Goal: Task Accomplishment & Management: Use online tool/utility

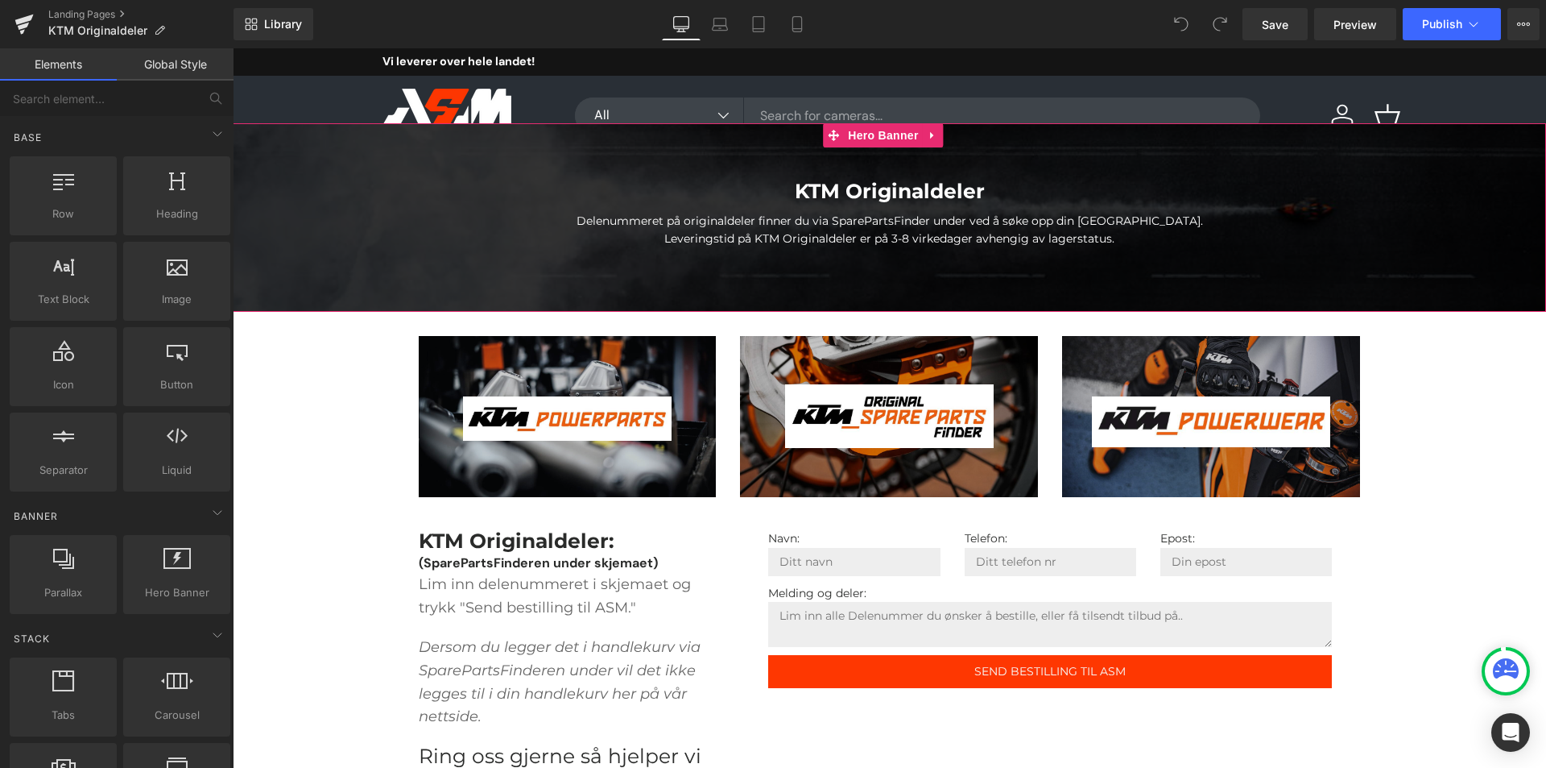
drag, startPoint x: 506, startPoint y: 148, endPoint x: 507, endPoint y: 188, distance: 40.3
click at [507, 188] on div "KTM Originaldeler Heading Delenummeret på originaldeler finner du via SparePart…" at bounding box center [890, 217] width 1314 height 189
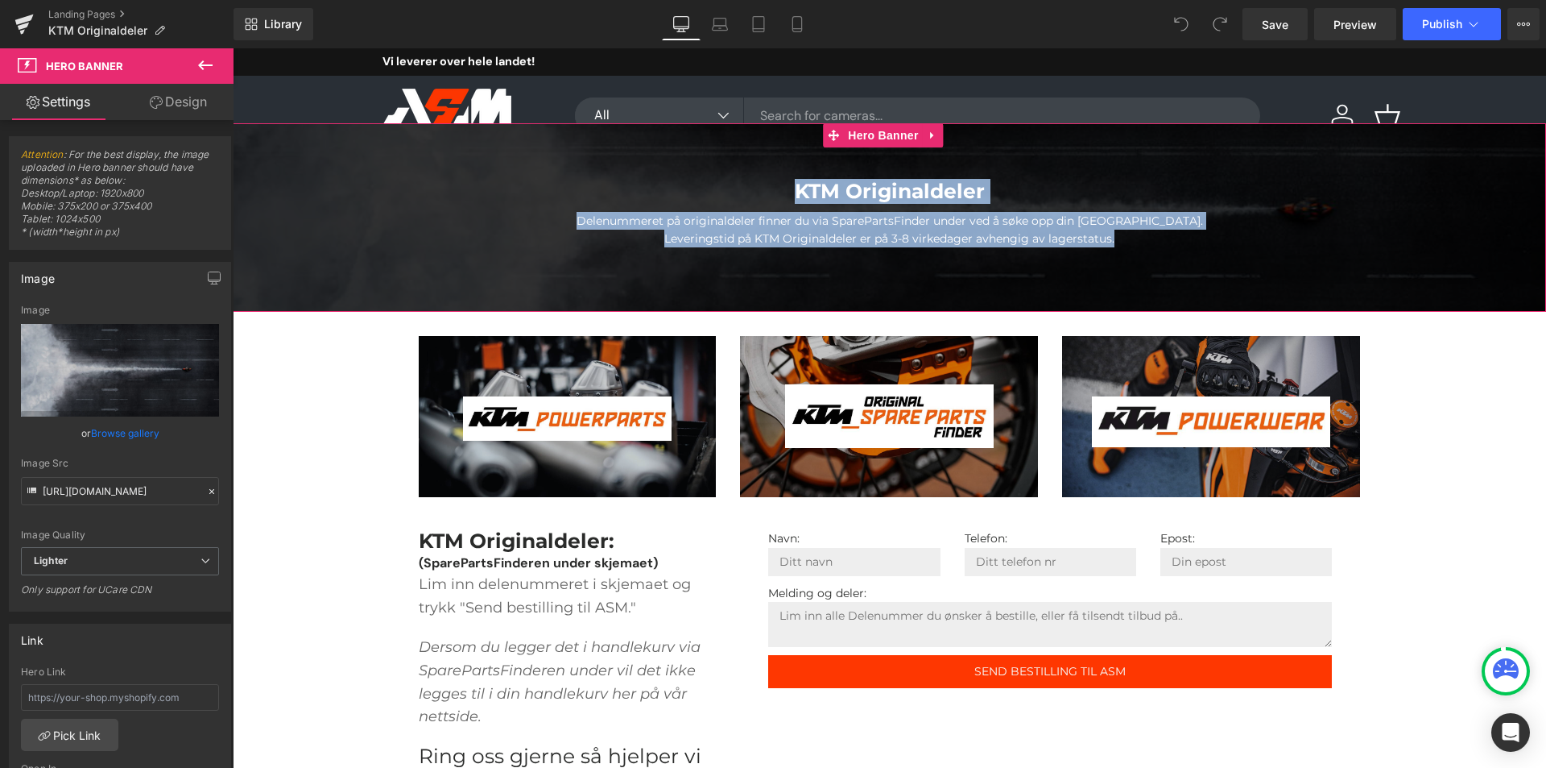
click at [1225, 247] on div "Delenummeret på originaldeler finner du via SparePartsFinder under ved å søke o…" at bounding box center [890, 230] width 1314 height 36
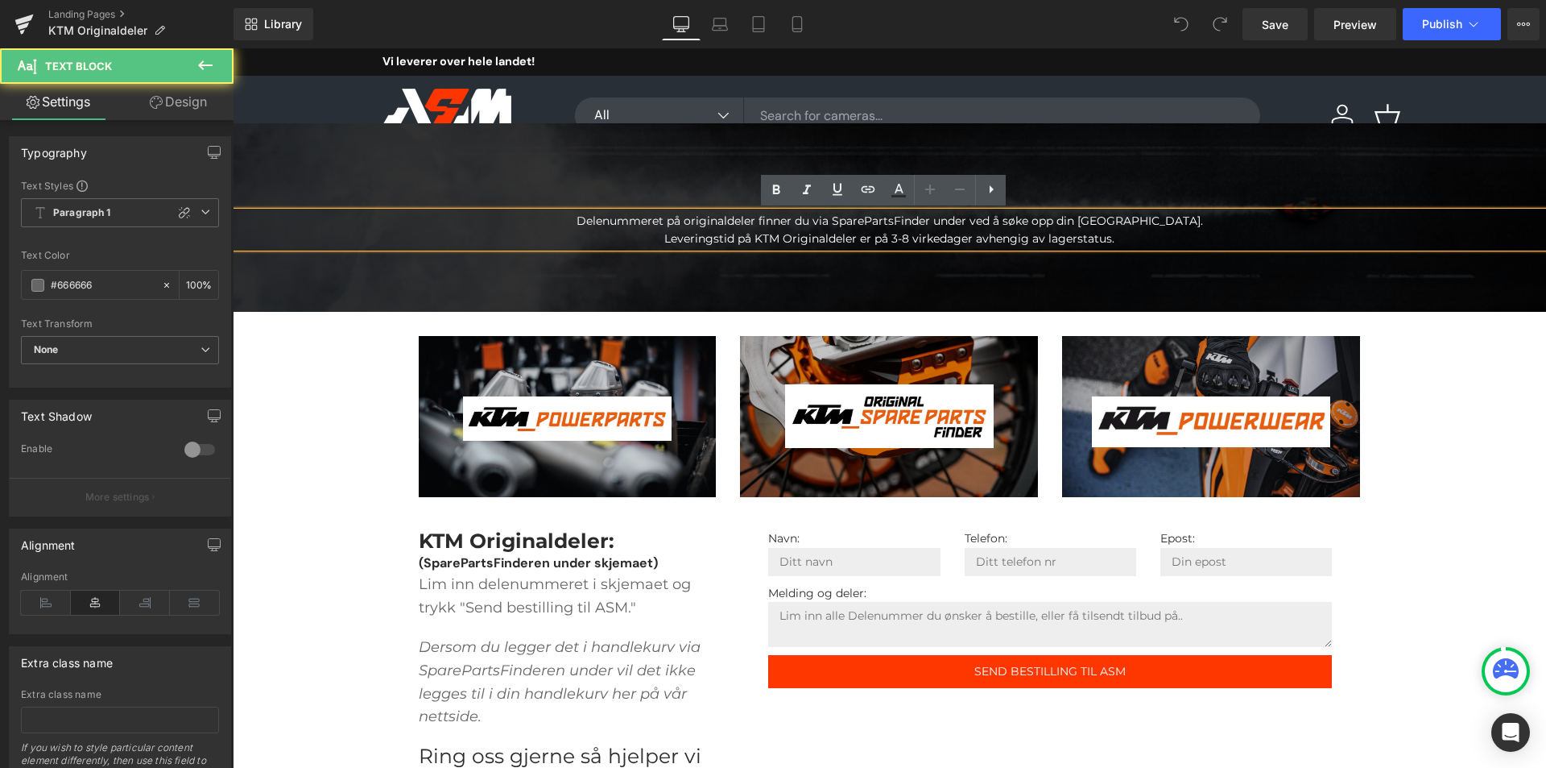
click at [1181, 278] on div at bounding box center [890, 217] width 1314 height 189
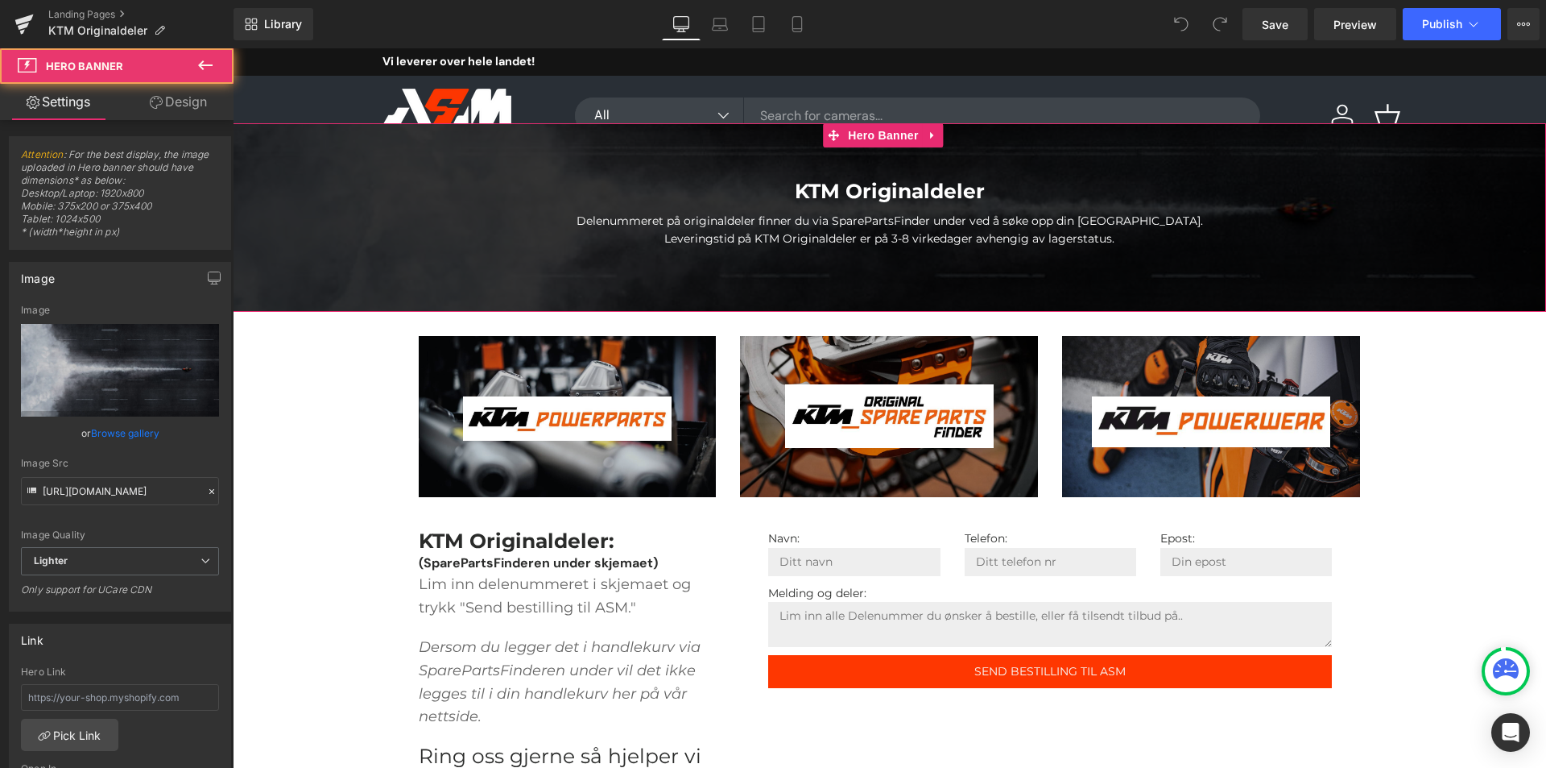
click at [544, 153] on div at bounding box center [890, 217] width 1314 height 189
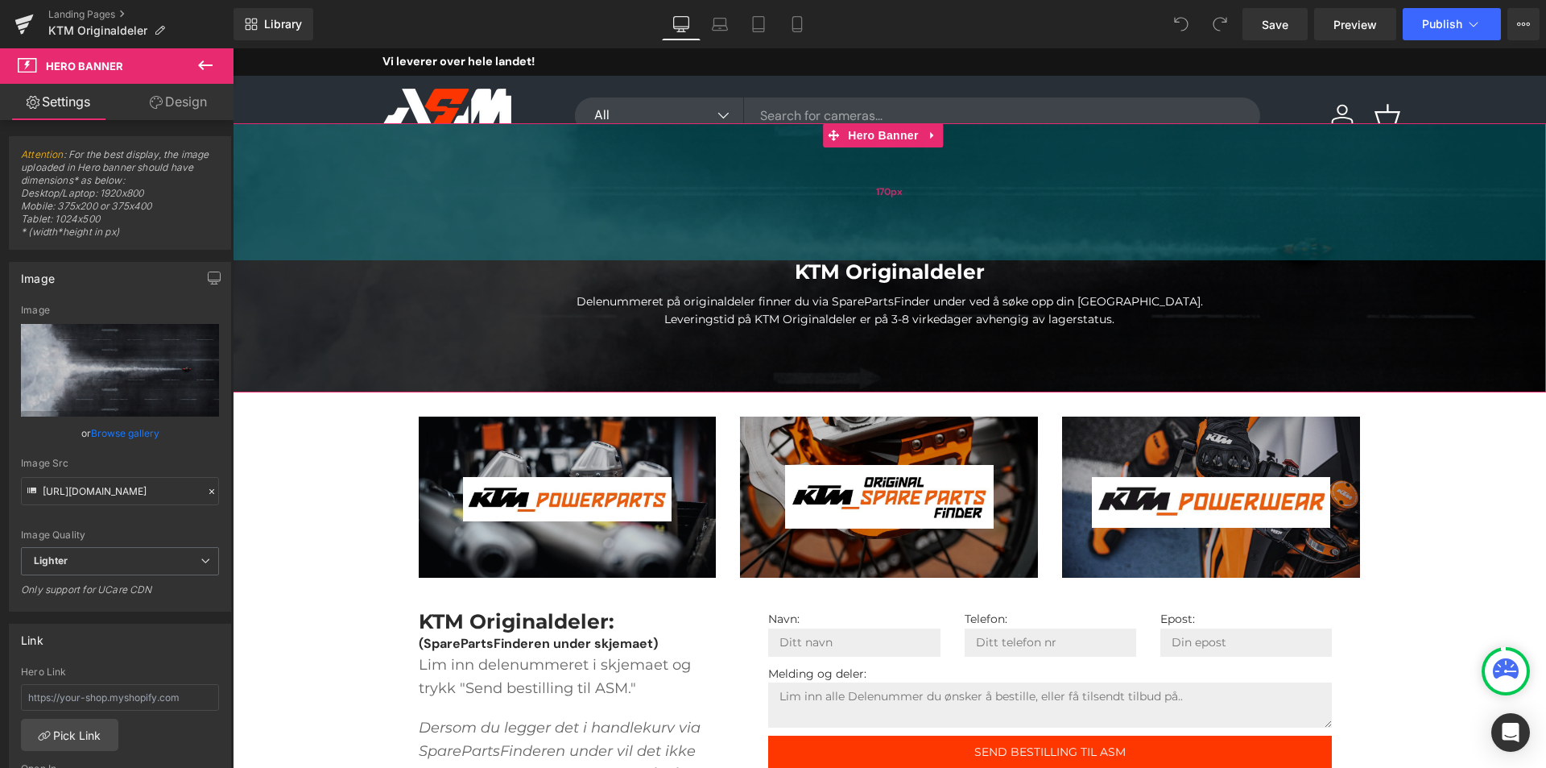
drag, startPoint x: 485, startPoint y: 140, endPoint x: 1405, endPoint y: 49, distance: 924.3
click at [490, 221] on div "170px" at bounding box center [890, 191] width 1314 height 137
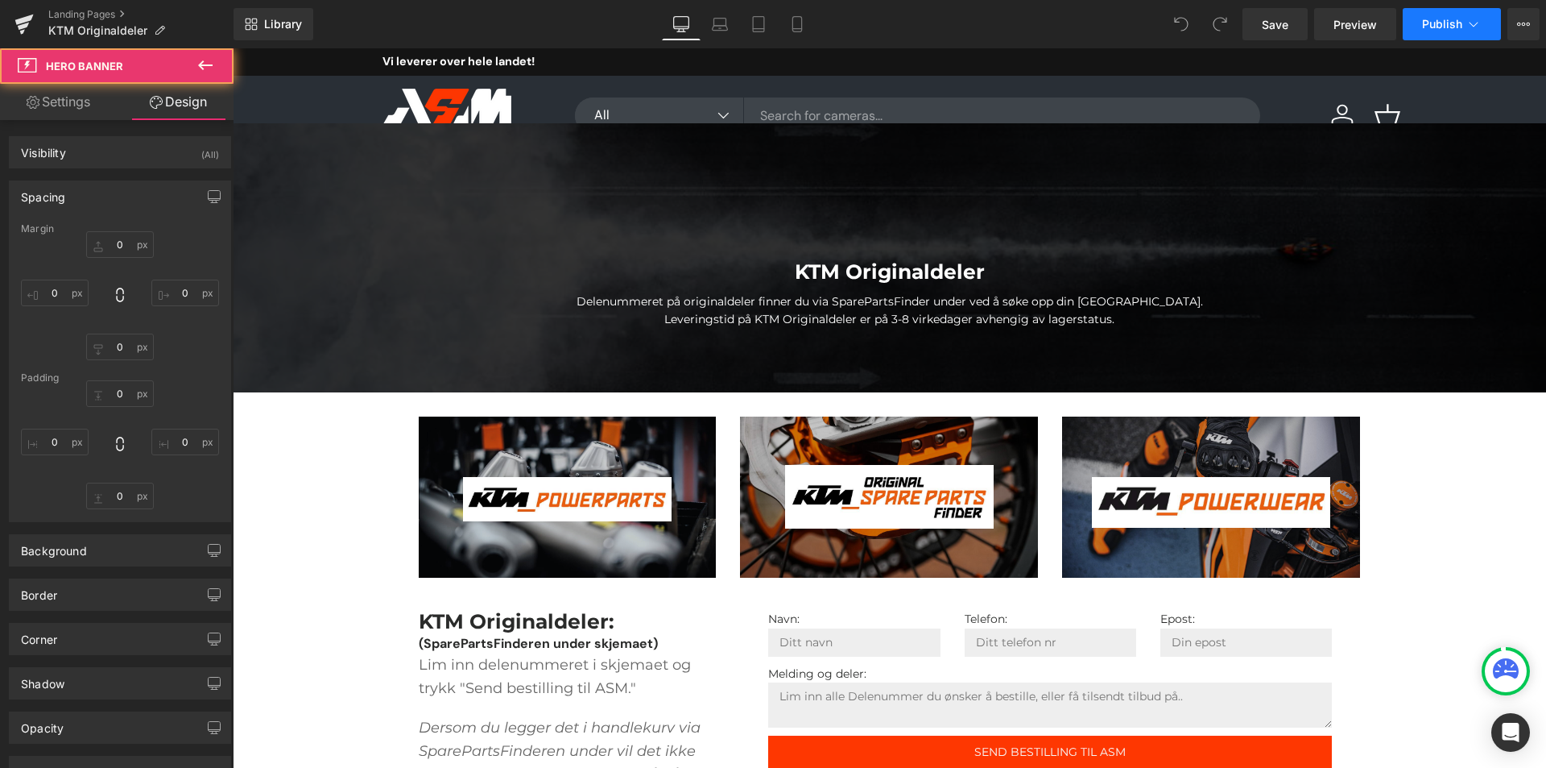
click at [1443, 23] on span "Publish" at bounding box center [1442, 24] width 40 height 13
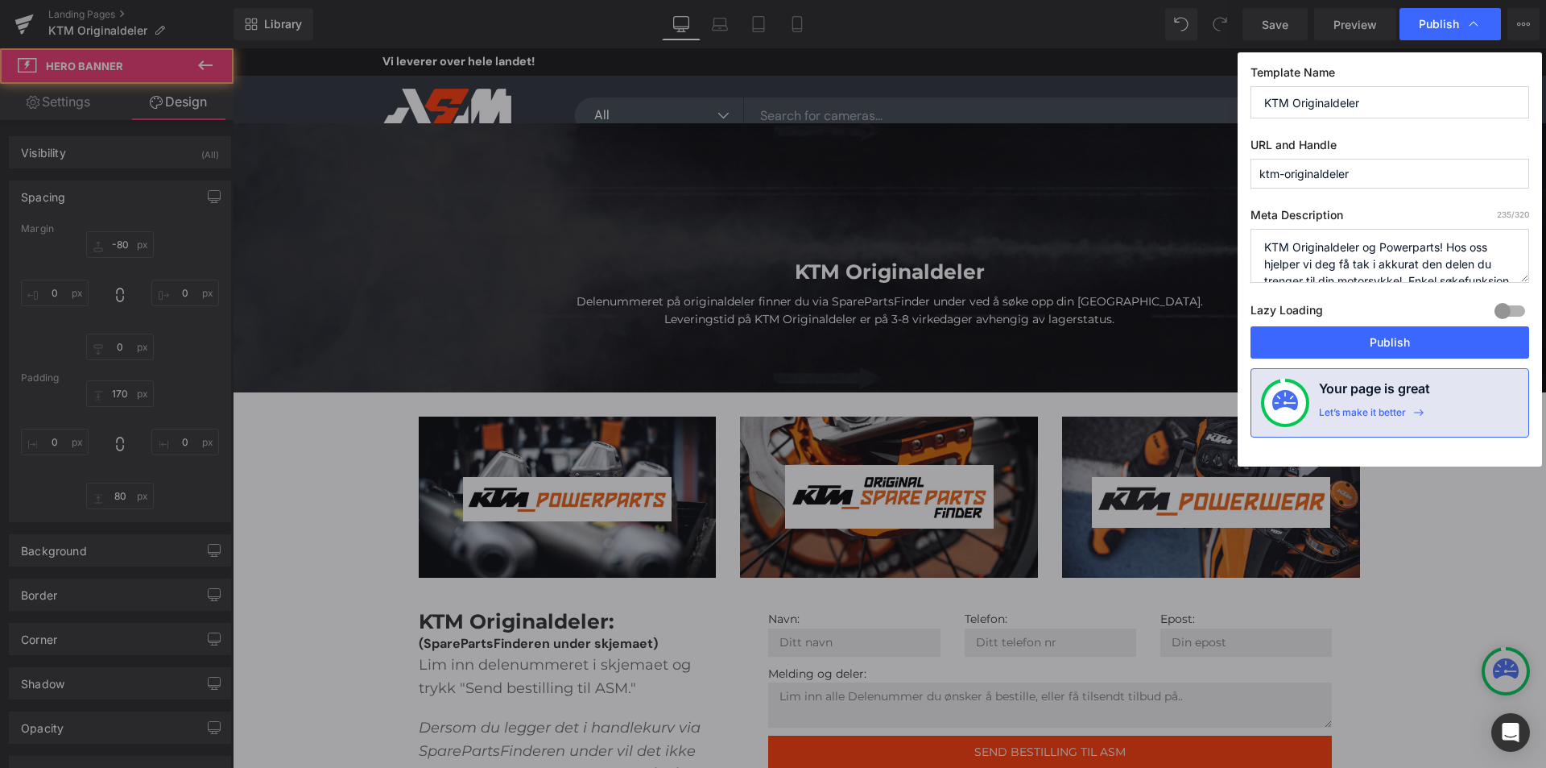
type input "-80"
type input "0"
type input "170"
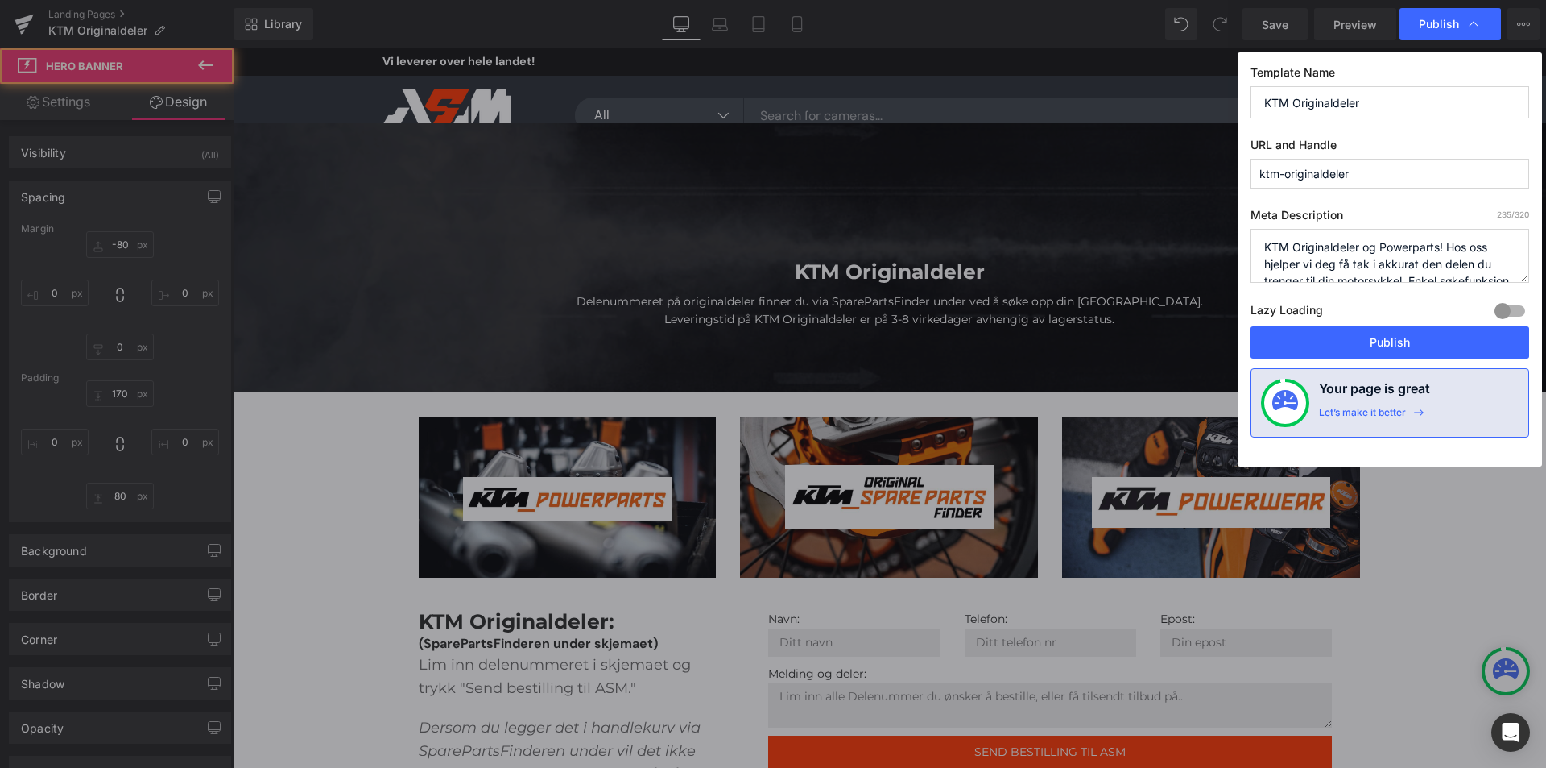
type input "0"
type input "80"
type input "0"
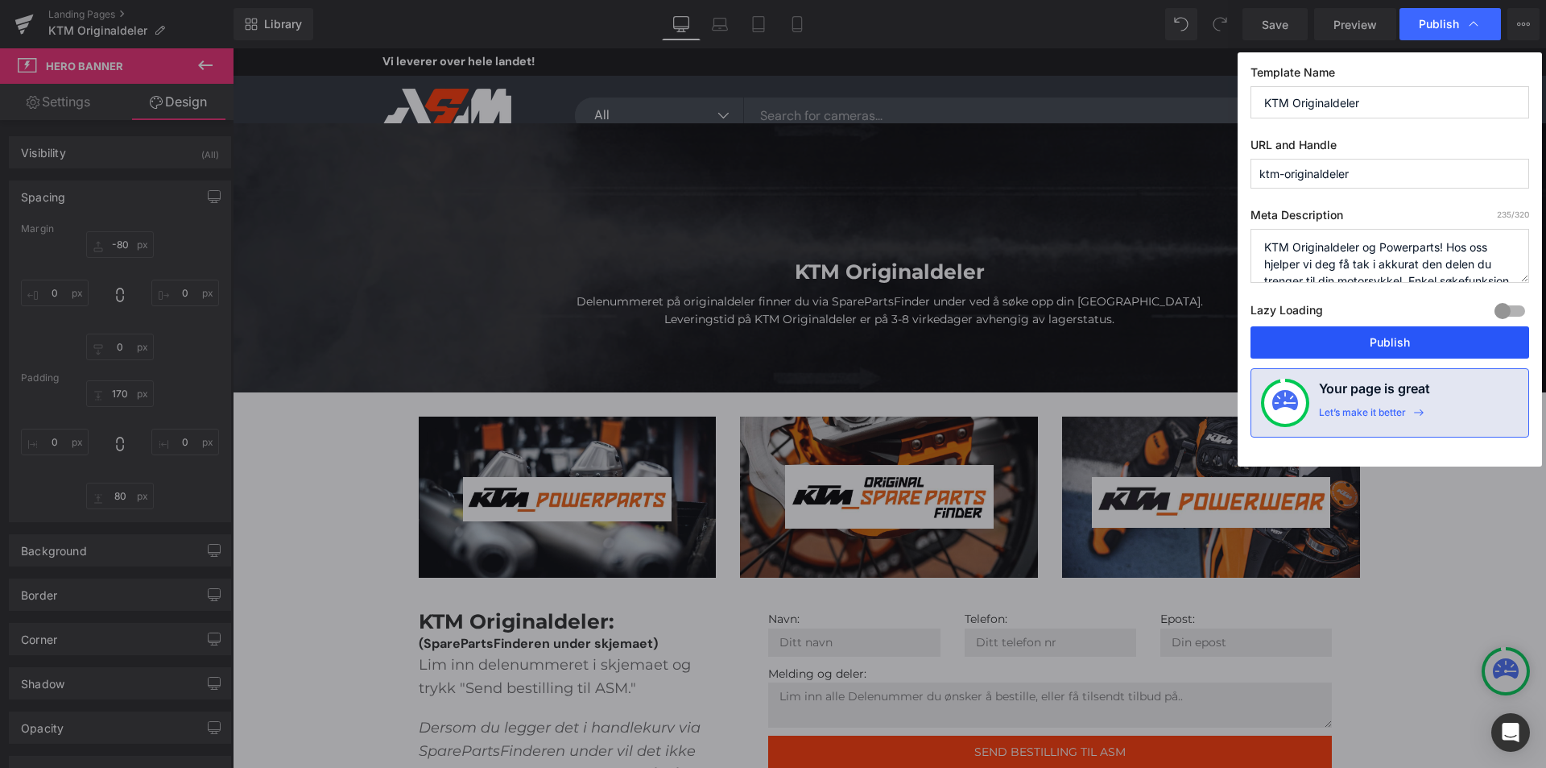
click at [1365, 338] on button "Publish" at bounding box center [1390, 342] width 279 height 32
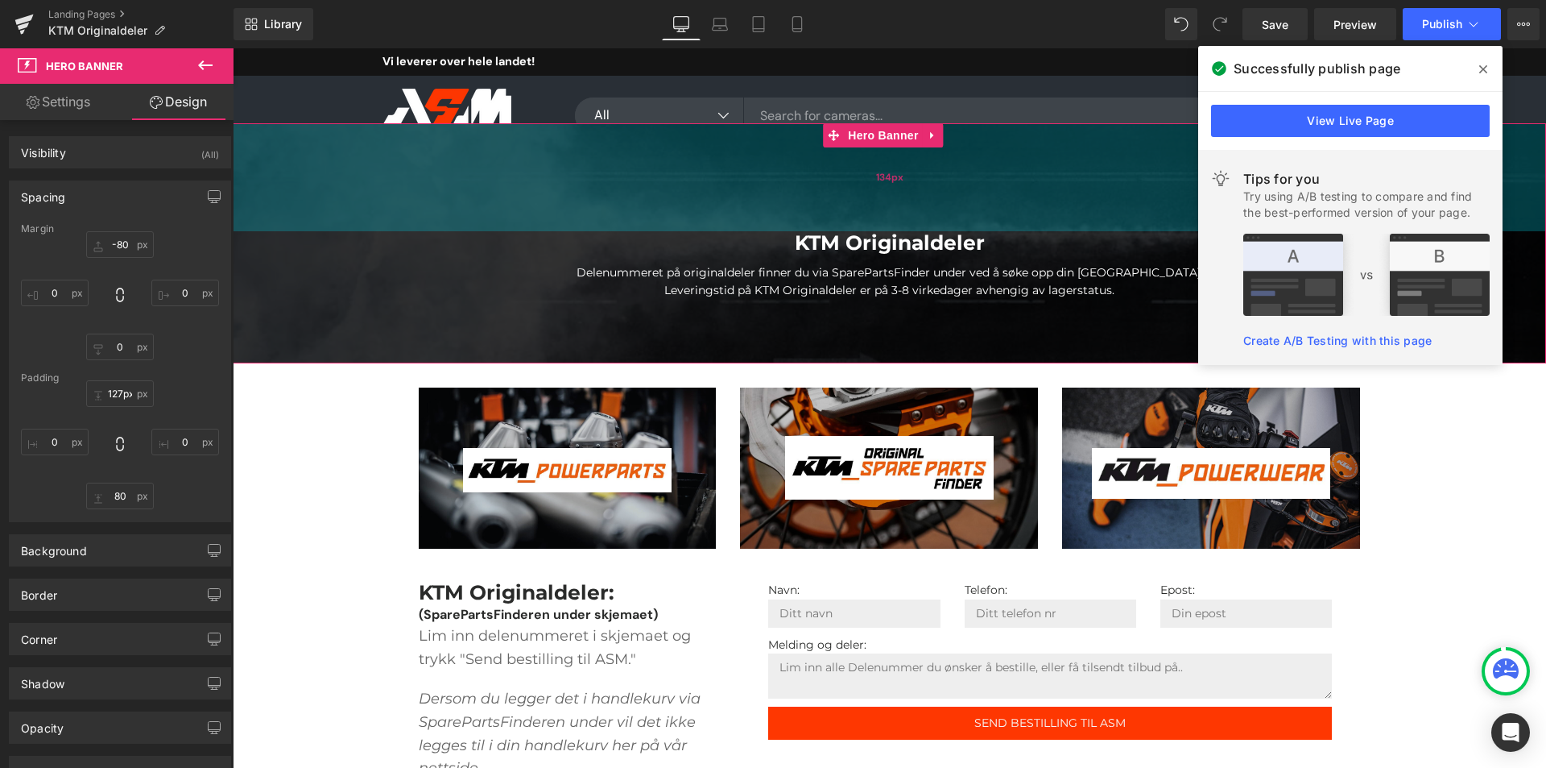
type input "126px"
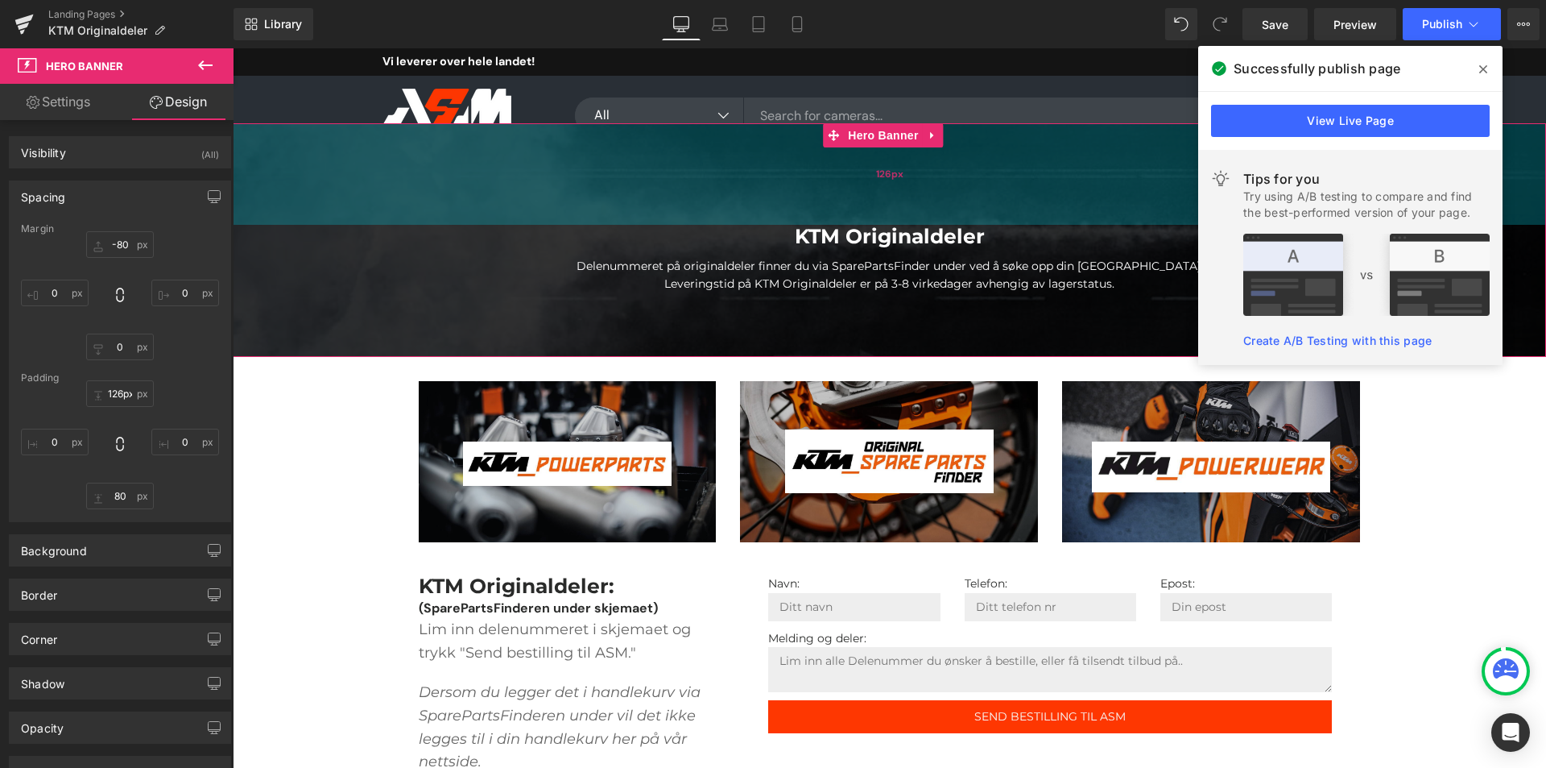
drag, startPoint x: 431, startPoint y: 188, endPoint x: 435, endPoint y: 152, distance: 35.7
click at [435, 152] on div "126px" at bounding box center [890, 173] width 1314 height 101
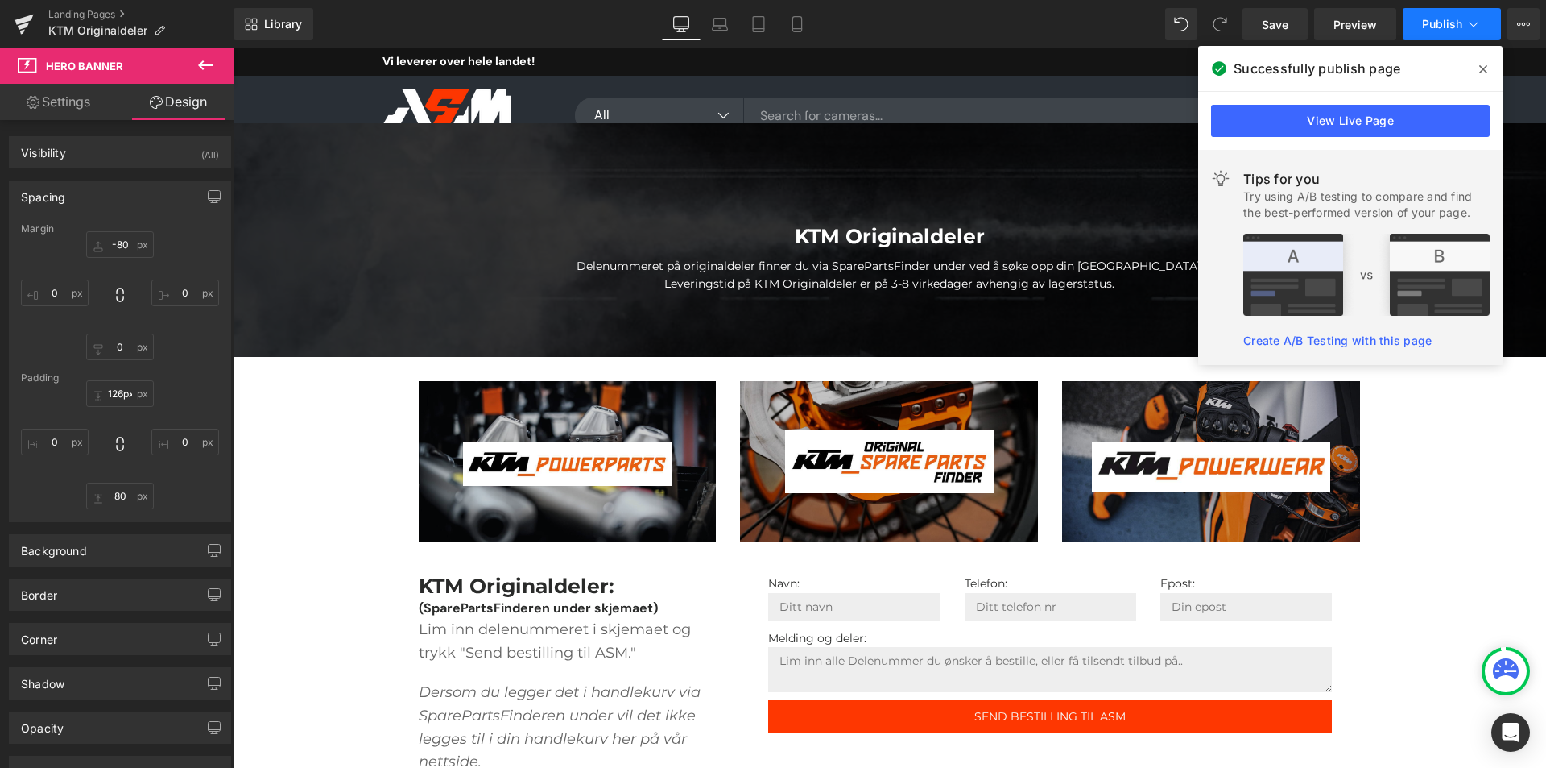
click at [1472, 27] on icon at bounding box center [1474, 24] width 16 height 16
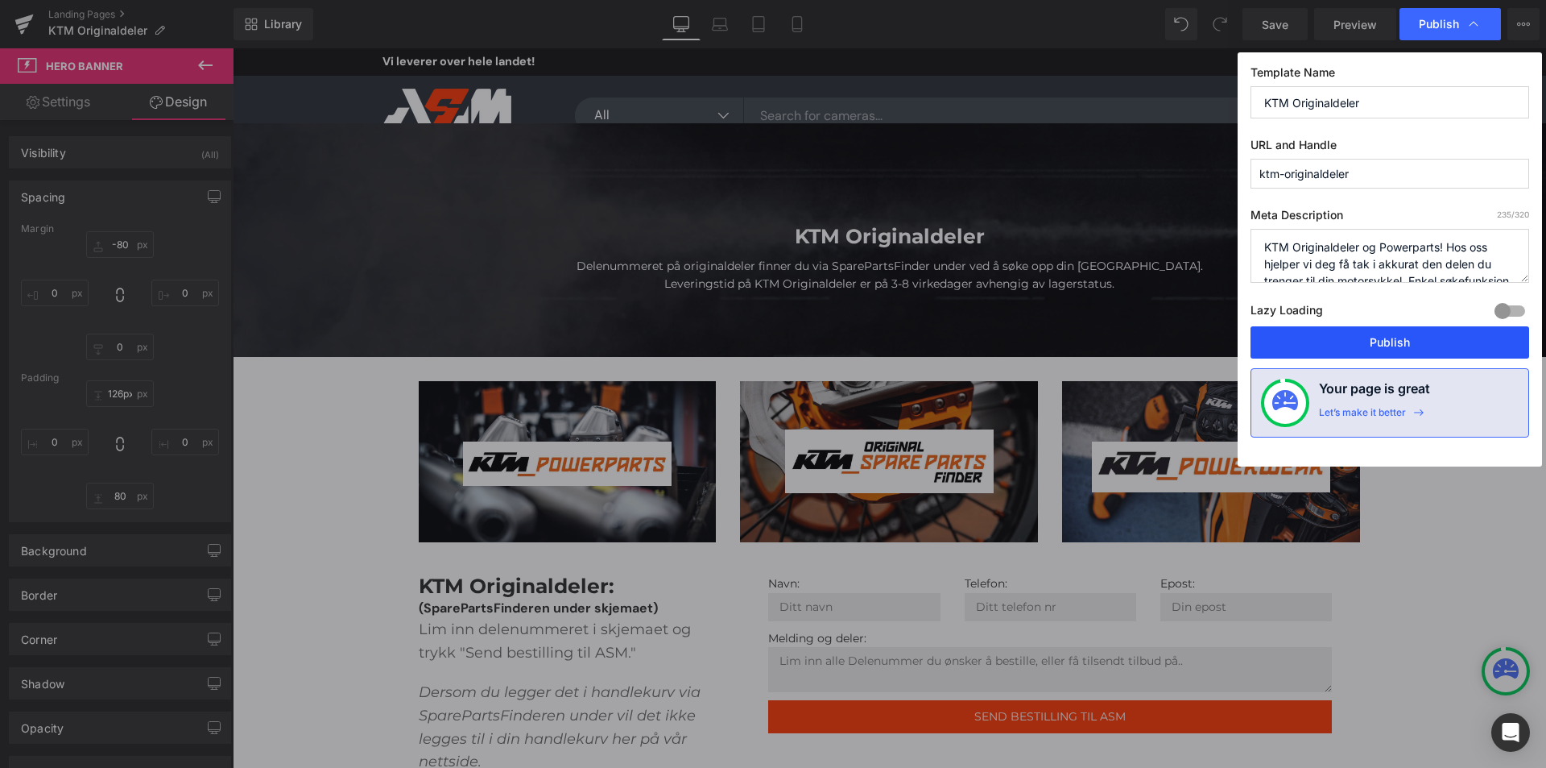
click at [1352, 341] on button "Publish" at bounding box center [1390, 342] width 279 height 32
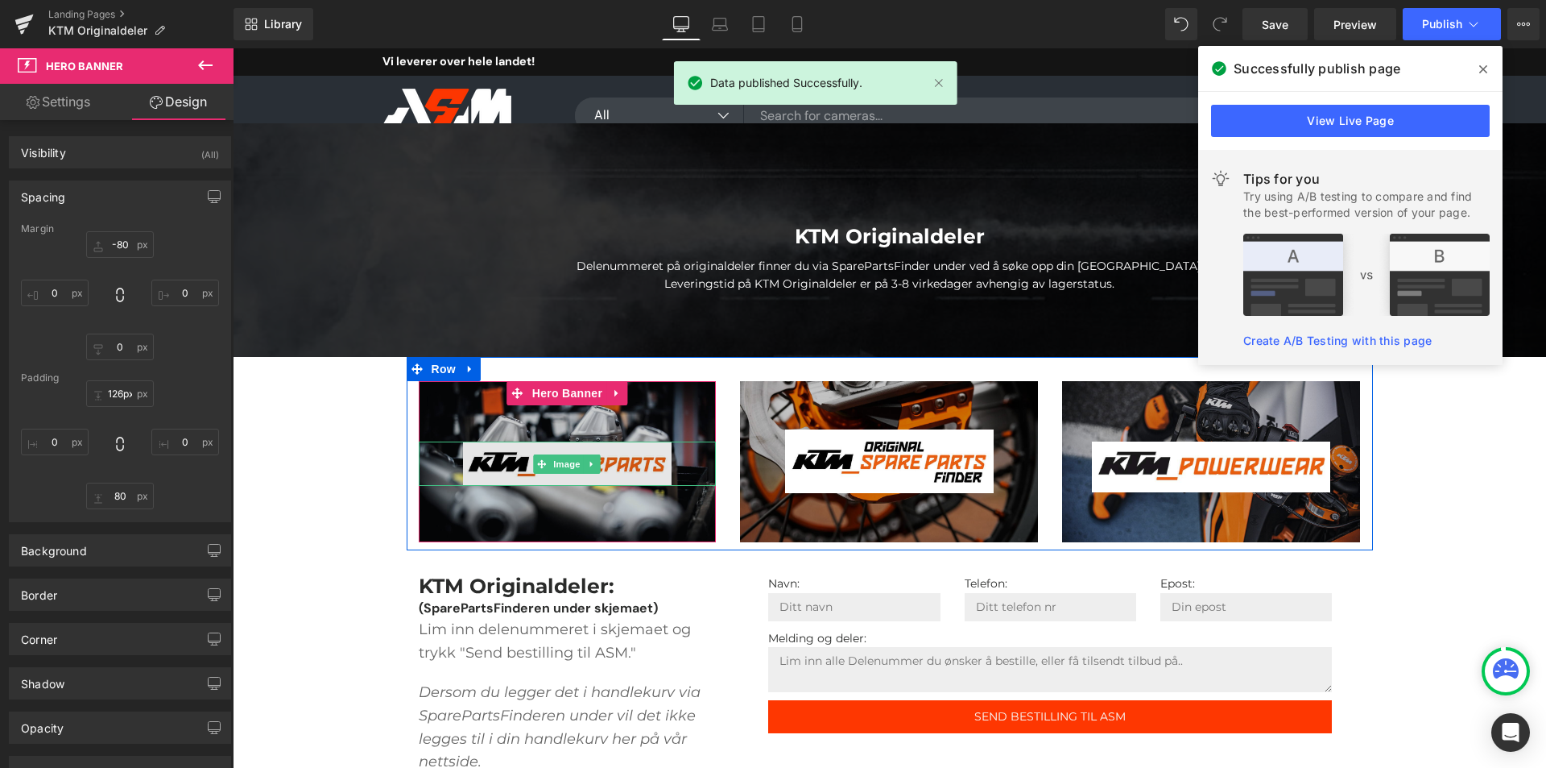
click at [511, 471] on img at bounding box center [567, 463] width 209 height 44
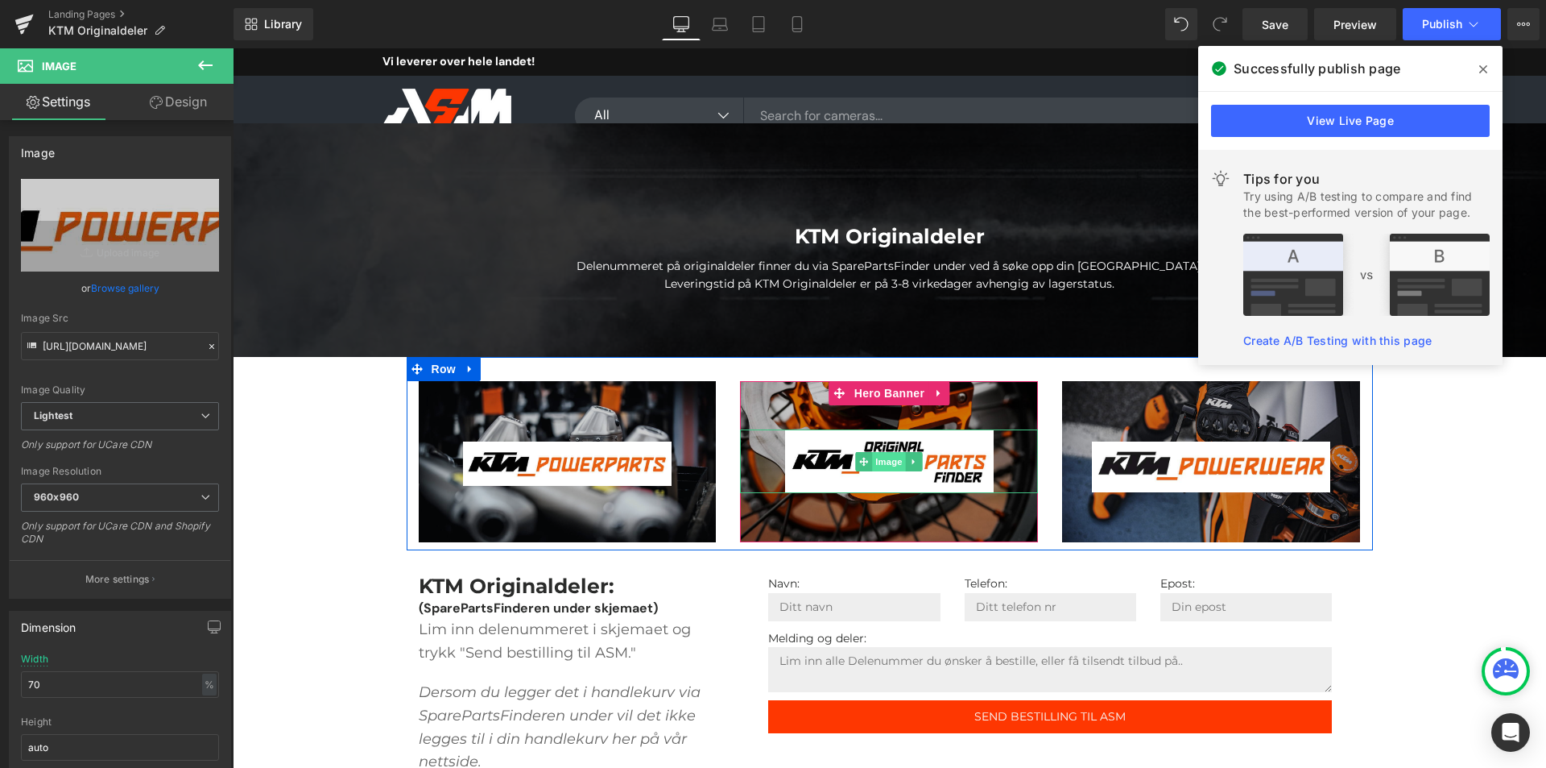
click at [884, 466] on span "Image" at bounding box center [890, 461] width 34 height 19
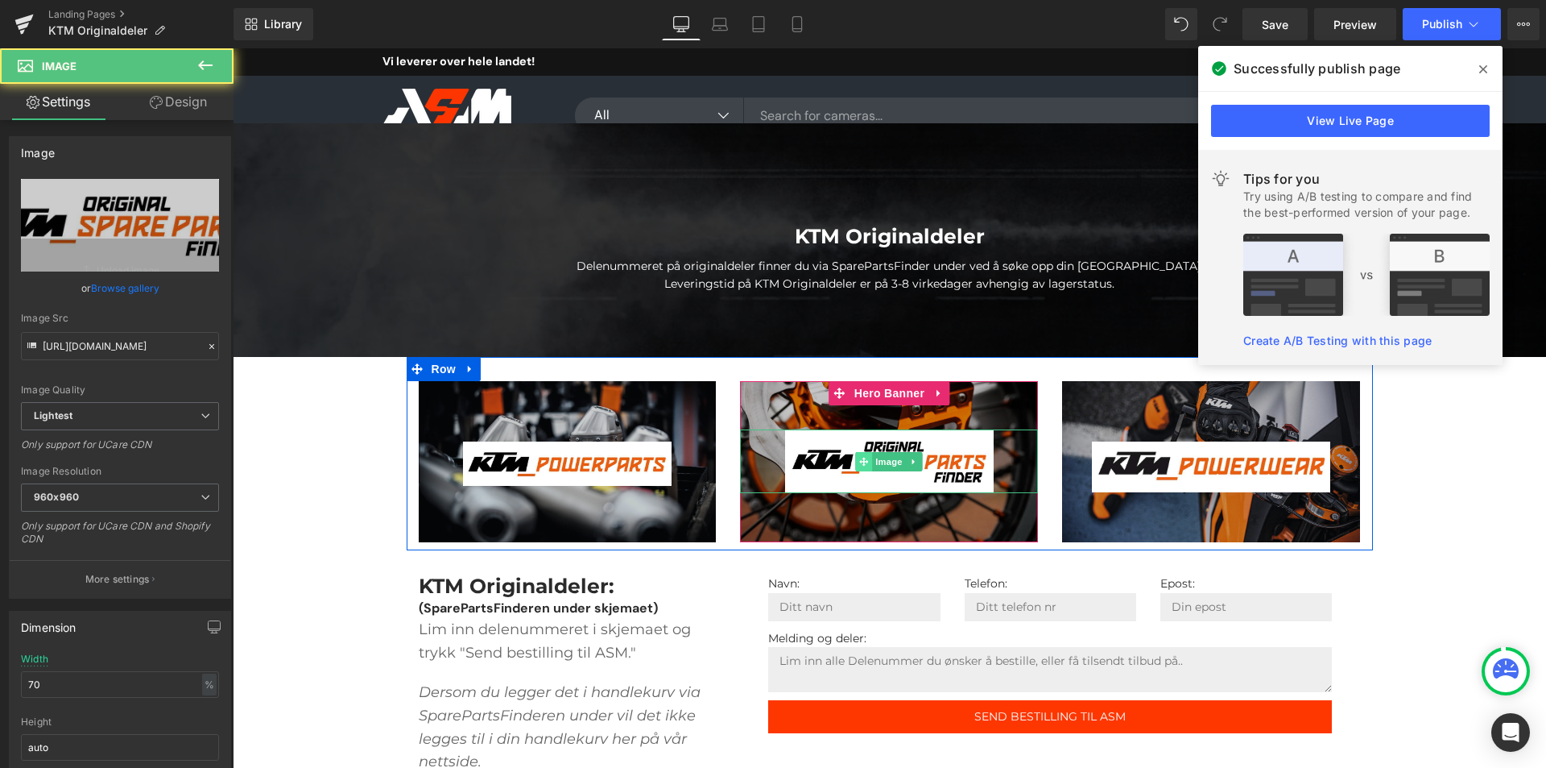
click at [865, 466] on span at bounding box center [864, 461] width 17 height 19
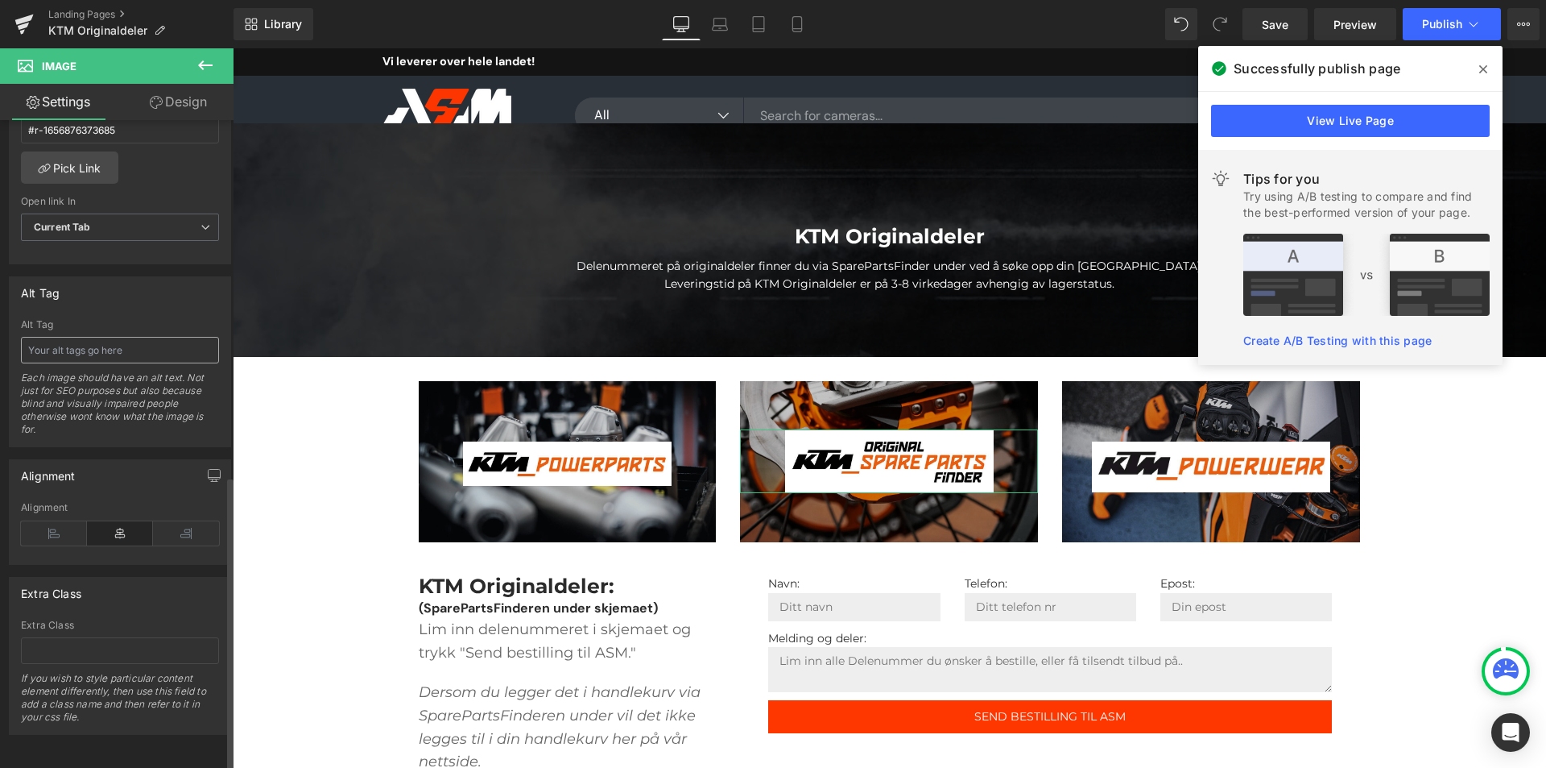
scroll to position [702, 0]
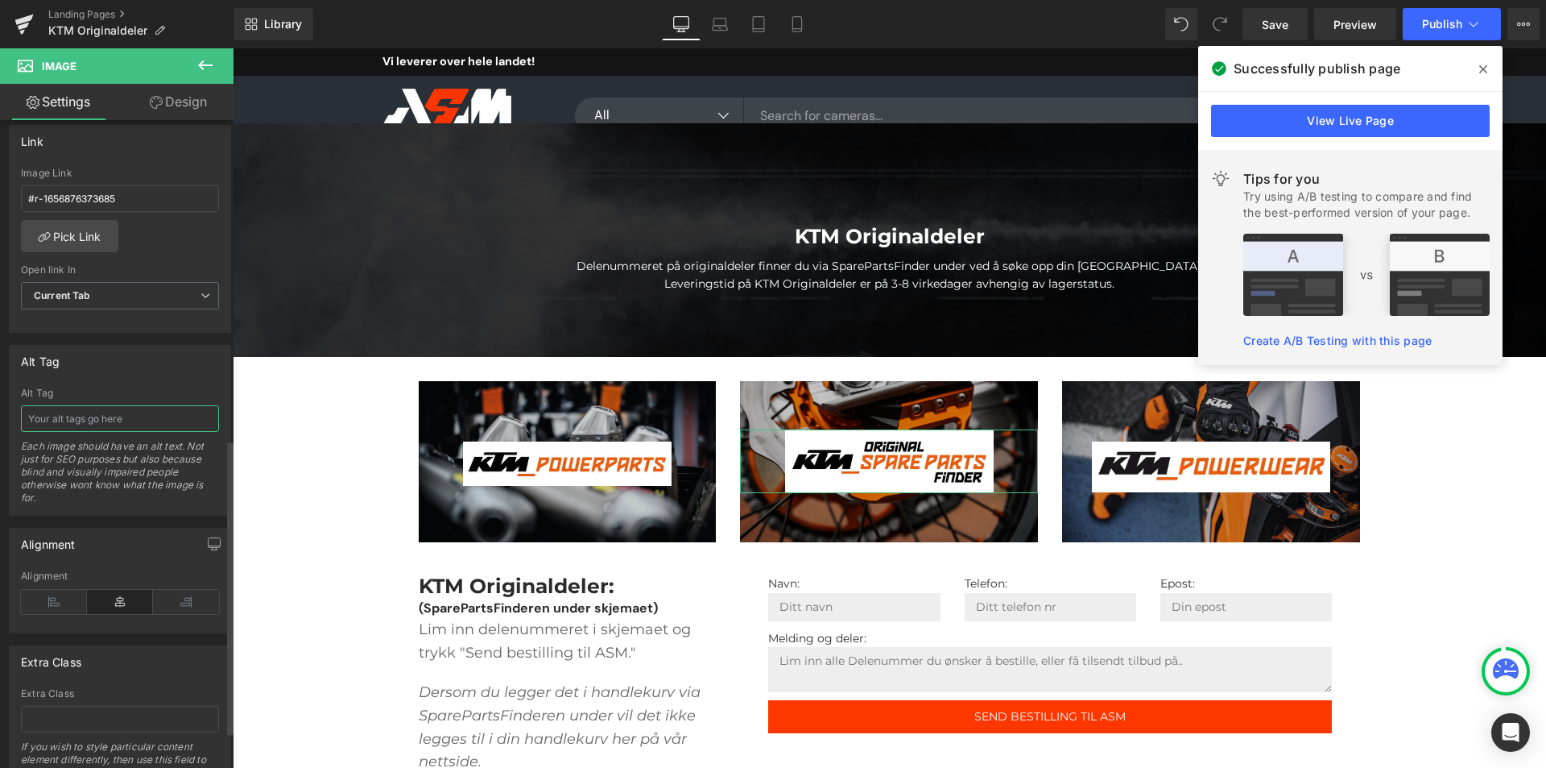
click at [77, 420] on input "text" at bounding box center [120, 418] width 198 height 27
type input "ktm deler"
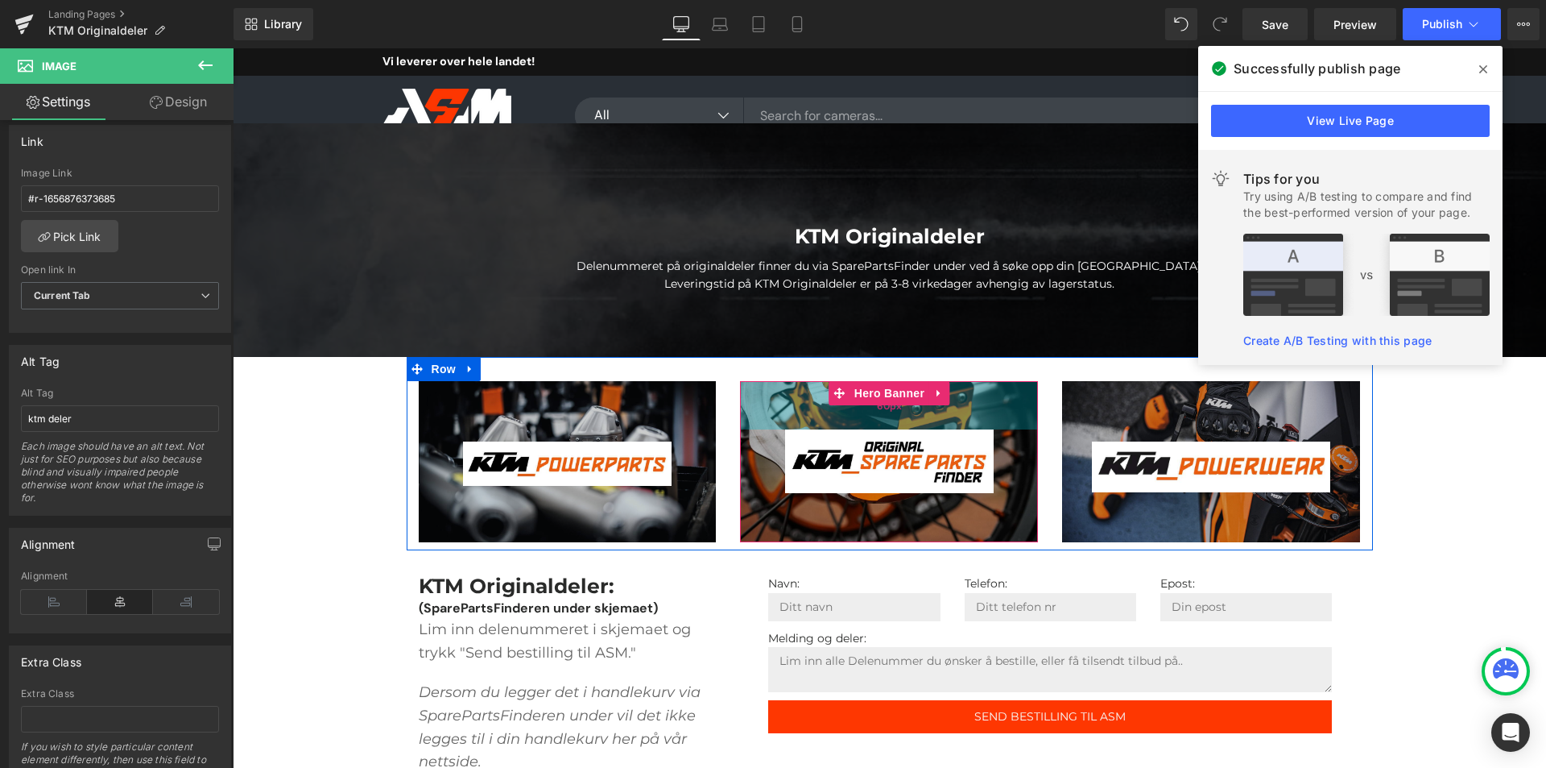
click at [944, 382] on div "60px" at bounding box center [889, 405] width 298 height 48
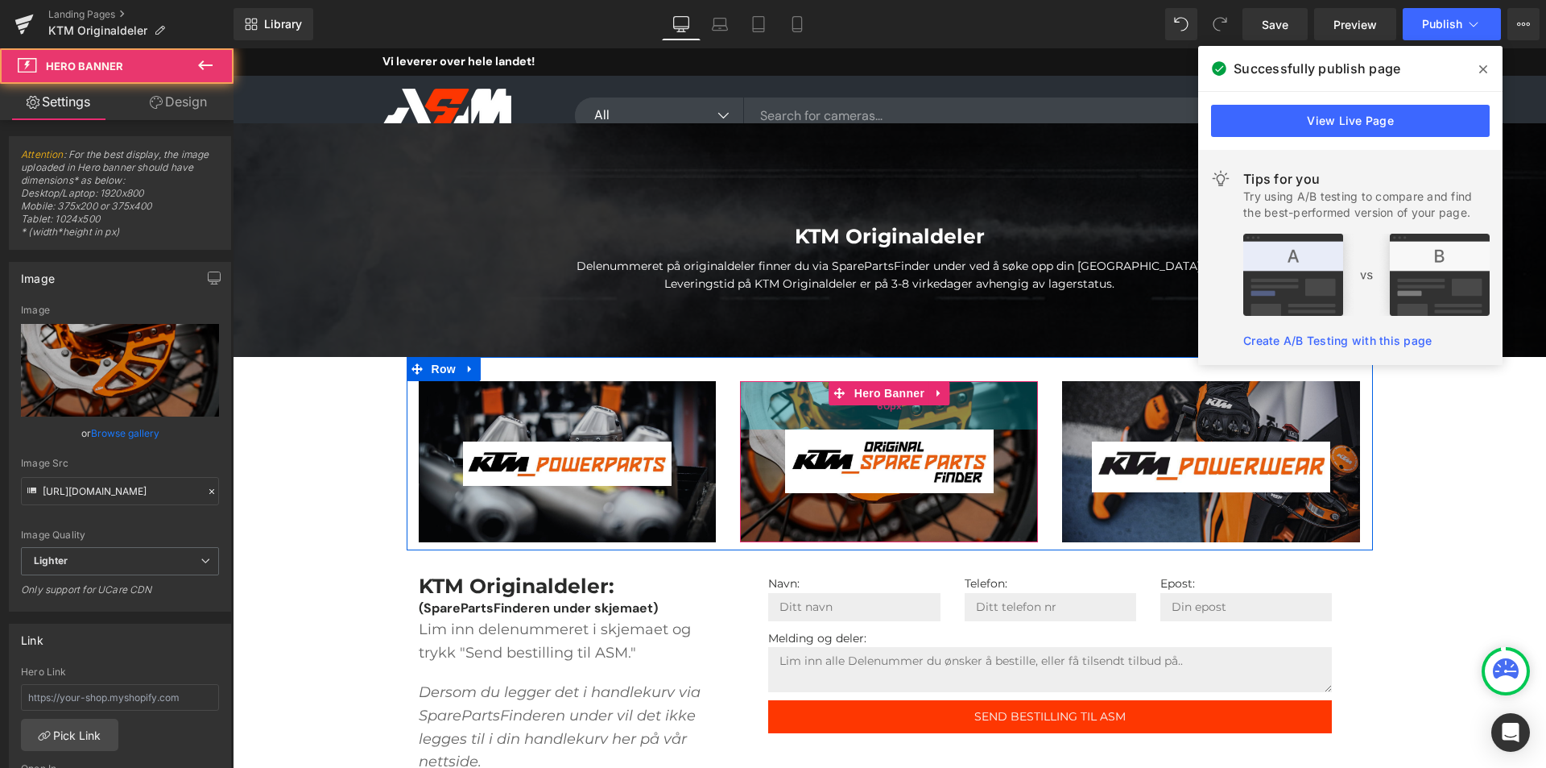
click at [963, 401] on div "60px" at bounding box center [889, 405] width 298 height 48
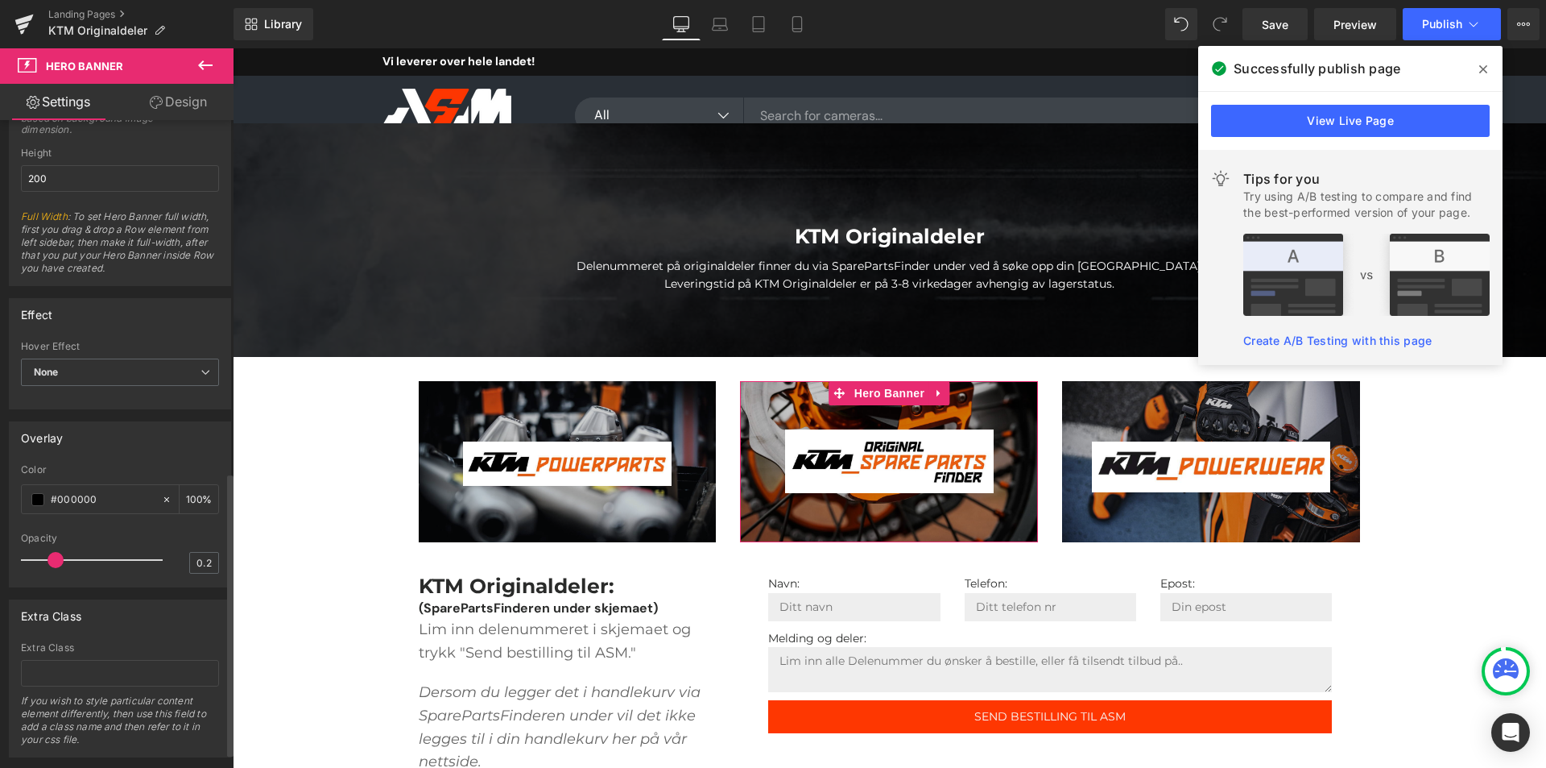
scroll to position [840, 0]
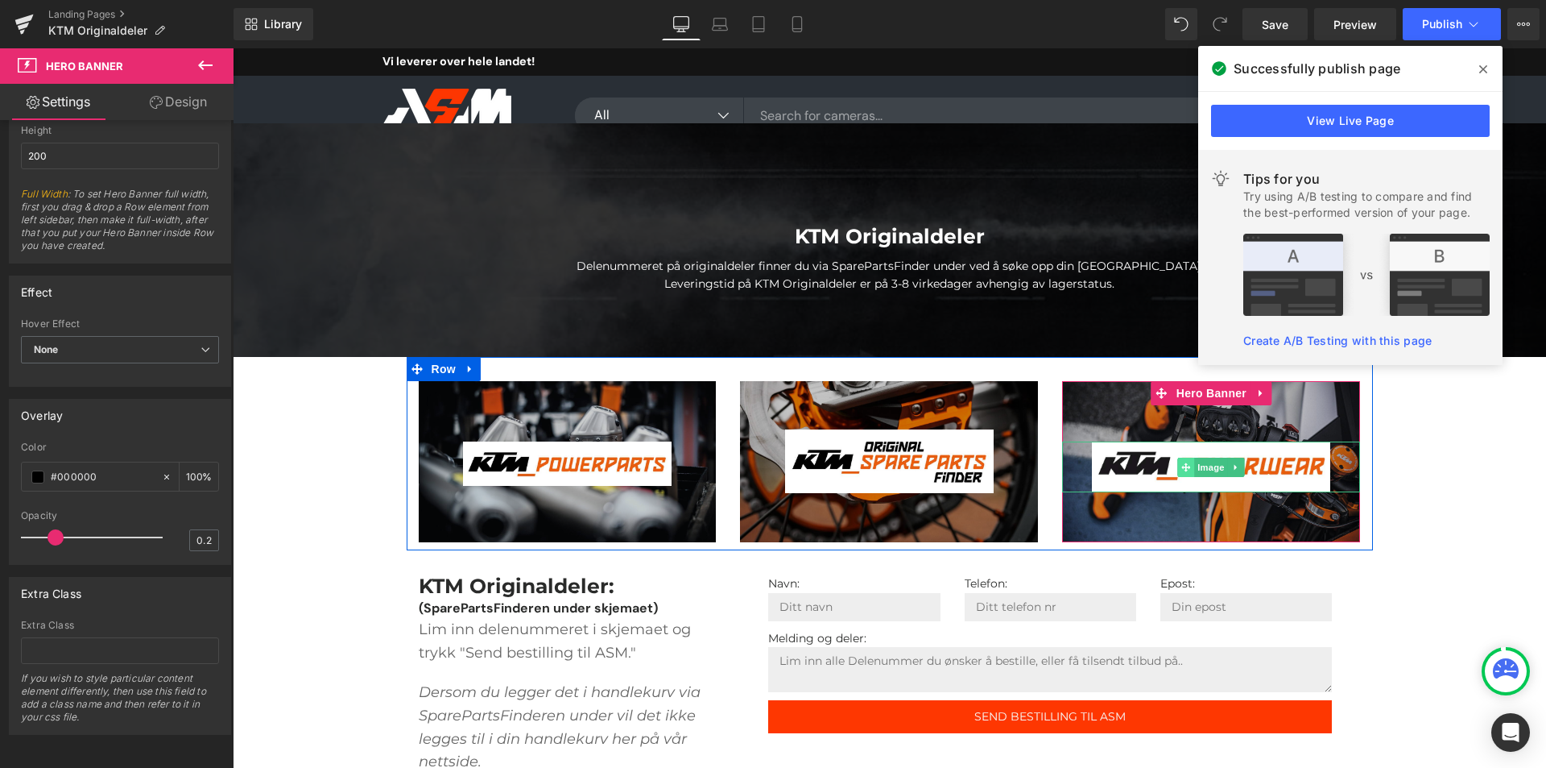
click at [1181, 474] on span at bounding box center [1186, 466] width 17 height 19
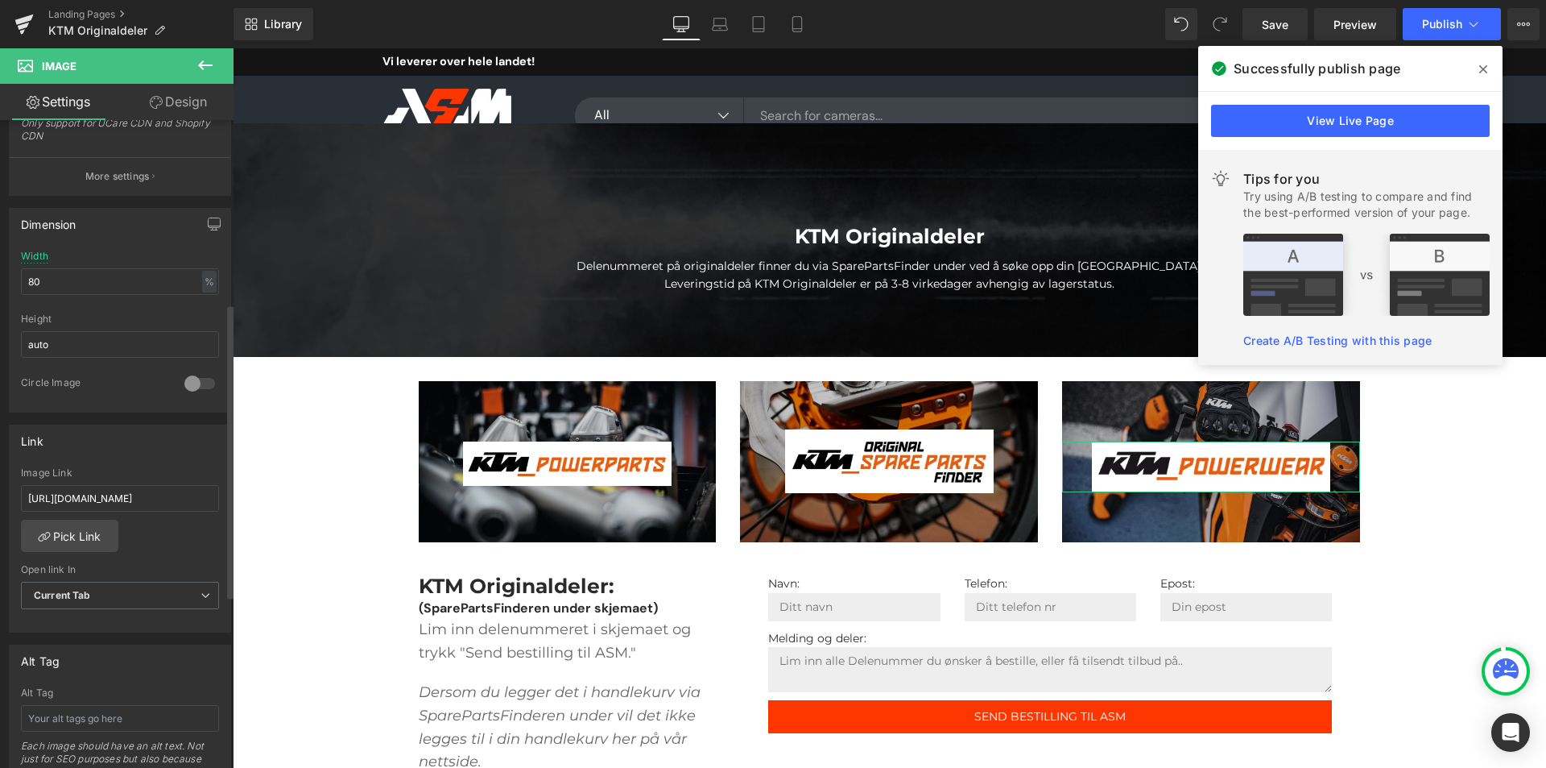
scroll to position [783, 0]
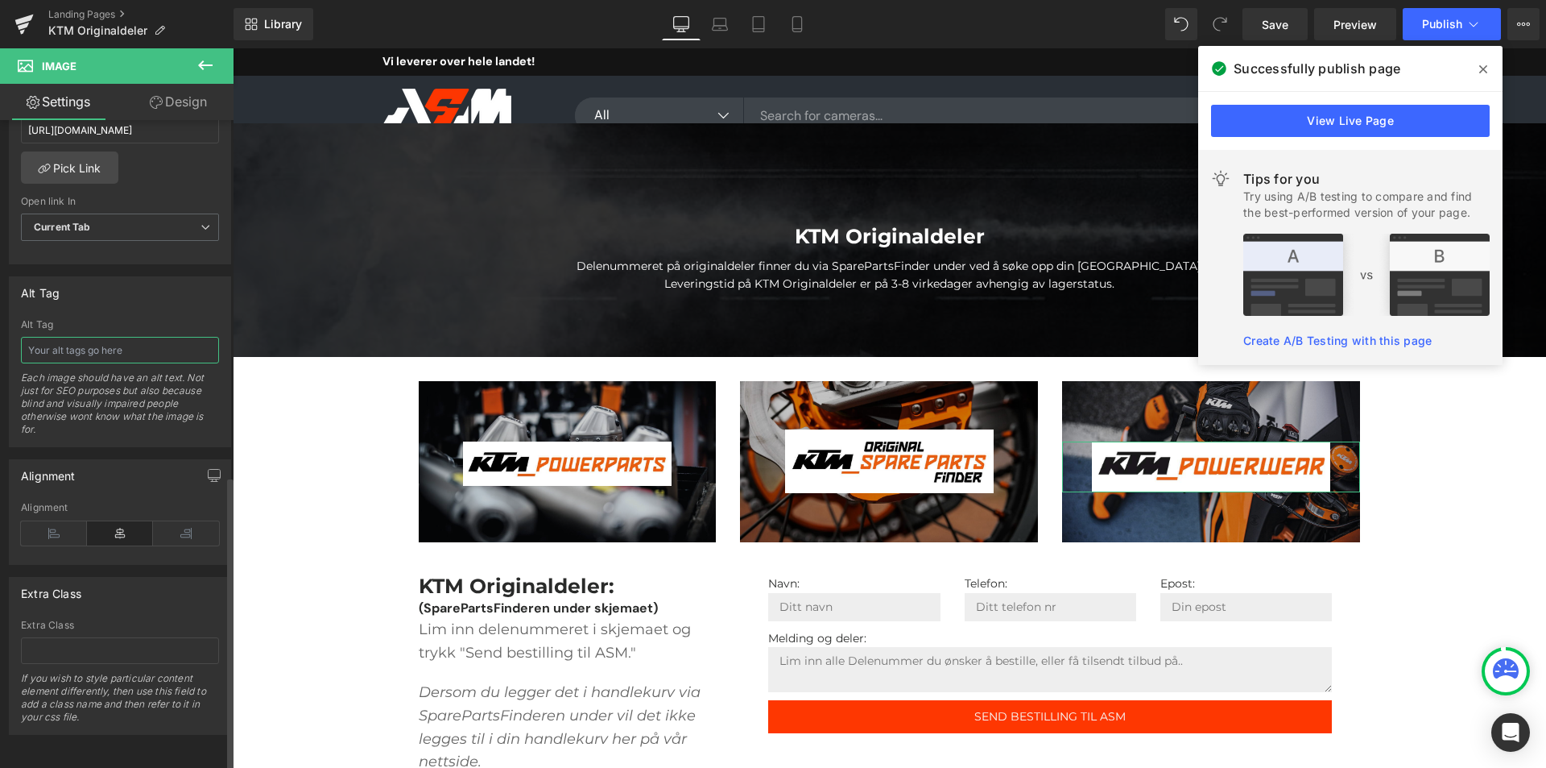
click at [77, 344] on input "text" at bounding box center [120, 350] width 198 height 27
type input "ktm originaldeler"
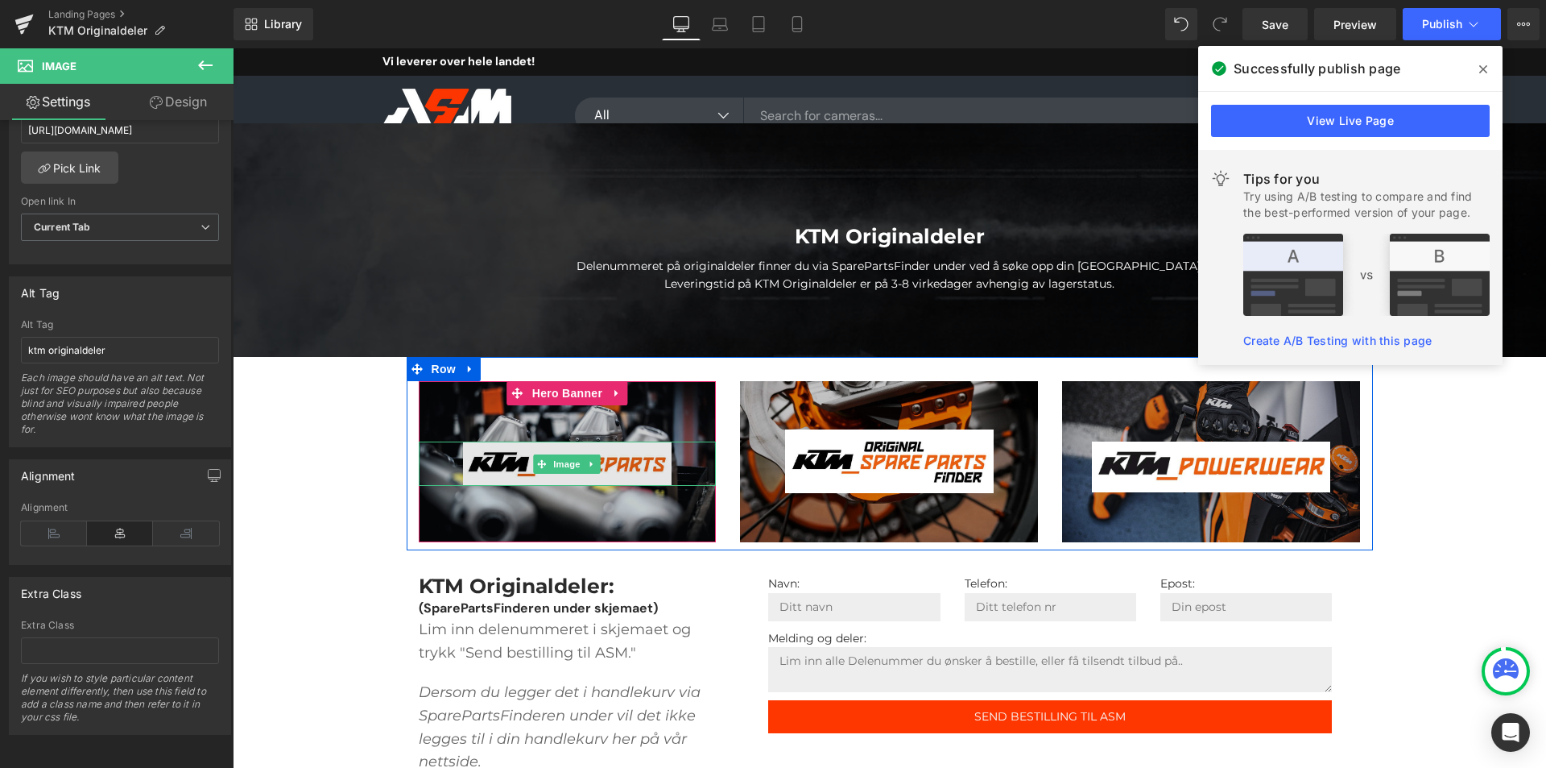
click at [627, 458] on img at bounding box center [567, 463] width 209 height 44
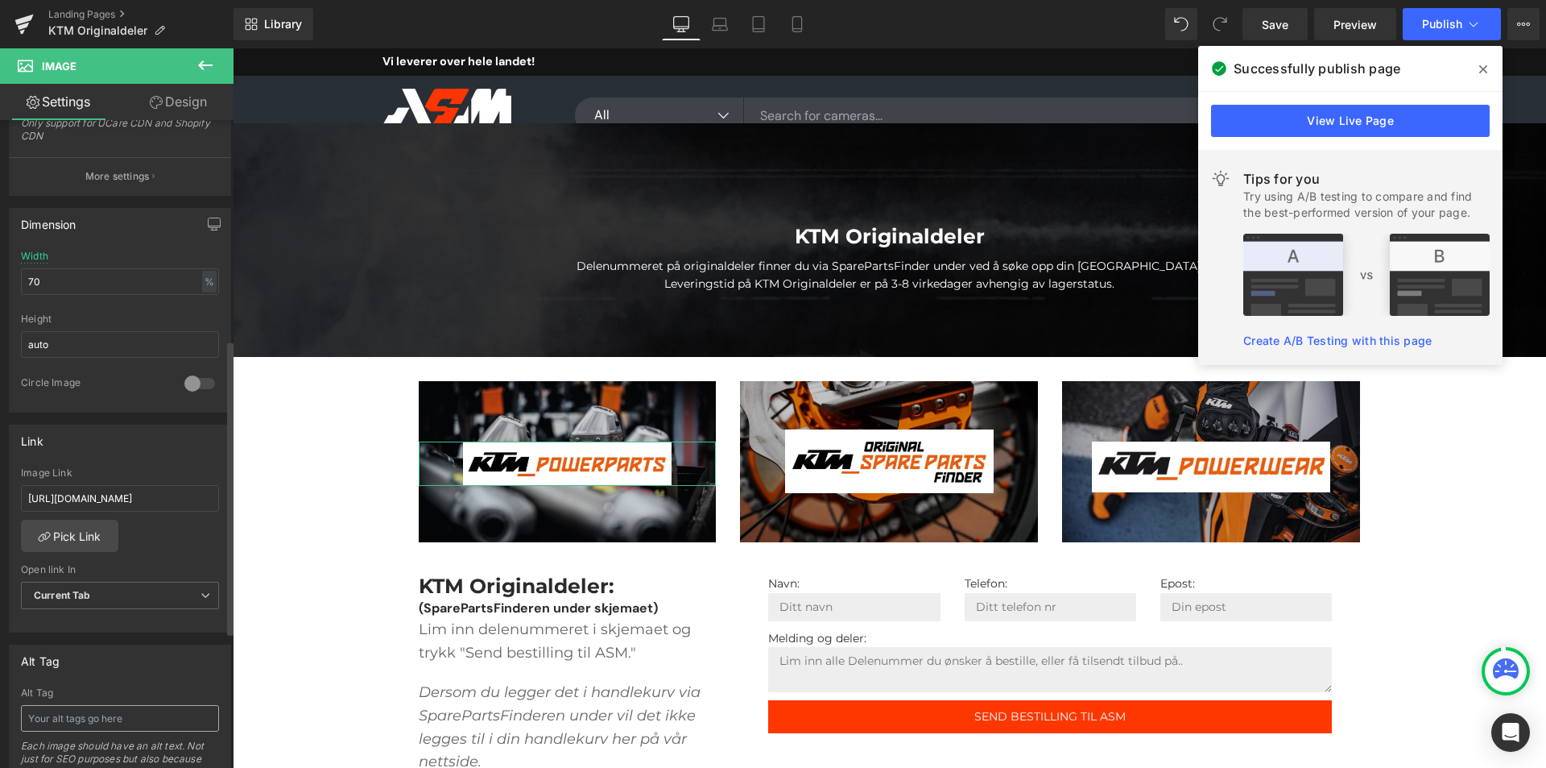
scroll to position [644, 0]
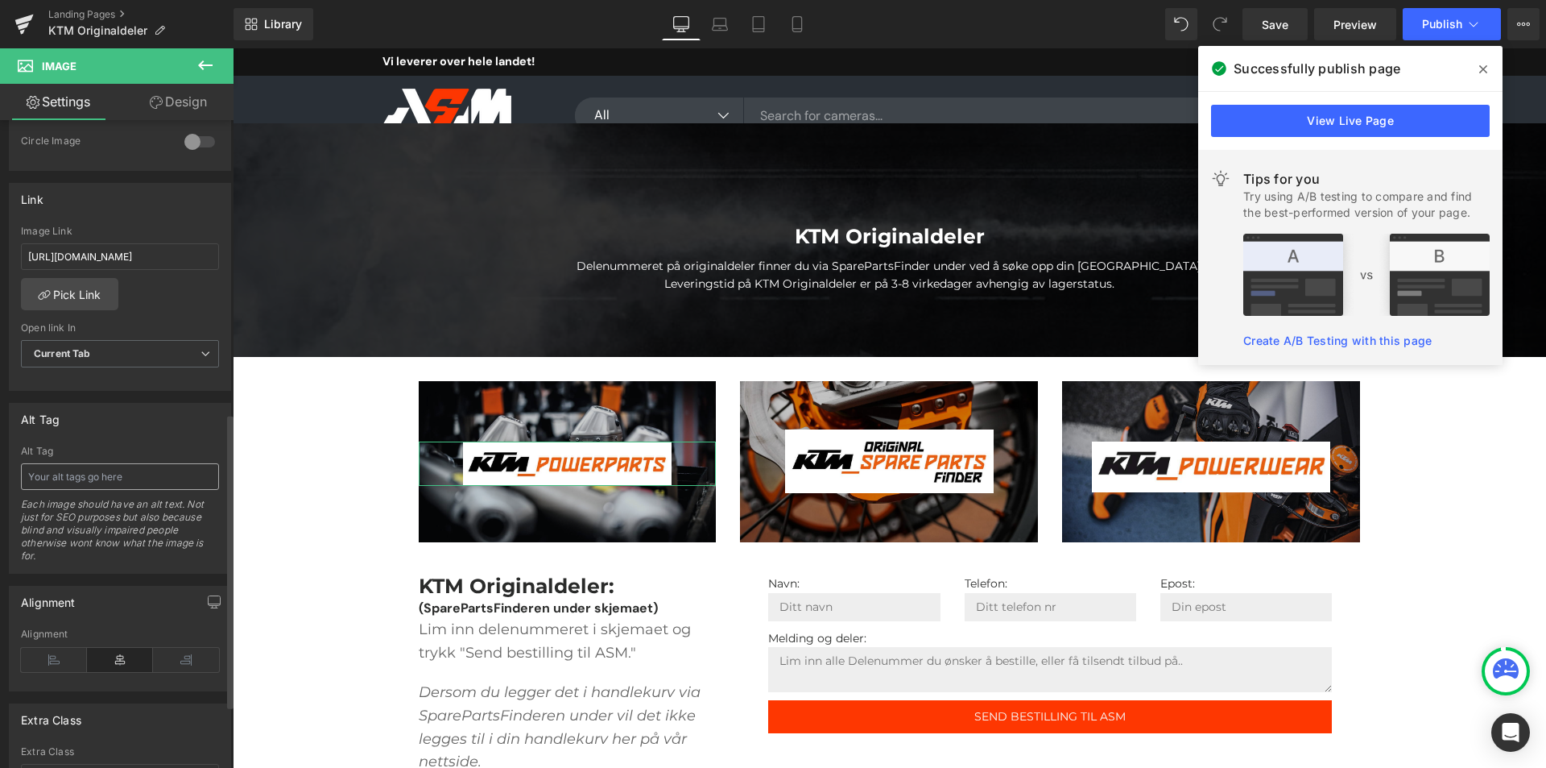
click at [84, 476] on input "text" at bounding box center [120, 476] width 198 height 27
type input "ktm powerparts"
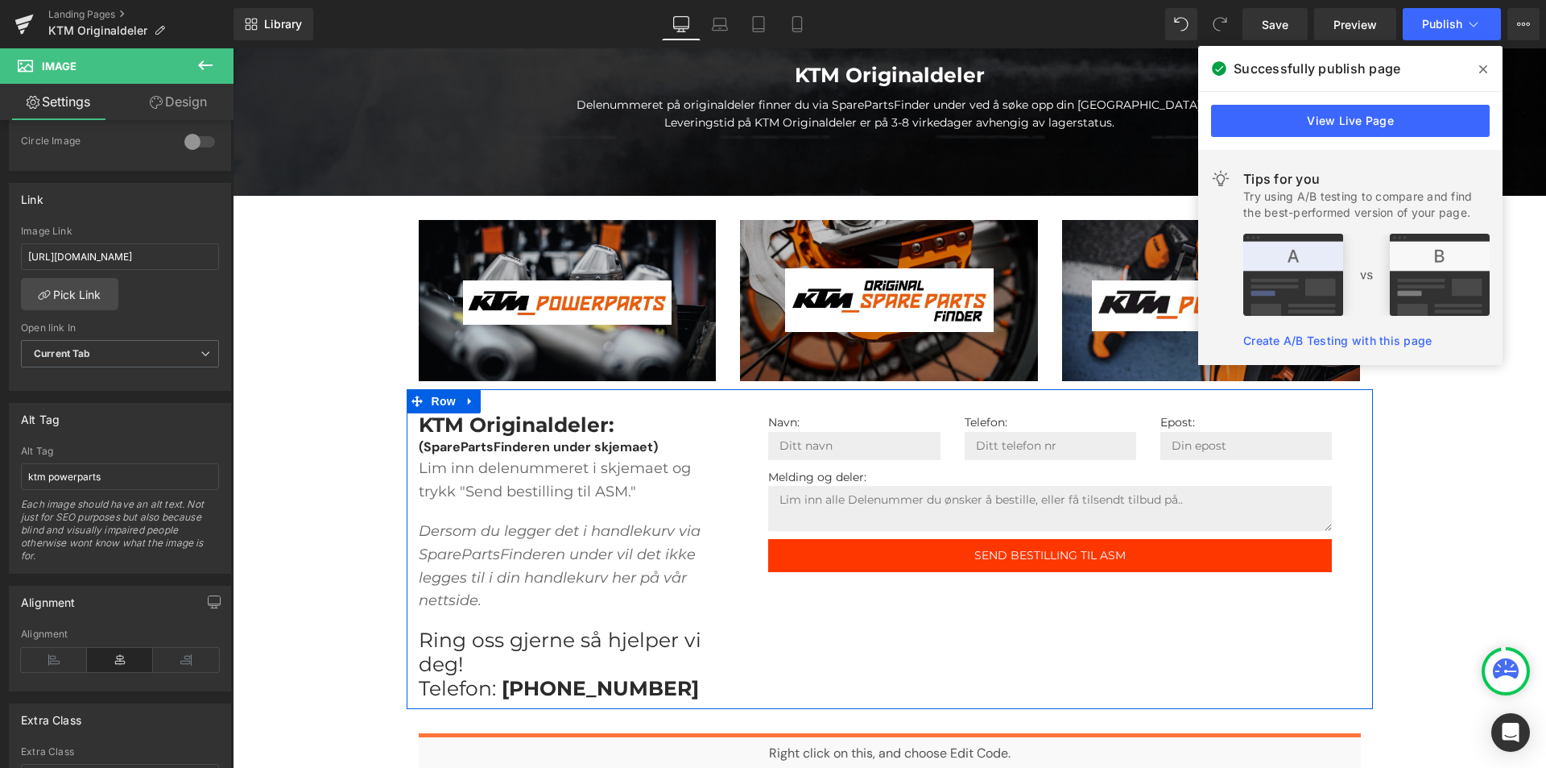
scroll to position [242, 0]
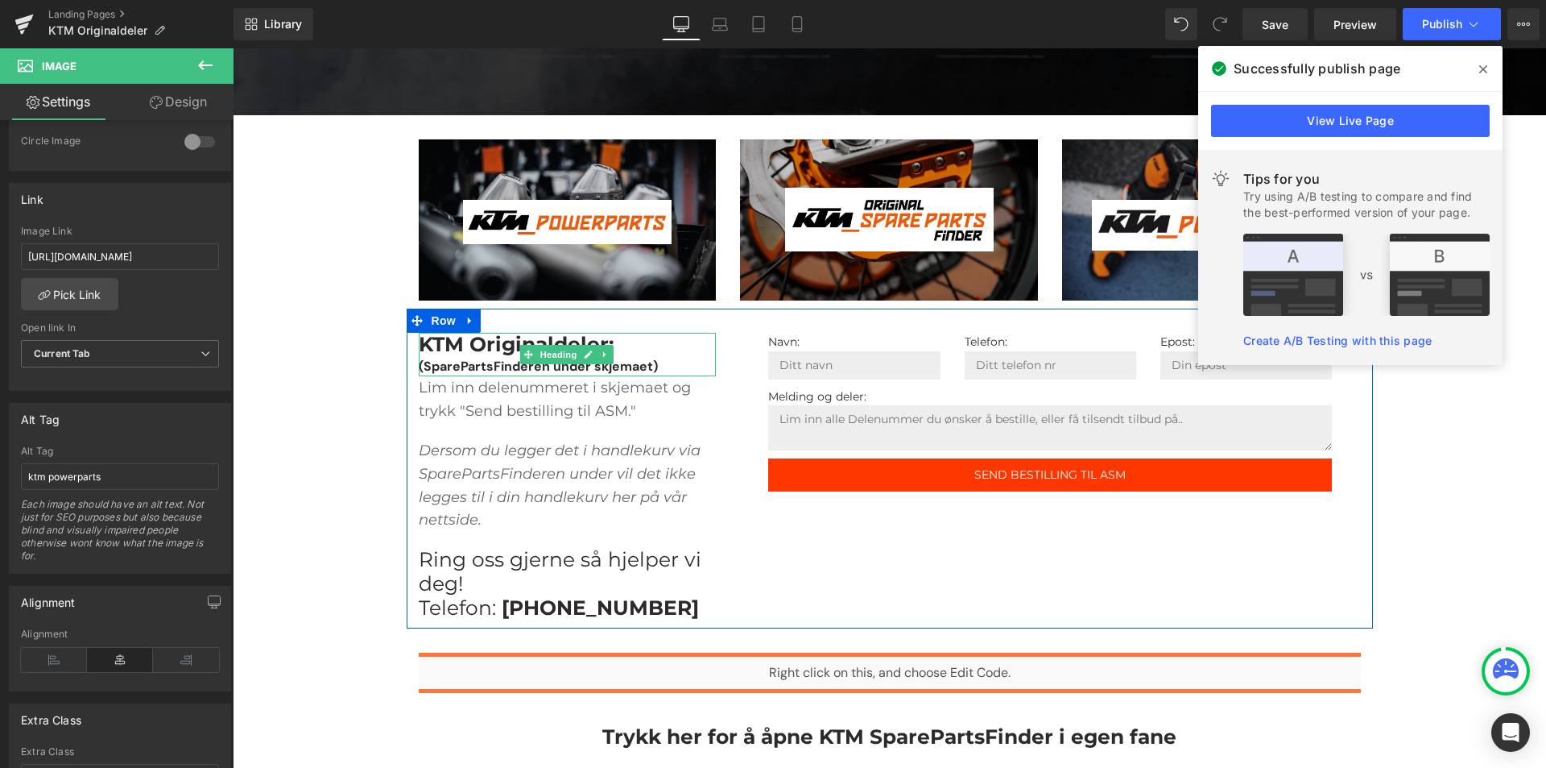
click at [645, 363] on span "(SparePartsFinderen under skjemaet)" at bounding box center [538, 366] width 239 height 17
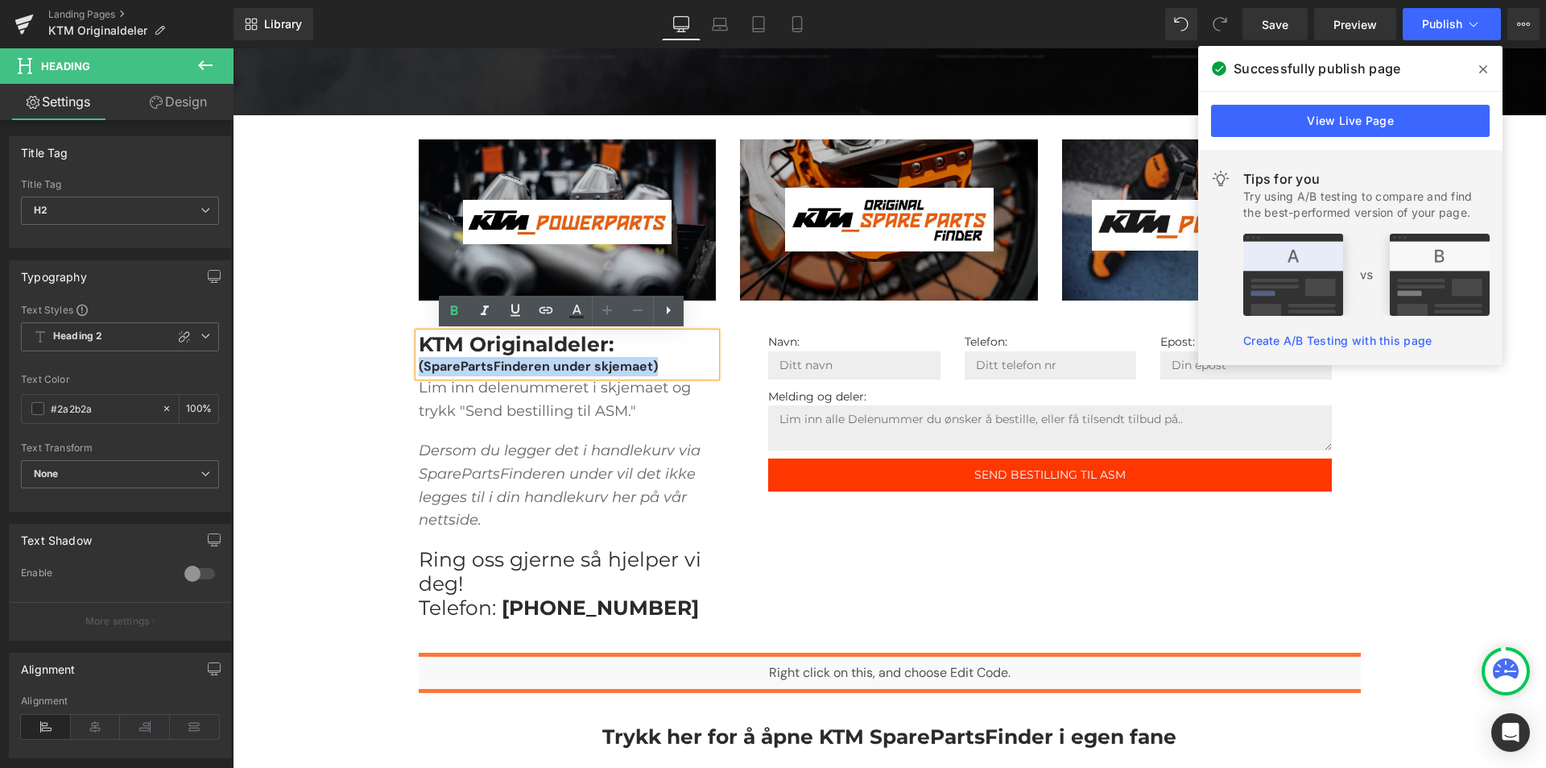
drag, startPoint x: 652, startPoint y: 362, endPoint x: 416, endPoint y: 361, distance: 236.8
click at [419, 361] on div "(SparePartsFinderen under skjemaet)" at bounding box center [568, 366] width 298 height 19
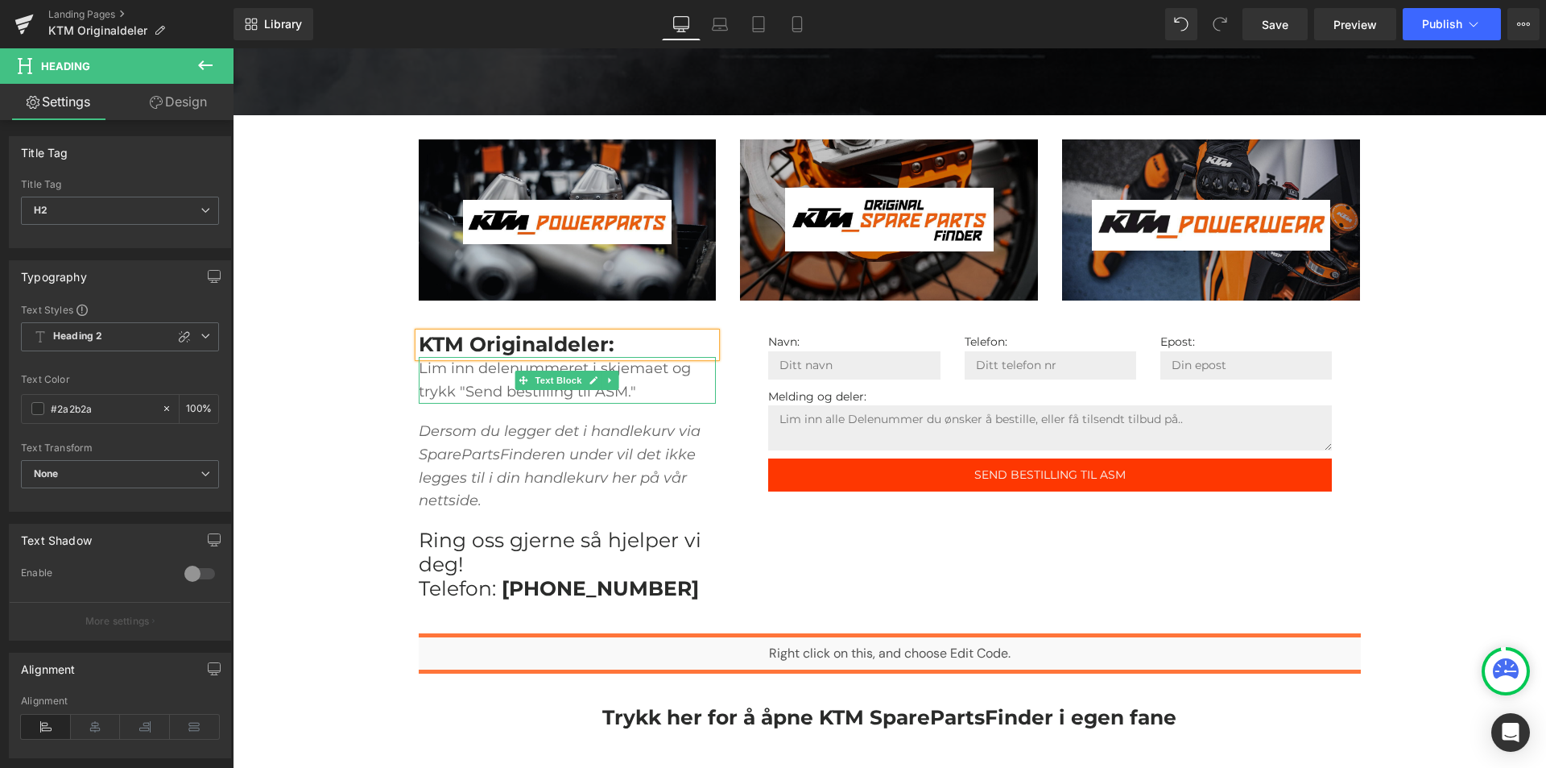
click at [614, 389] on span "Lim inn delenummeret i skjemaet og trykk "Send bestilling til ASM."" at bounding box center [555, 379] width 272 height 41
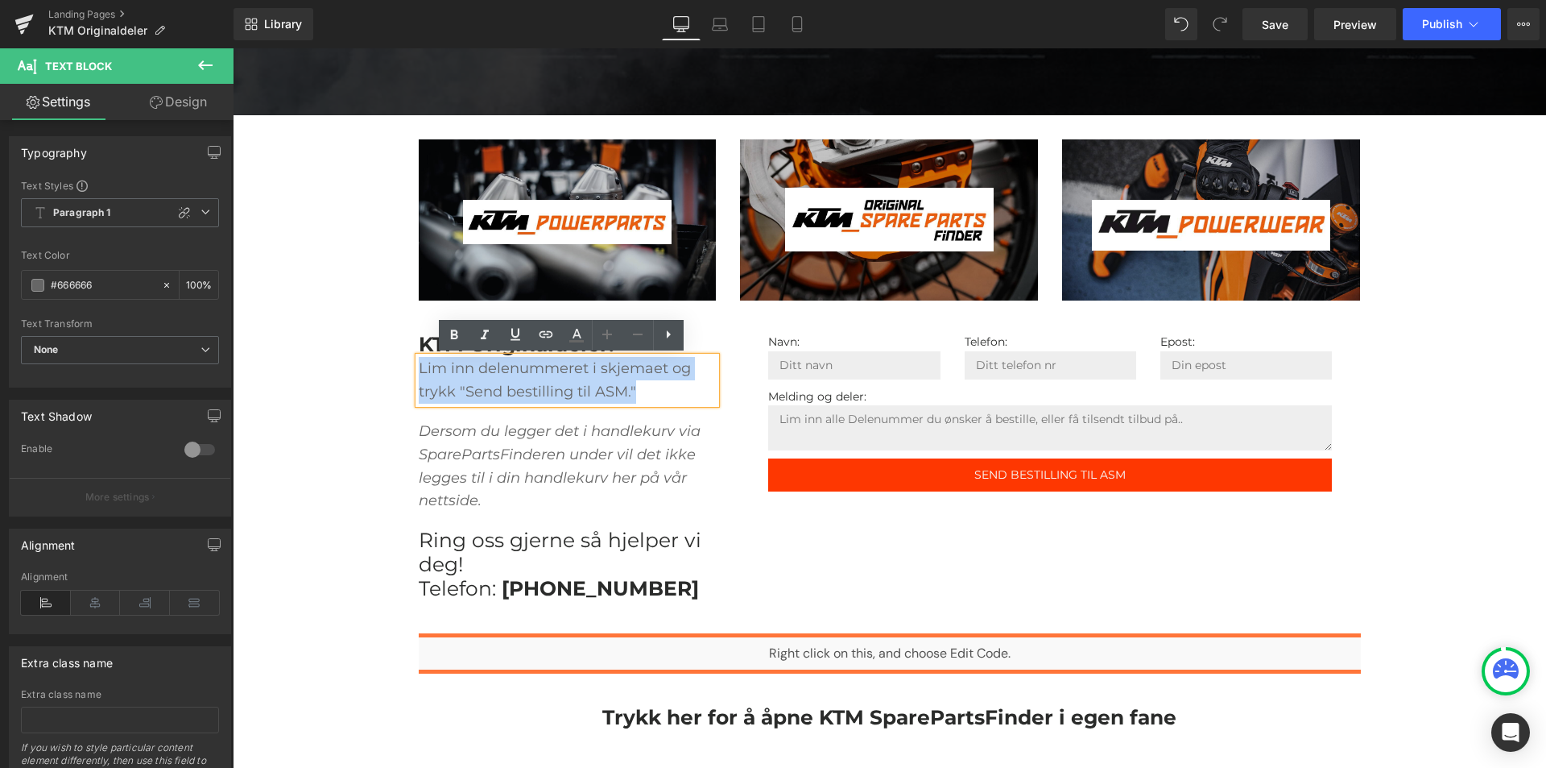
drag, startPoint x: 643, startPoint y: 394, endPoint x: 412, endPoint y: 358, distance: 233.1
click at [419, 358] on p "Lim inn delenummeret i skjemaet og trykk "Send bestilling til ASM."" at bounding box center [568, 380] width 298 height 47
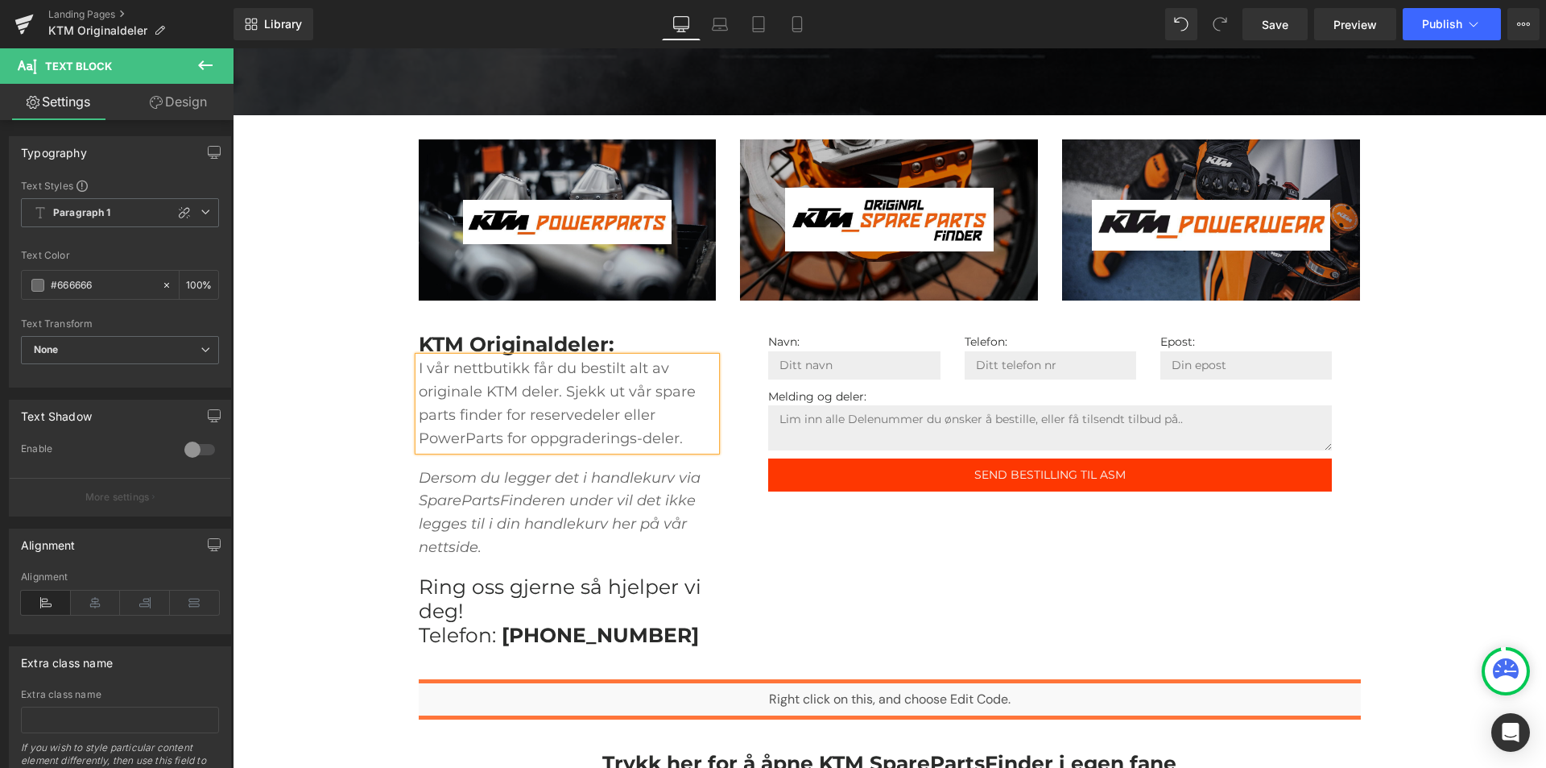
scroll to position [644, 0]
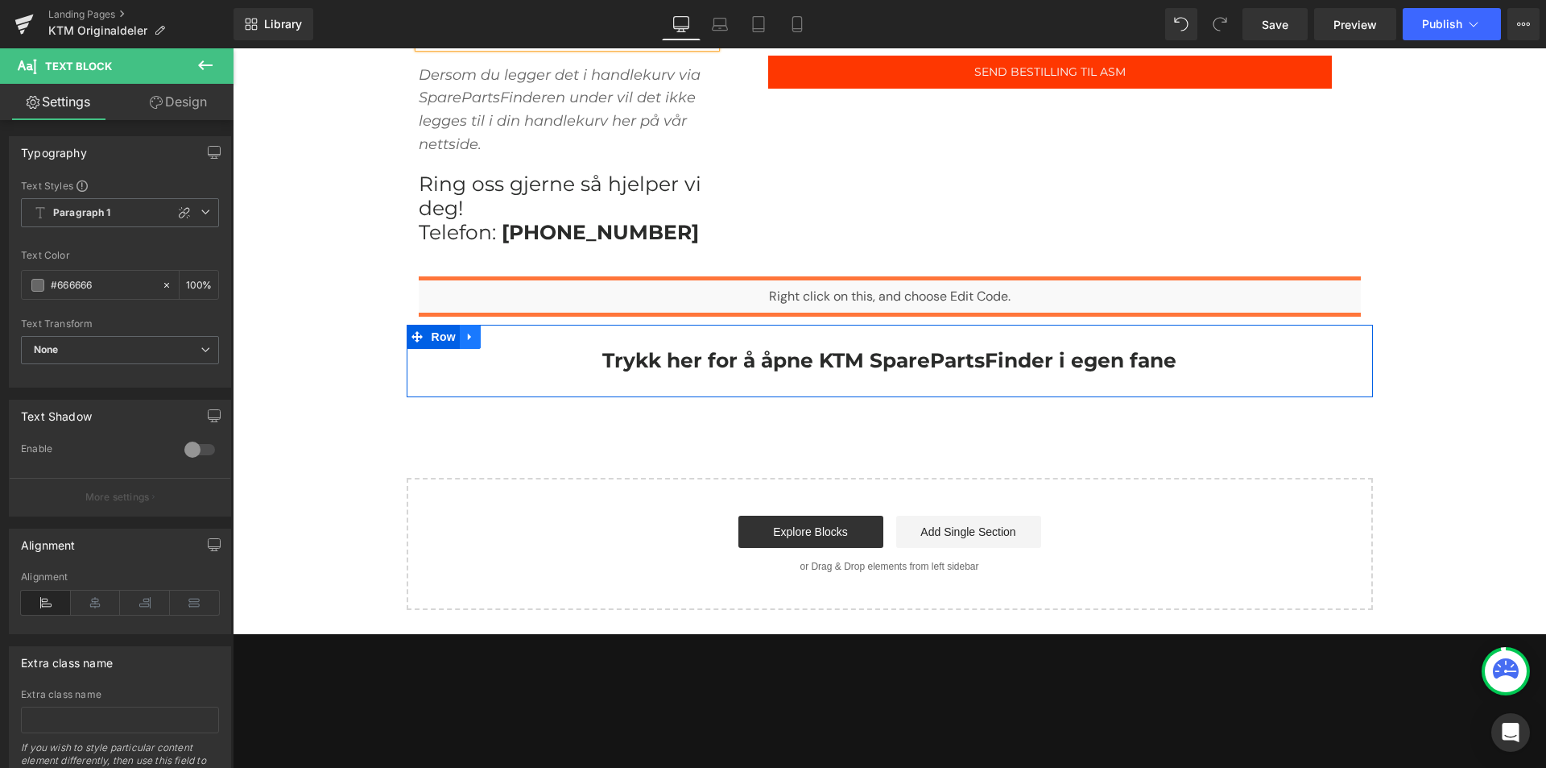
click at [465, 342] on icon at bounding box center [470, 337] width 11 height 12
click at [510, 337] on icon at bounding box center [512, 336] width 11 height 11
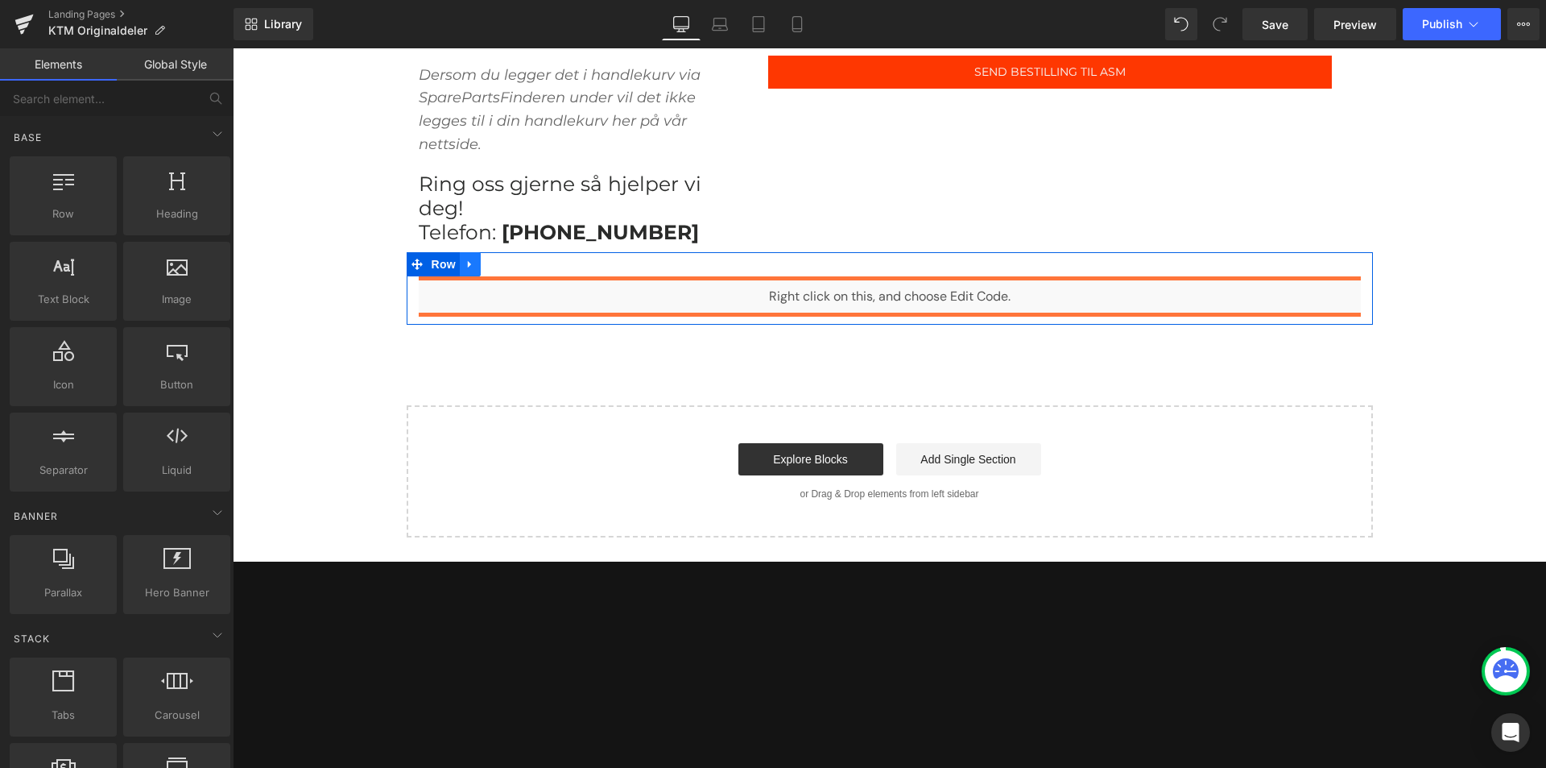
click at [465, 262] on icon at bounding box center [470, 265] width 11 height 12
click at [513, 268] on link at bounding box center [512, 264] width 21 height 24
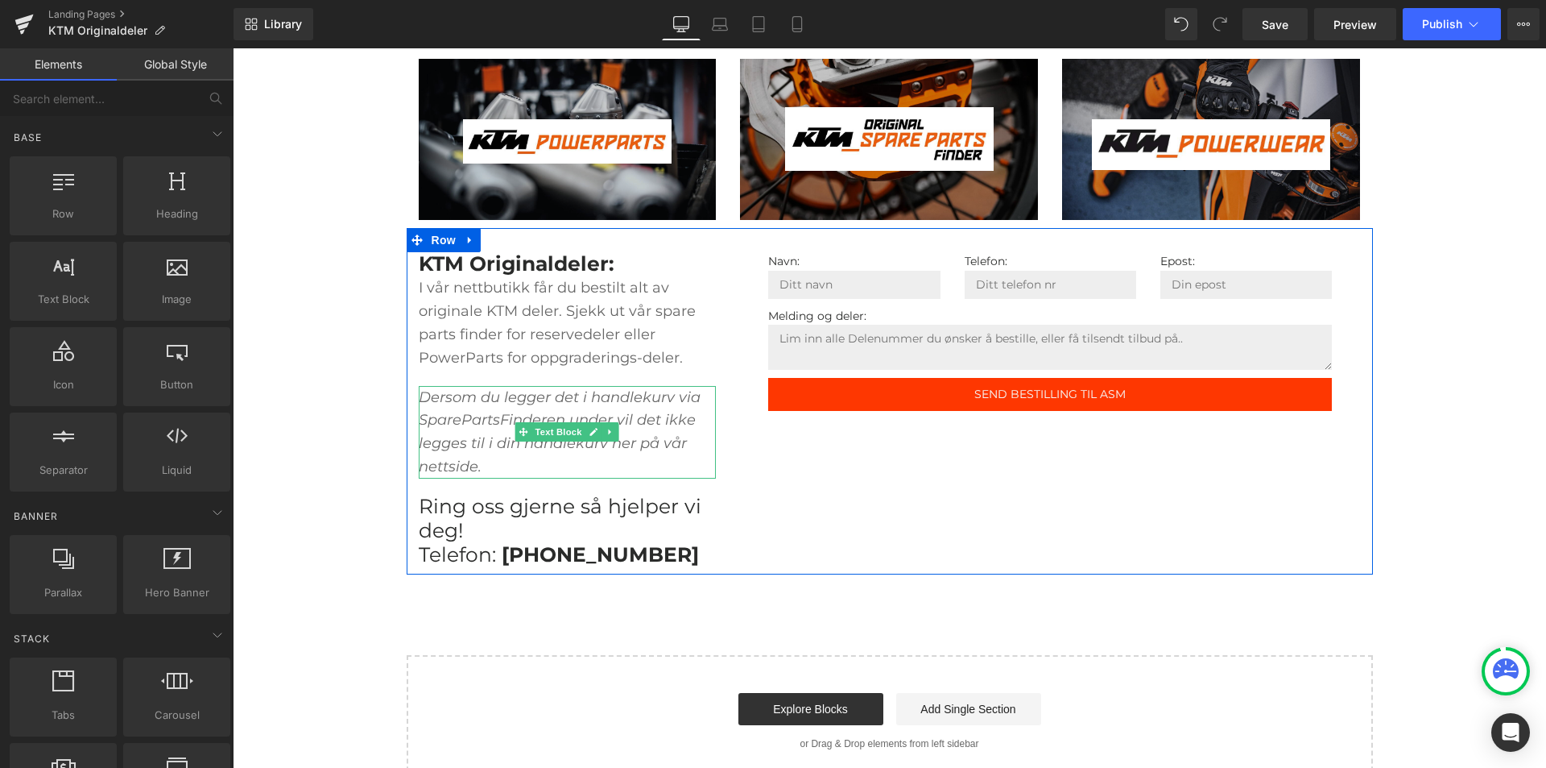
scroll to position [242, 0]
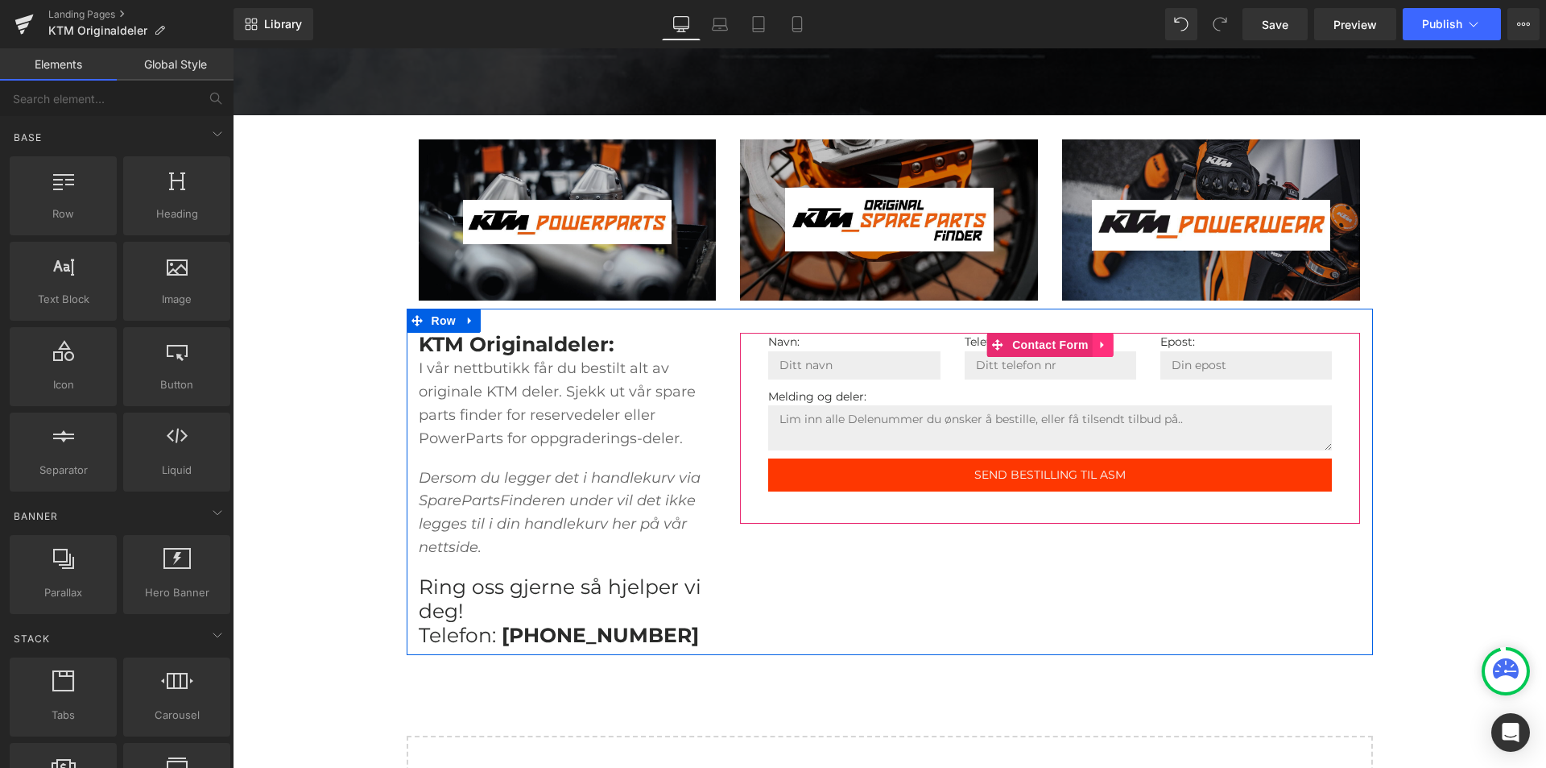
click at [1101, 346] on icon at bounding box center [1102, 345] width 3 height 7
click at [1108, 347] on icon at bounding box center [1113, 344] width 11 height 11
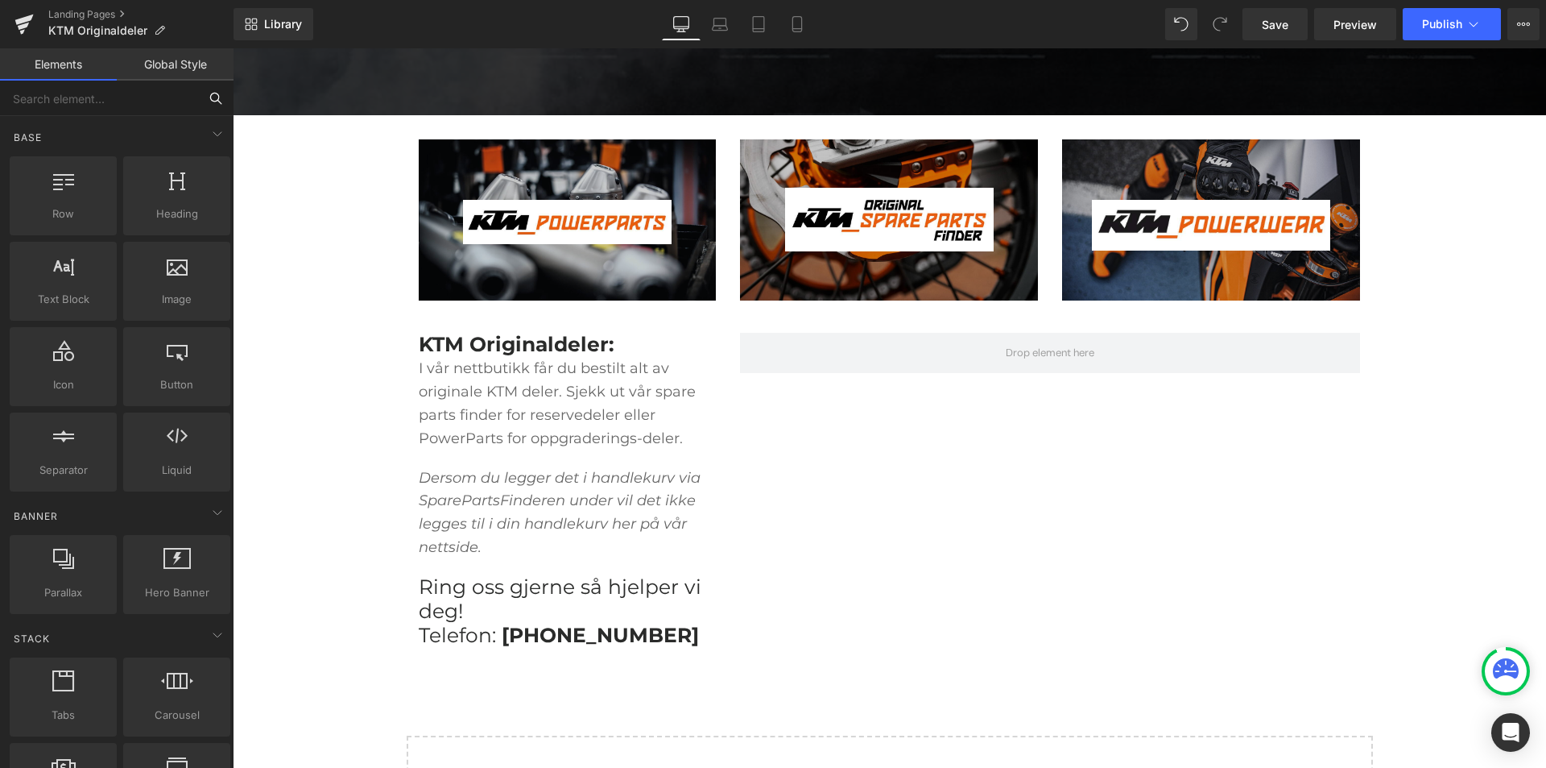
click at [100, 98] on input "text" at bounding box center [99, 98] width 198 height 35
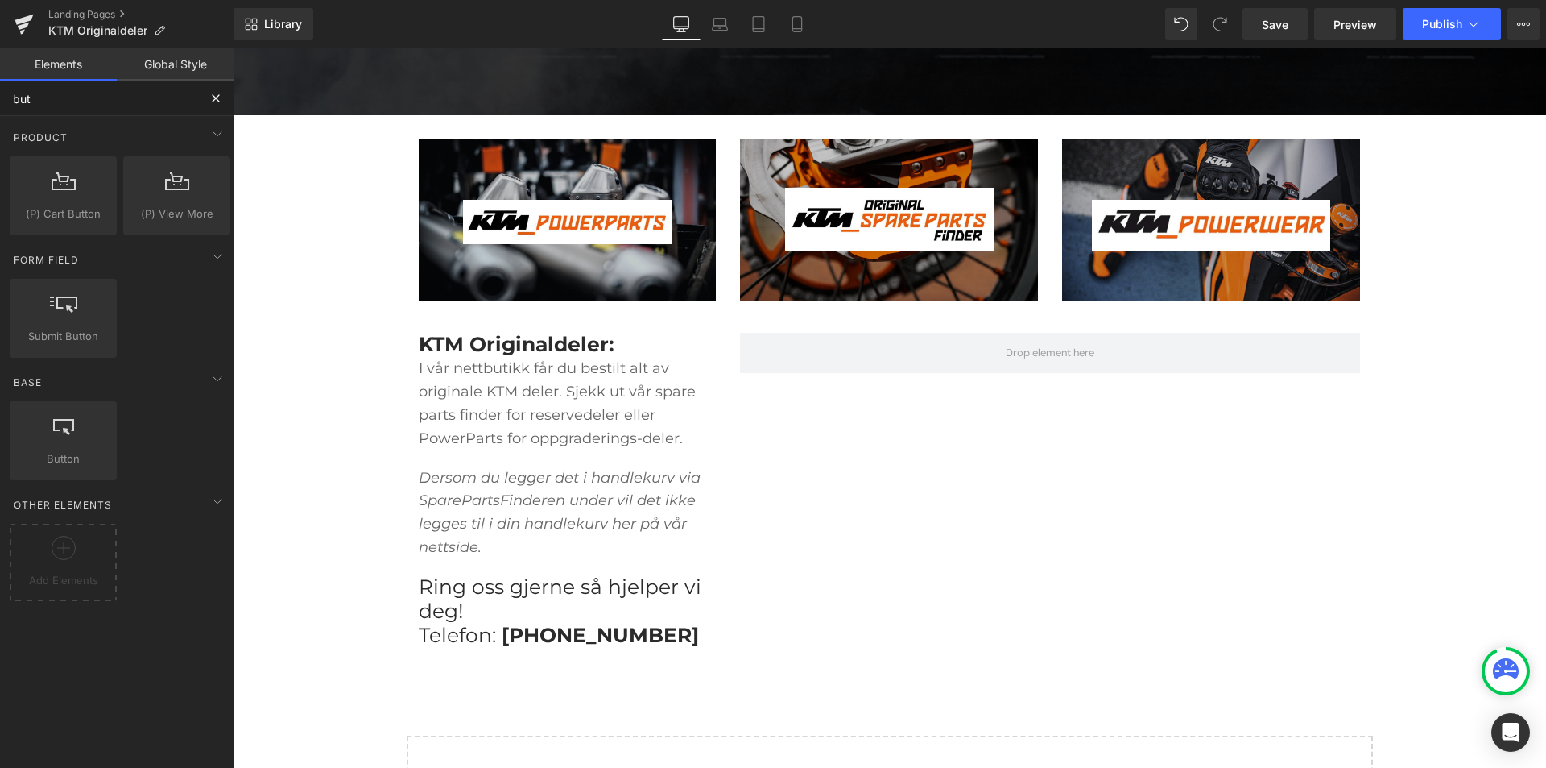
type input "butt"
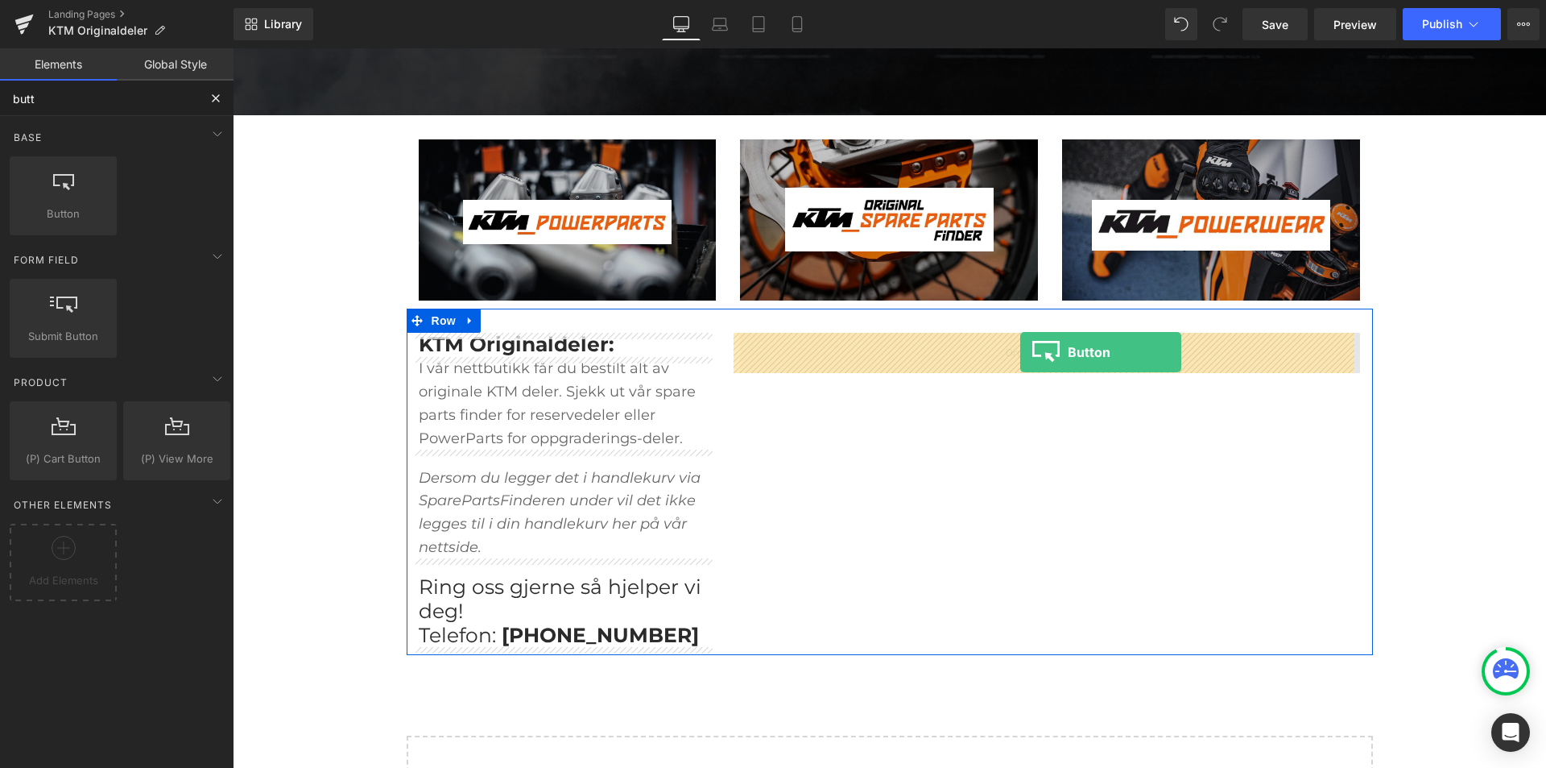
drag, startPoint x: 348, startPoint y: 273, endPoint x: 1021, endPoint y: 352, distance: 677.2
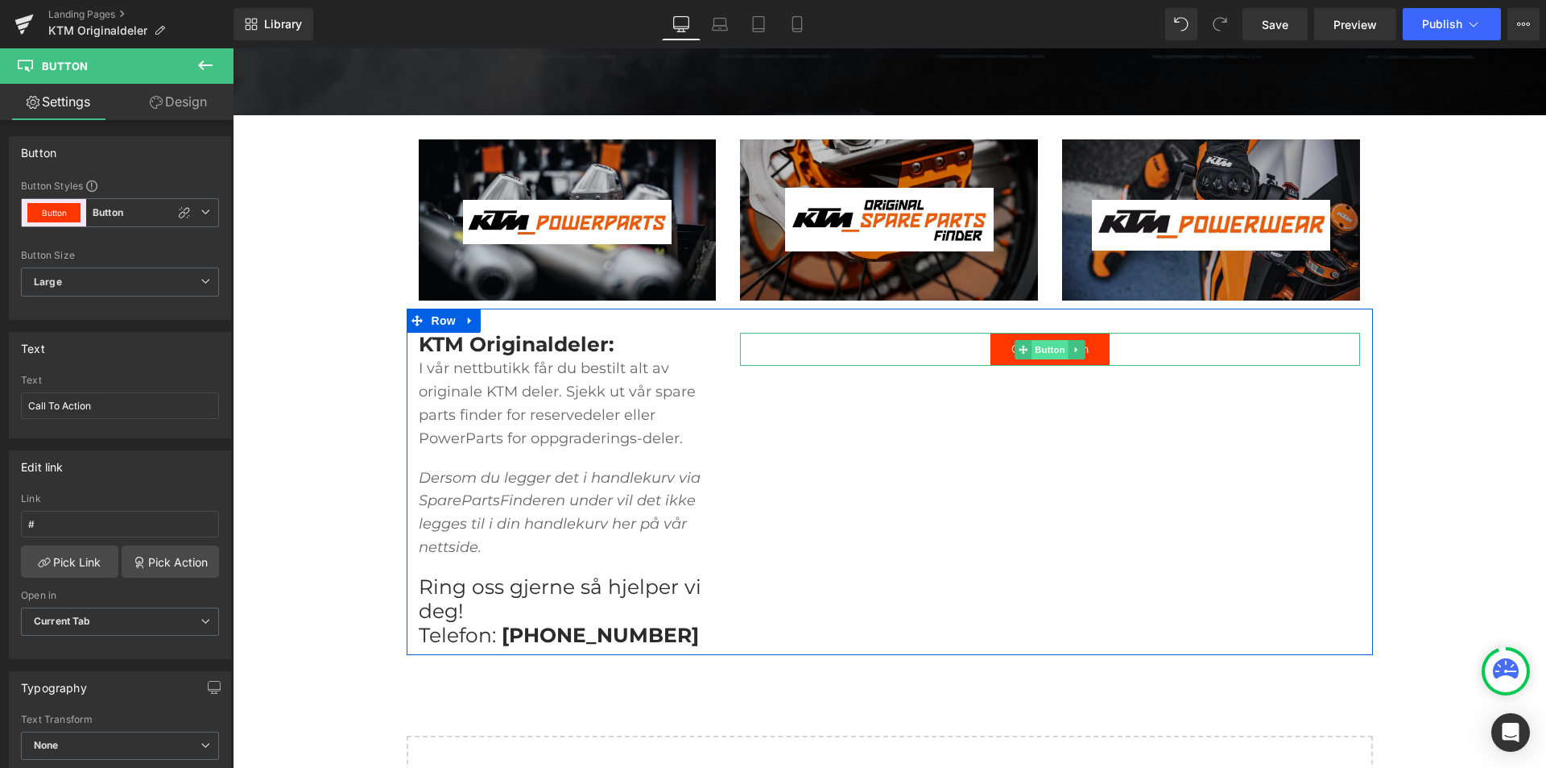
click at [1033, 346] on span "Button" at bounding box center [1051, 349] width 37 height 19
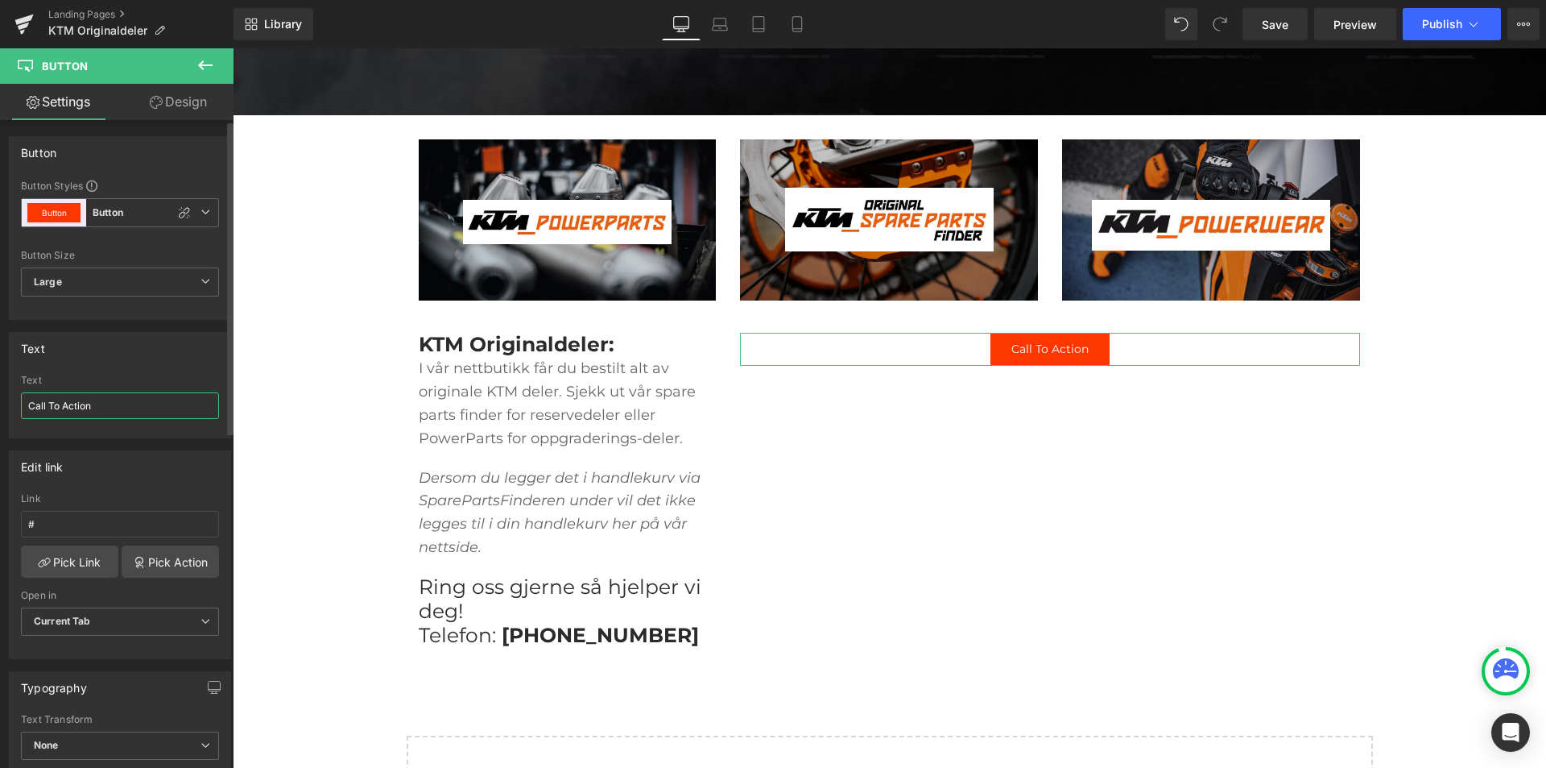
click at [113, 399] on input "Call To Action" at bounding box center [120, 405] width 198 height 27
type input "GÅ TIL NETTBUTIKKEN"
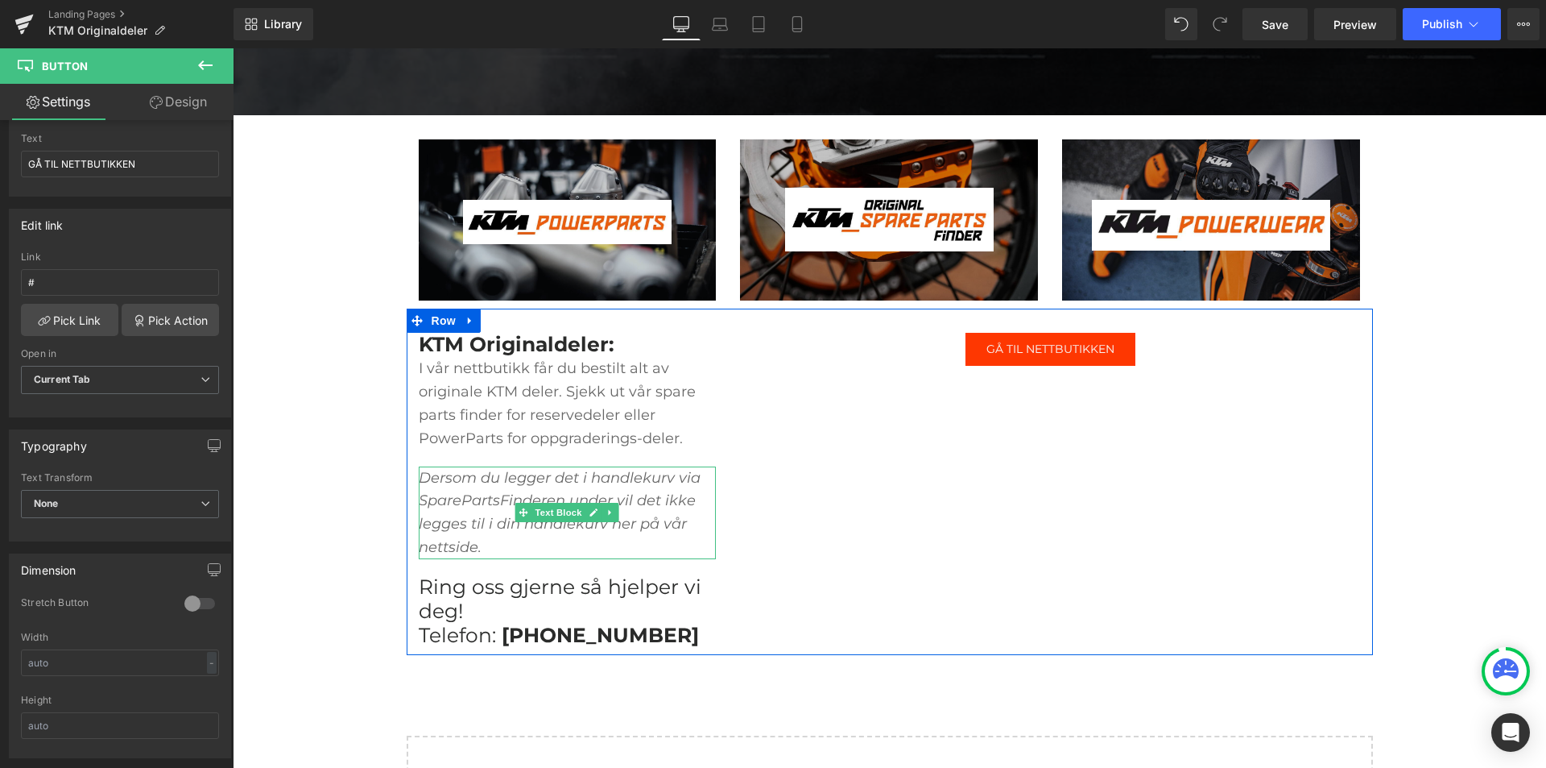
click at [480, 546] on p "Dersom du legger det i handlekurv via SparePartsFinderen under vil det ikke leg…" at bounding box center [568, 512] width 298 height 93
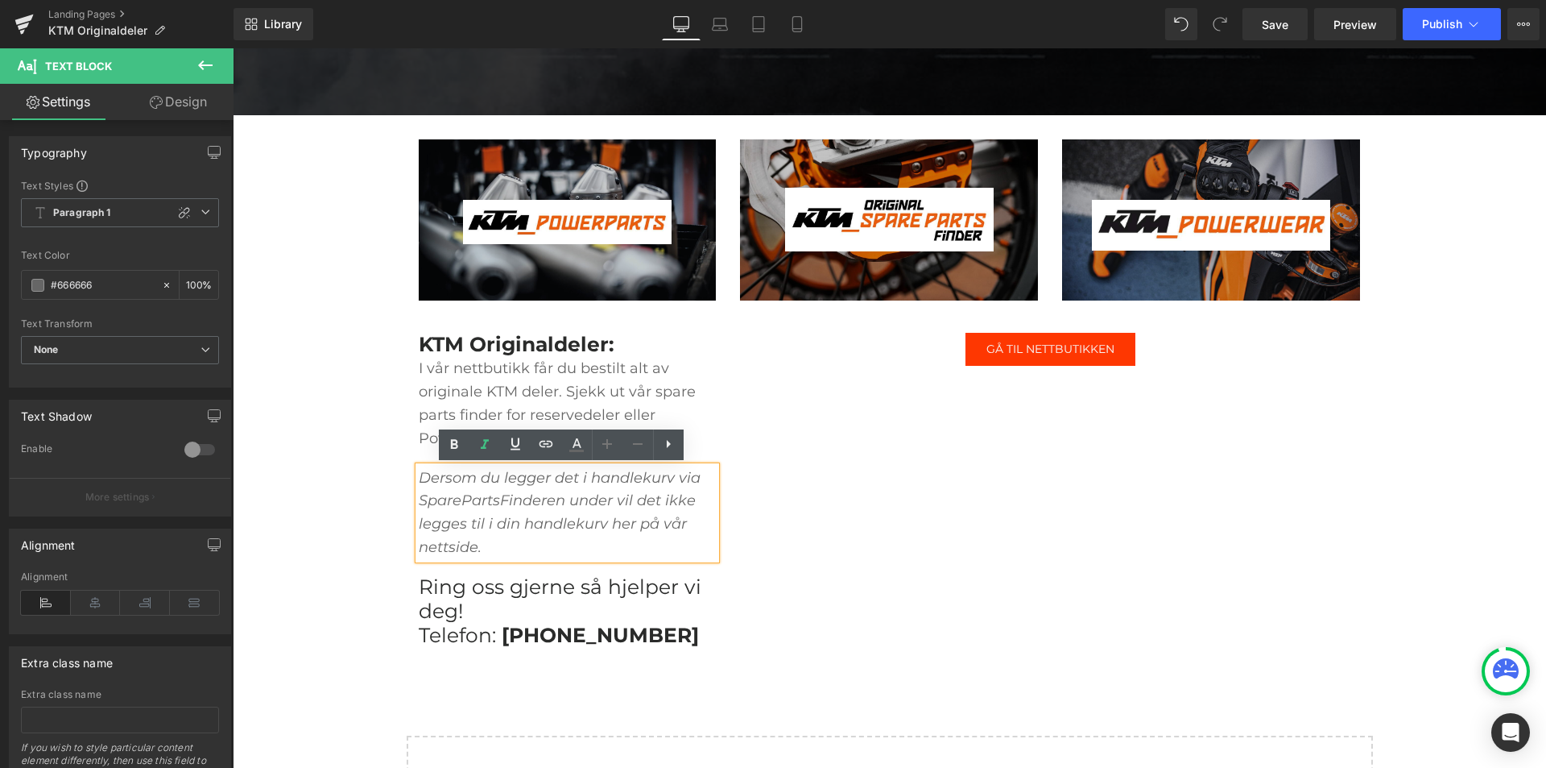
click at [751, 600] on div "KTM Originaldeler: Heading I vår nettbutikk får du bestilt alt av originale KTM…" at bounding box center [890, 481] width 967 height 346
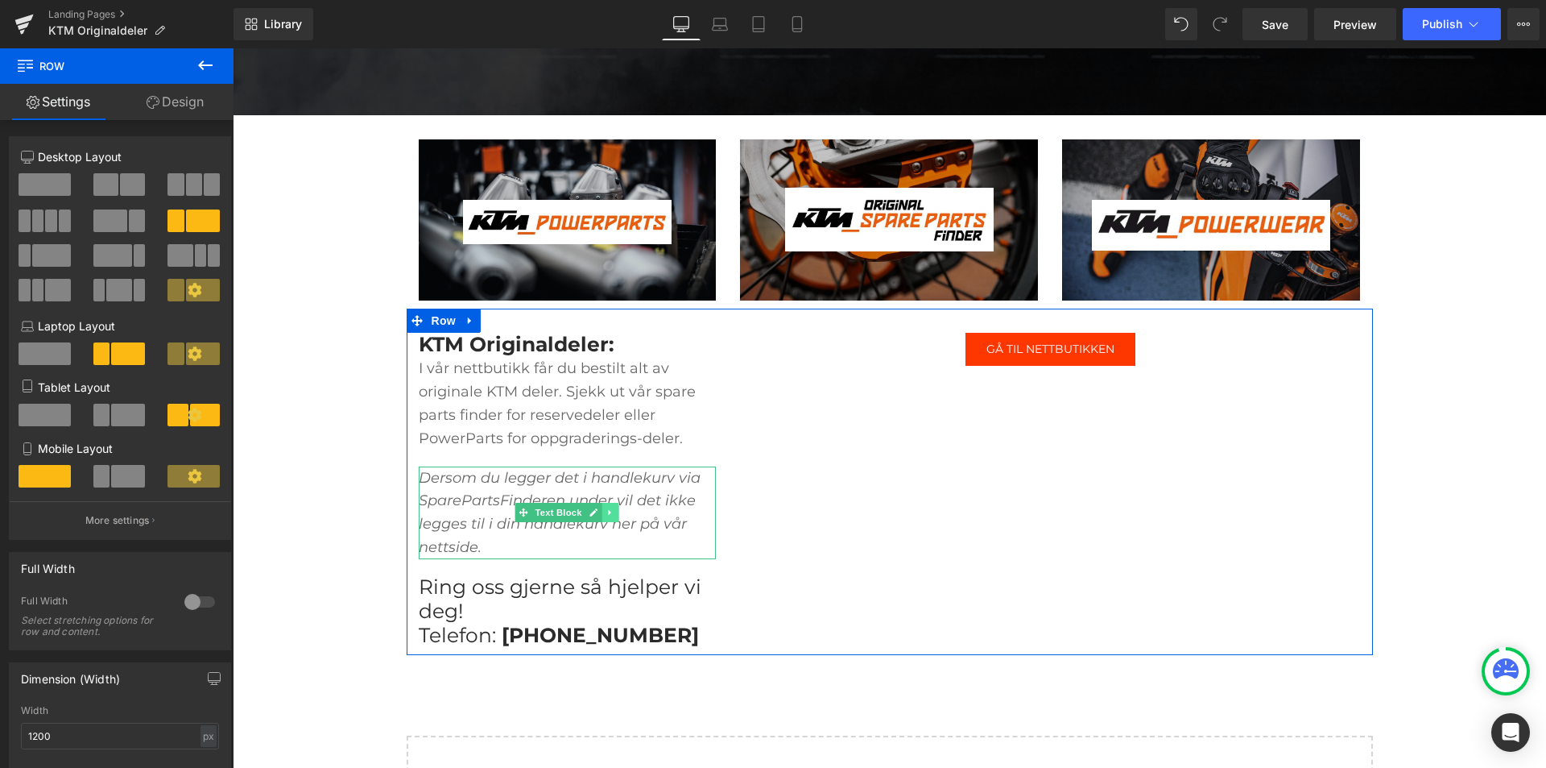
click at [607, 515] on icon at bounding box center [611, 512] width 9 height 10
click at [615, 510] on icon at bounding box center [619, 512] width 9 height 9
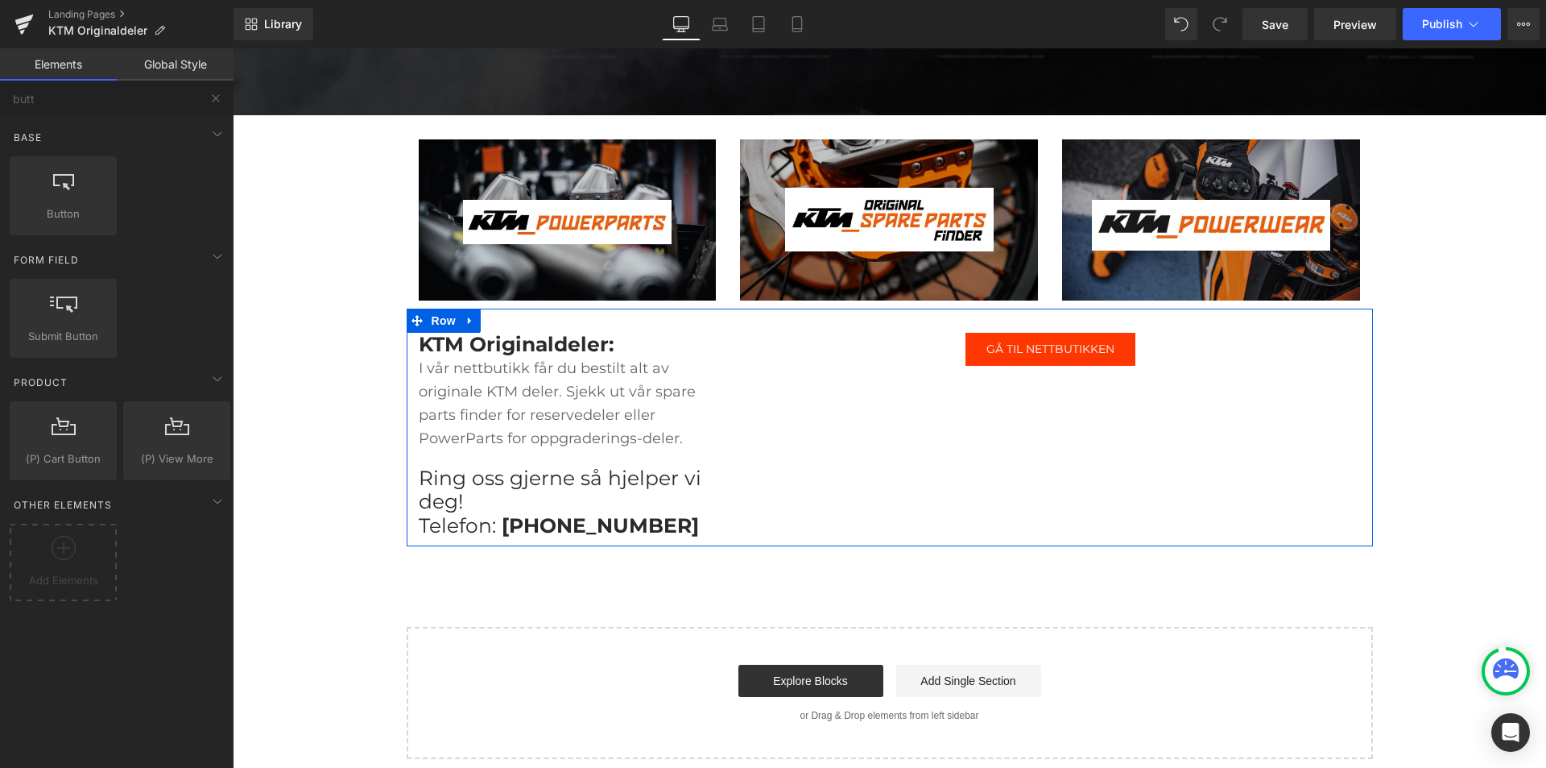
scroll to position [161, 0]
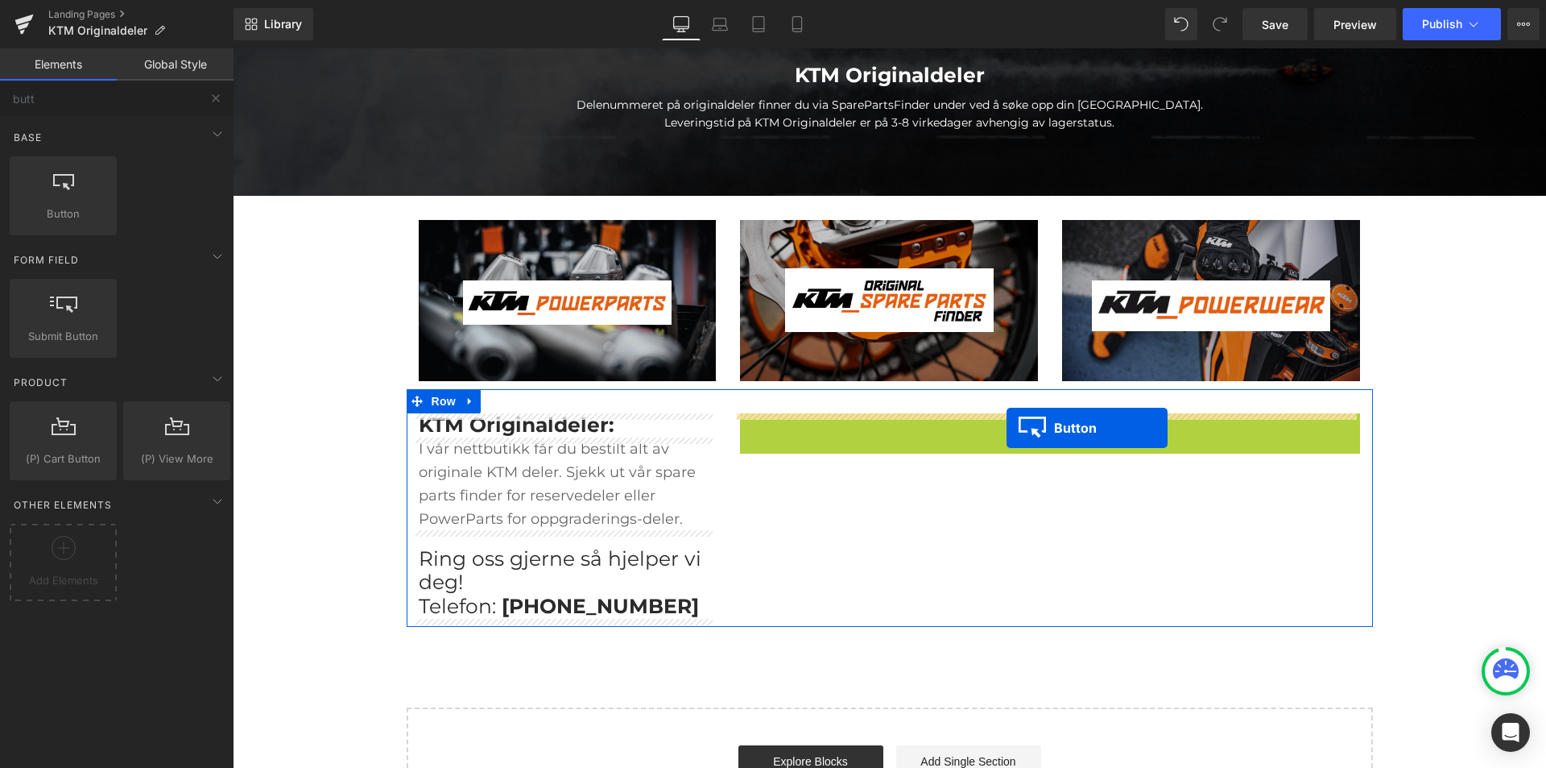
drag, startPoint x: 1016, startPoint y: 432, endPoint x: 1007, endPoint y: 428, distance: 10.5
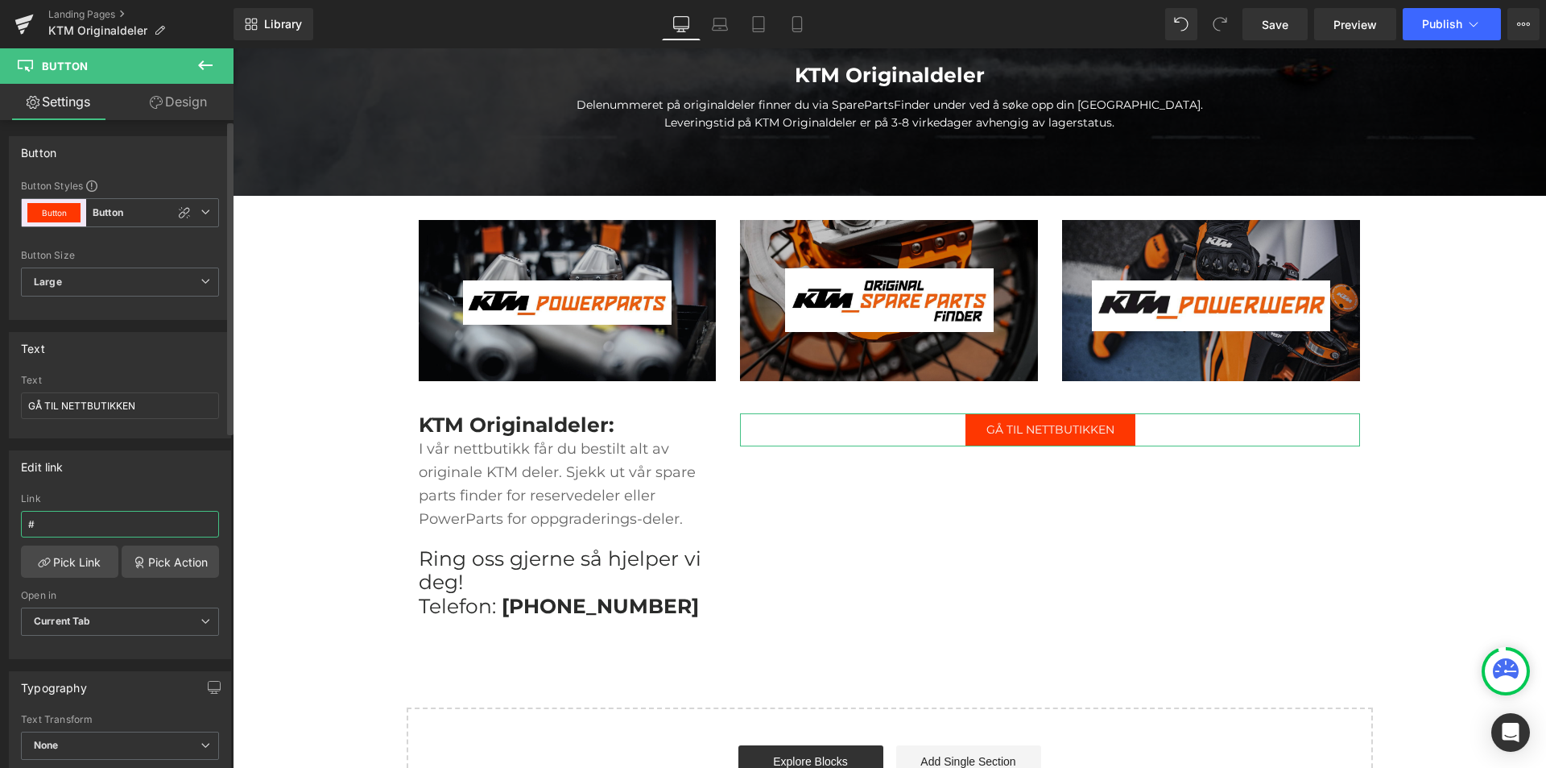
click at [85, 513] on input "#" at bounding box center [120, 524] width 198 height 27
paste input "[URL][DOMAIN_NAME]"
type input "[URL][DOMAIN_NAME]"
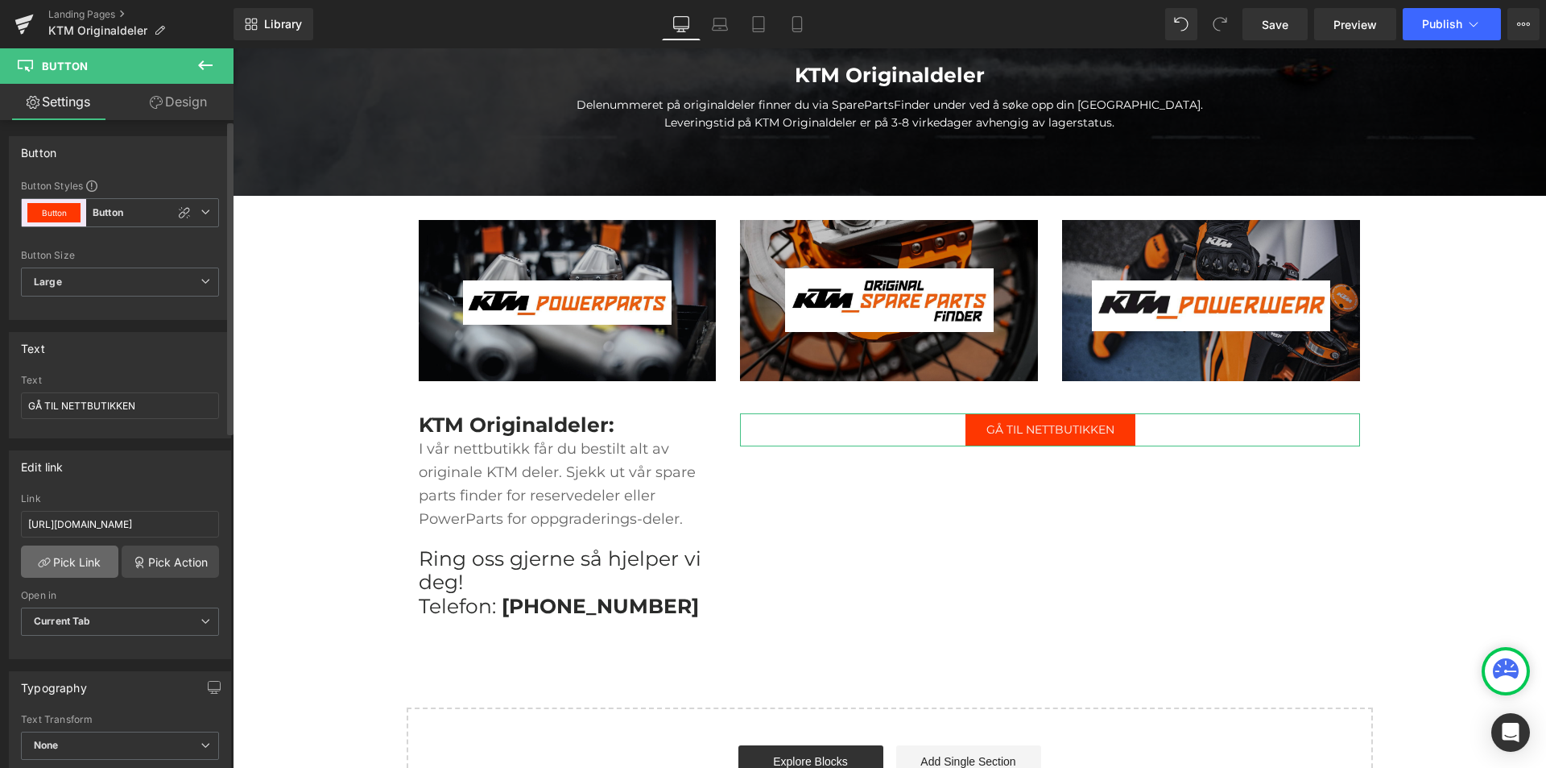
click at [64, 568] on link "Pick Link" at bounding box center [69, 561] width 97 height 32
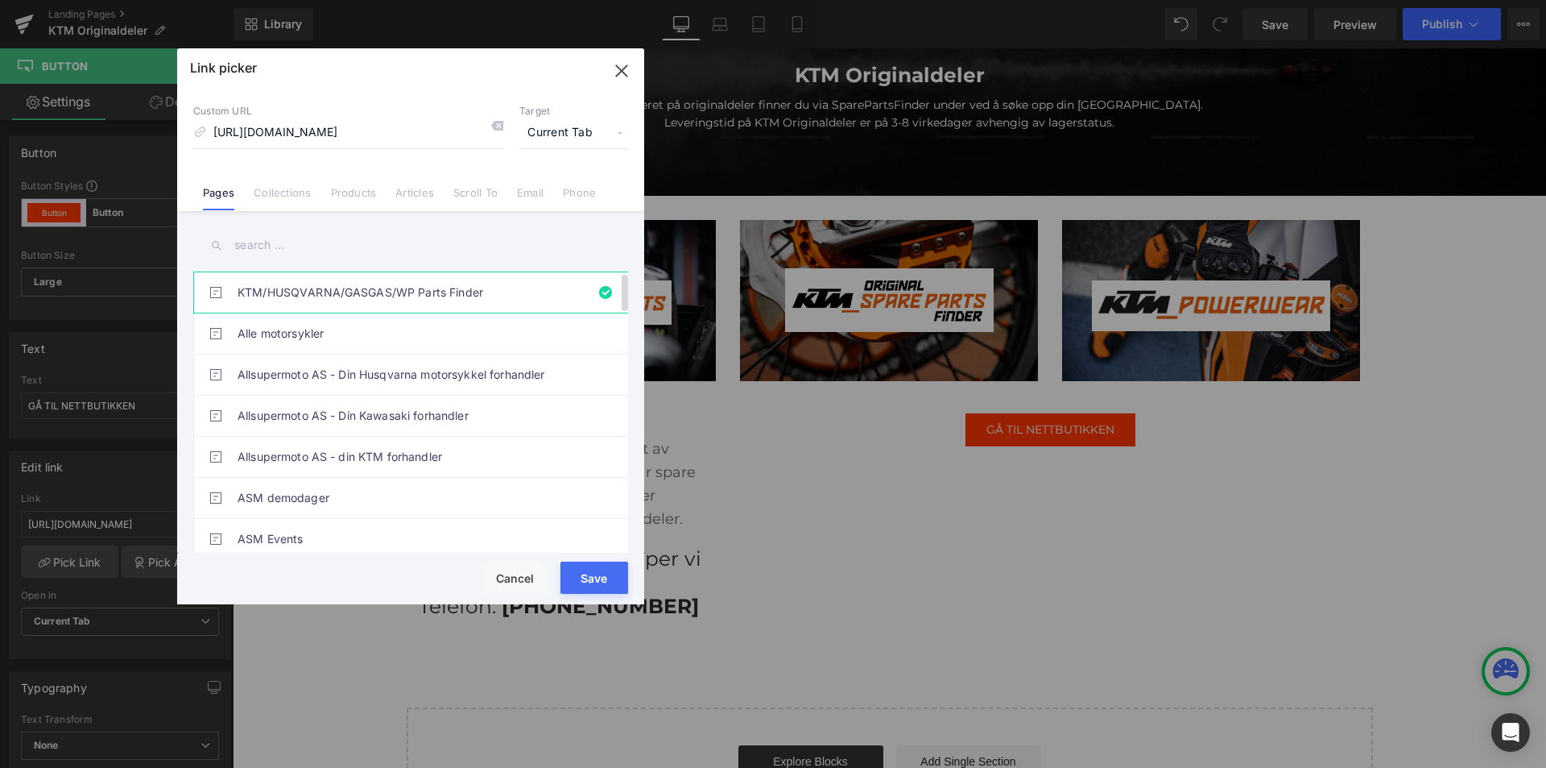
click at [317, 287] on link "KTM/HUSQVARNA/GASGAS/WP Parts Finder" at bounding box center [415, 292] width 354 height 40
type input "ktm-parts-finder"
click at [612, 578] on button "Save" at bounding box center [595, 577] width 68 height 32
type input "ktm-parts-finder"
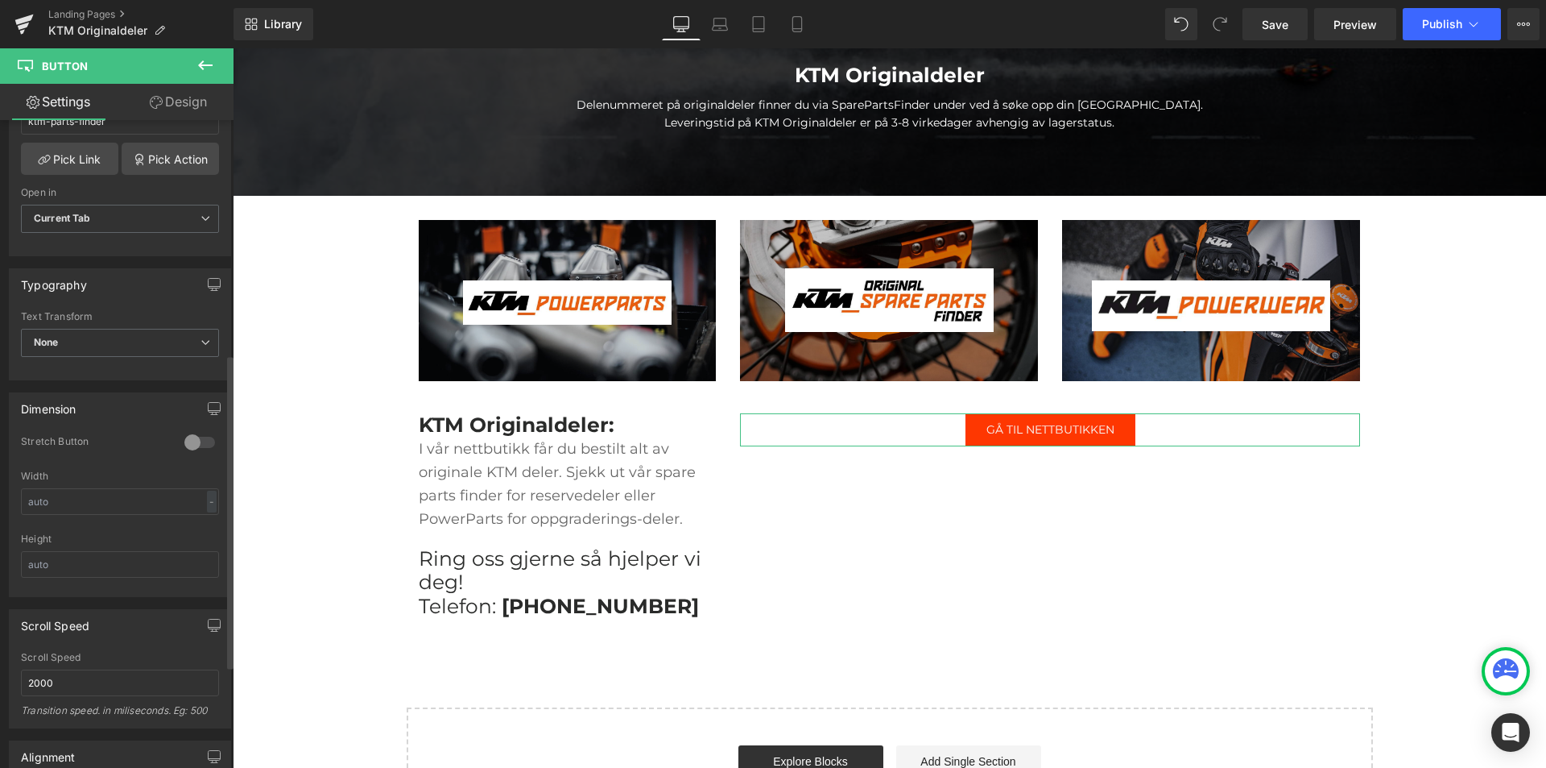
scroll to position [483, 0]
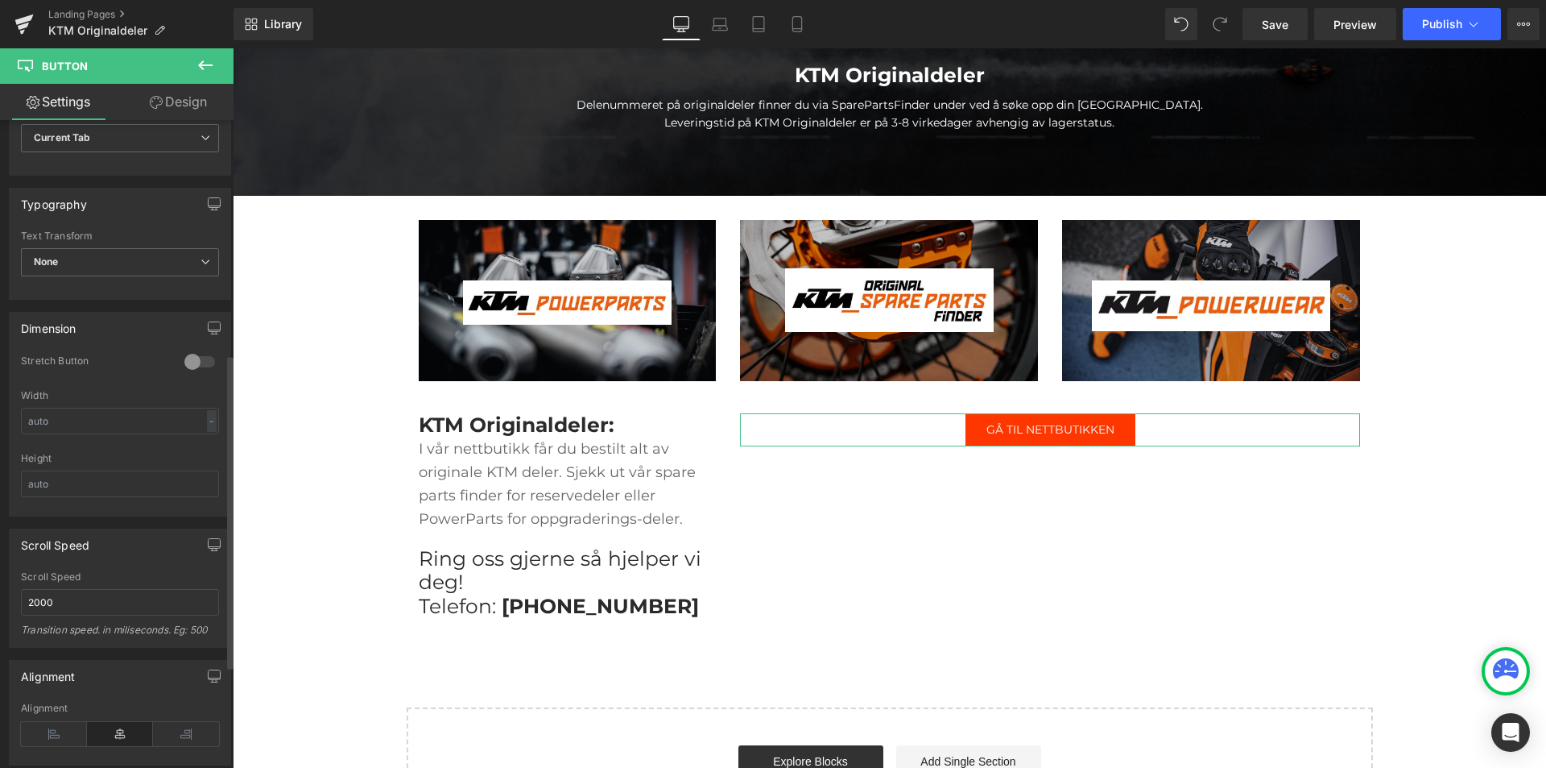
click at [194, 358] on div at bounding box center [199, 362] width 39 height 26
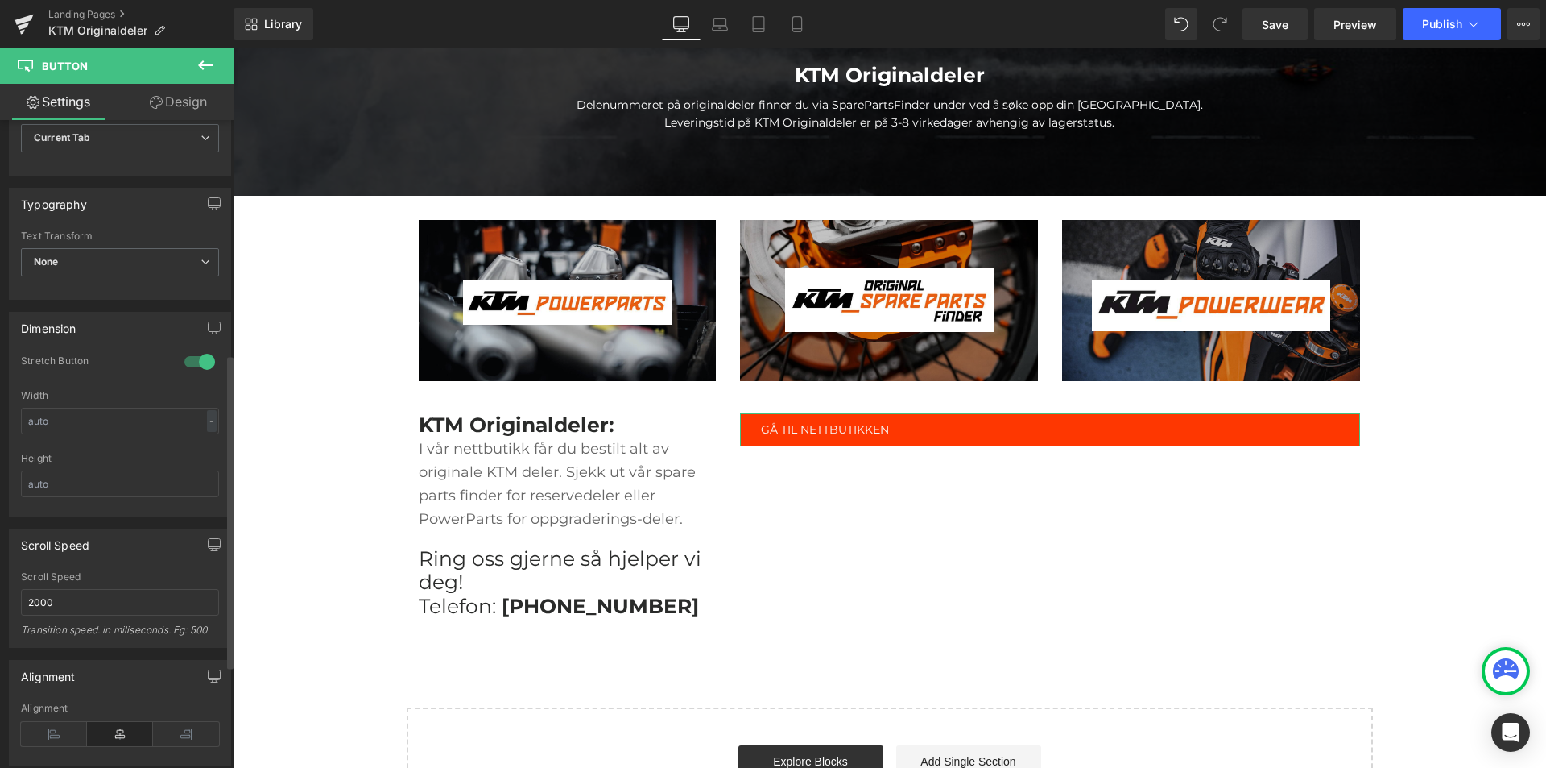
click at [205, 354] on div at bounding box center [199, 362] width 39 height 26
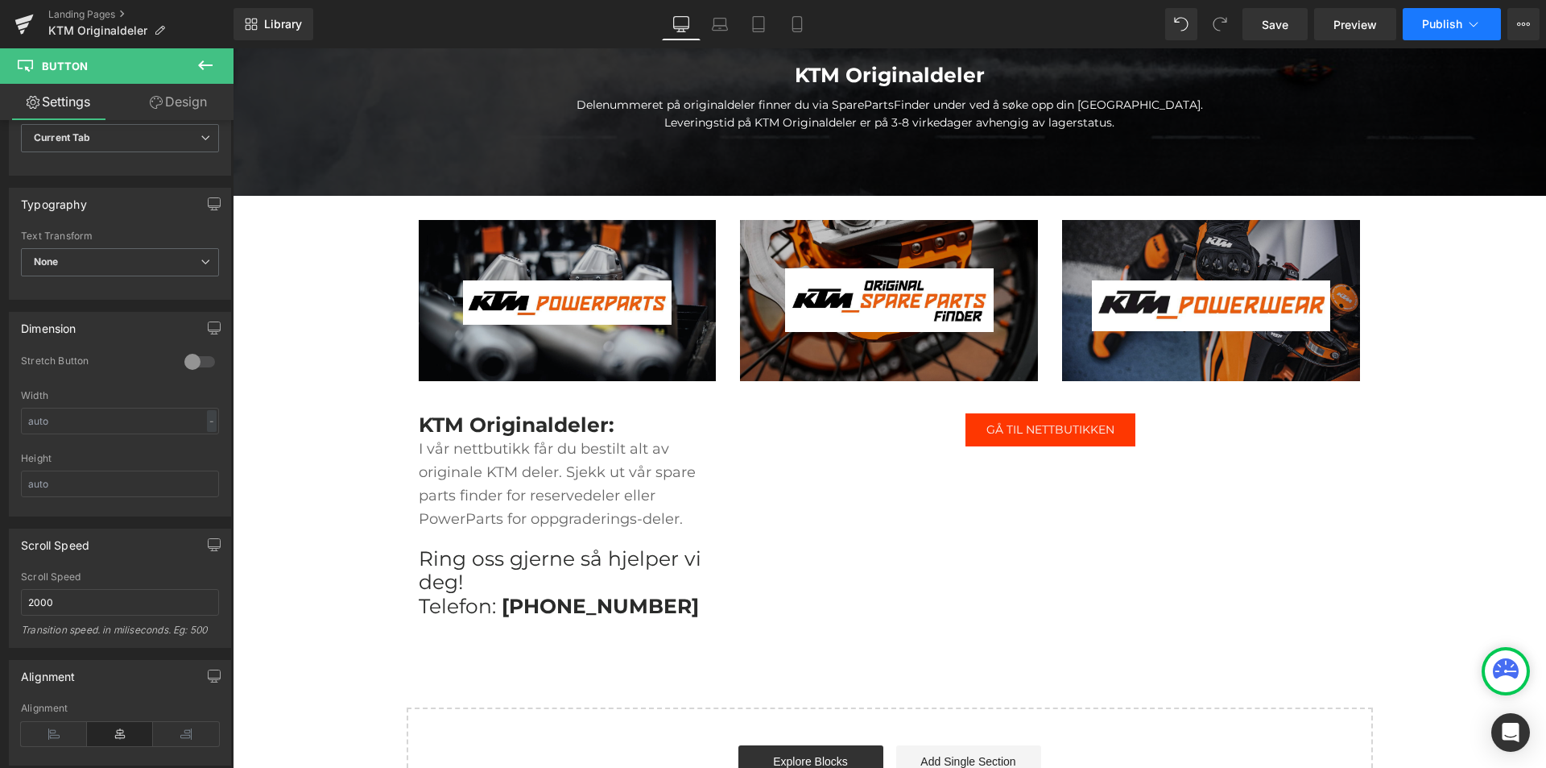
click at [1447, 13] on button "Publish" at bounding box center [1452, 24] width 98 height 32
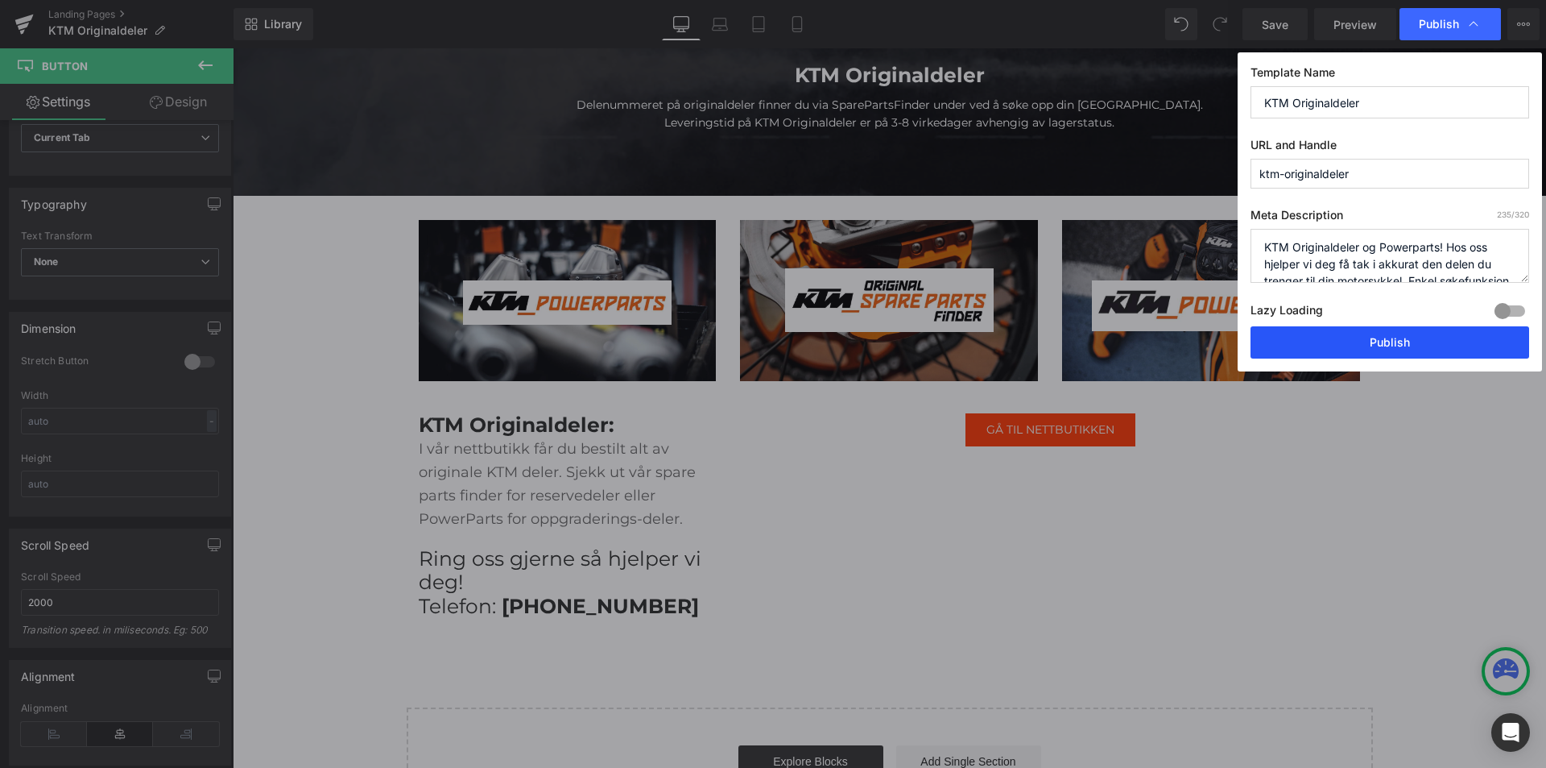
click at [1435, 327] on button "Publish" at bounding box center [1390, 342] width 279 height 32
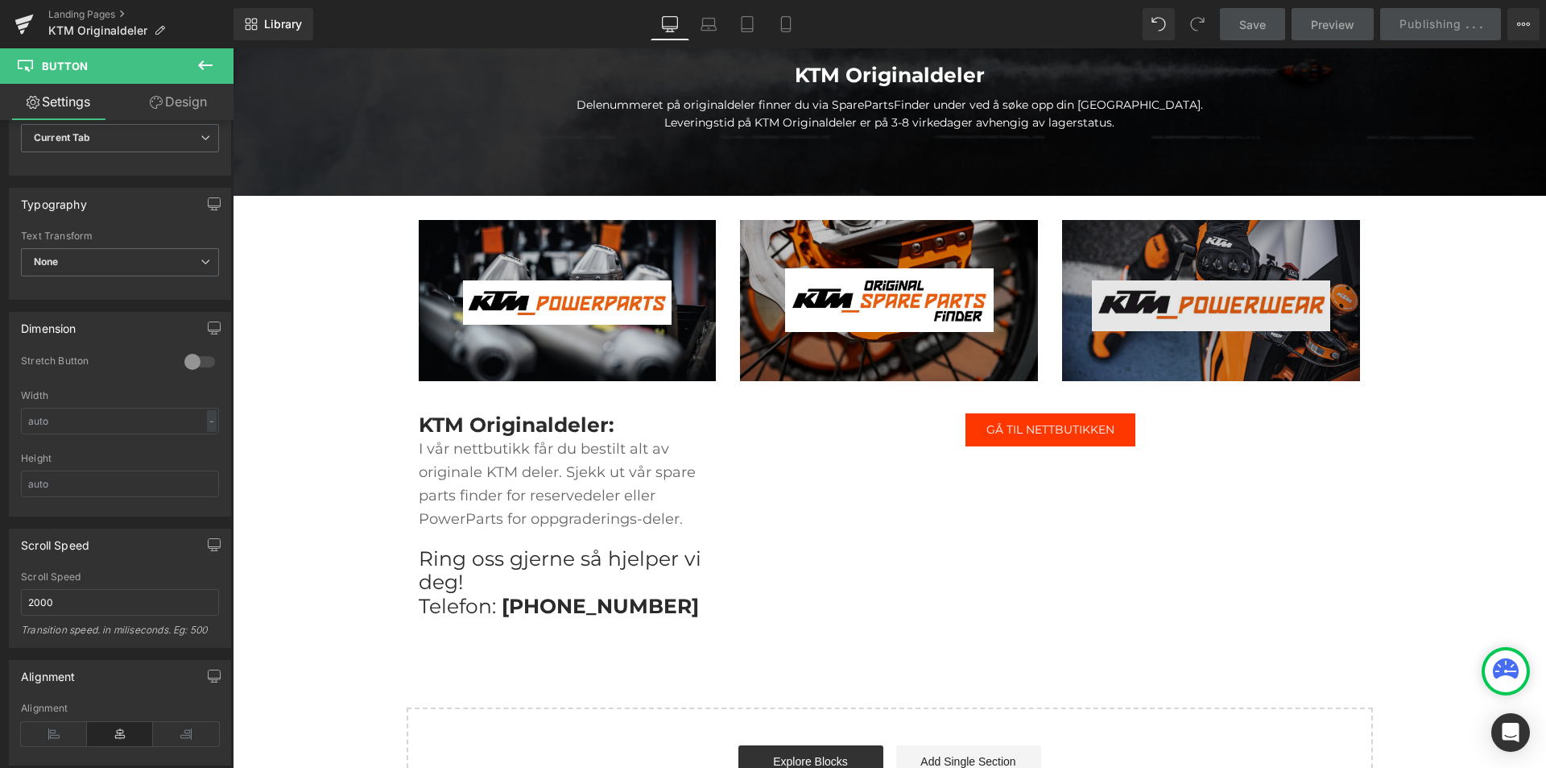
scroll to position [0, 0]
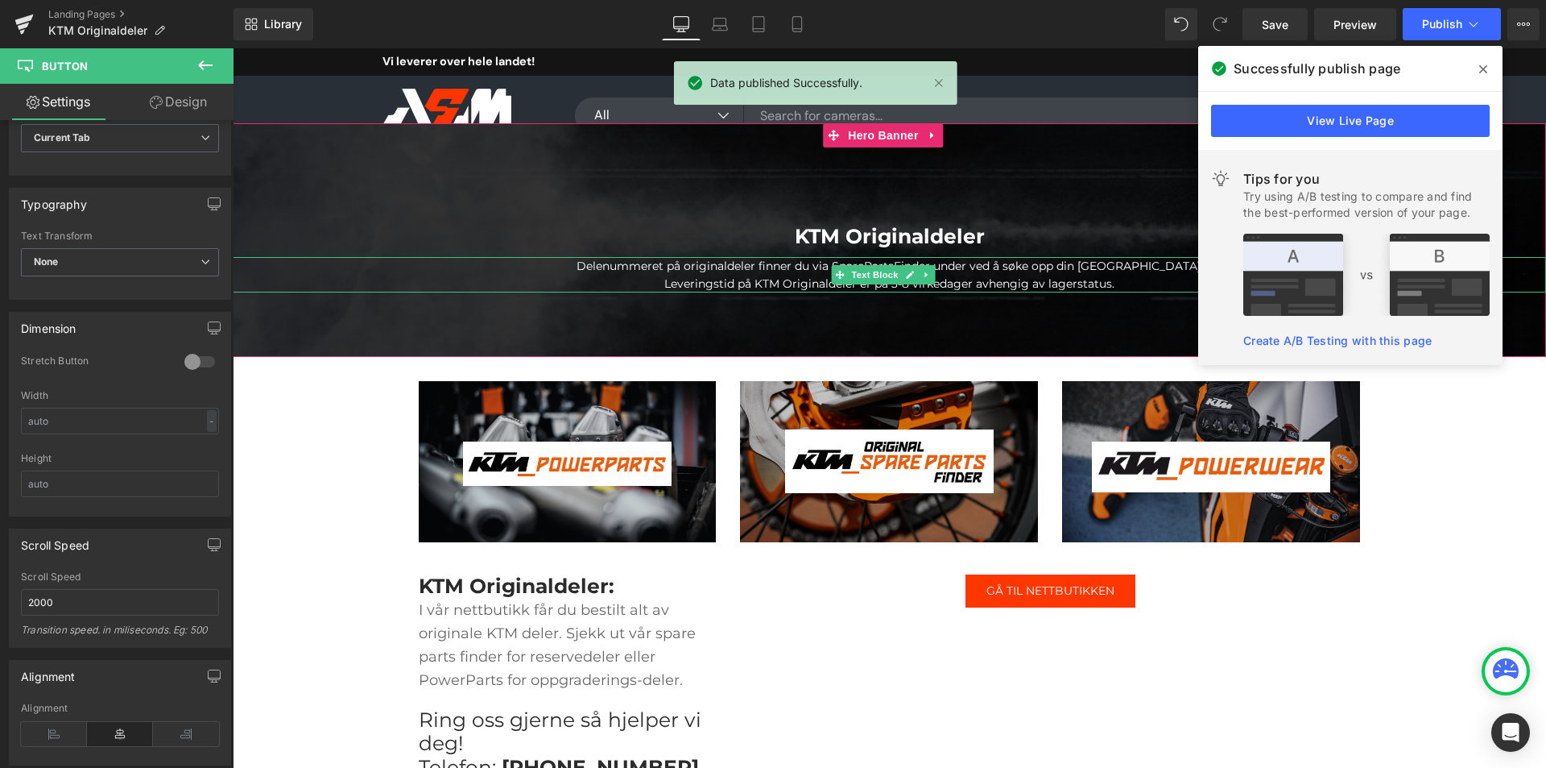
click at [780, 267] on span "Delenummeret på originaldeler finner du via SparePartsFinder under ved å søke o…" at bounding box center [890, 266] width 627 height 14
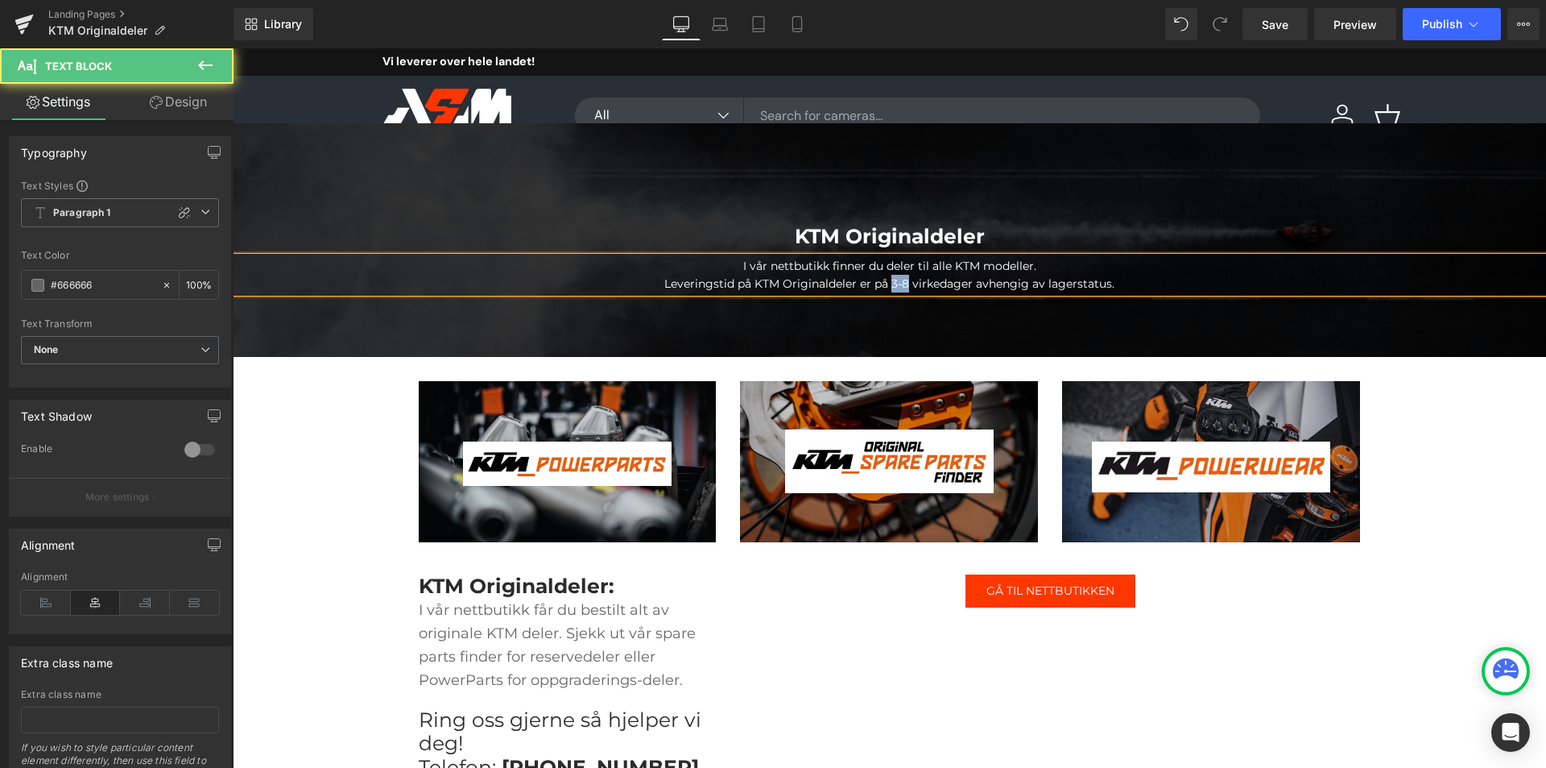
drag, startPoint x: 905, startPoint y: 284, endPoint x: 888, endPoint y: 281, distance: 17.2
click at [888, 281] on span "Leveringstid på KTM Originaldeler er på 3-8 virkedager avhengig av lagerstatus." at bounding box center [890, 283] width 450 height 14
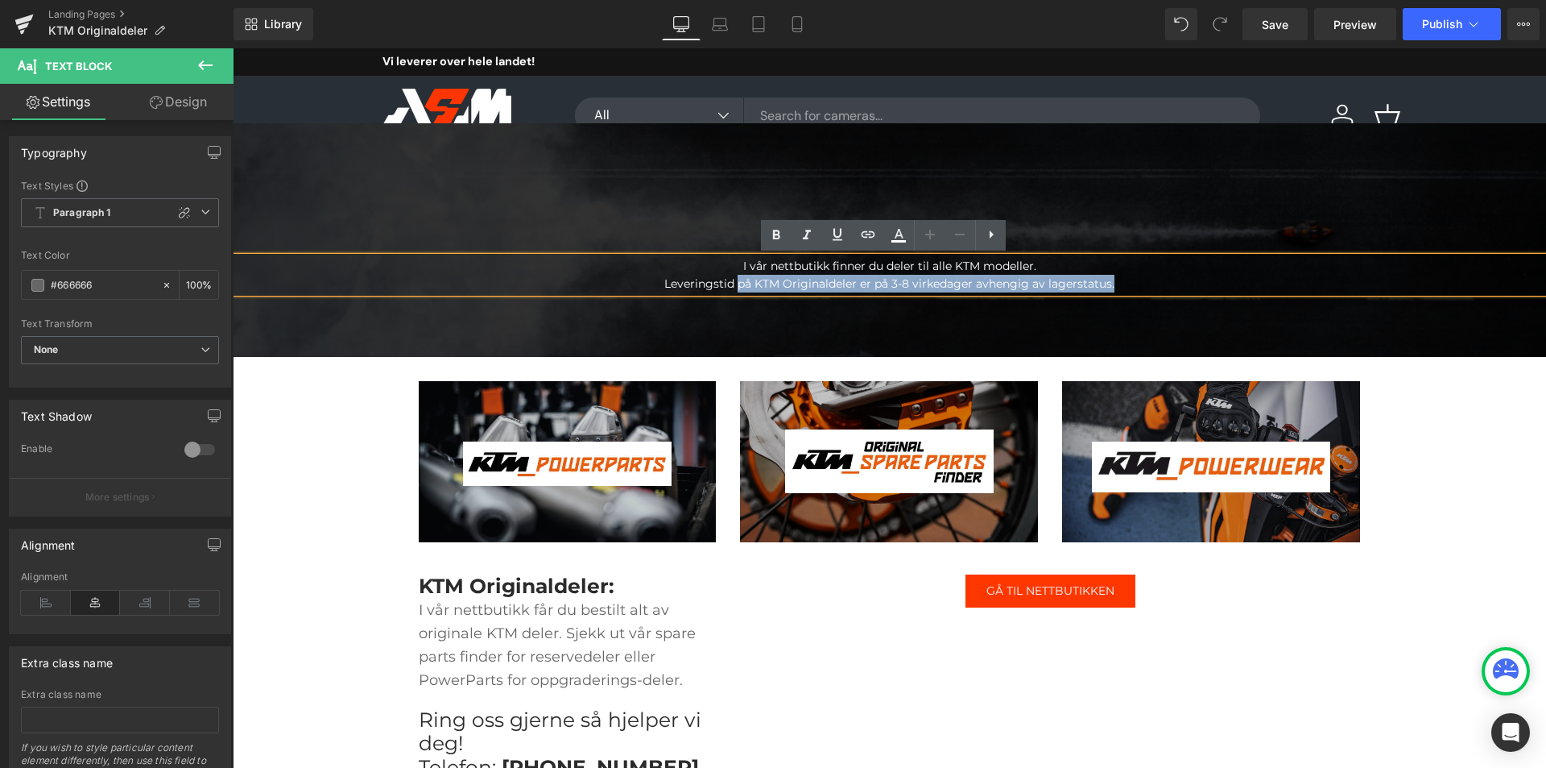
drag, startPoint x: 1077, startPoint y: 288, endPoint x: 735, endPoint y: 281, distance: 342.4
click at [735, 281] on p "Leveringstid på KTM Originaldeler er på 3-8 virkedager avhengig av lagerstatus." at bounding box center [890, 284] width 1314 height 18
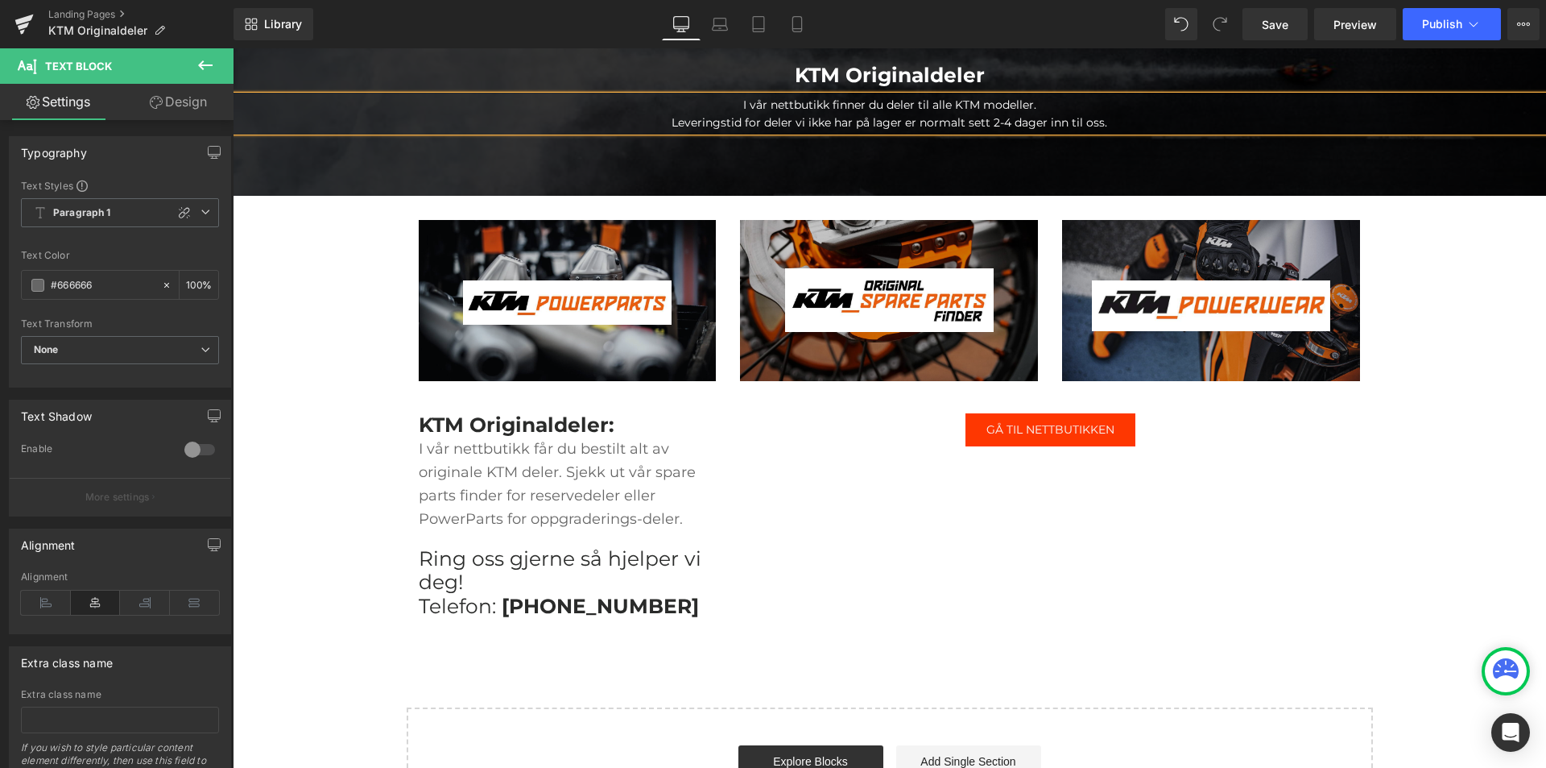
scroll to position [242, 0]
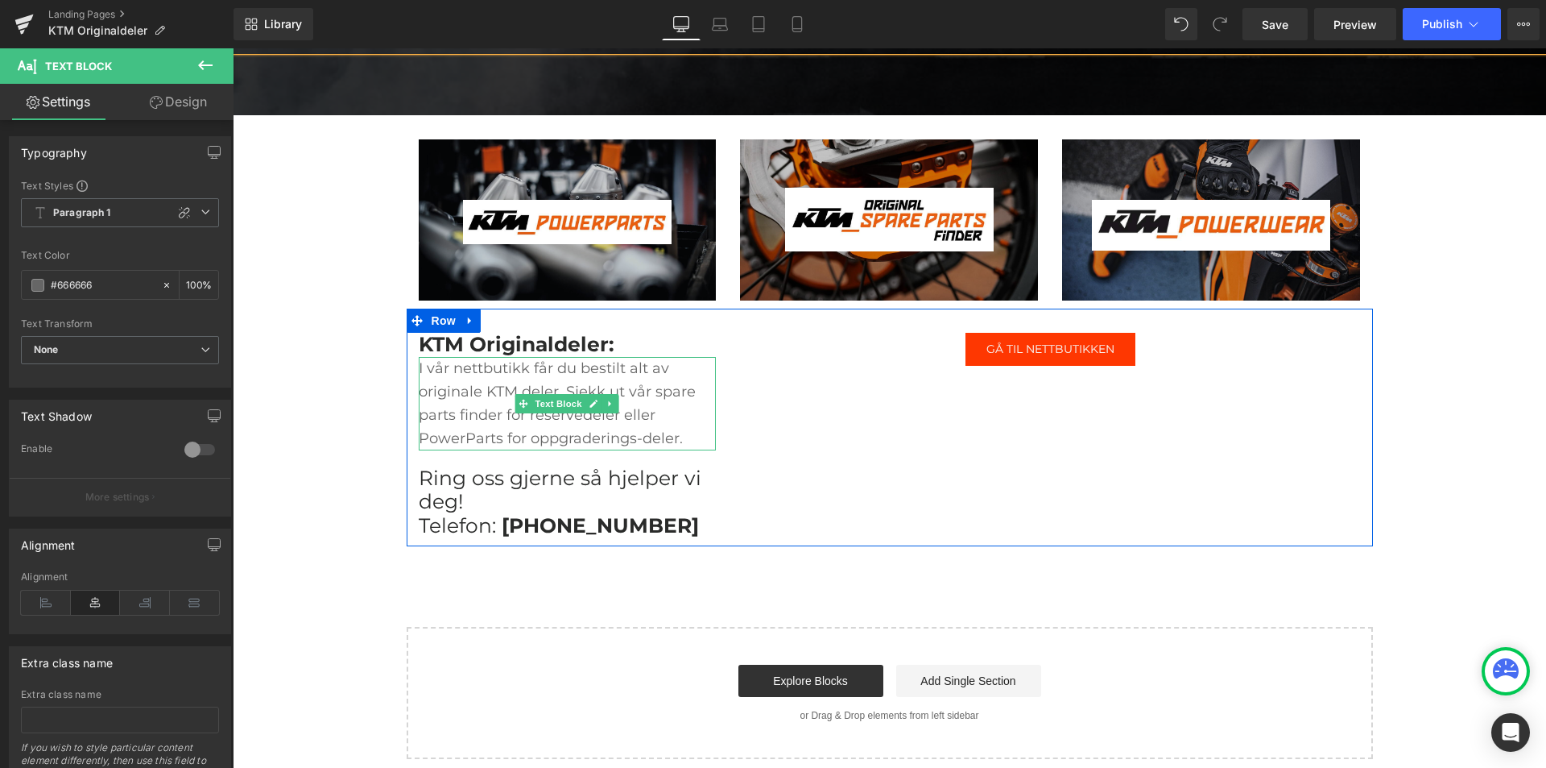
click at [677, 435] on p "I vår nettbutikk får du bestilt alt av originale KTM deler. Sjekk ut vår spare …" at bounding box center [568, 403] width 298 height 93
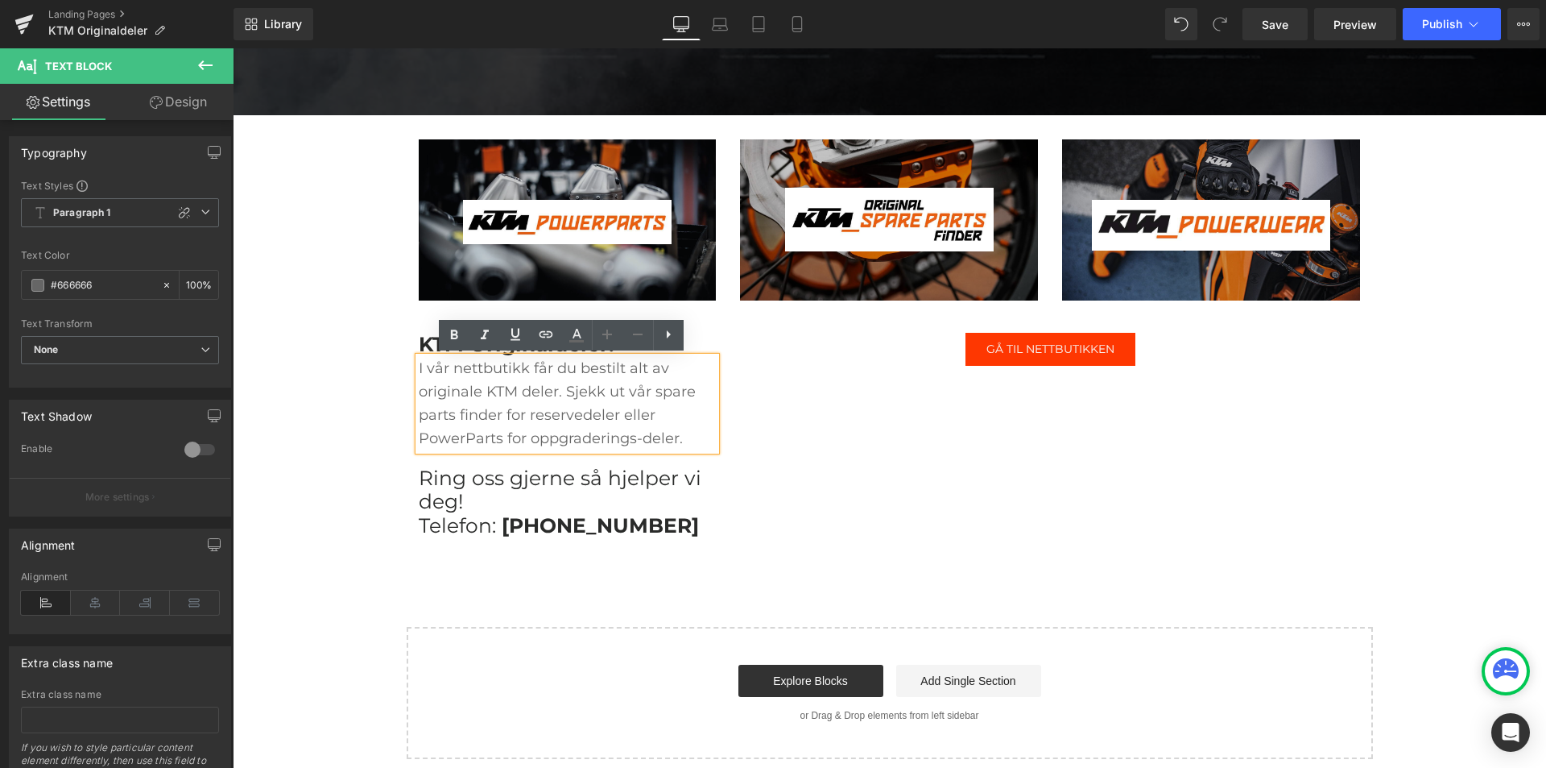
click at [610, 427] on p "I vår nettbutikk får du bestilt alt av originale KTM deler. Sjekk ut vår spare …" at bounding box center [568, 403] width 298 height 93
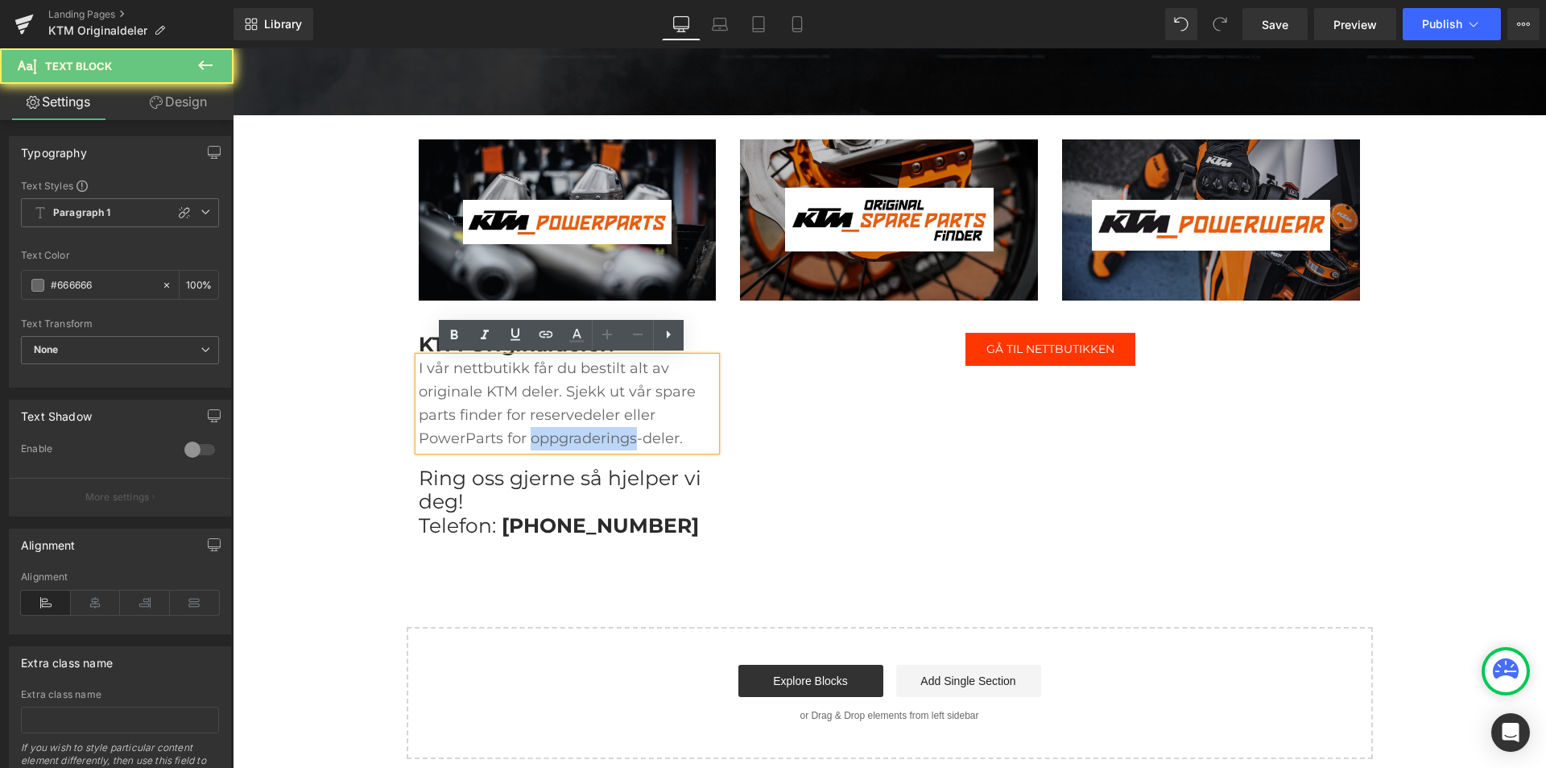
click at [610, 427] on p "I vår nettbutikk får du bestilt alt av originale KTM deler. Sjekk ut vår spare …" at bounding box center [568, 403] width 298 height 93
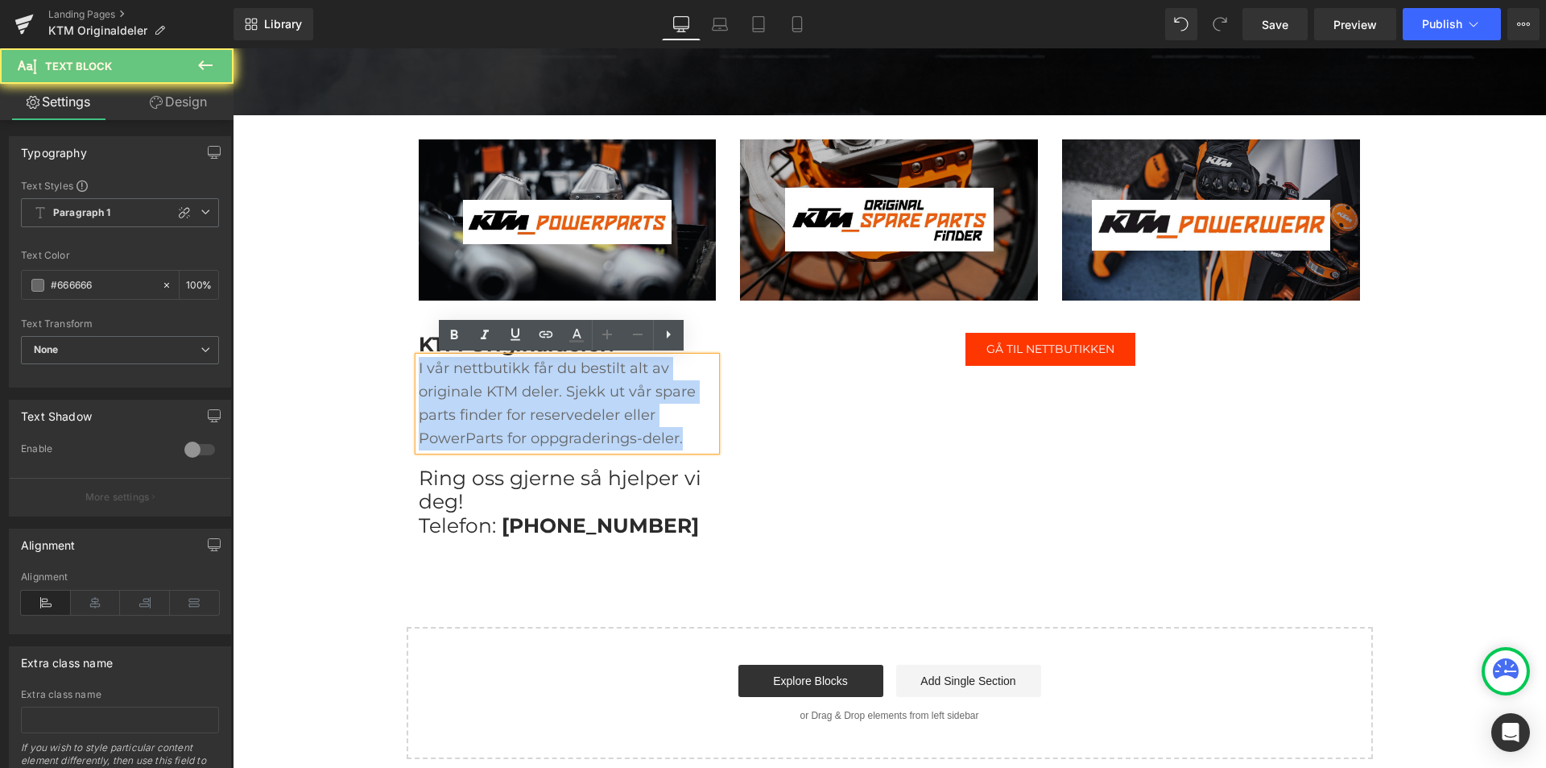
click at [610, 427] on p "I vår nettbutikk får du bestilt alt av originale KTM deler. Sjekk ut vår spare …" at bounding box center [568, 403] width 298 height 93
click at [680, 431] on p "I vår nettbutikk får du bestilt alt av originale KTM deler. Sjekk ut vår spare …" at bounding box center [568, 403] width 298 height 93
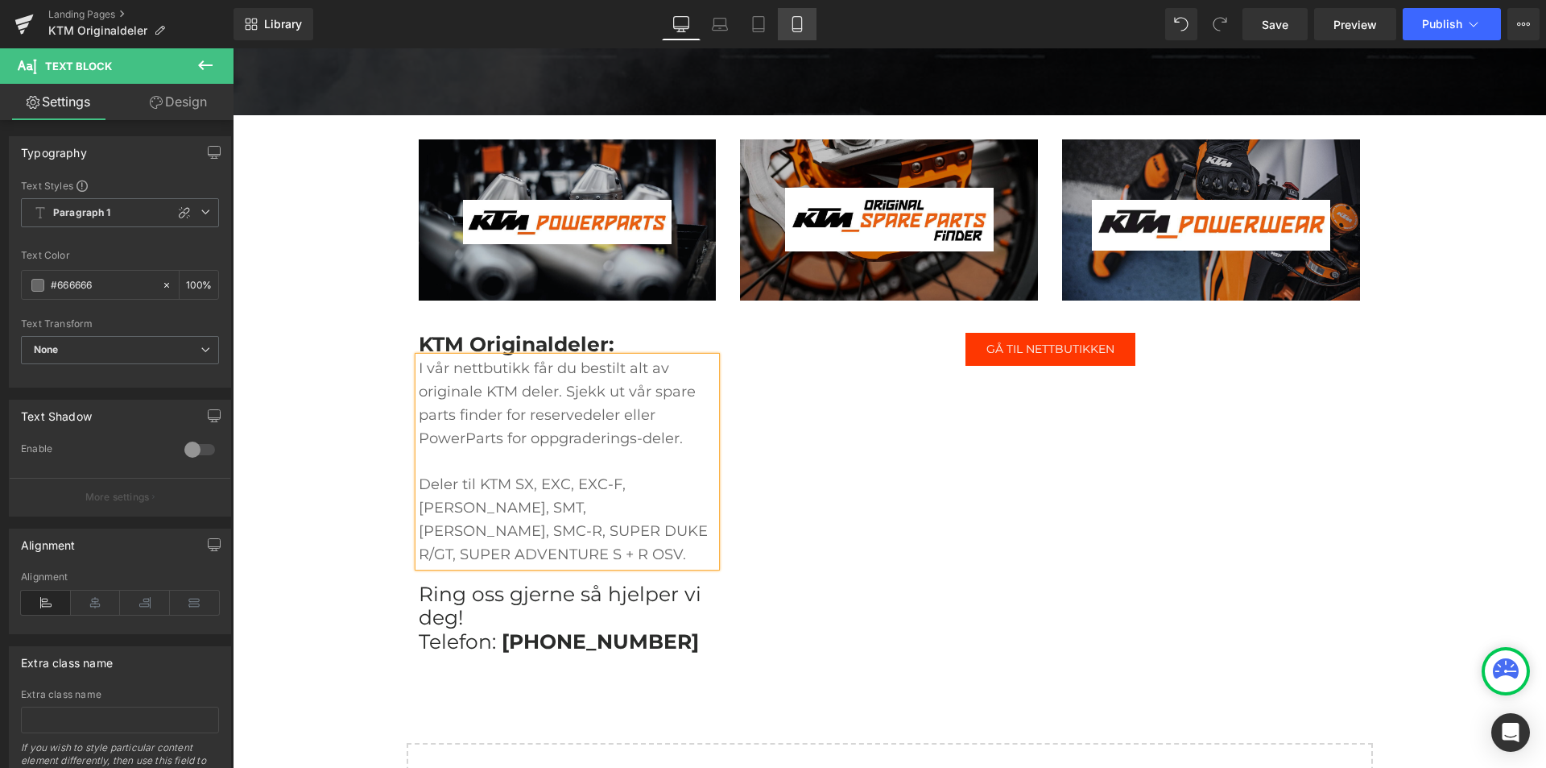
click at [801, 32] on link "Mobile" at bounding box center [797, 24] width 39 height 32
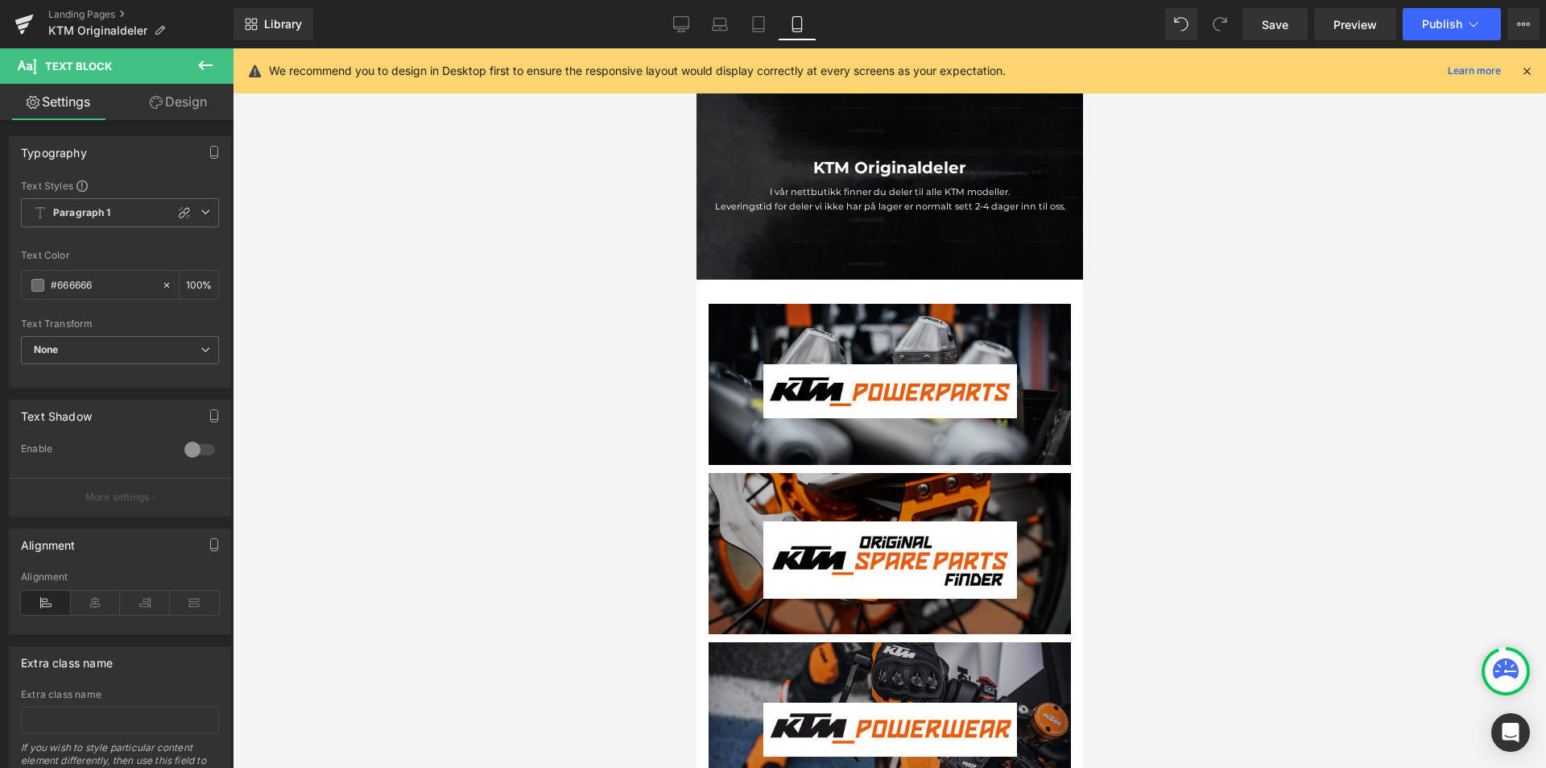
scroll to position [0, 0]
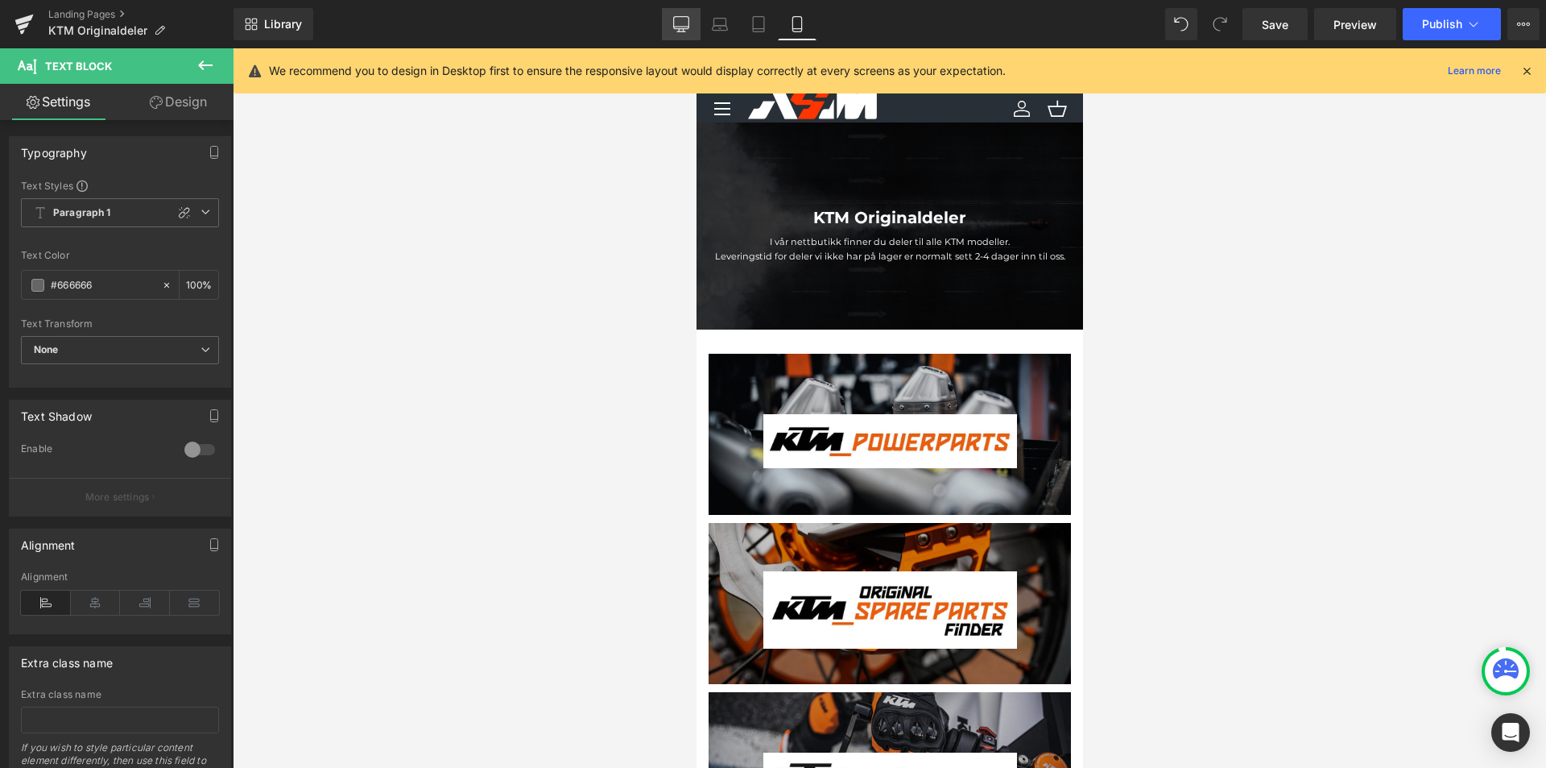
click at [692, 27] on link "Desktop" at bounding box center [681, 24] width 39 height 32
type input "100"
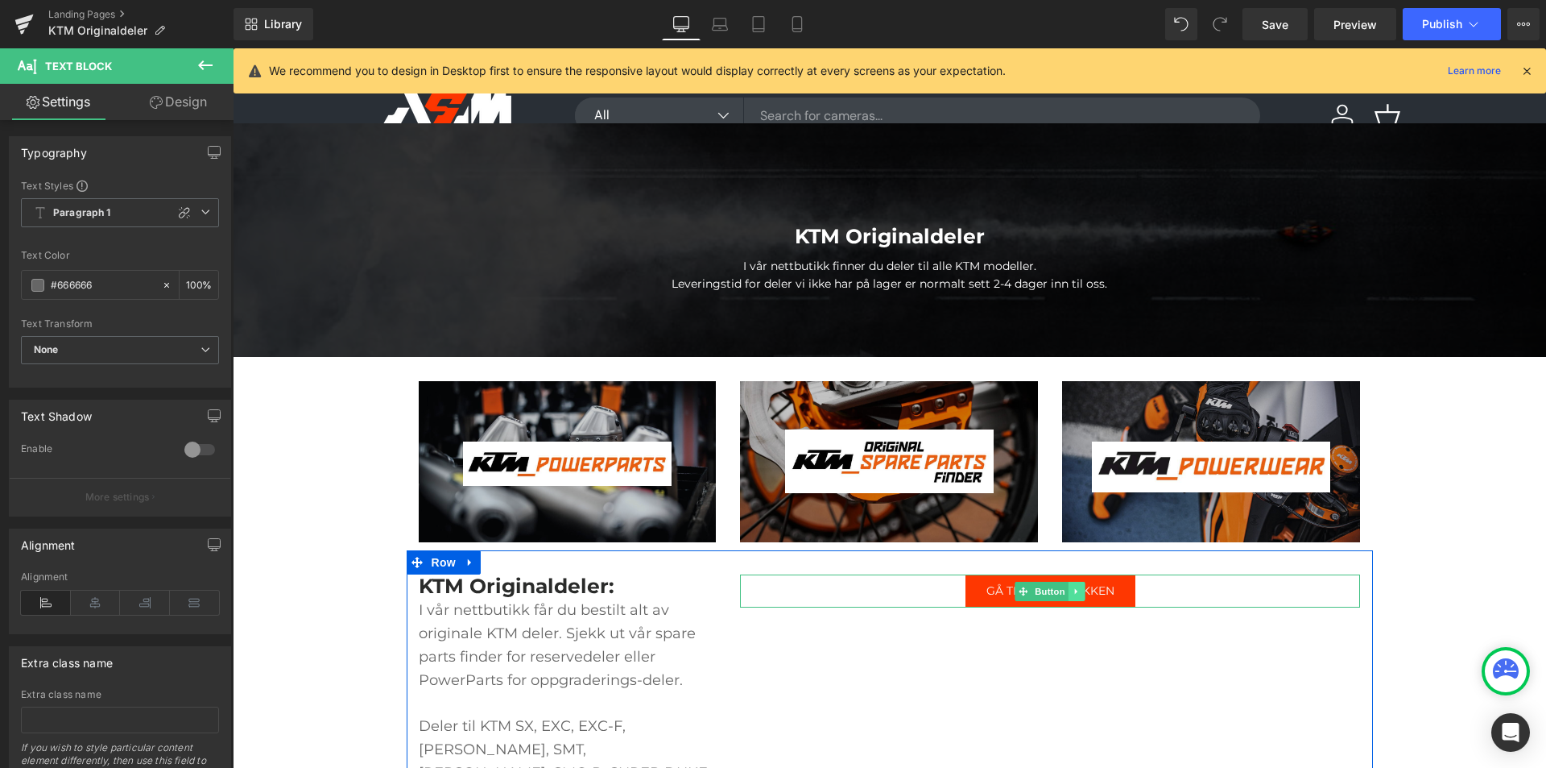
click at [1073, 588] on icon at bounding box center [1077, 591] width 9 height 10
click at [1065, 593] on icon at bounding box center [1069, 590] width 9 height 9
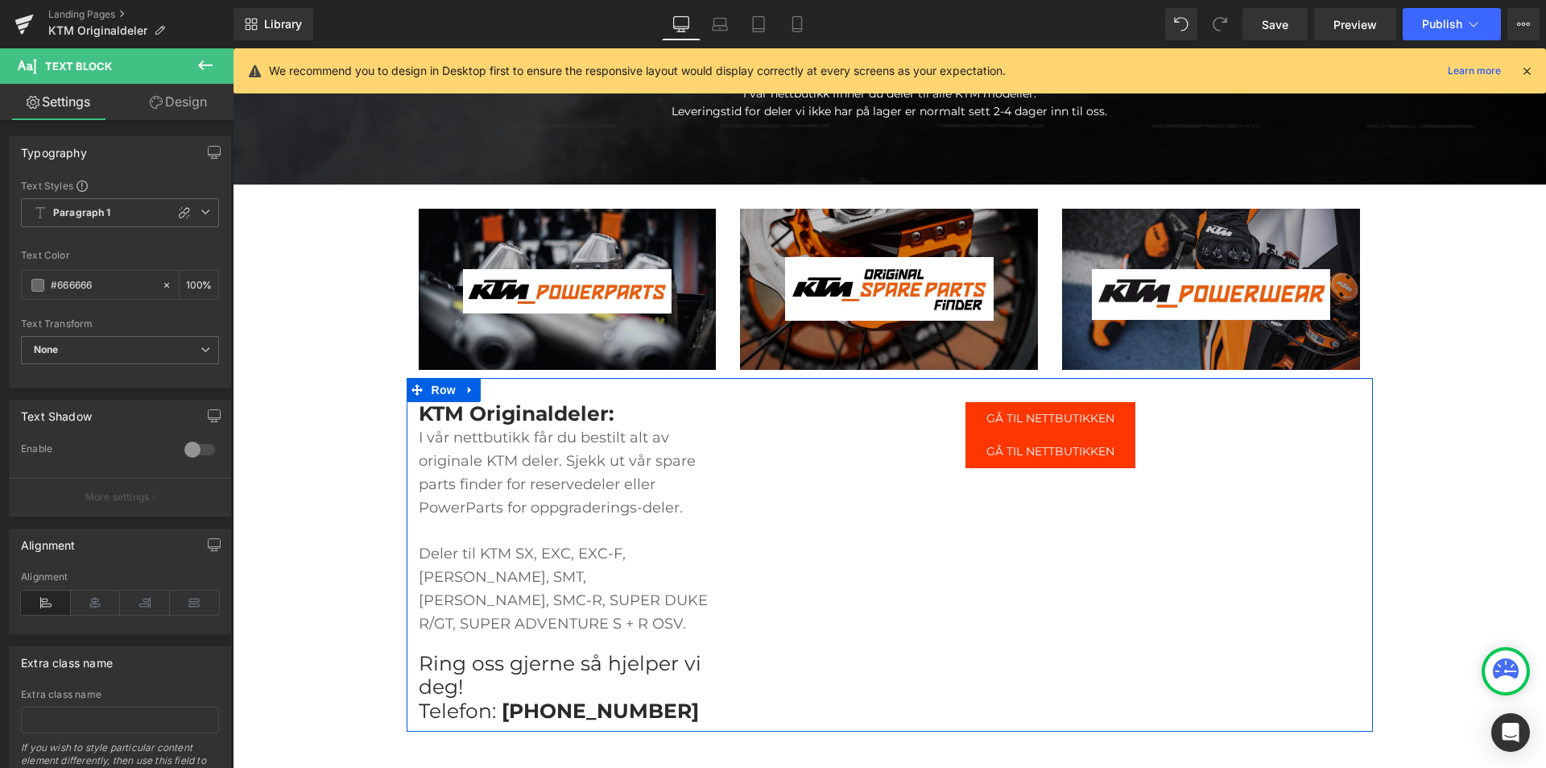
scroll to position [92, 0]
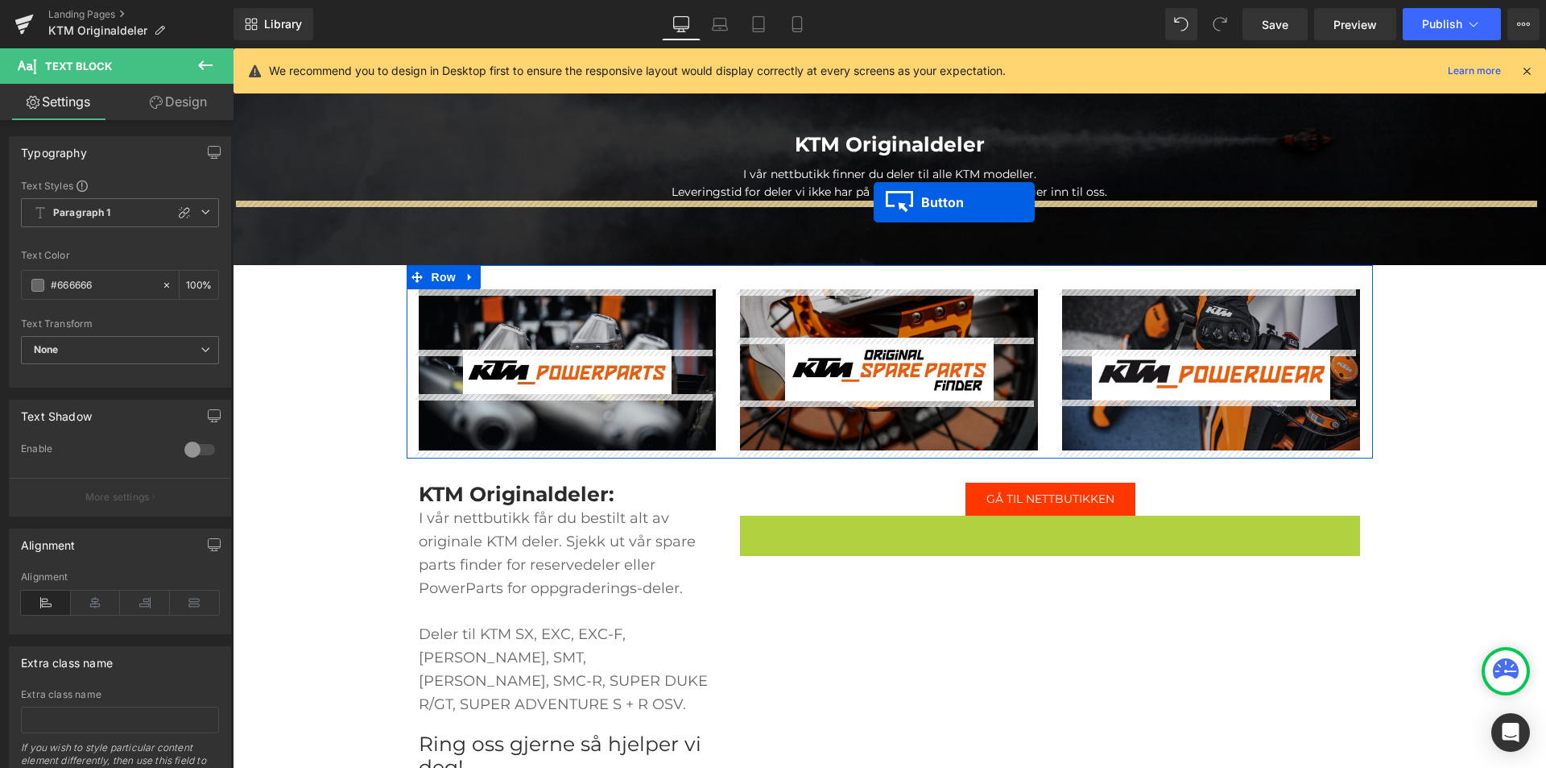
drag, startPoint x: 1015, startPoint y: 529, endPoint x: 874, endPoint y: 202, distance: 356.1
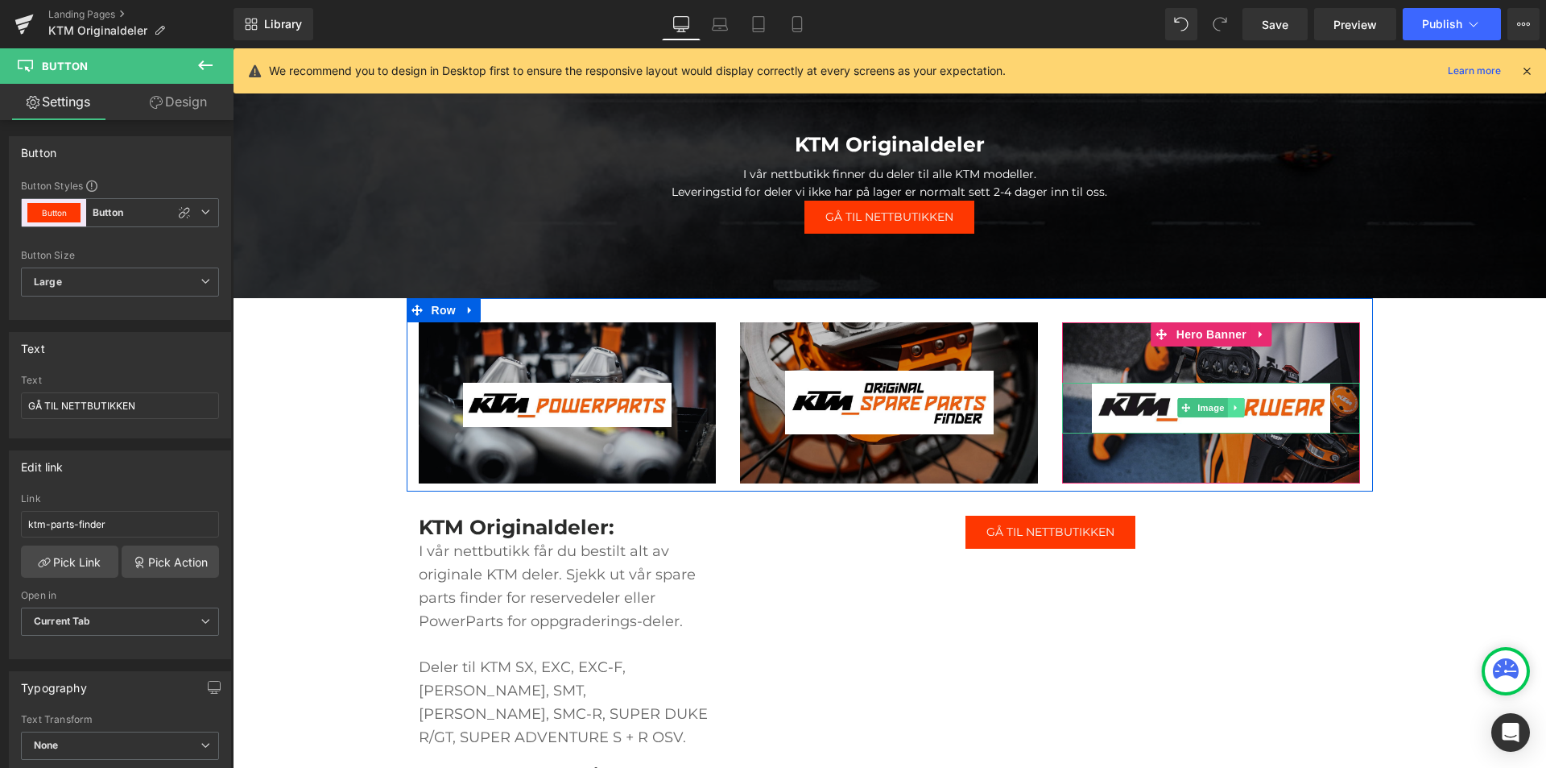
scroll to position [0, 0]
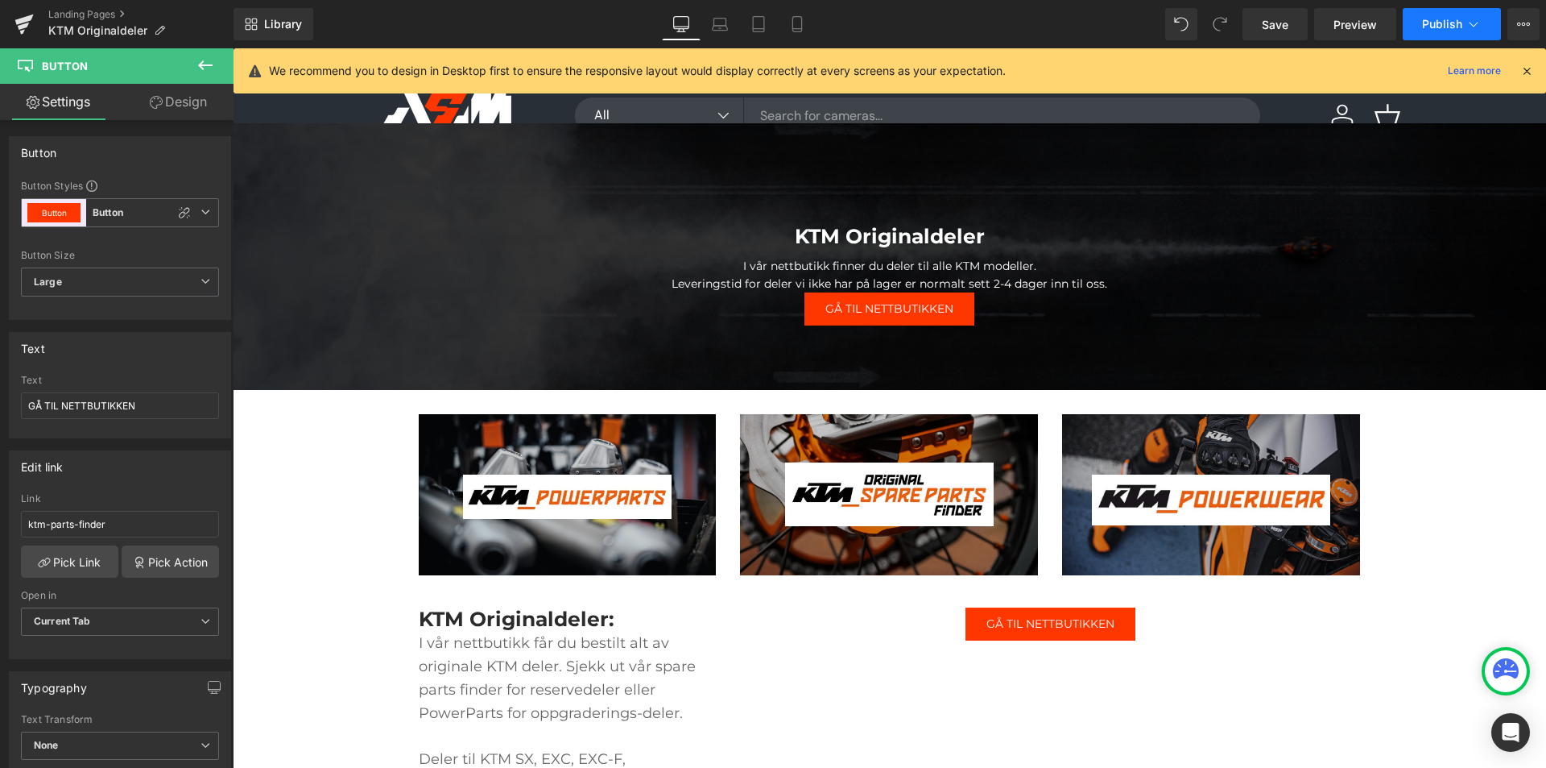
click at [1445, 15] on button "Publish" at bounding box center [1452, 24] width 98 height 32
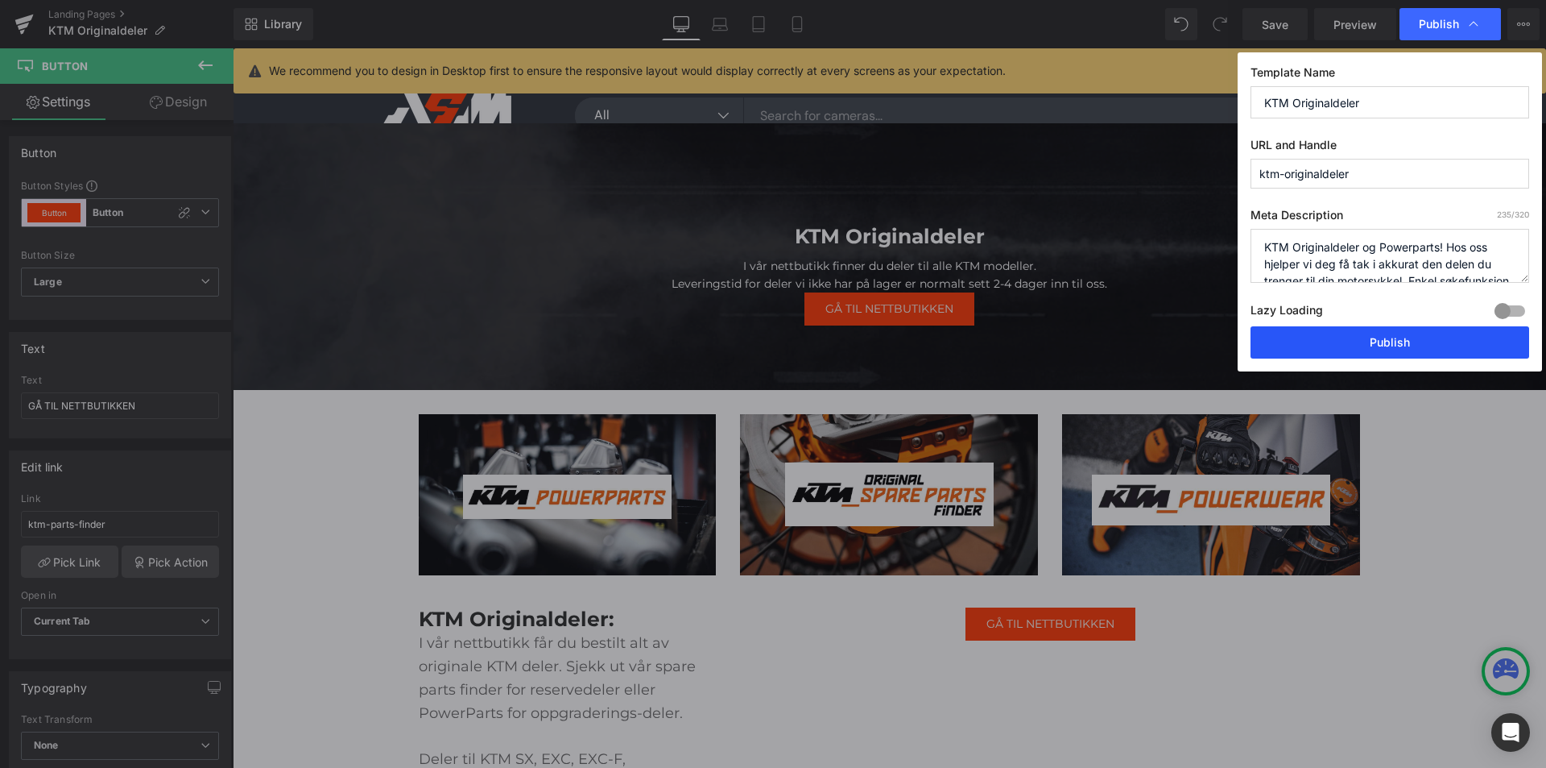
click at [1356, 338] on button "Publish" at bounding box center [1390, 342] width 279 height 32
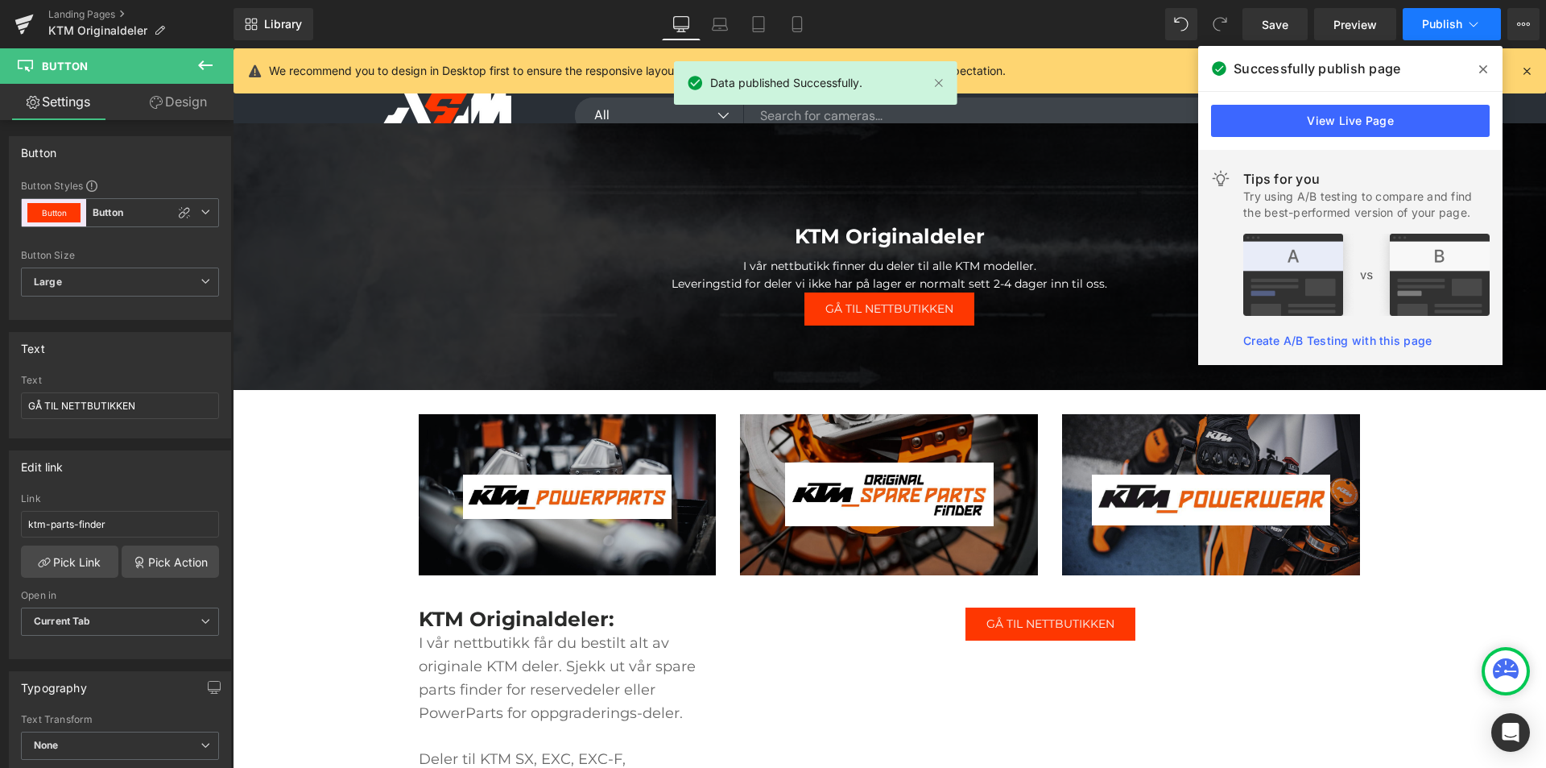
click at [1459, 35] on button "Publish" at bounding box center [1452, 24] width 98 height 32
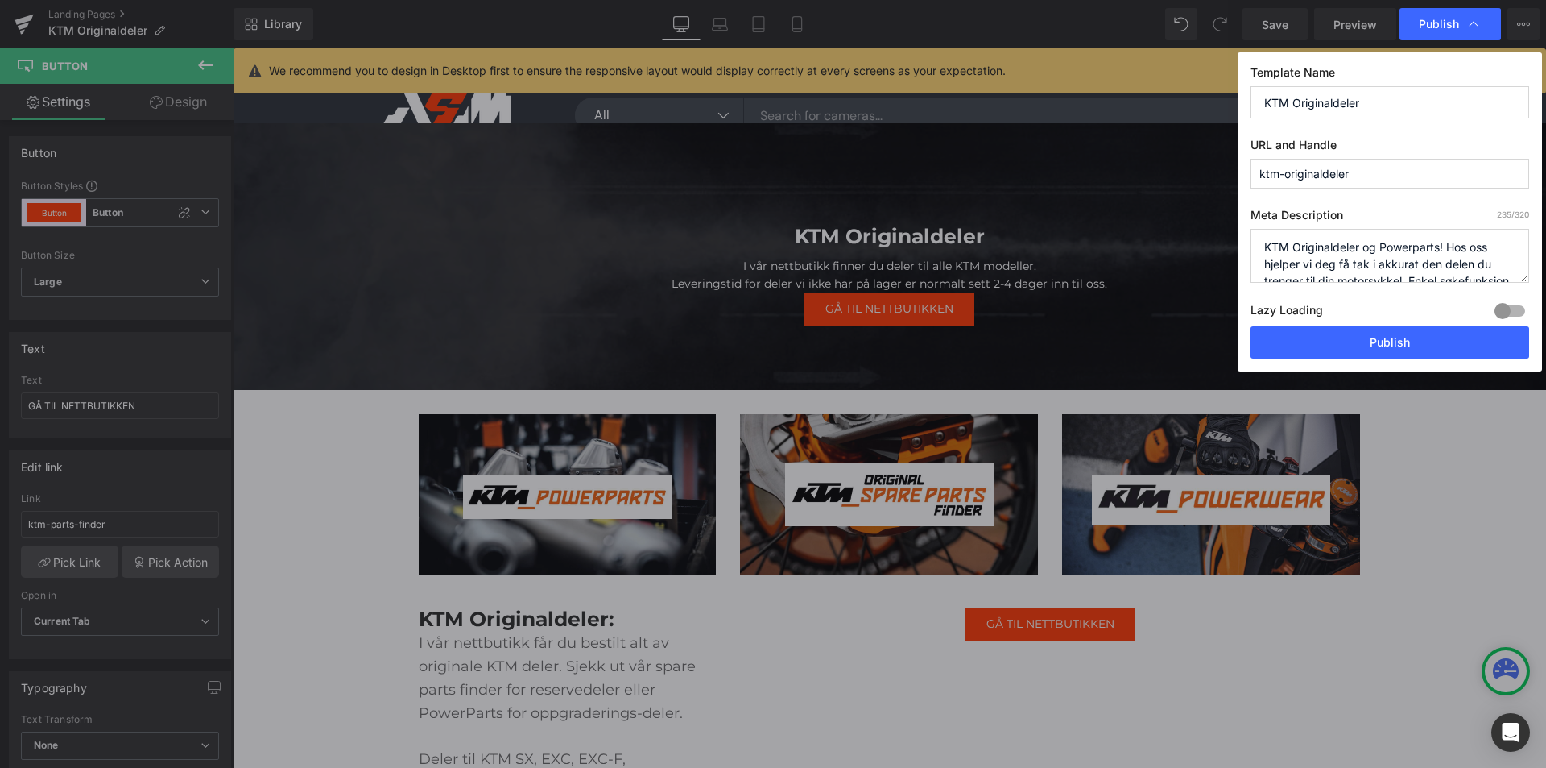
click at [1368, 106] on input "KTM Originaldeler" at bounding box center [1390, 102] width 279 height 32
type input "KTM Originaldeler & Powerparts"
click at [1440, 246] on textarea "KTM Originaldeler og Powerparts! Hos oss hjelper vi deg få tak i akkurat den de…" at bounding box center [1390, 256] width 279 height 54
click at [1268, 246] on textarea "KTM Originaldeler og Powerparts! Hos oss hjelper vi deg få tak i akkurat den de…" at bounding box center [1390, 256] width 279 height 54
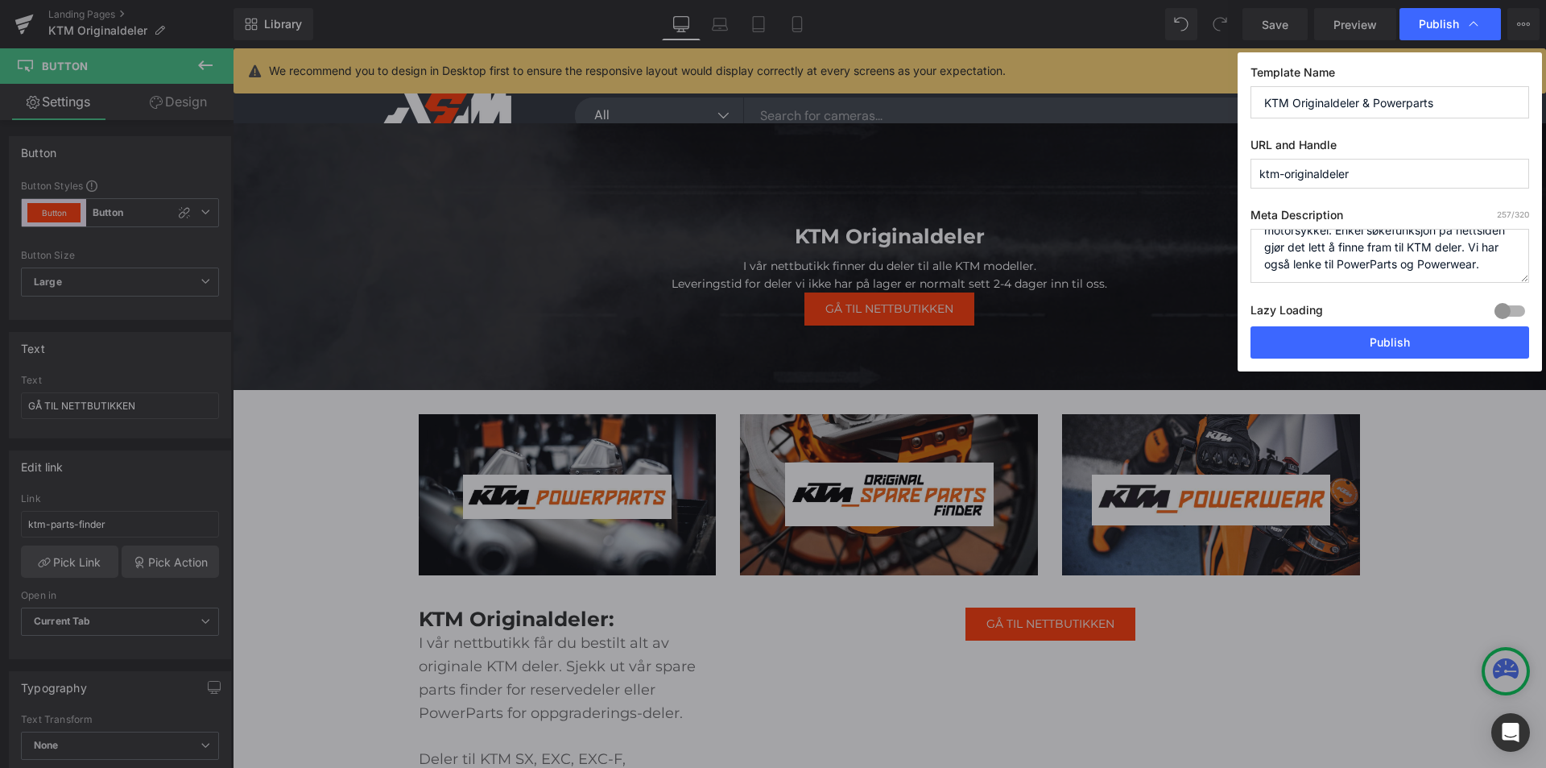
drag, startPoint x: 1321, startPoint y: 265, endPoint x: 1454, endPoint y: 247, distance: 134.1
click at [1454, 247] on textarea "KTM Originaldeler og Powerparts! Hos oss hjelper vi deg få tak i akkurat den de…" at bounding box center [1390, 256] width 279 height 54
click at [1489, 261] on textarea "KTM Originaldeler og Powerparts! Hos oss hjelper vi deg få tak i akkurat den de…" at bounding box center [1390, 256] width 279 height 54
drag, startPoint x: 1329, startPoint y: 262, endPoint x: 1544, endPoint y: 300, distance: 218.4
click at [1546, 300] on div "Publish Template Name KTM Originaldeler & Powerparts URL and Handle ktm-origina…" at bounding box center [773, 384] width 1546 height 768
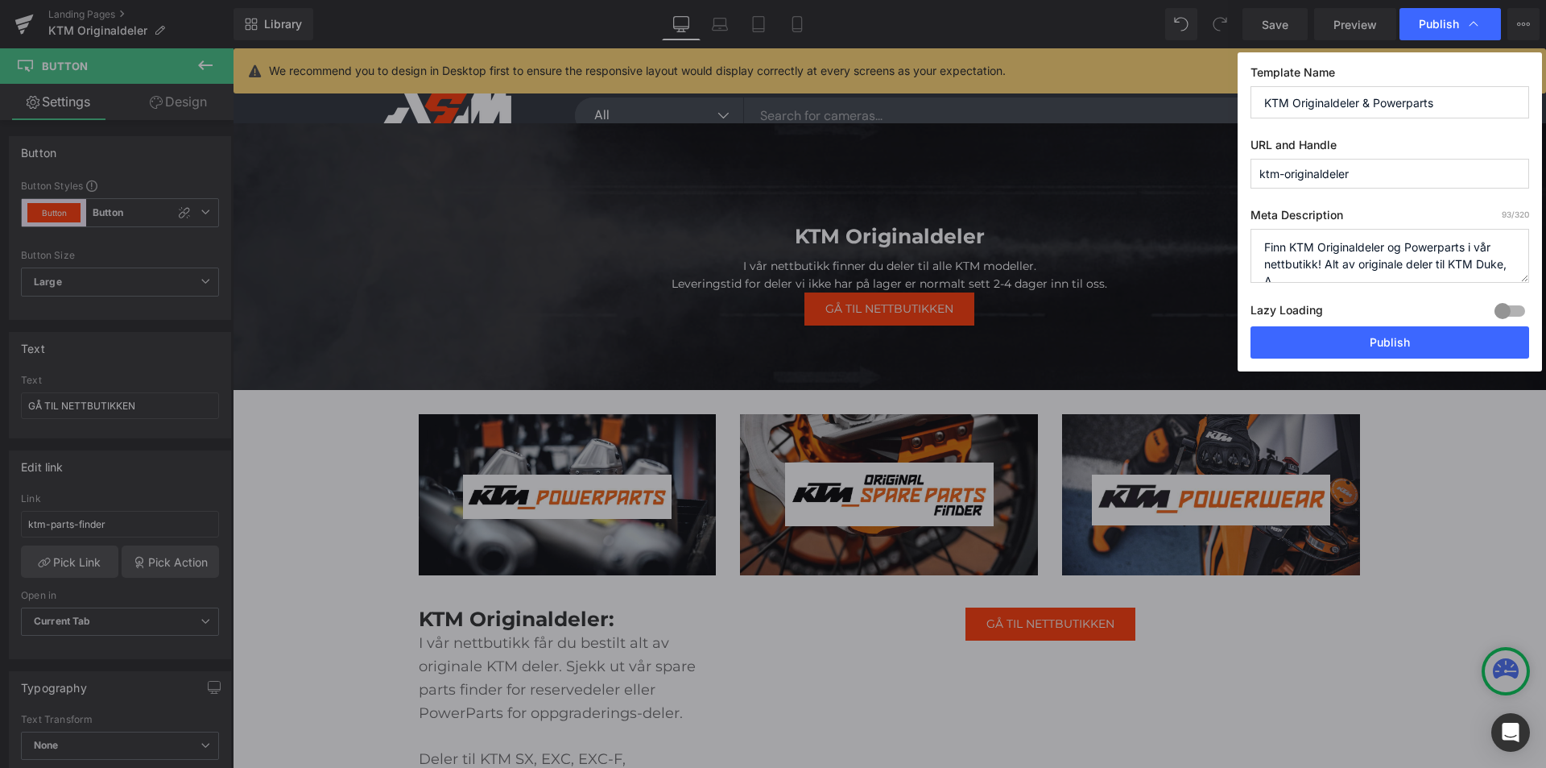
scroll to position [6, 0]
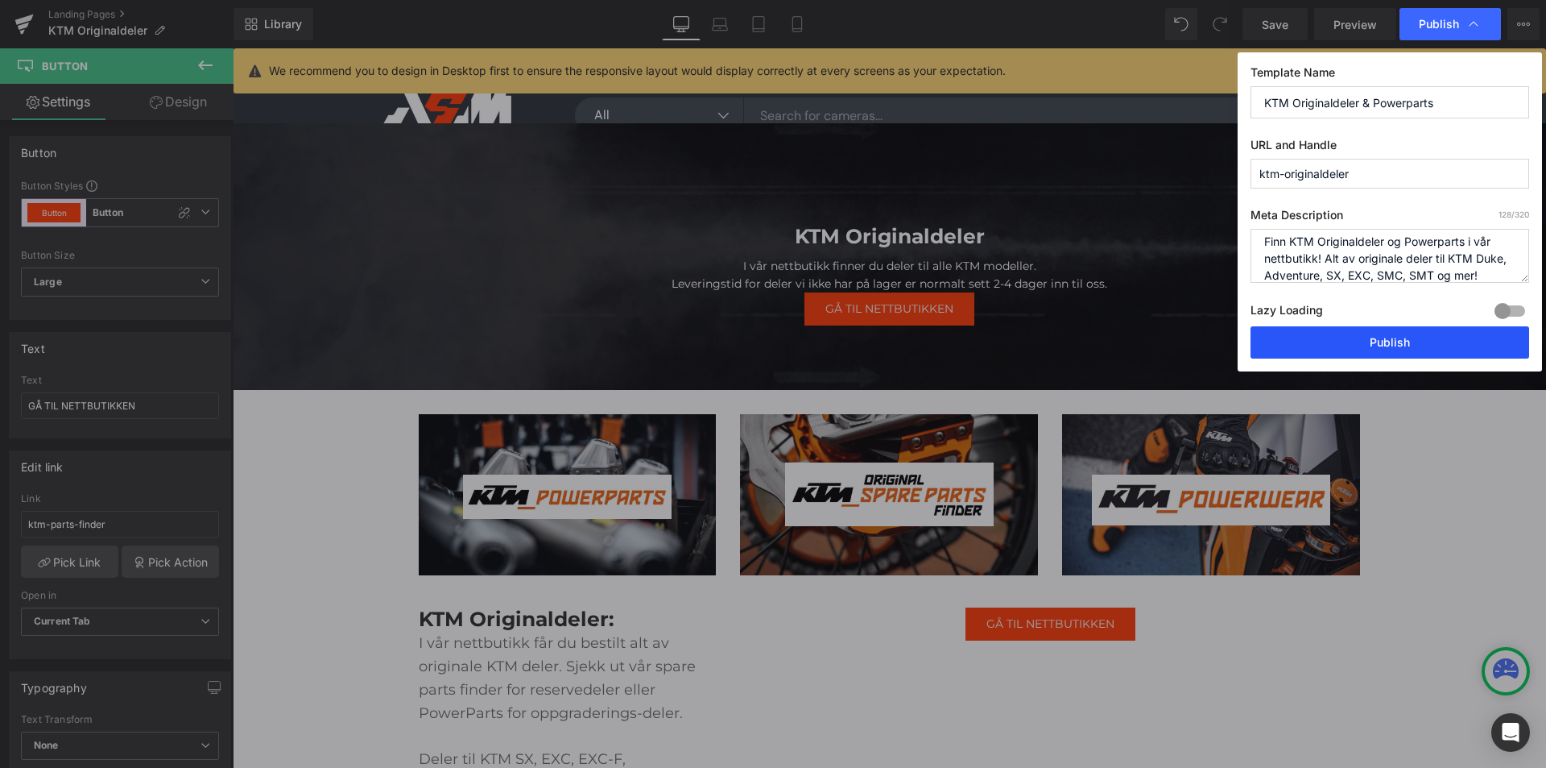
type textarea "Finn KTM Originaldeler og Powerparts i vår nettbutikk! Alt av originale deler t…"
click at [1427, 336] on button "Publish" at bounding box center [1390, 342] width 279 height 32
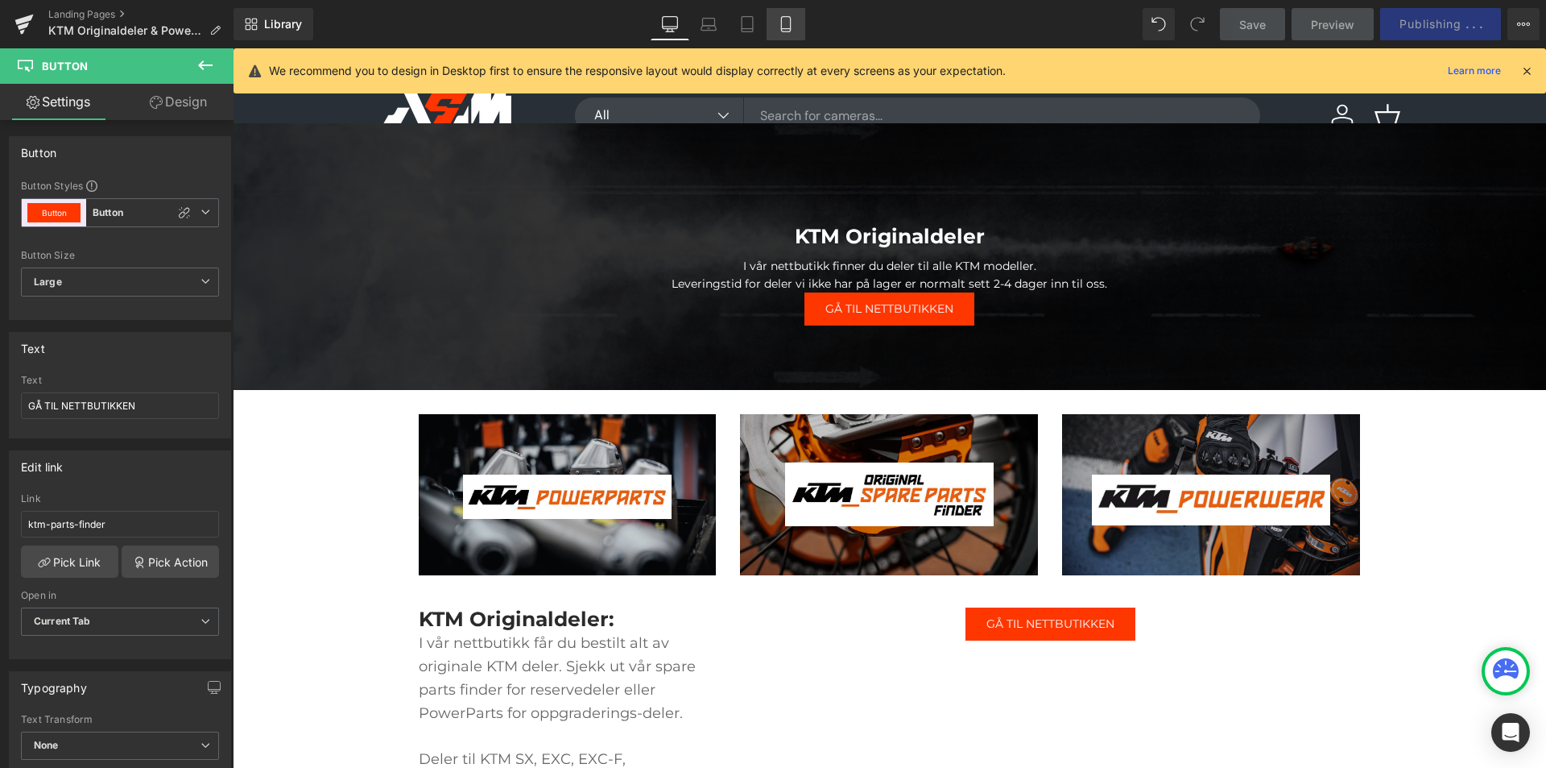
click at [790, 31] on icon at bounding box center [785, 24] width 9 height 15
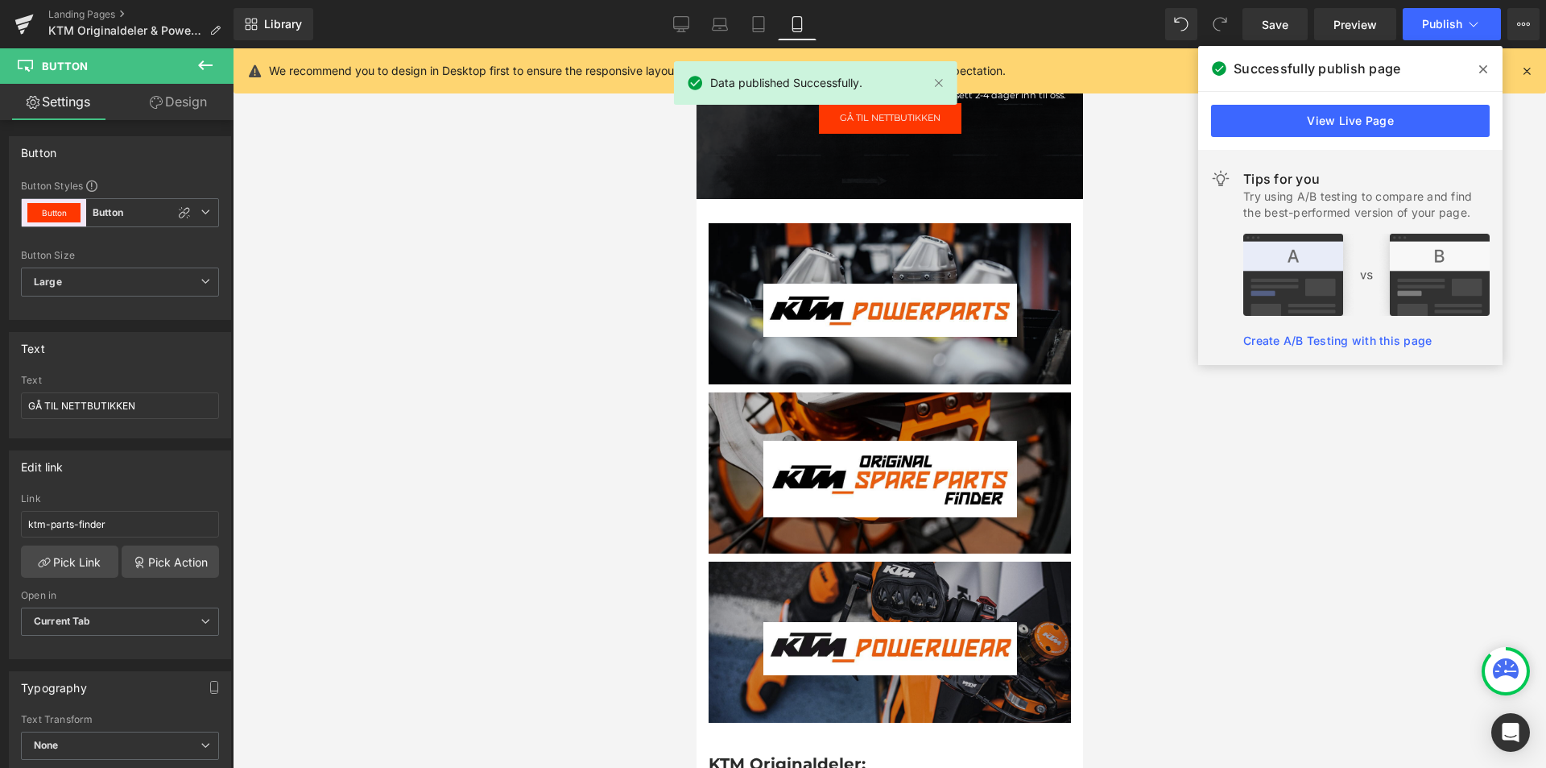
scroll to position [242, 0]
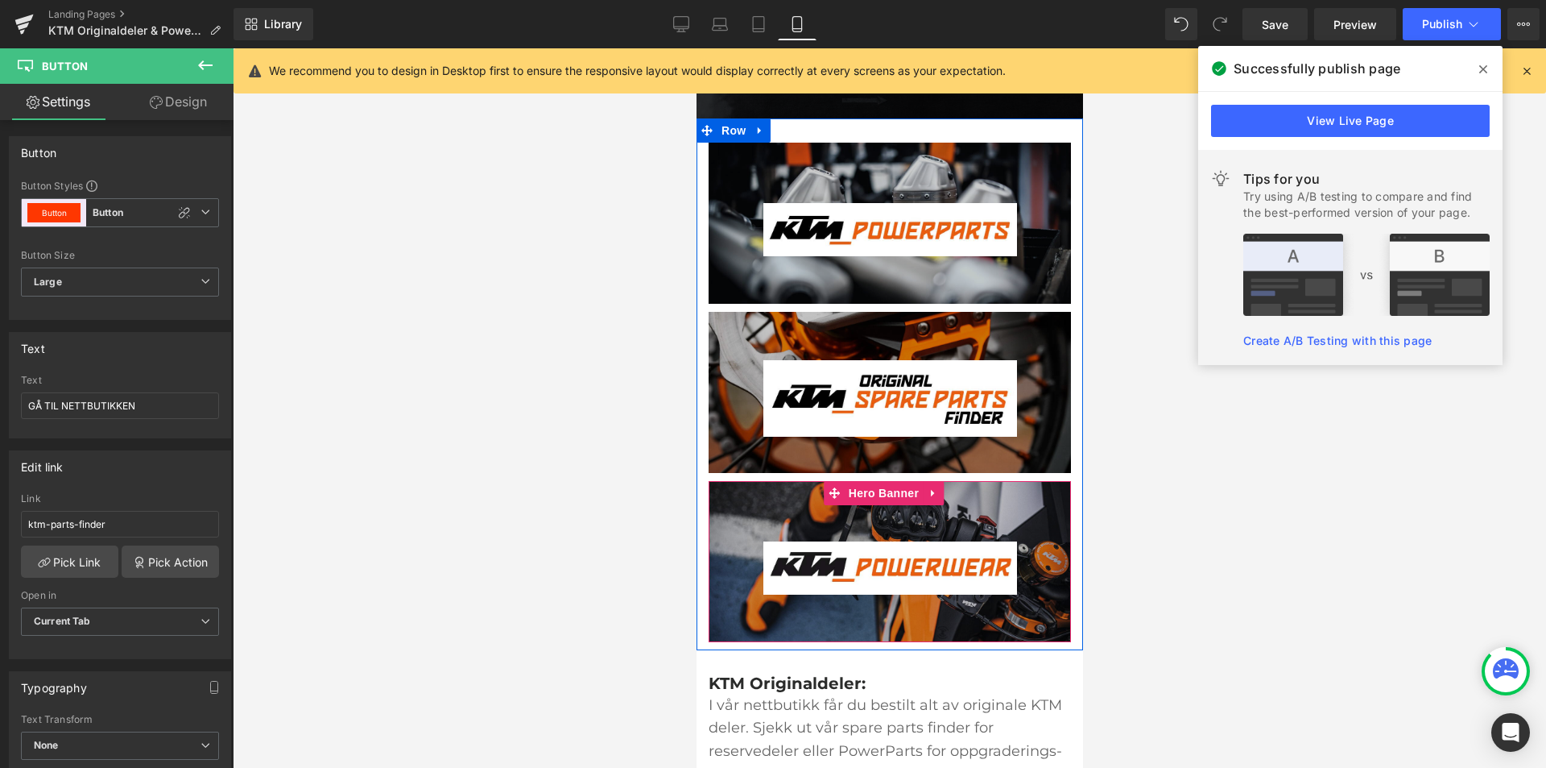
click at [930, 500] on link at bounding box center [932, 493] width 21 height 24
click at [946, 497] on icon at bounding box center [943, 492] width 11 height 11
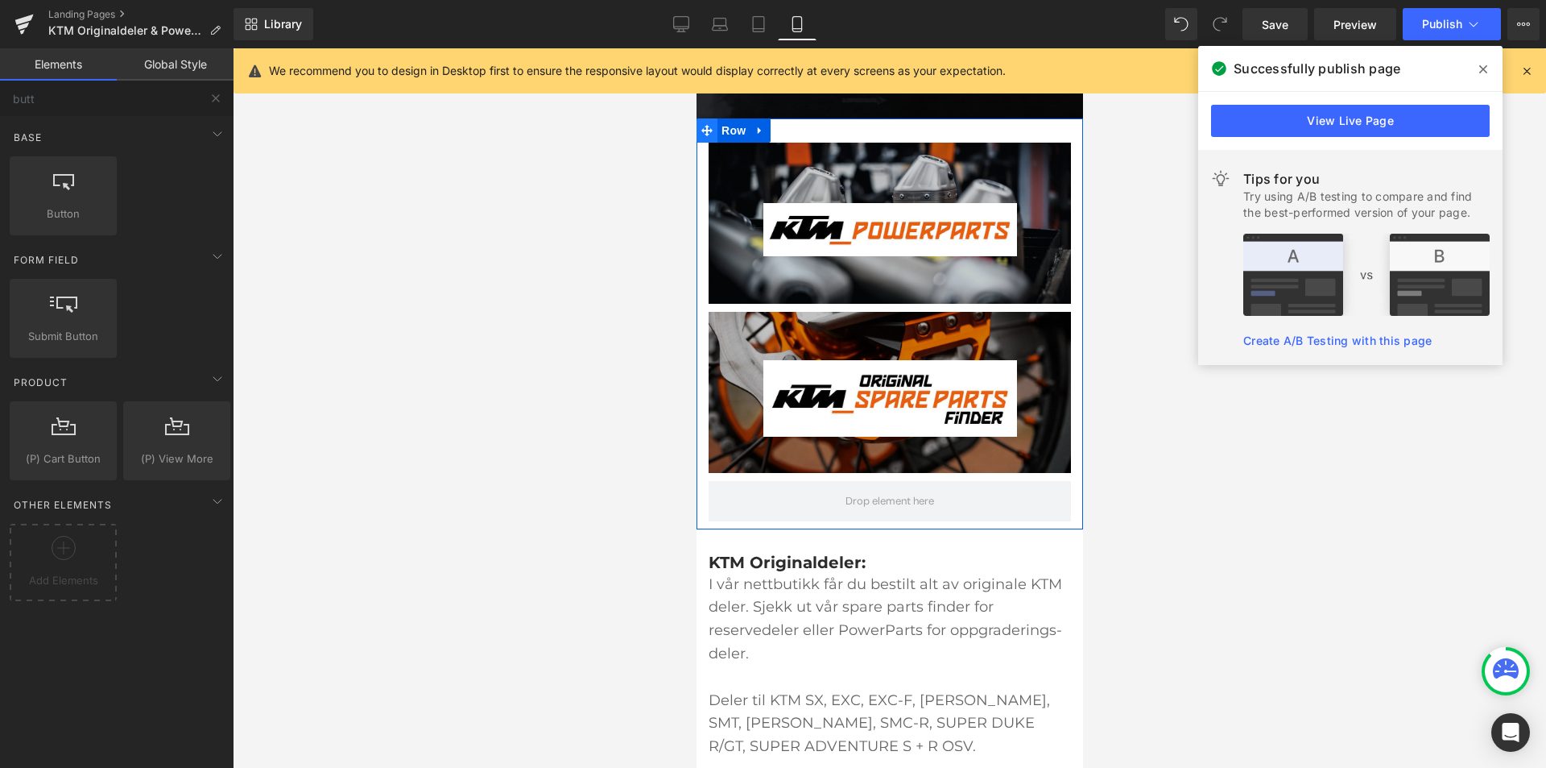
click at [705, 135] on icon at bounding box center [706, 130] width 11 height 12
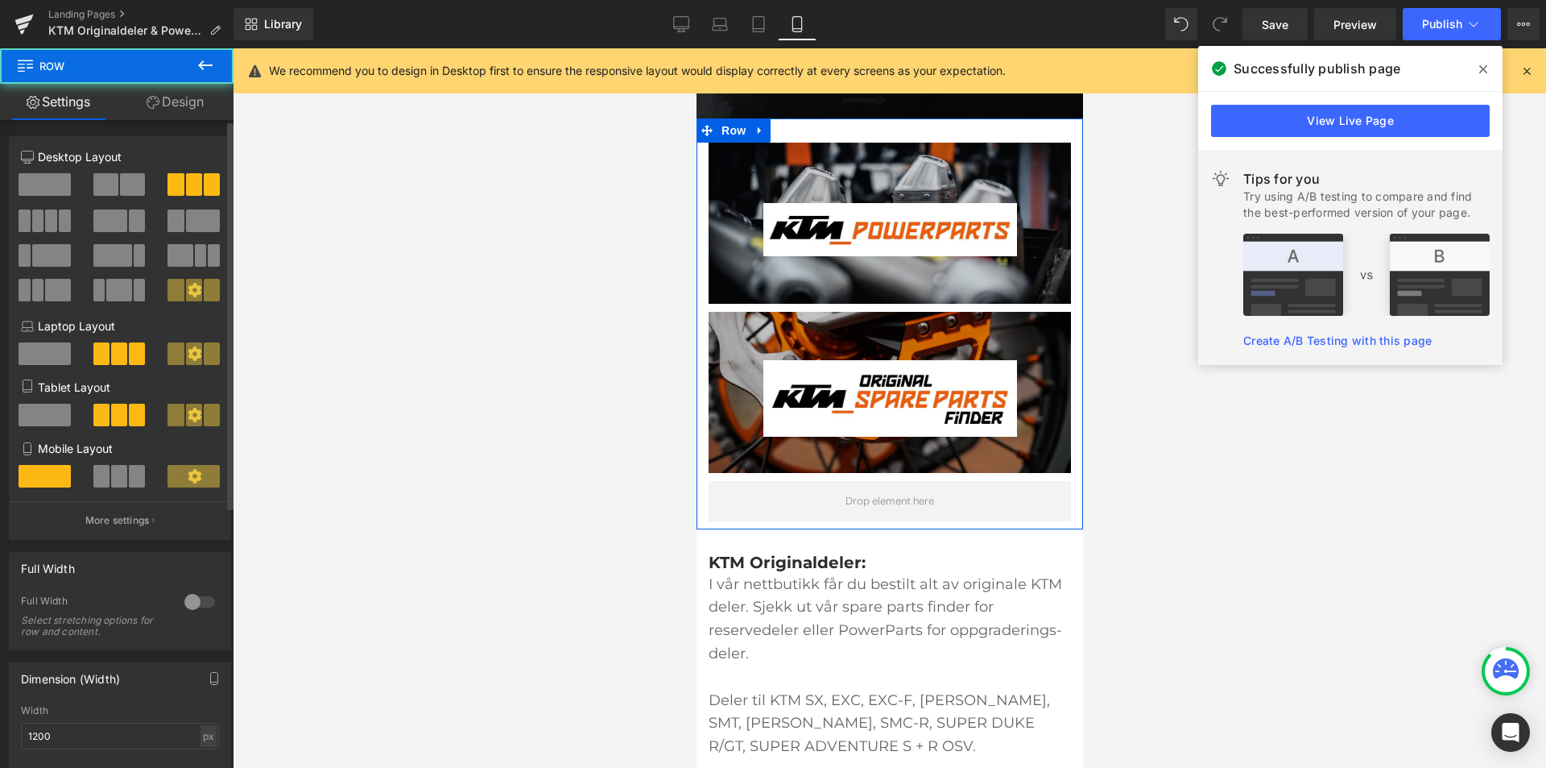
click at [124, 184] on span at bounding box center [132, 184] width 25 height 23
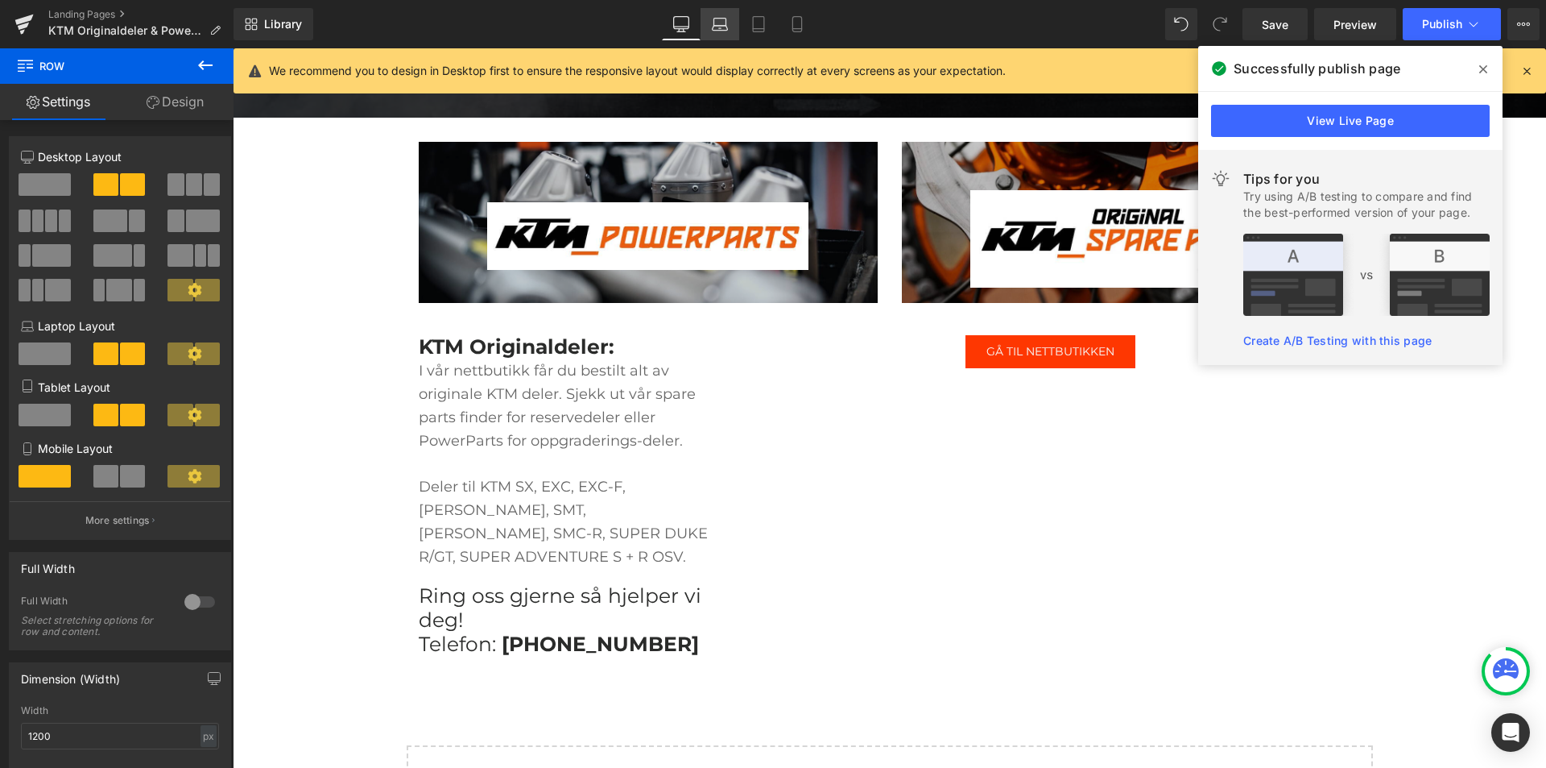
click at [718, 16] on icon at bounding box center [720, 24] width 16 height 16
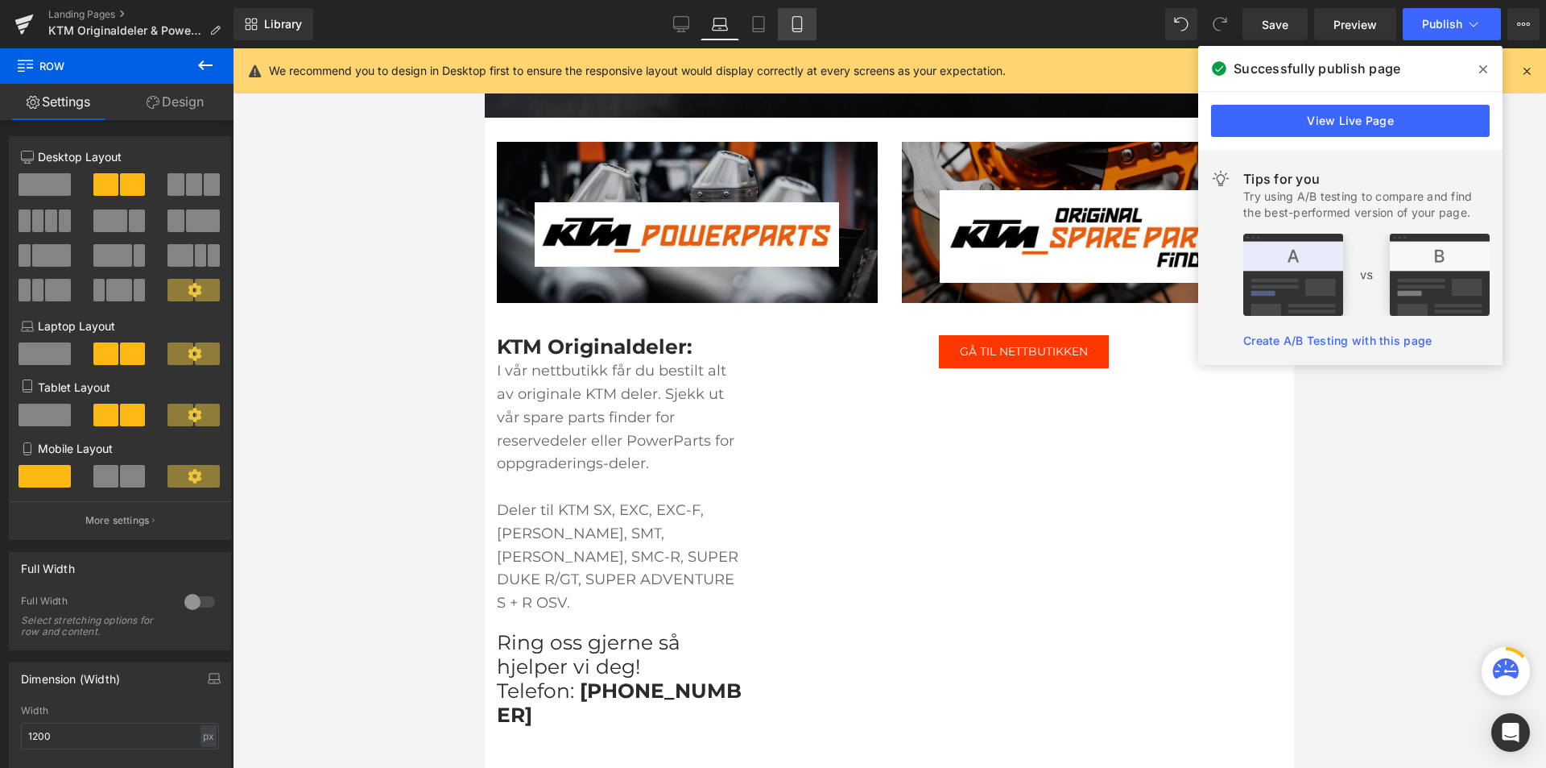
click at [791, 14] on link "Mobile" at bounding box center [797, 24] width 39 height 32
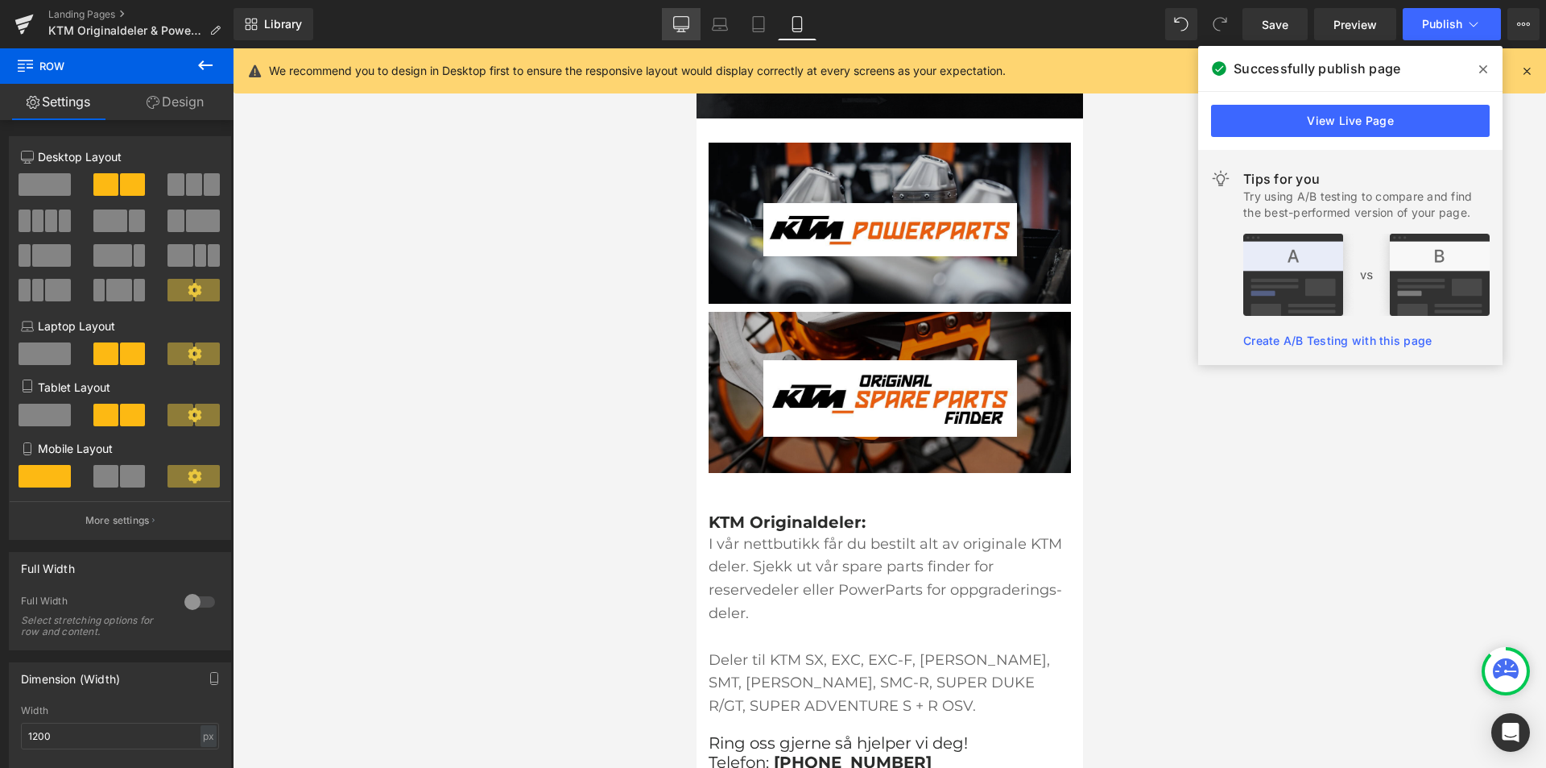
click at [691, 31] on link "Desktop" at bounding box center [681, 24] width 39 height 32
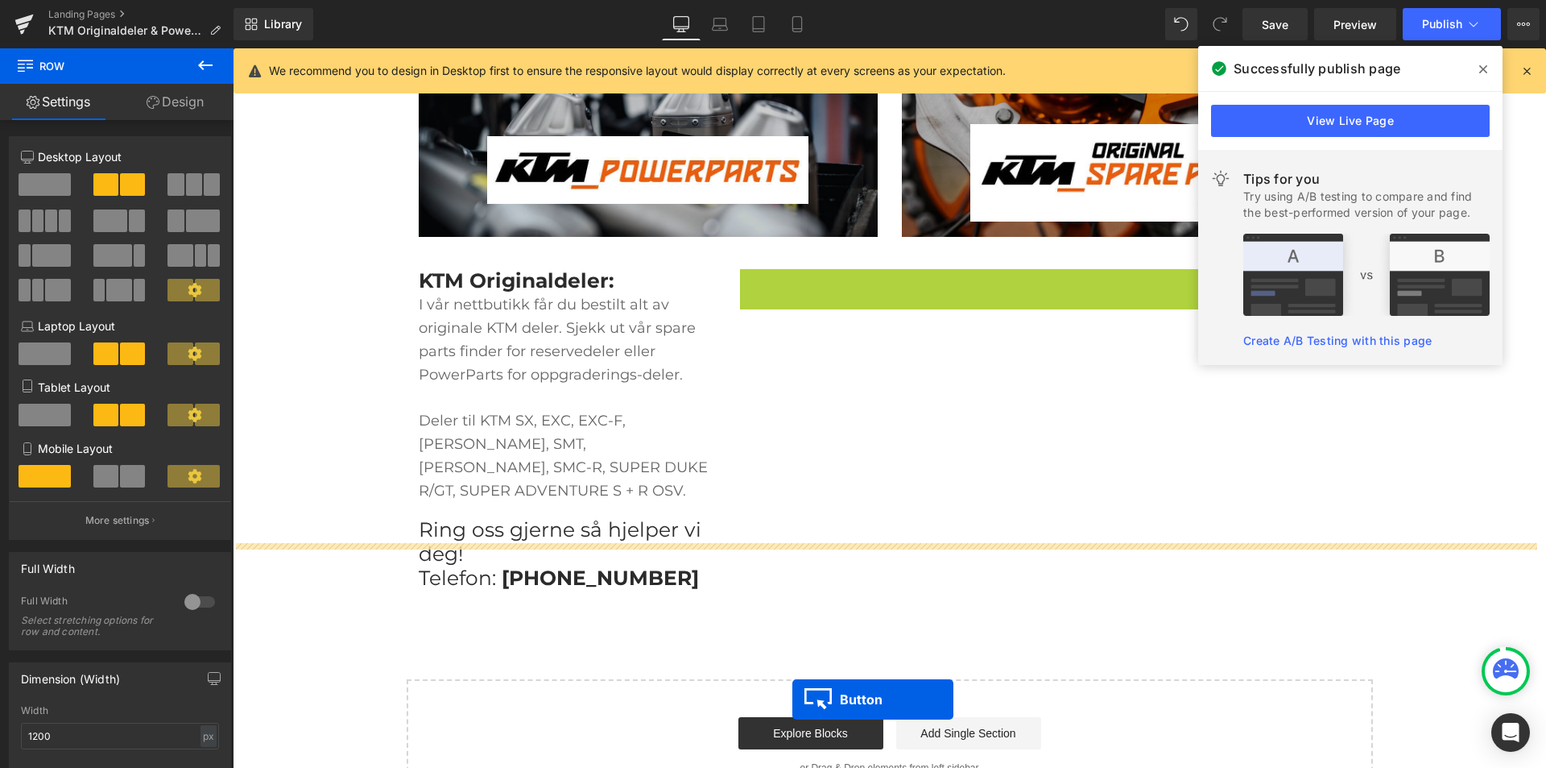
scroll to position [371, 0]
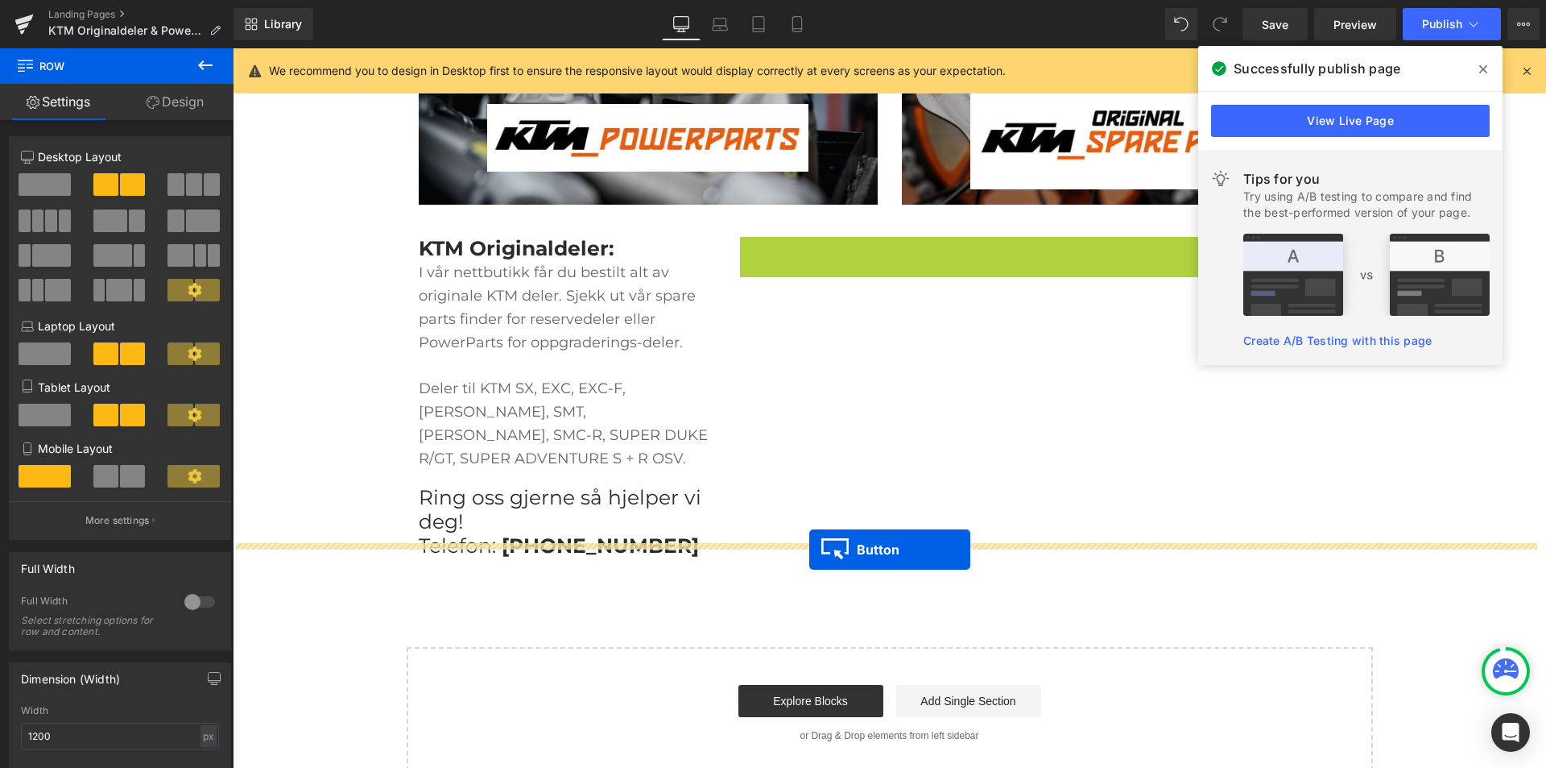
drag, startPoint x: 987, startPoint y: 380, endPoint x: 809, endPoint y: 549, distance: 245.6
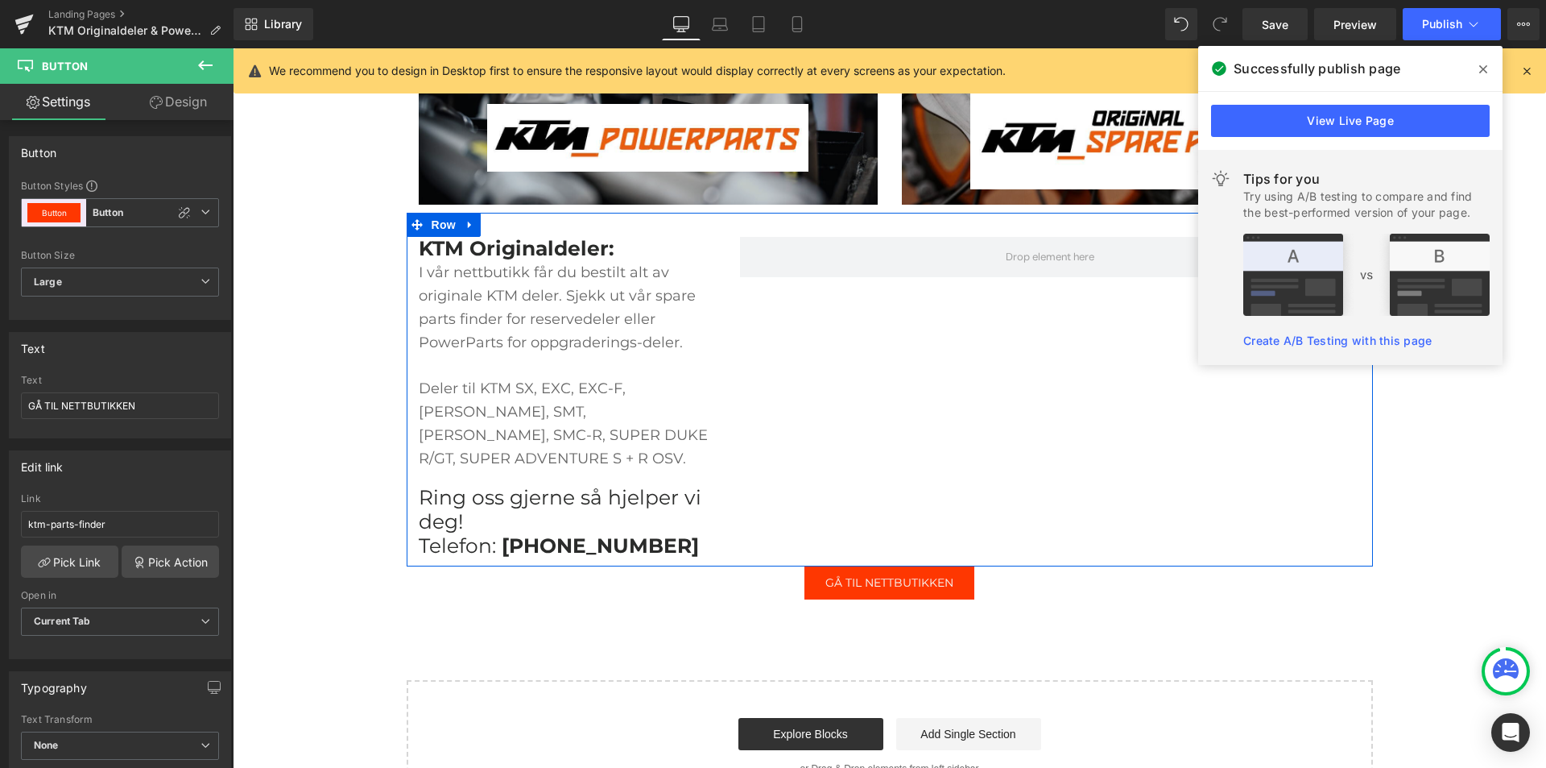
click at [451, 391] on span "Deler til KTM SX, EXC, EXC-F, [PERSON_NAME], SMT, [PERSON_NAME], SMC-R, SUPER D…" at bounding box center [563, 422] width 289 height 87
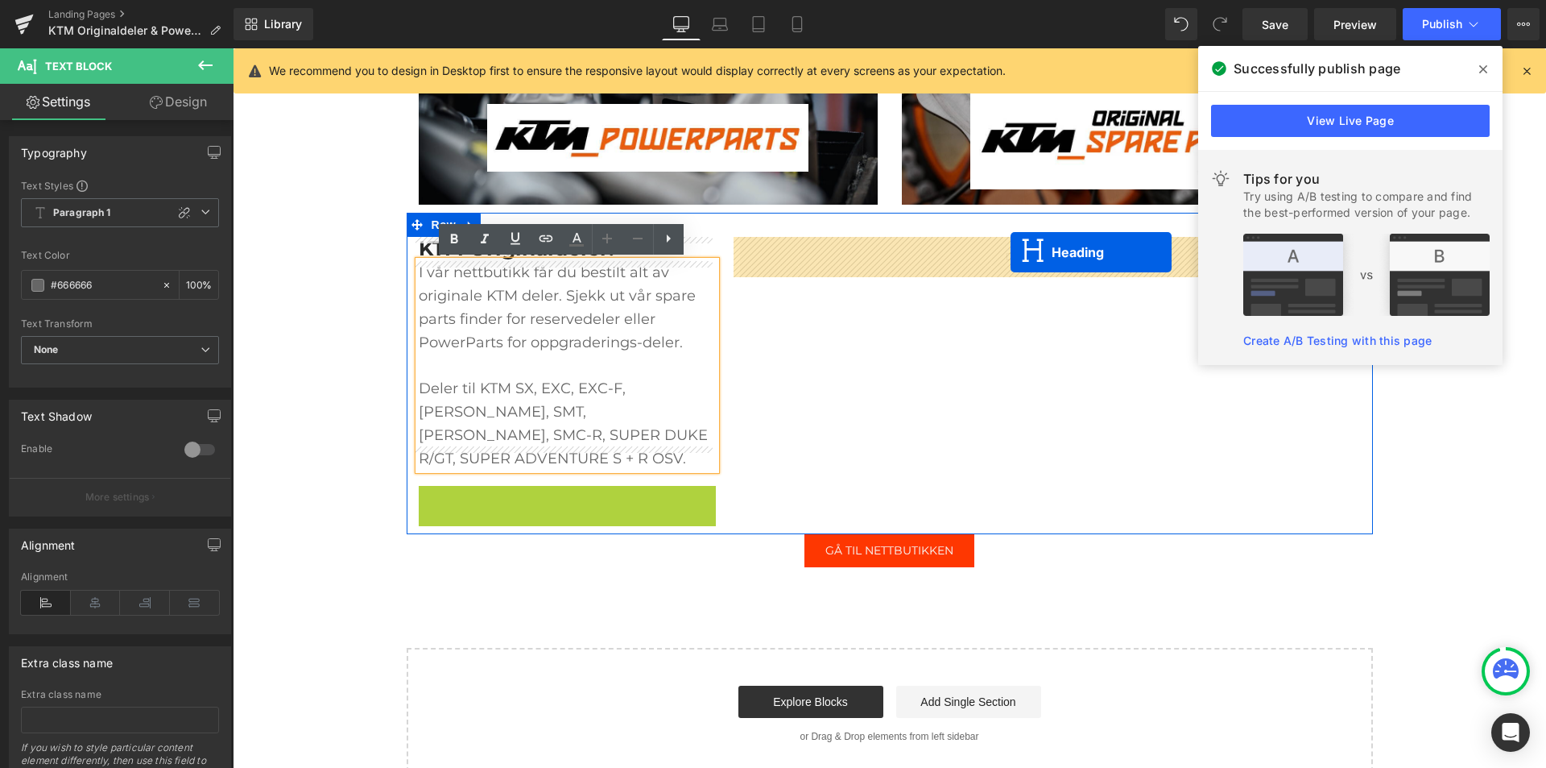
drag, startPoint x: 523, startPoint y: 495, endPoint x: 1011, endPoint y: 252, distance: 545.4
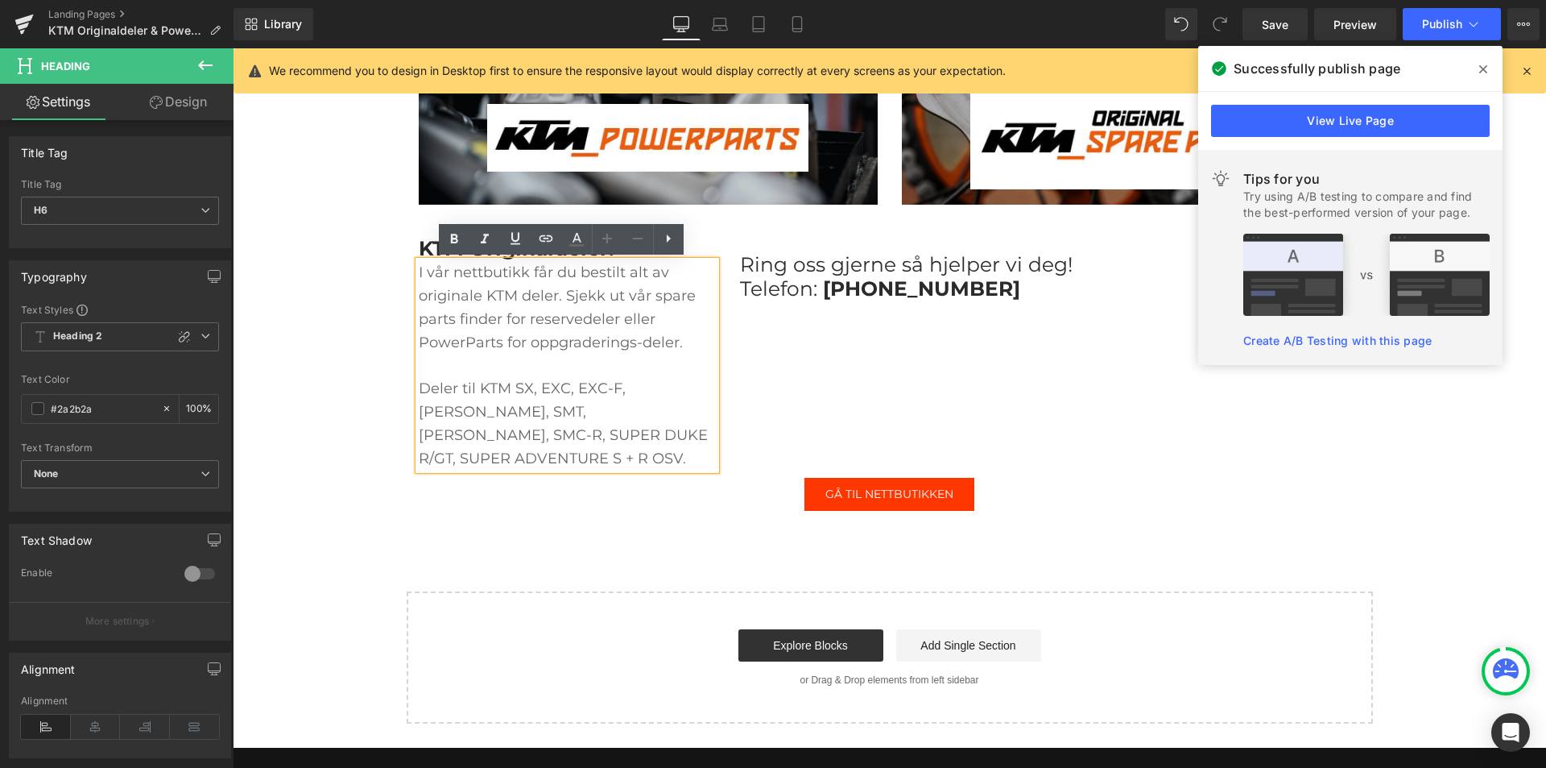
click at [816, 234] on div "KTM Originaldeler: Heading I vår nettbutikk får du bestilt alt av originale KTM…" at bounding box center [890, 345] width 967 height 265
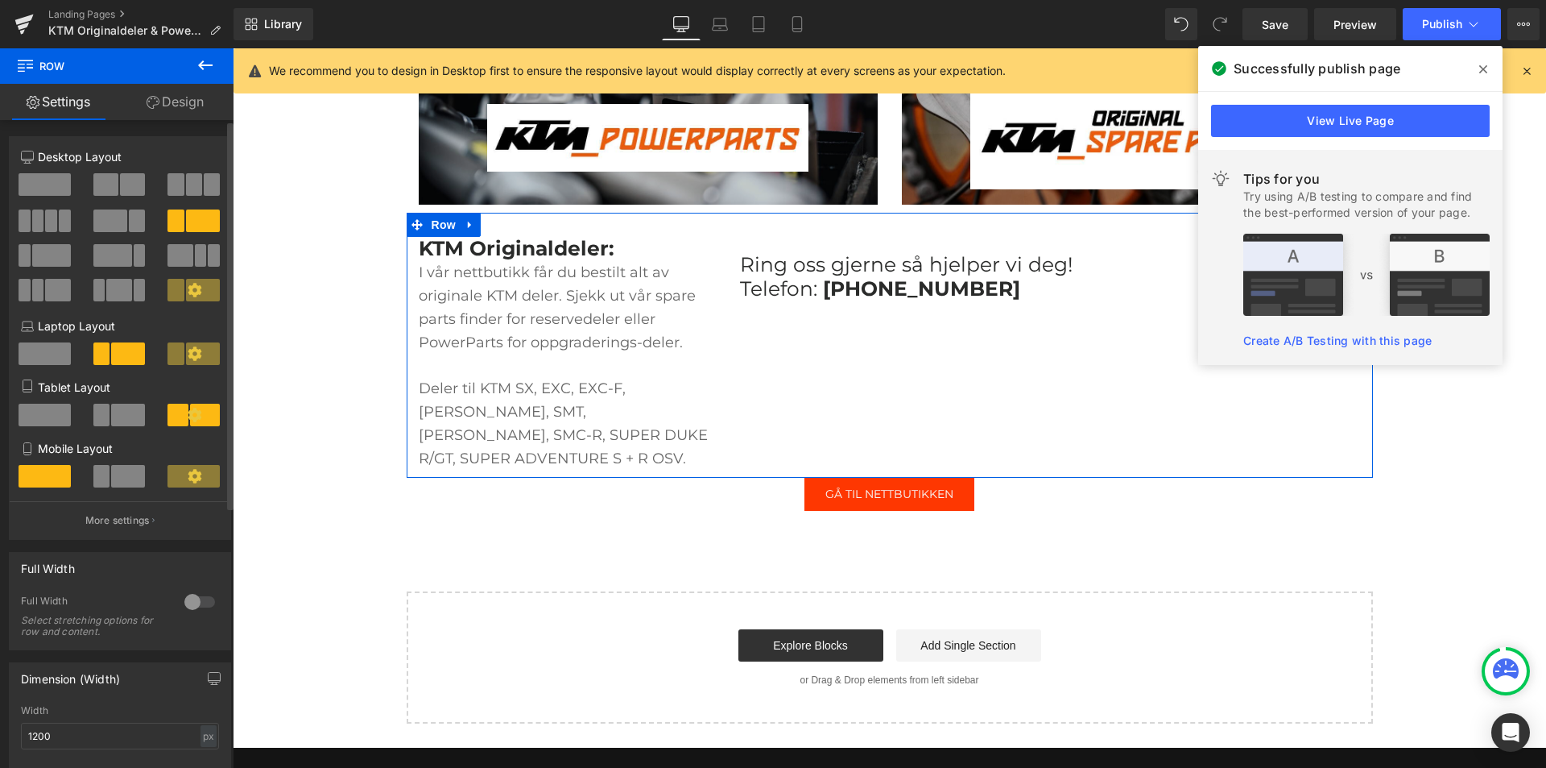
click at [105, 220] on span at bounding box center [110, 220] width 34 height 23
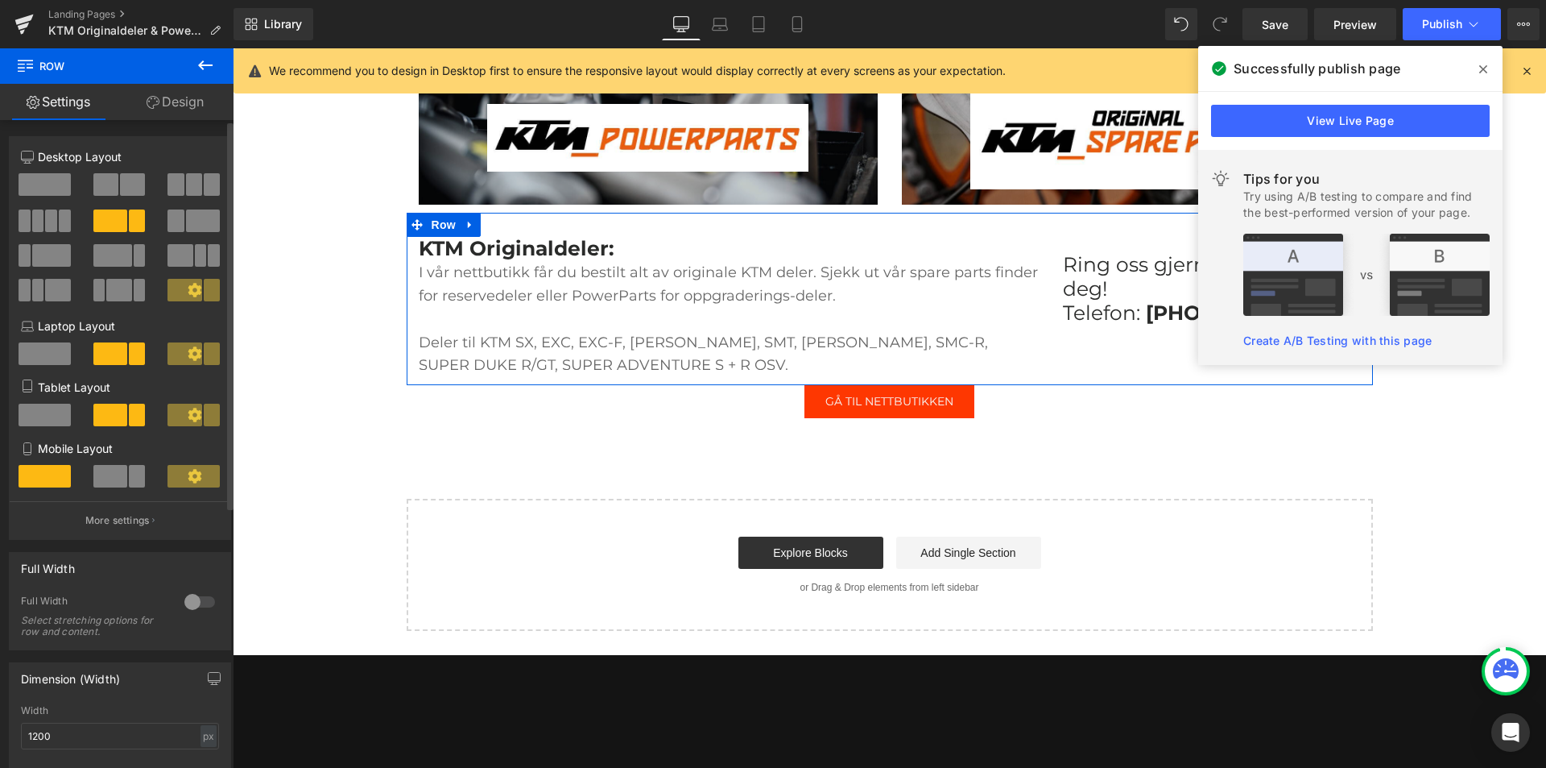
click at [120, 177] on span at bounding box center [132, 184] width 25 height 23
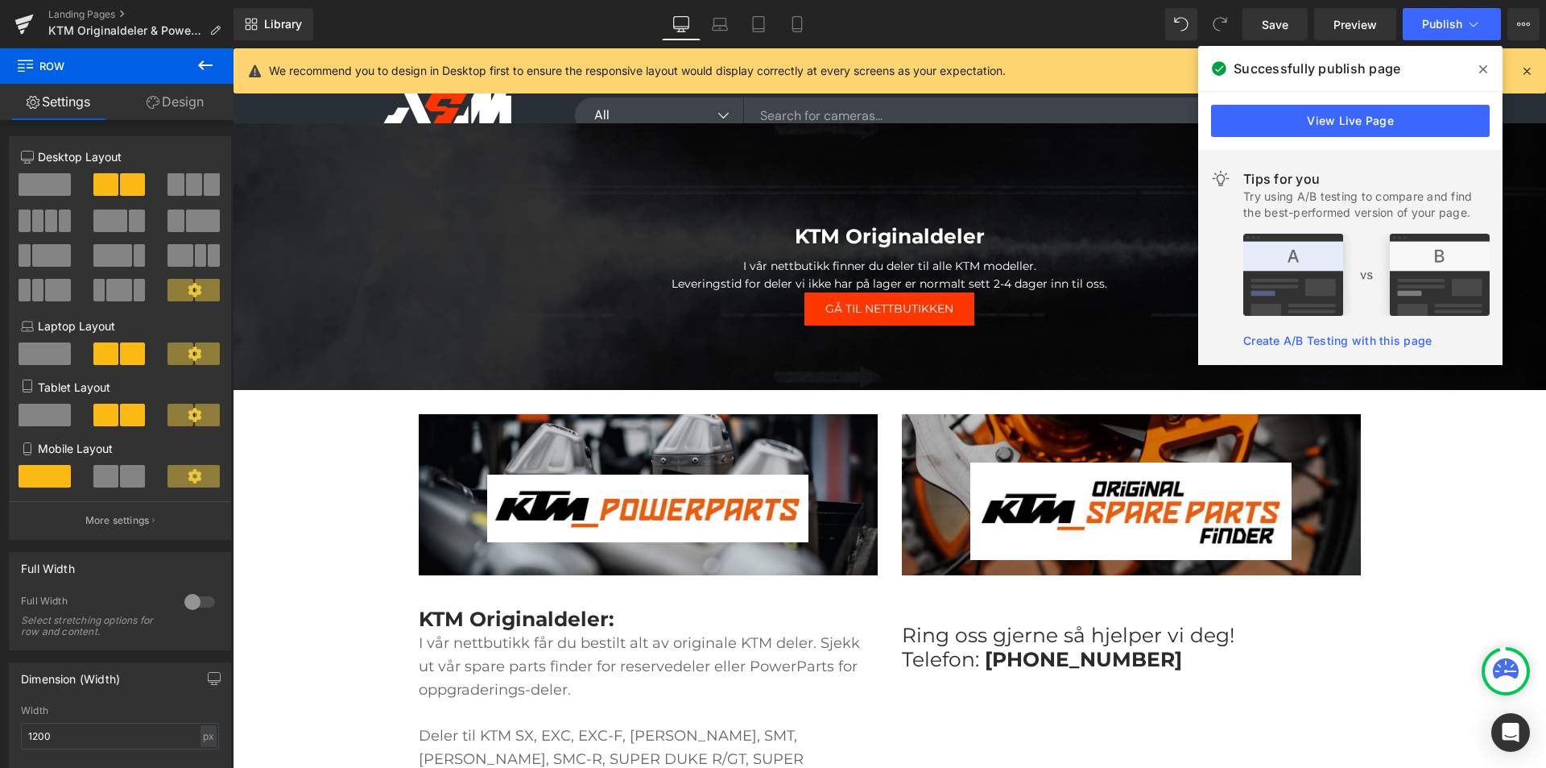
scroll to position [403, 0]
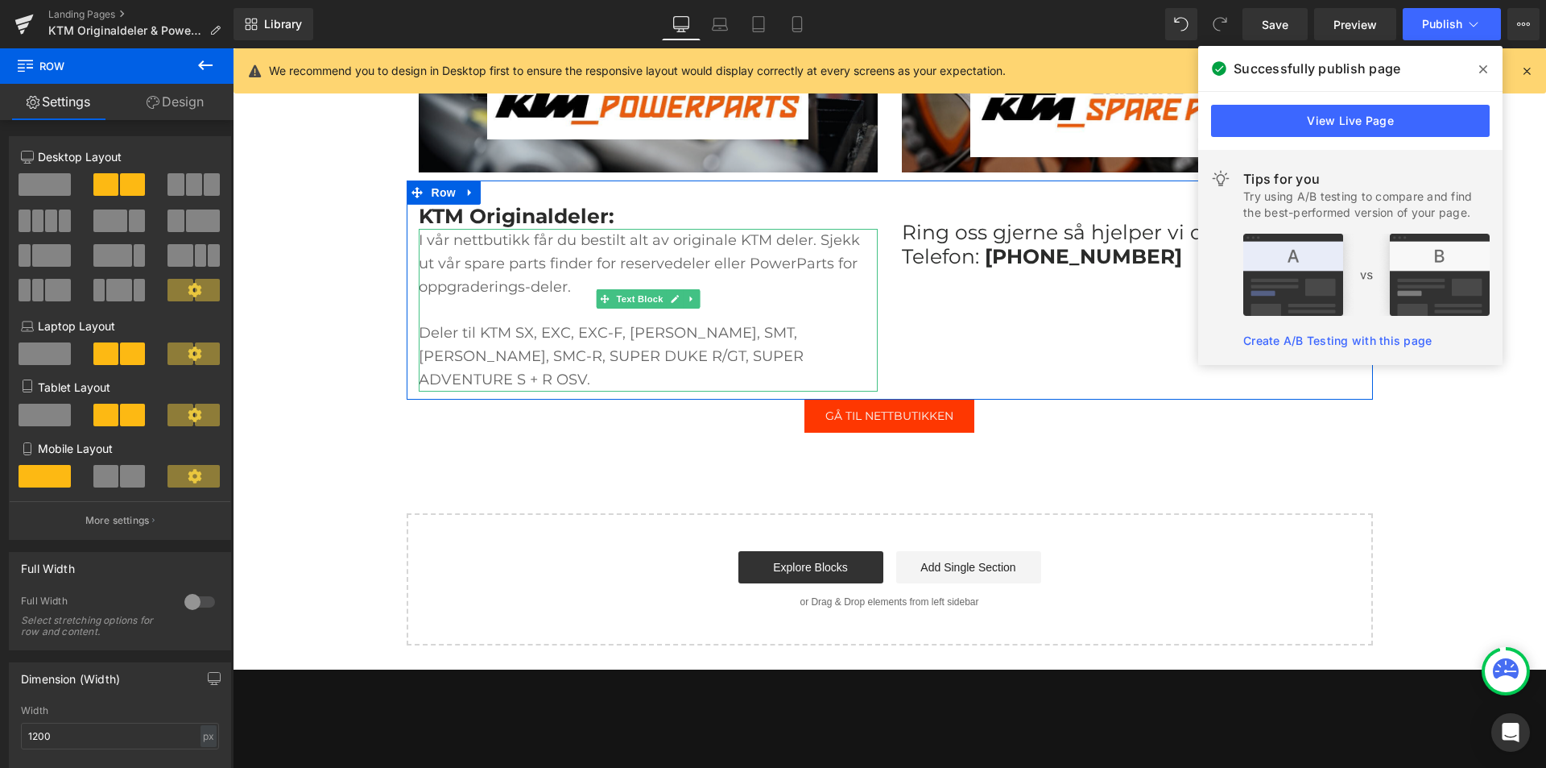
click at [681, 264] on span "I vår nettbutikk får du bestilt alt av originale KTM deler. Sjekk ut vår spare …" at bounding box center [639, 263] width 441 height 64
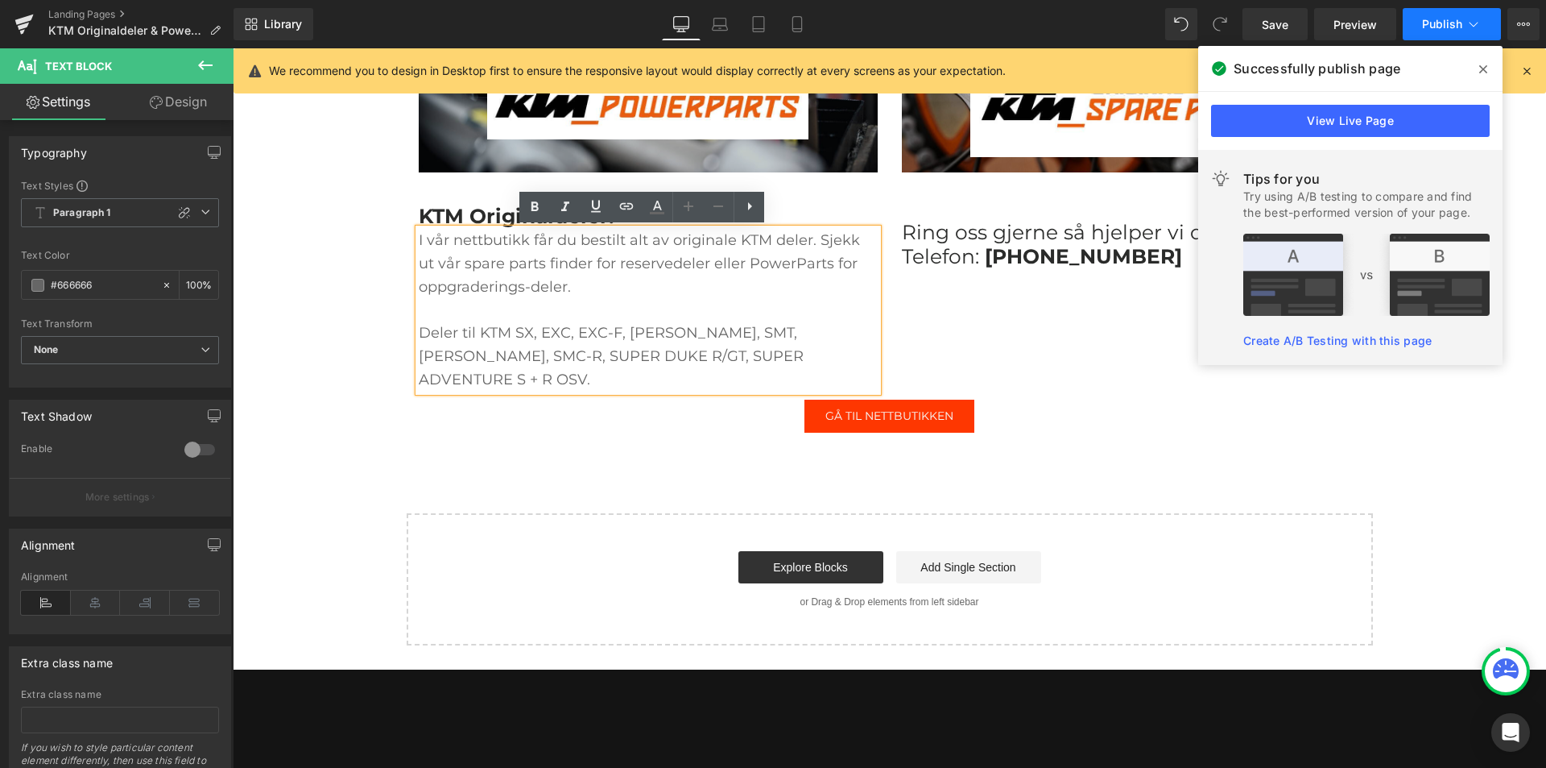
click at [1426, 26] on span "Publish" at bounding box center [1442, 24] width 40 height 13
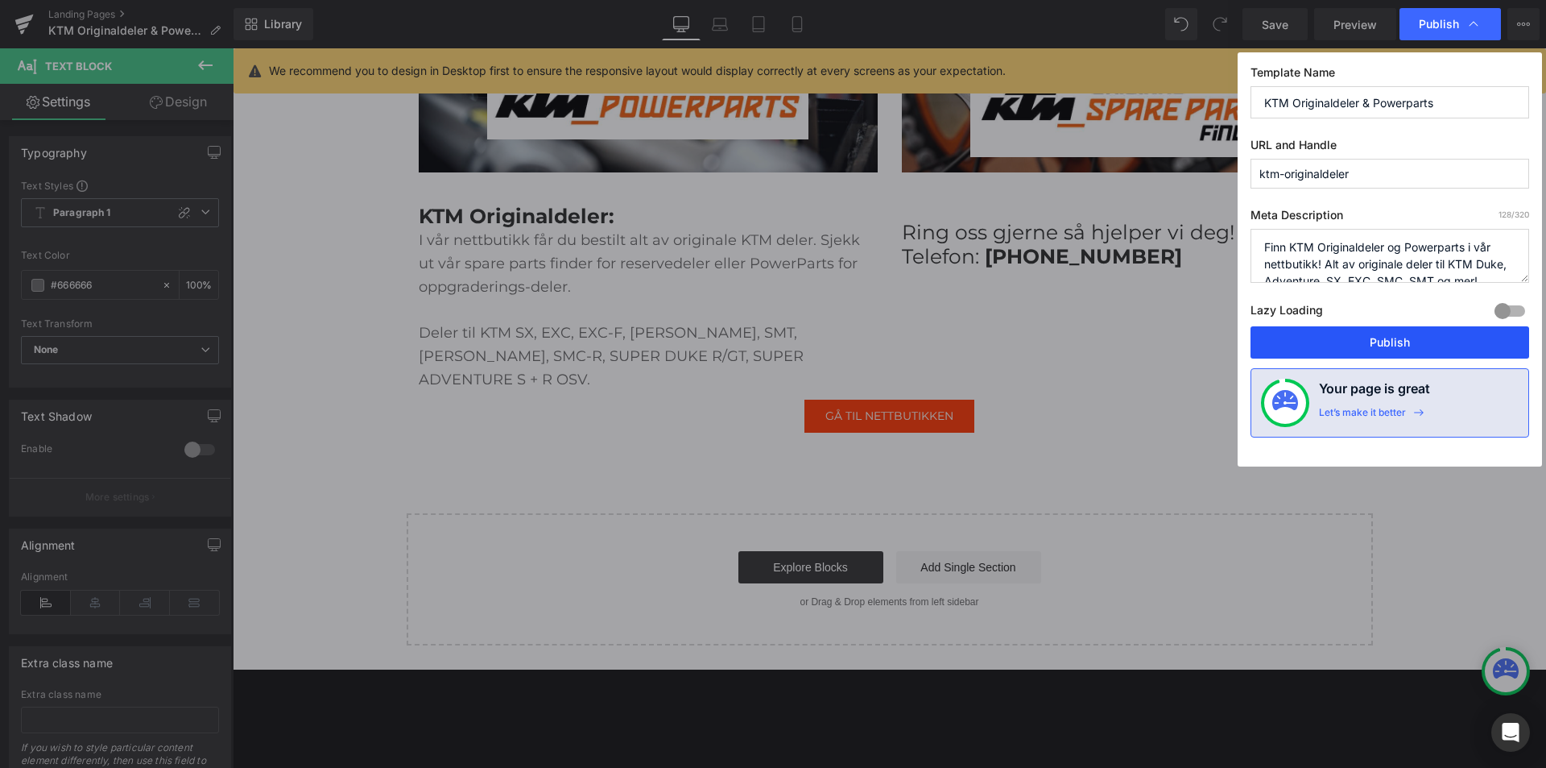
click at [1352, 332] on button "Publish" at bounding box center [1390, 342] width 279 height 32
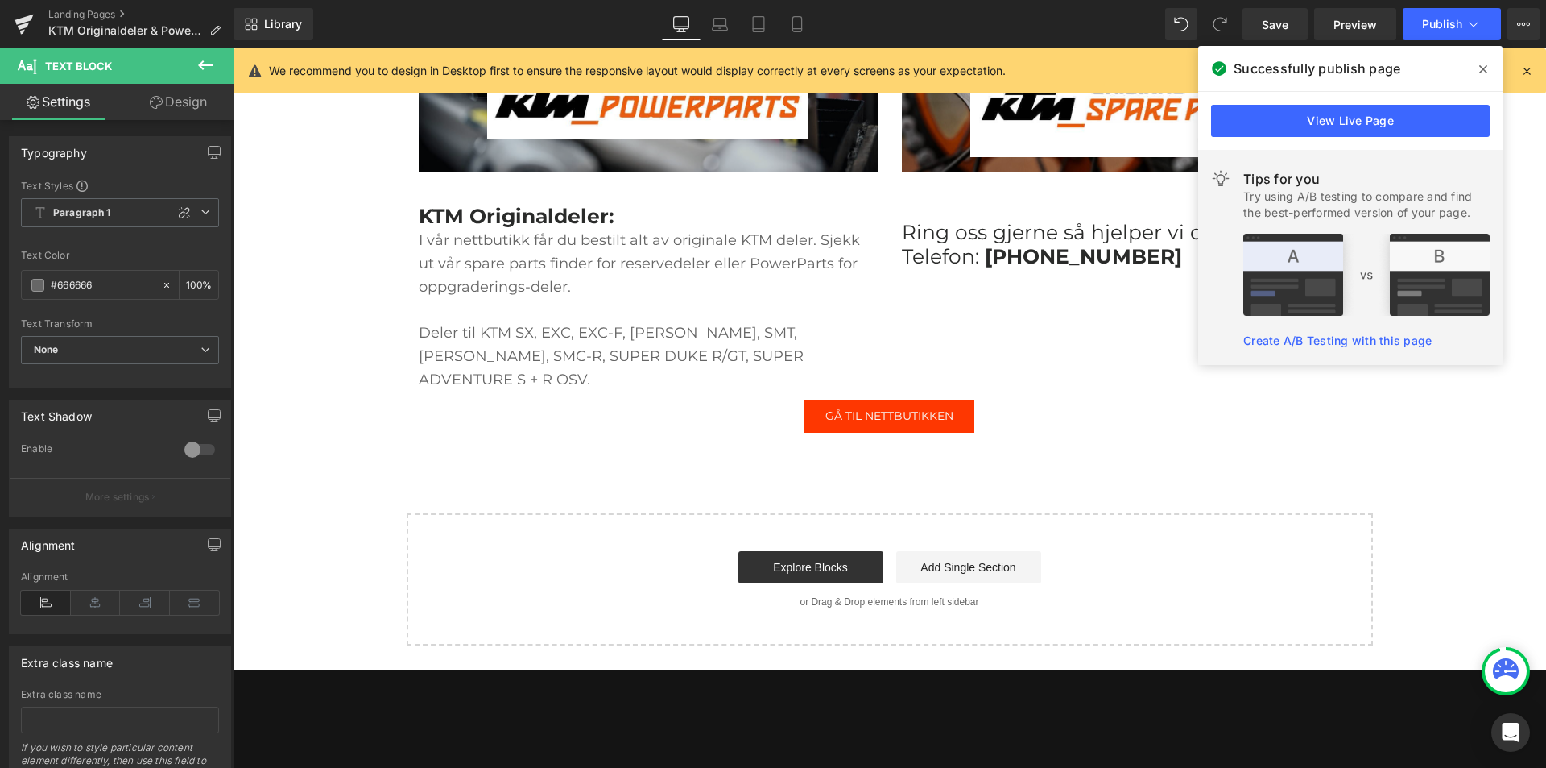
scroll to position [81, 0]
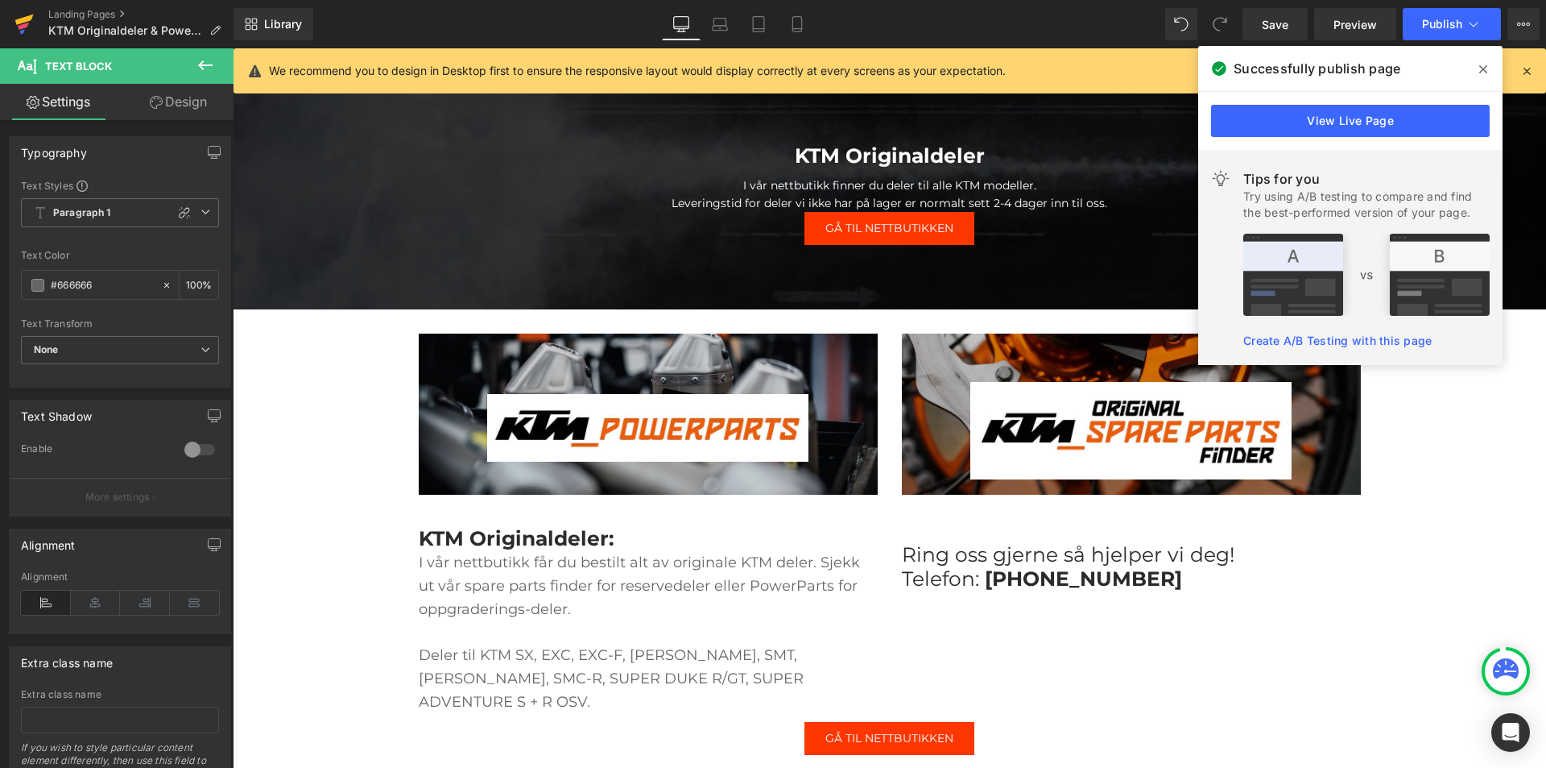
click at [18, 15] on icon at bounding box center [23, 24] width 19 height 40
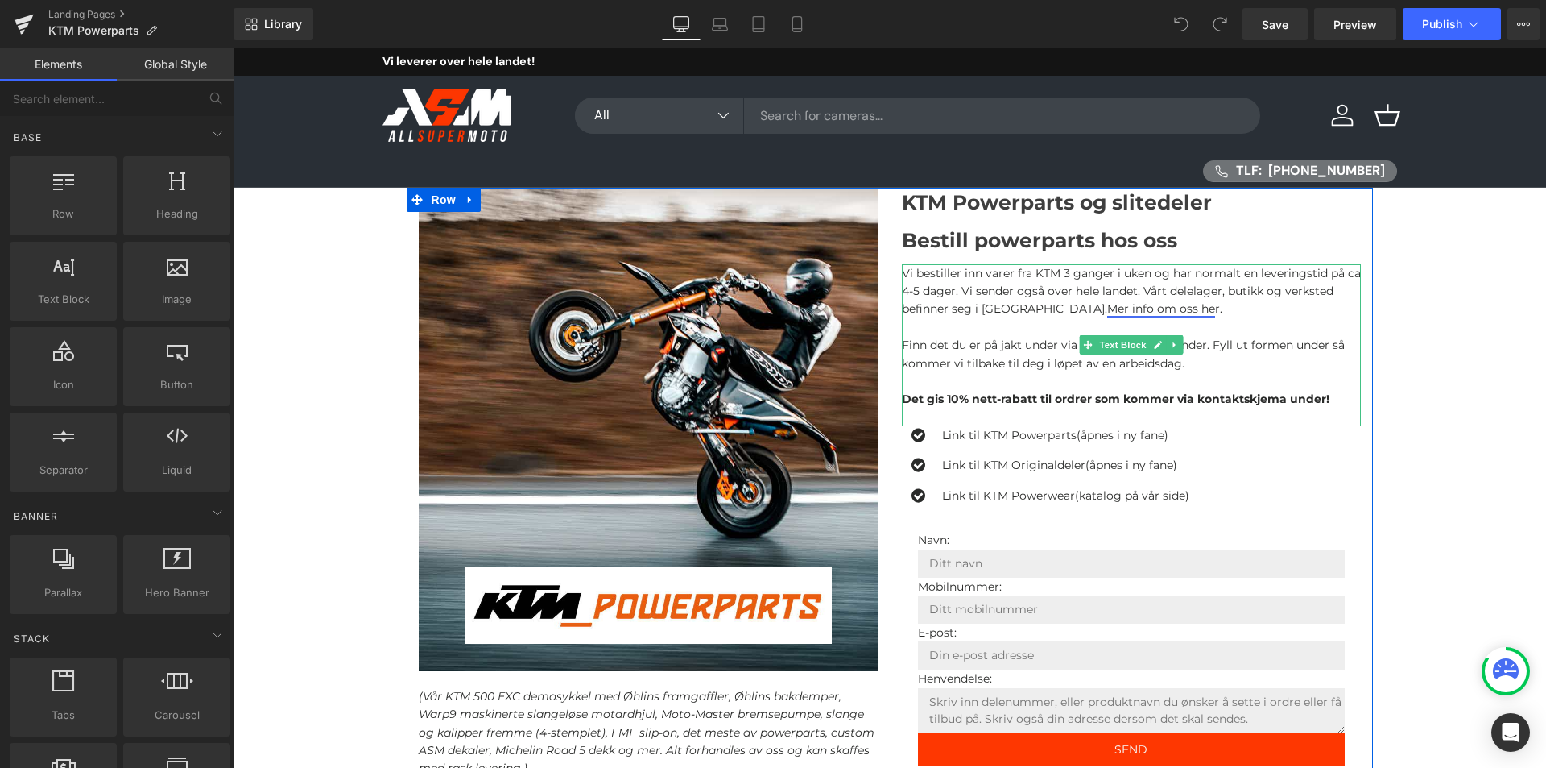
click at [1203, 308] on p "Vi bestiller inn varer fra KTM 3 ganger i uken og har normalt en leveringstid p…" at bounding box center [1131, 291] width 459 height 54
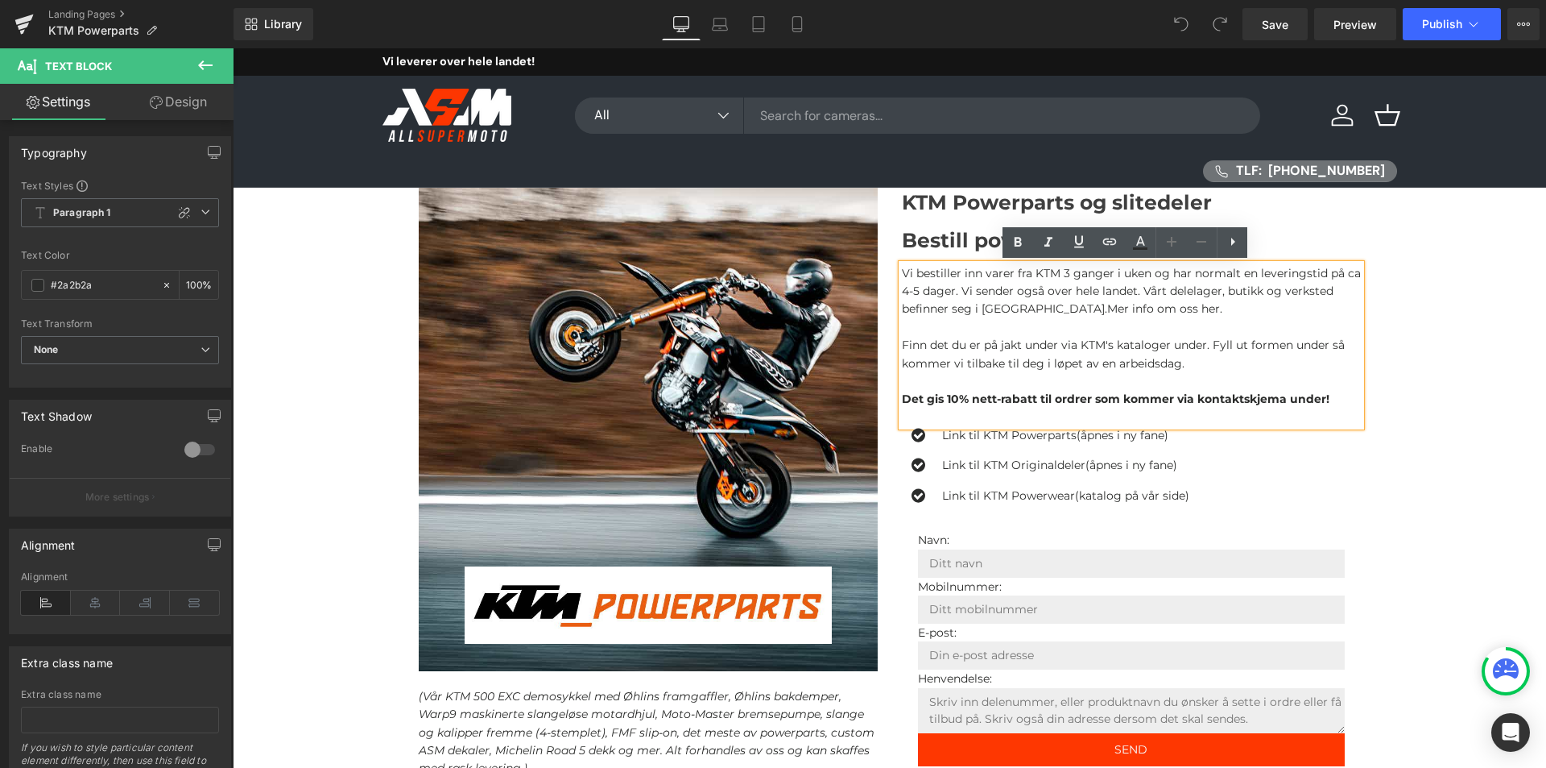
click at [906, 271] on p "Vi bestiller inn varer fra KTM 3 ganger i uken og har normalt en leveringstid p…" at bounding box center [1131, 291] width 459 height 54
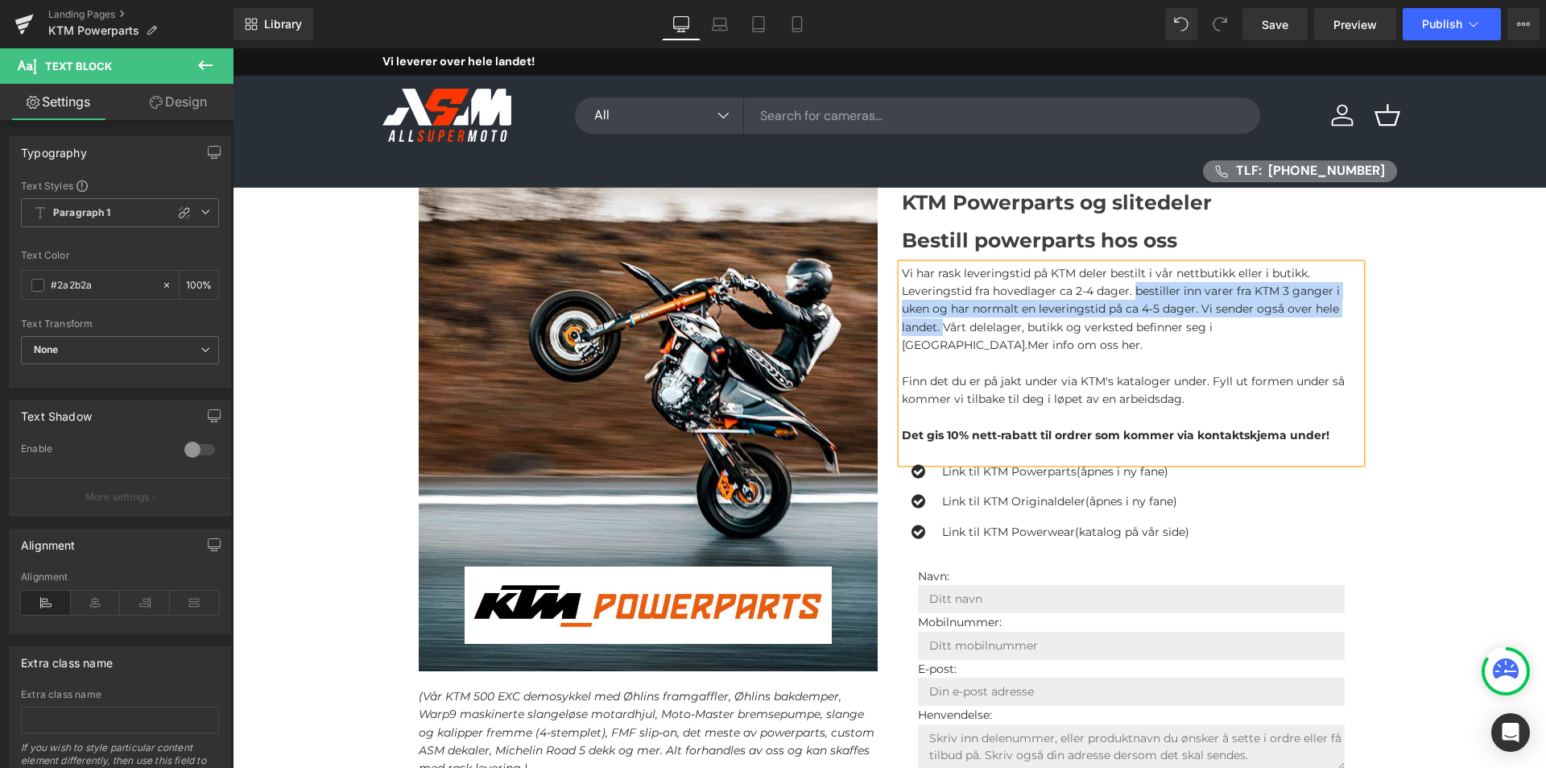
drag, startPoint x: 938, startPoint y: 325, endPoint x: 1132, endPoint y: 296, distance: 196.4
click at [1132, 296] on p "Vi har rask leveringstid på KTM deler bestilt i vår nettbutikk eller i butikk. …" at bounding box center [1131, 309] width 459 height 90
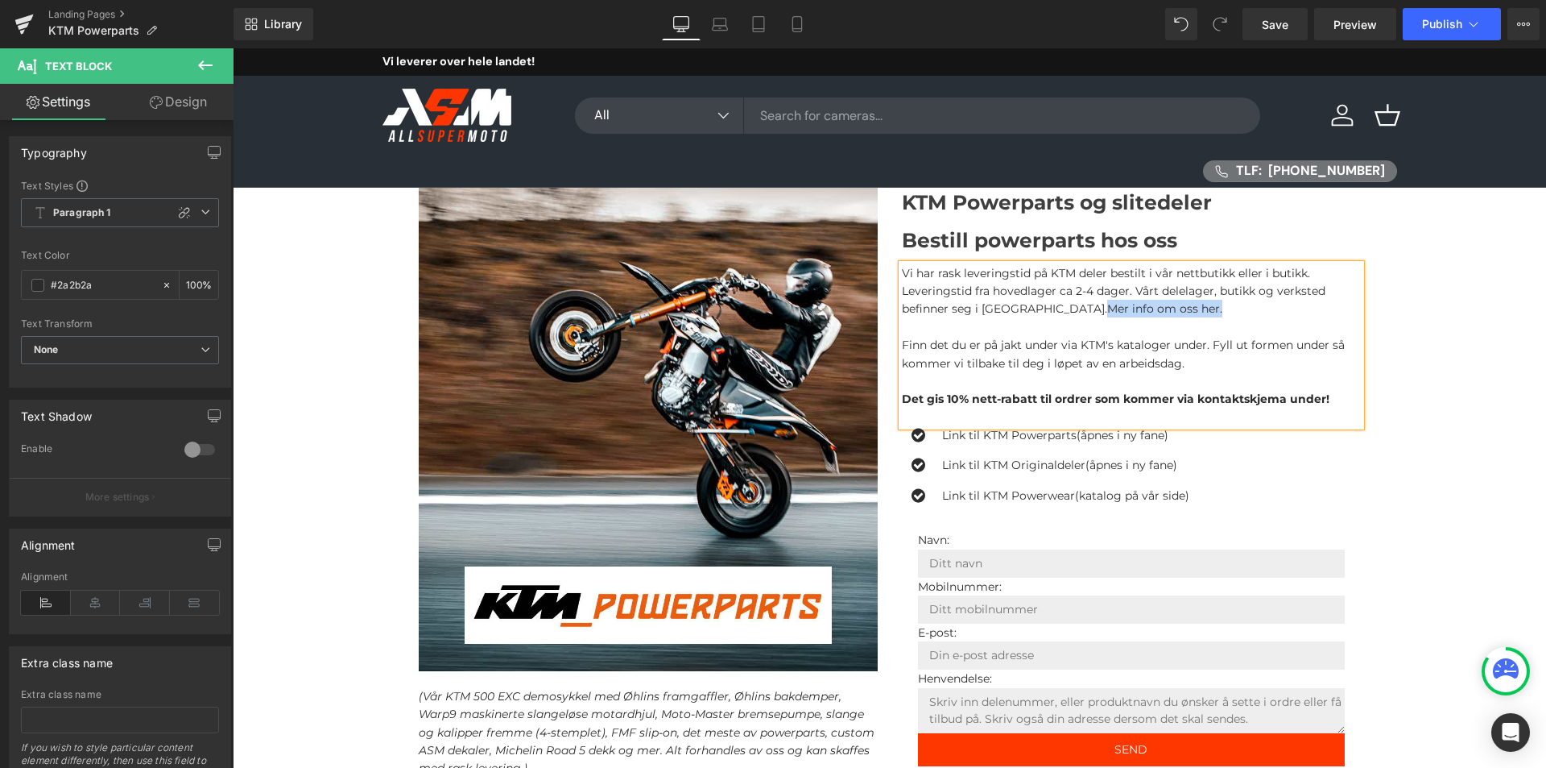
drag, startPoint x: 1167, startPoint y: 311, endPoint x: 1035, endPoint y: 313, distance: 132.1
click at [1037, 311] on p "Vi har rask leveringstid på KTM deler bestilt i vår nettbutikk eller i butikk. …" at bounding box center [1131, 291] width 459 height 54
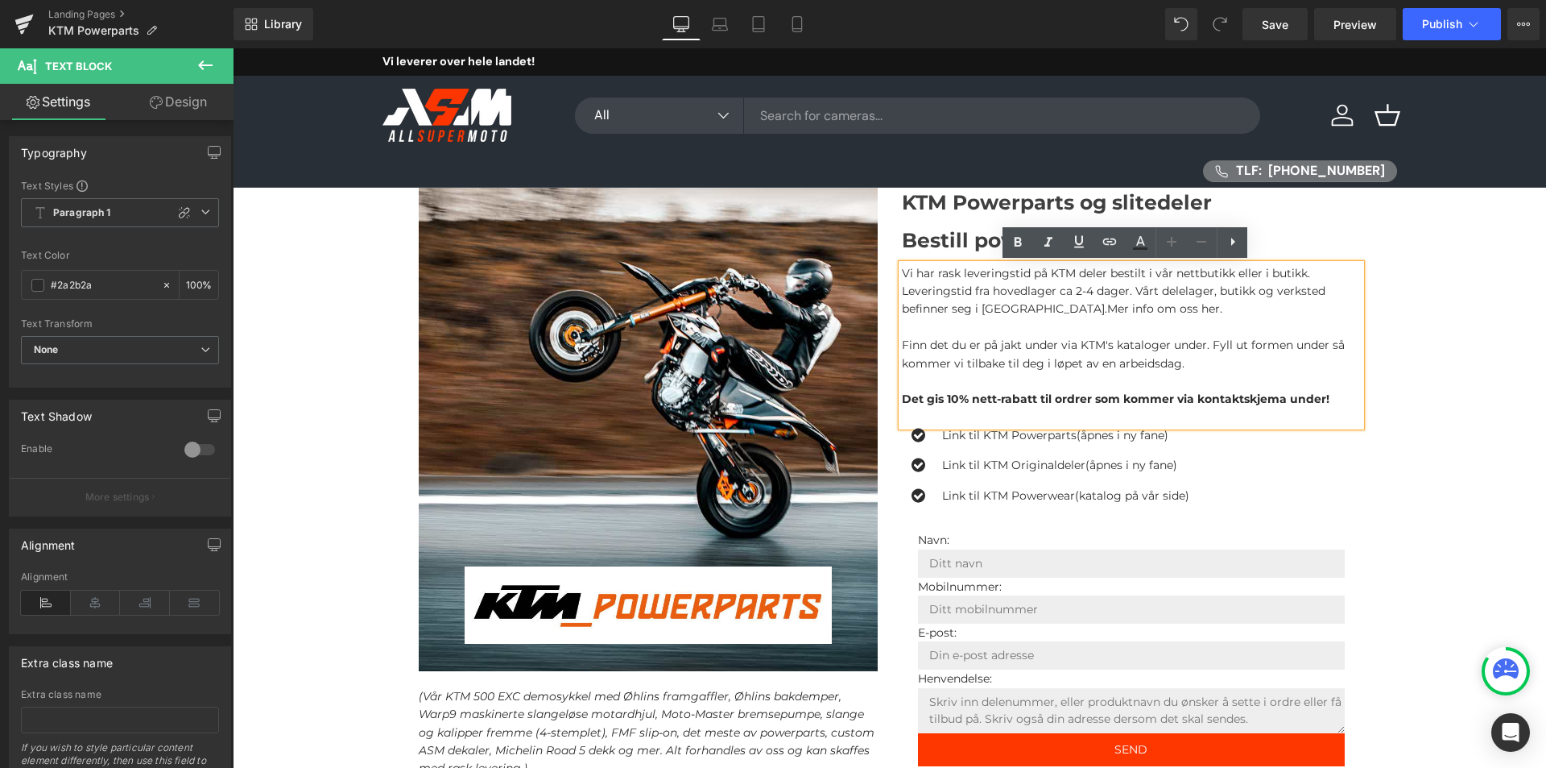
click at [1030, 312] on p "Vi har rask leveringstid på KTM deler bestilt i vår nettbutikk eller i butikk. …" at bounding box center [1131, 291] width 459 height 54
click at [1028, 307] on p "Vi har rask leveringstid på KTM deler bestilt i vår nettbutikk eller i butikk. …" at bounding box center [1131, 291] width 459 height 54
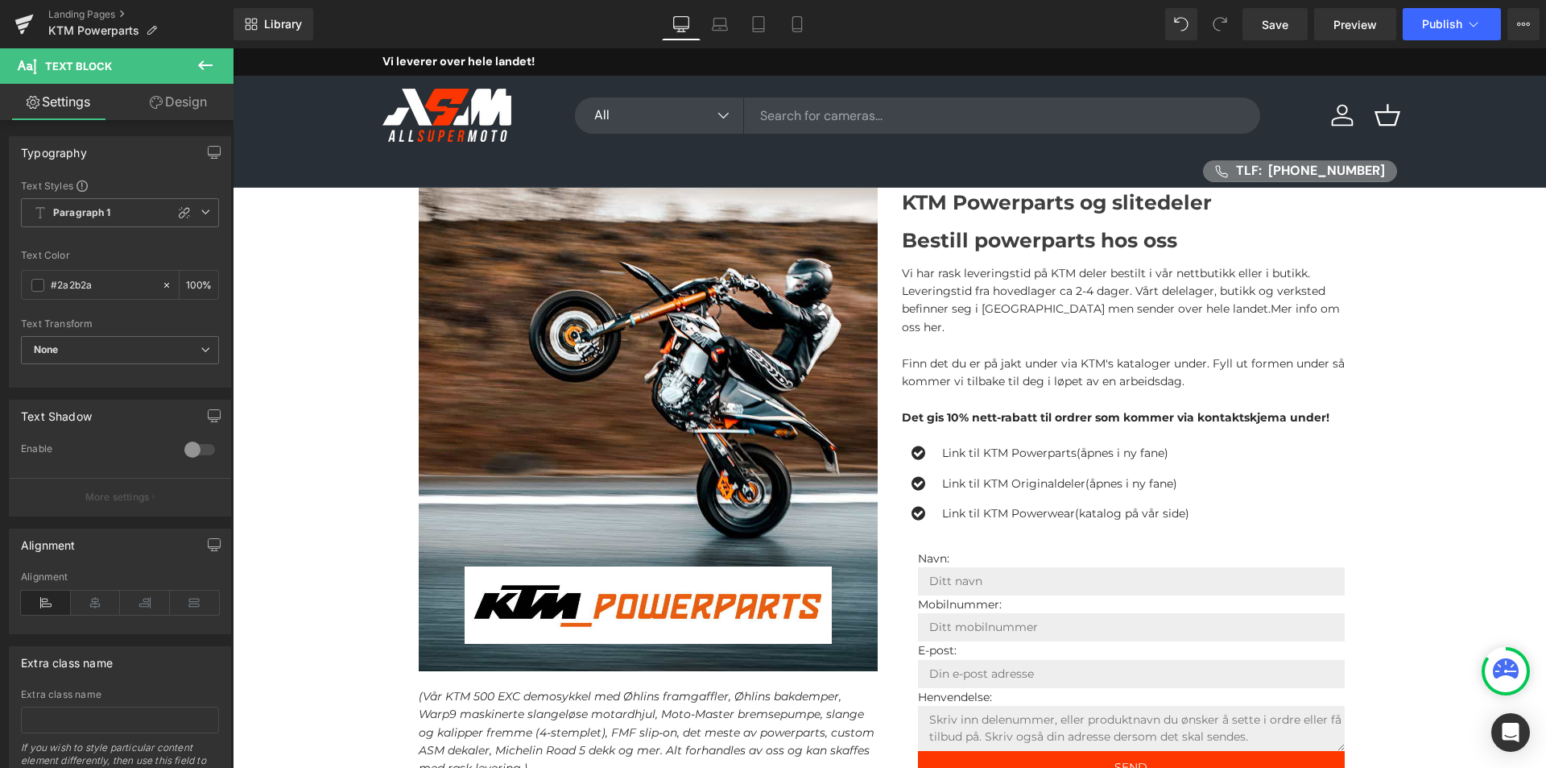
click at [214, 74] on icon at bounding box center [205, 65] width 19 height 19
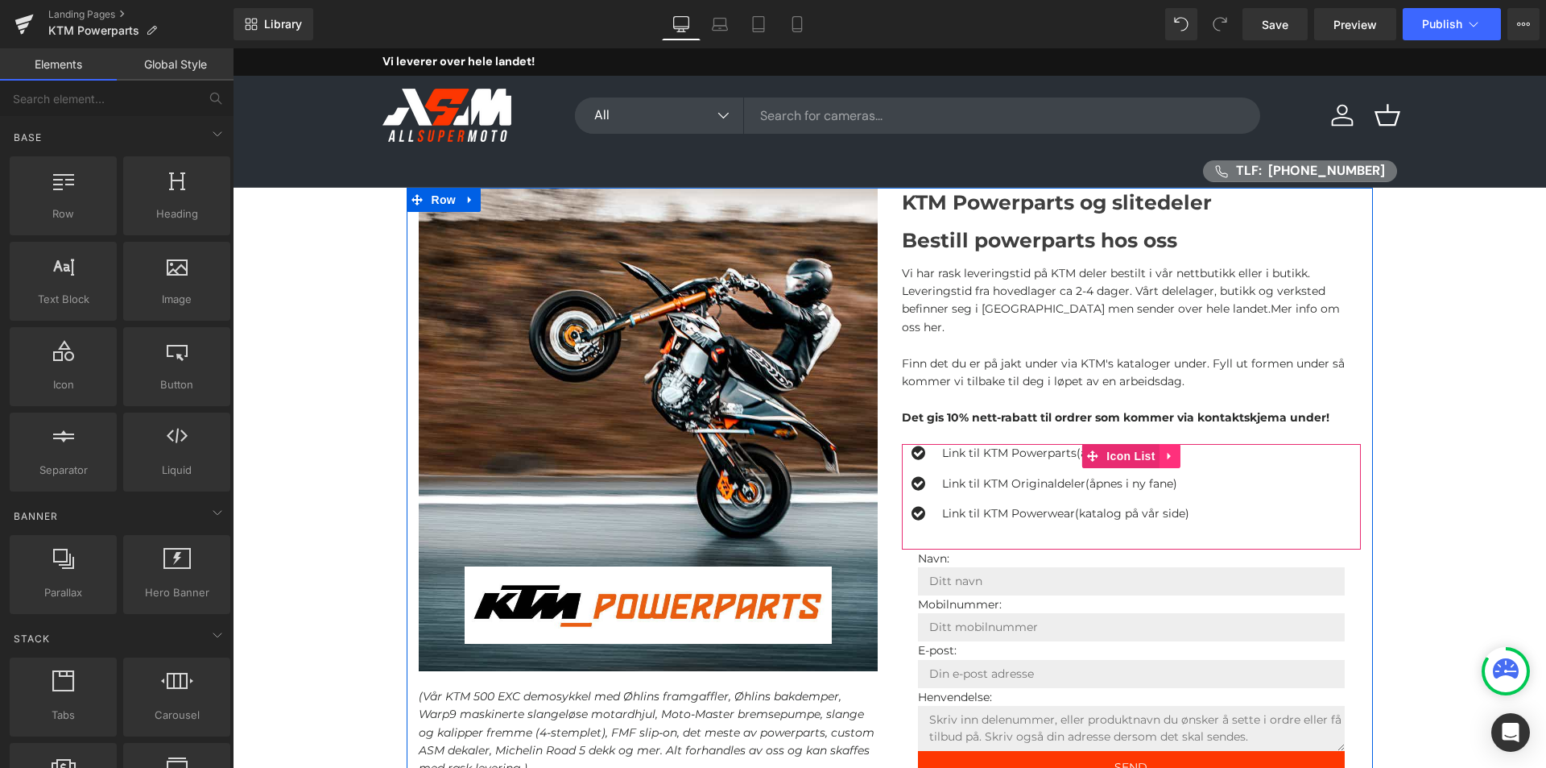
click at [1165, 450] on icon at bounding box center [1170, 456] width 11 height 12
click at [1175, 450] on icon at bounding box center [1180, 455] width 11 height 11
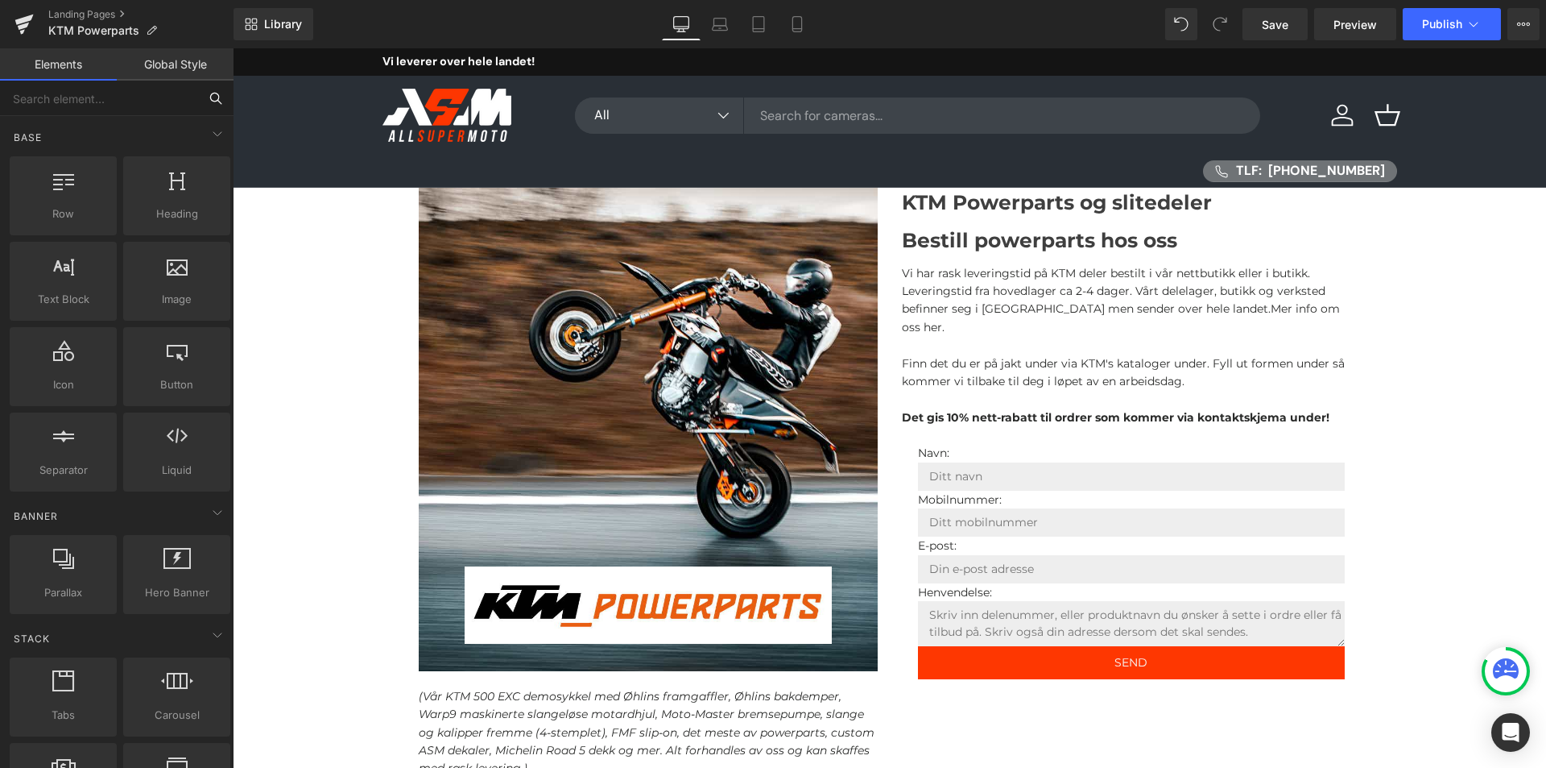
click at [111, 114] on input "text" at bounding box center [99, 98] width 198 height 35
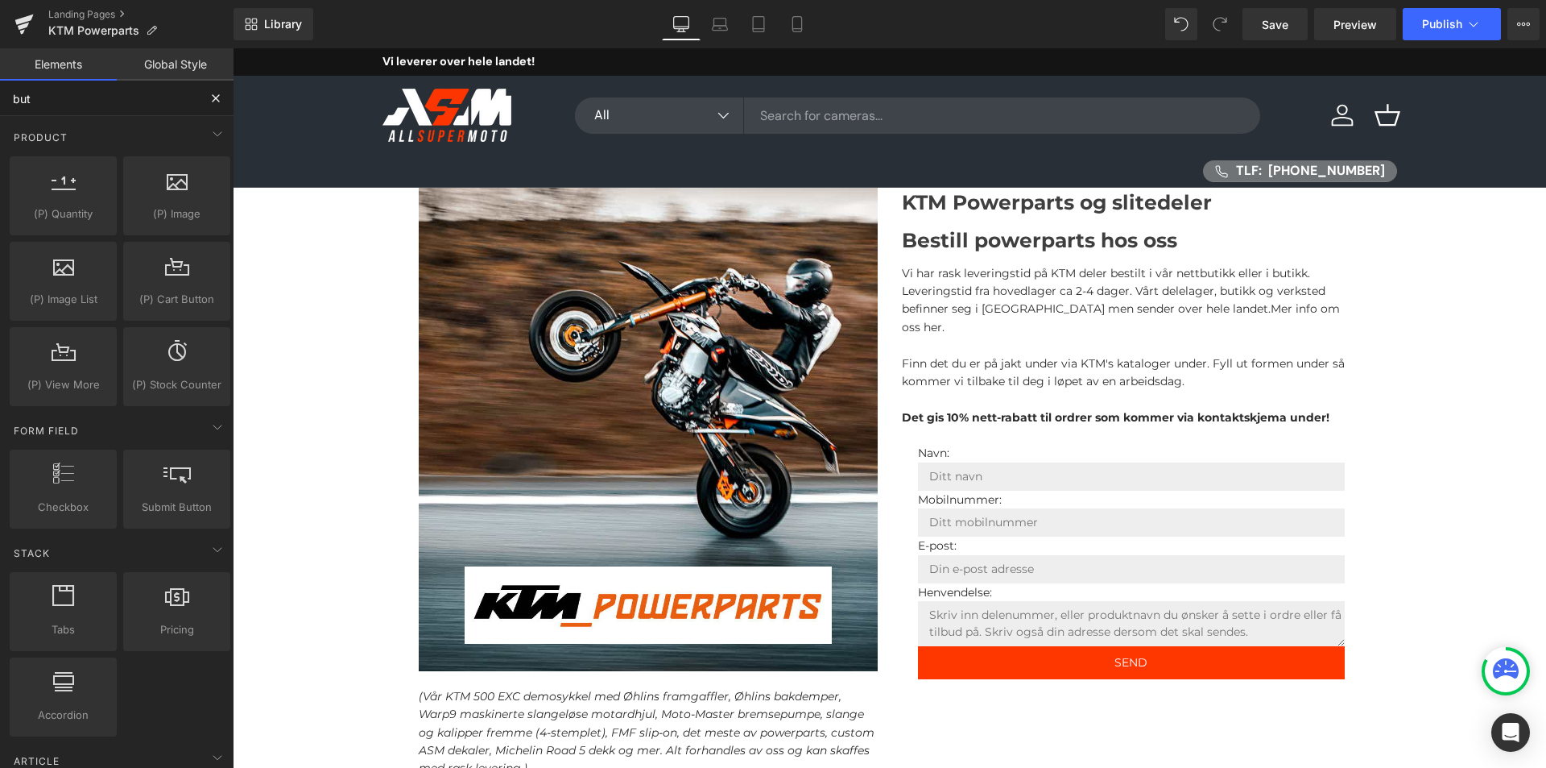
type input "butt"
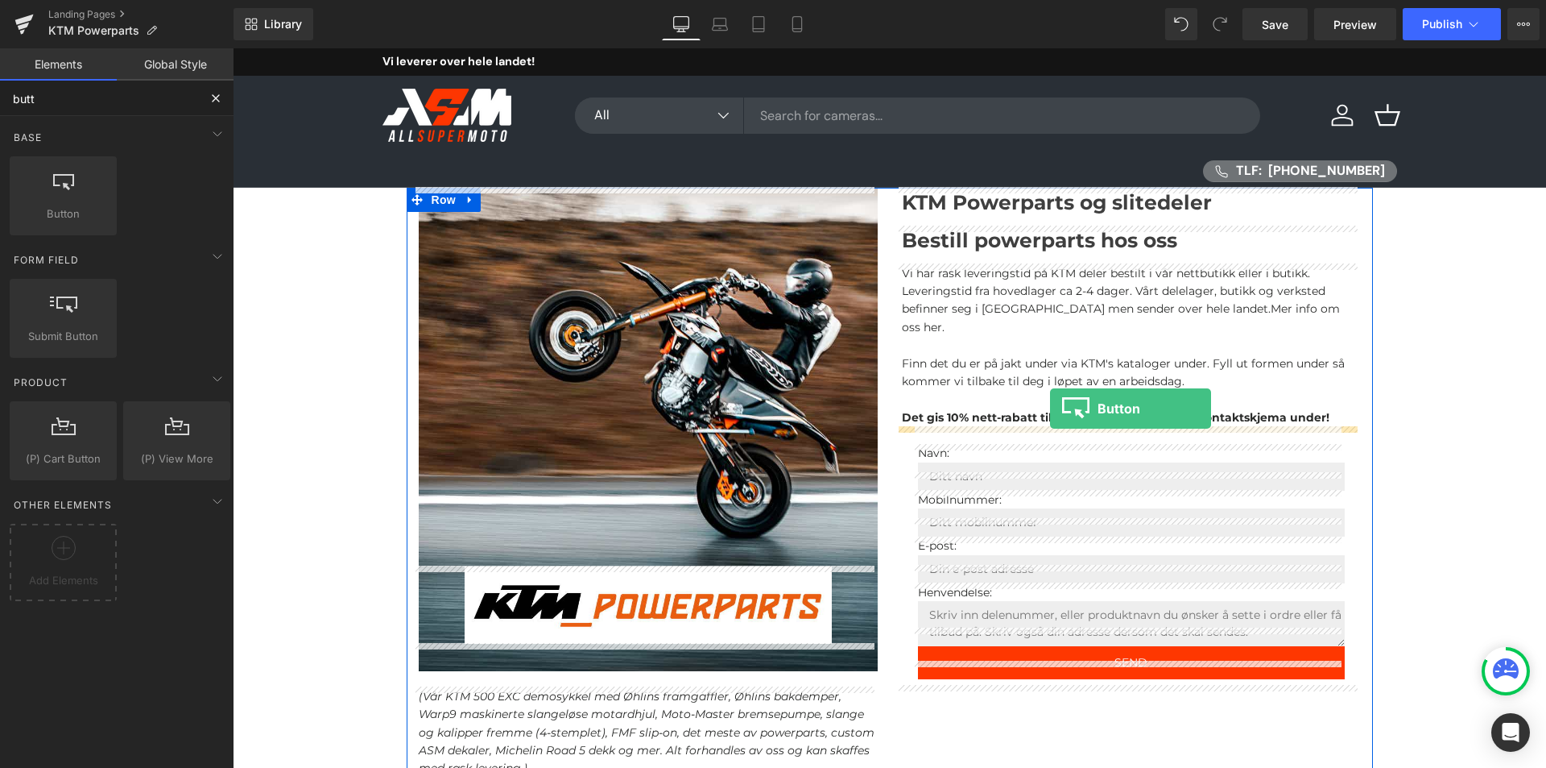
drag, startPoint x: 308, startPoint y: 227, endPoint x: 1050, endPoint y: 408, distance: 763.6
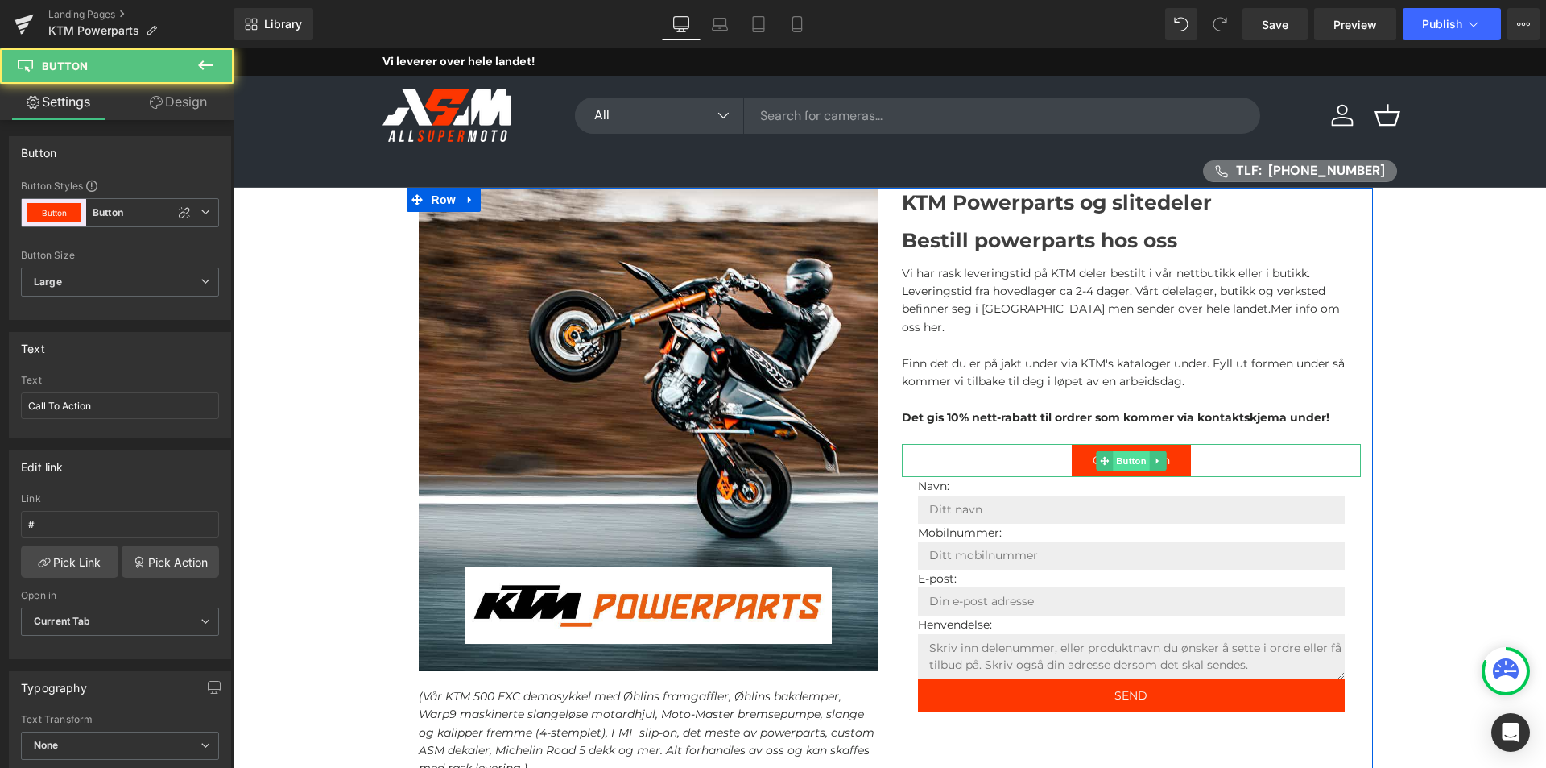
click at [1119, 451] on span "Button" at bounding box center [1131, 460] width 37 height 19
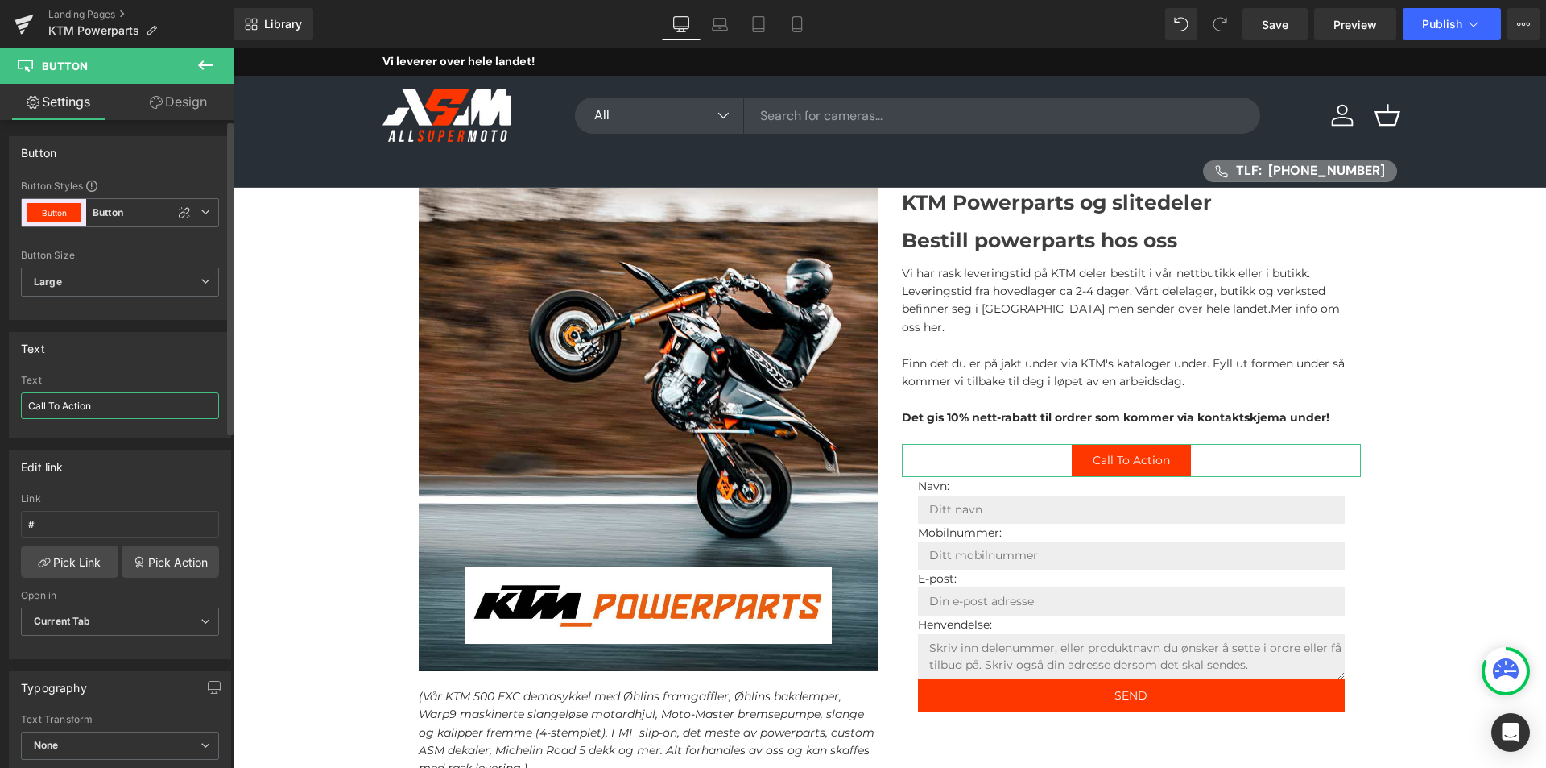
click at [102, 408] on input "Call To Action" at bounding box center [120, 405] width 198 height 27
type input "G"
type input "T"
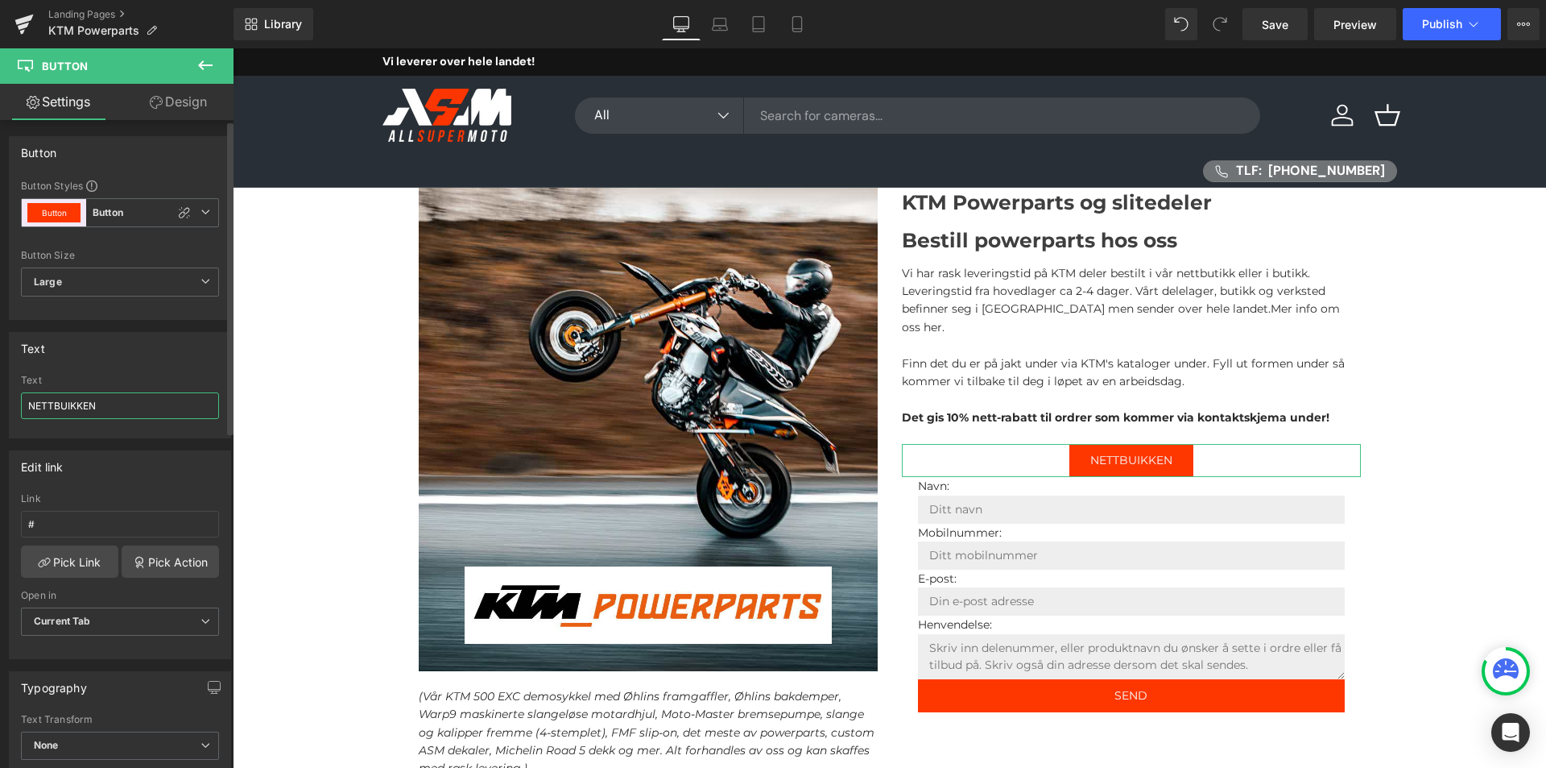
click at [102, 408] on input "NETTBUIKKEN" at bounding box center [120, 405] width 198 height 27
type input "Gå til nettbutikken"
click at [64, 524] on input "#" at bounding box center [120, 524] width 198 height 27
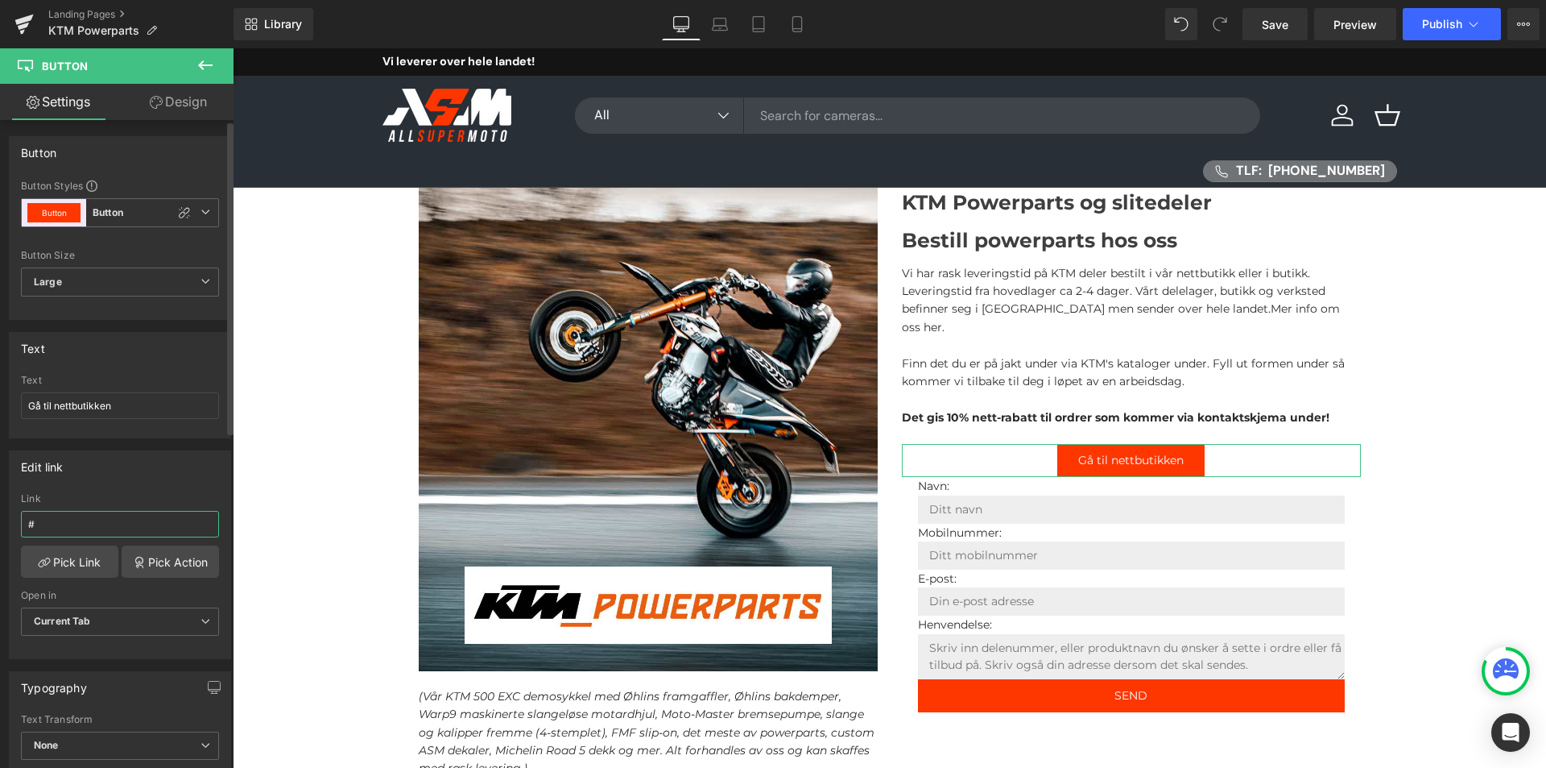
click at [64, 524] on input "#" at bounding box center [120, 524] width 198 height 27
paste input "[URL][DOMAIN_NAME]"
type input "[URL][DOMAIN_NAME]"
click at [81, 558] on link "Pick Link" at bounding box center [69, 561] width 97 height 32
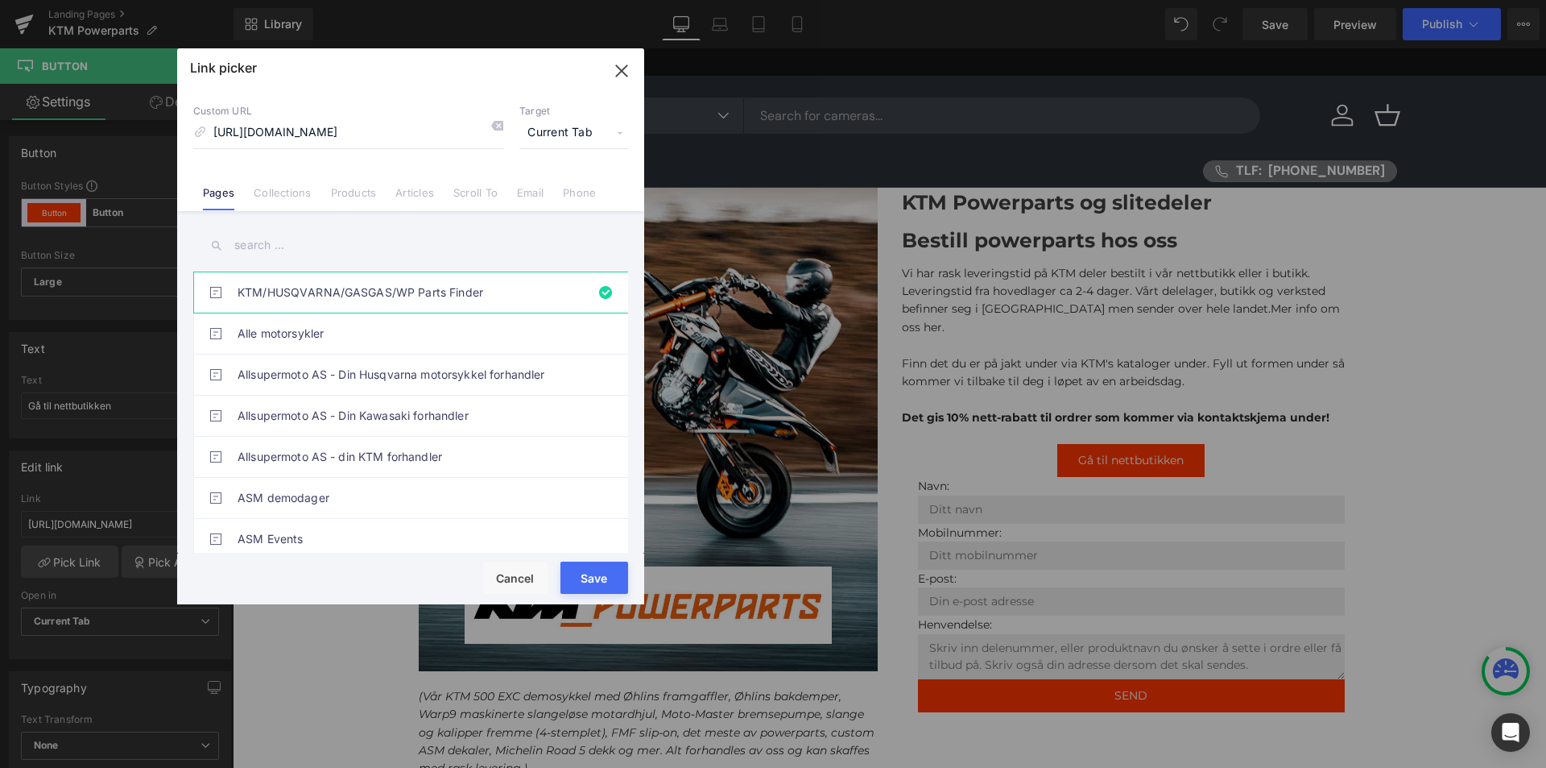
click at [594, 582] on button "Save" at bounding box center [595, 577] width 68 height 32
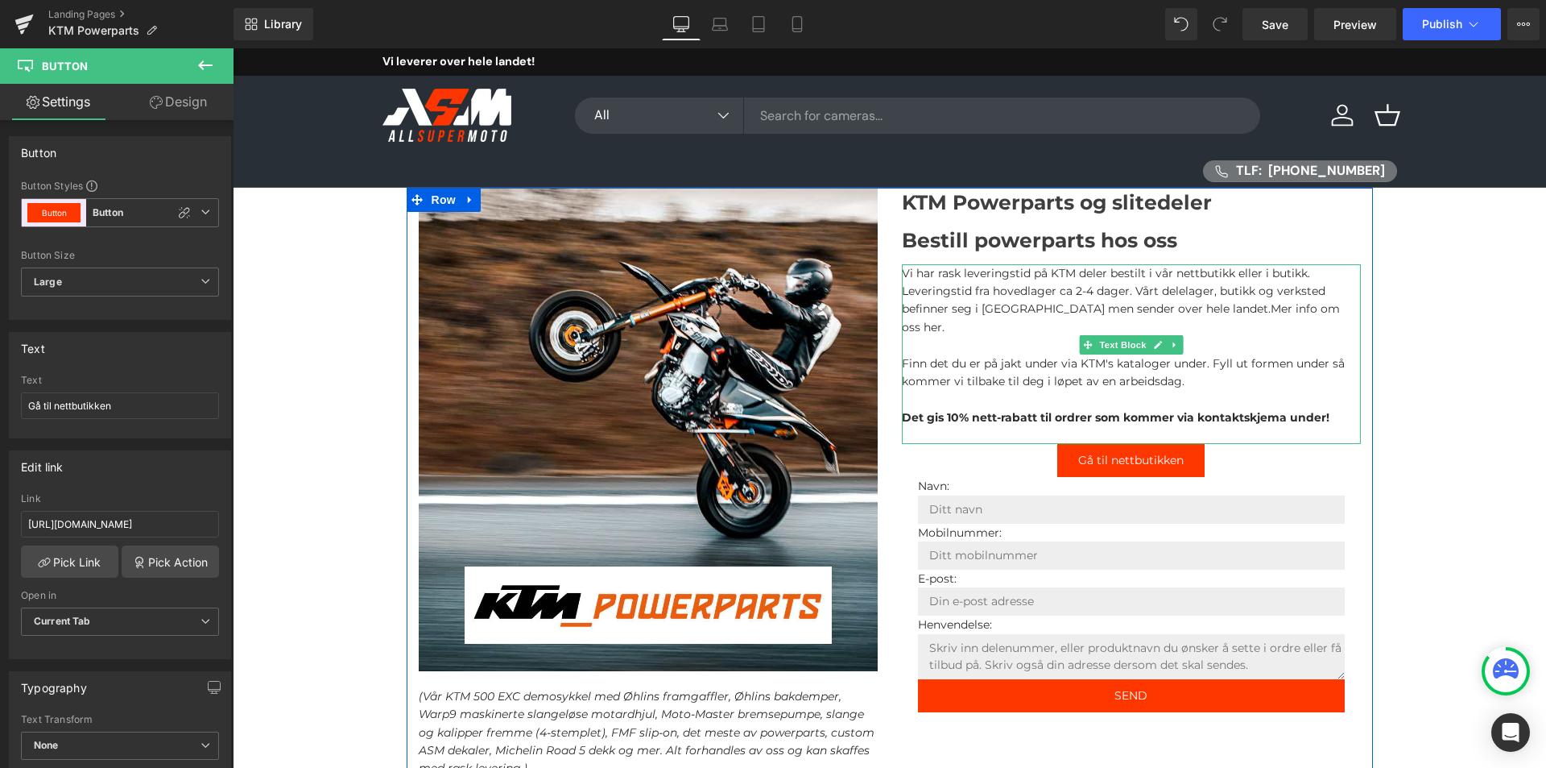
click at [1092, 410] on b "Det gis 10% nett-rabatt til ordrer som kommer via kontaktskjema under!" at bounding box center [1116, 417] width 428 height 14
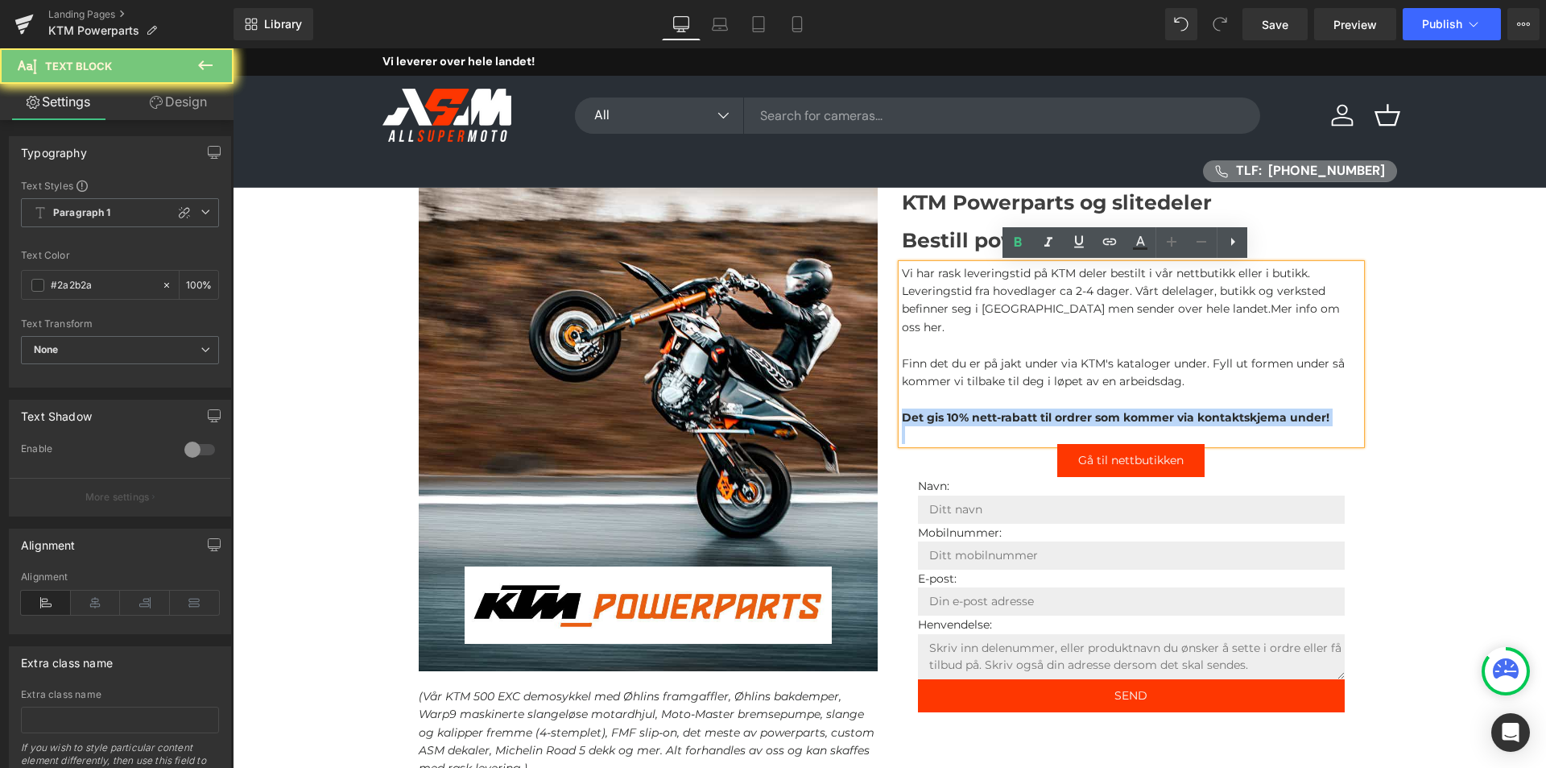
click at [1092, 410] on b "Det gis 10% nett-rabatt til ordrer som kommer via kontaktskjema under!" at bounding box center [1116, 417] width 428 height 14
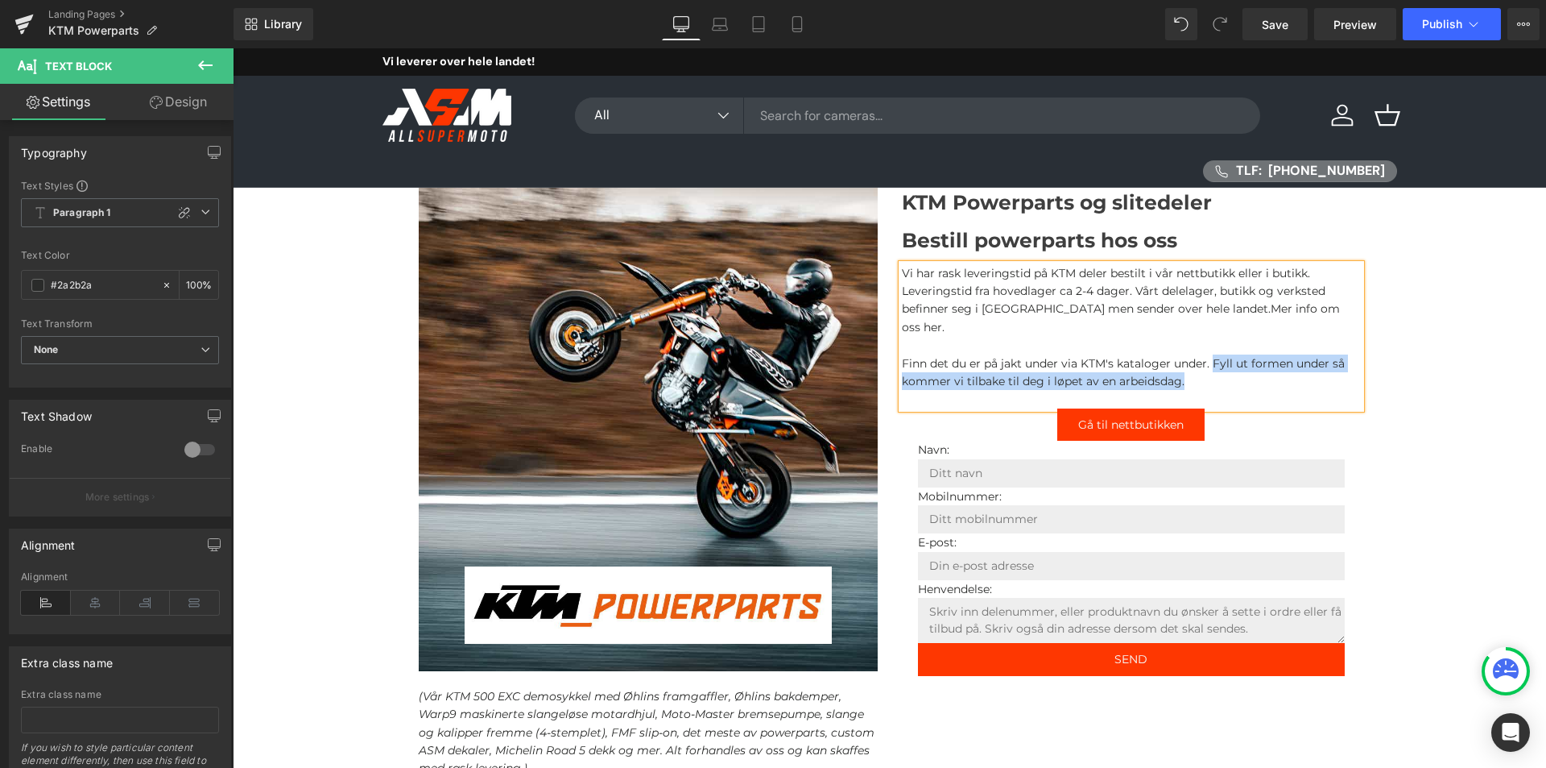
drag, startPoint x: 1210, startPoint y: 363, endPoint x: 1206, endPoint y: 340, distance: 23.7
click at [1206, 354] on p "Finn det du er på jakt under via KTM's kataloger under. Fyll ut formen under så…" at bounding box center [1131, 372] width 459 height 36
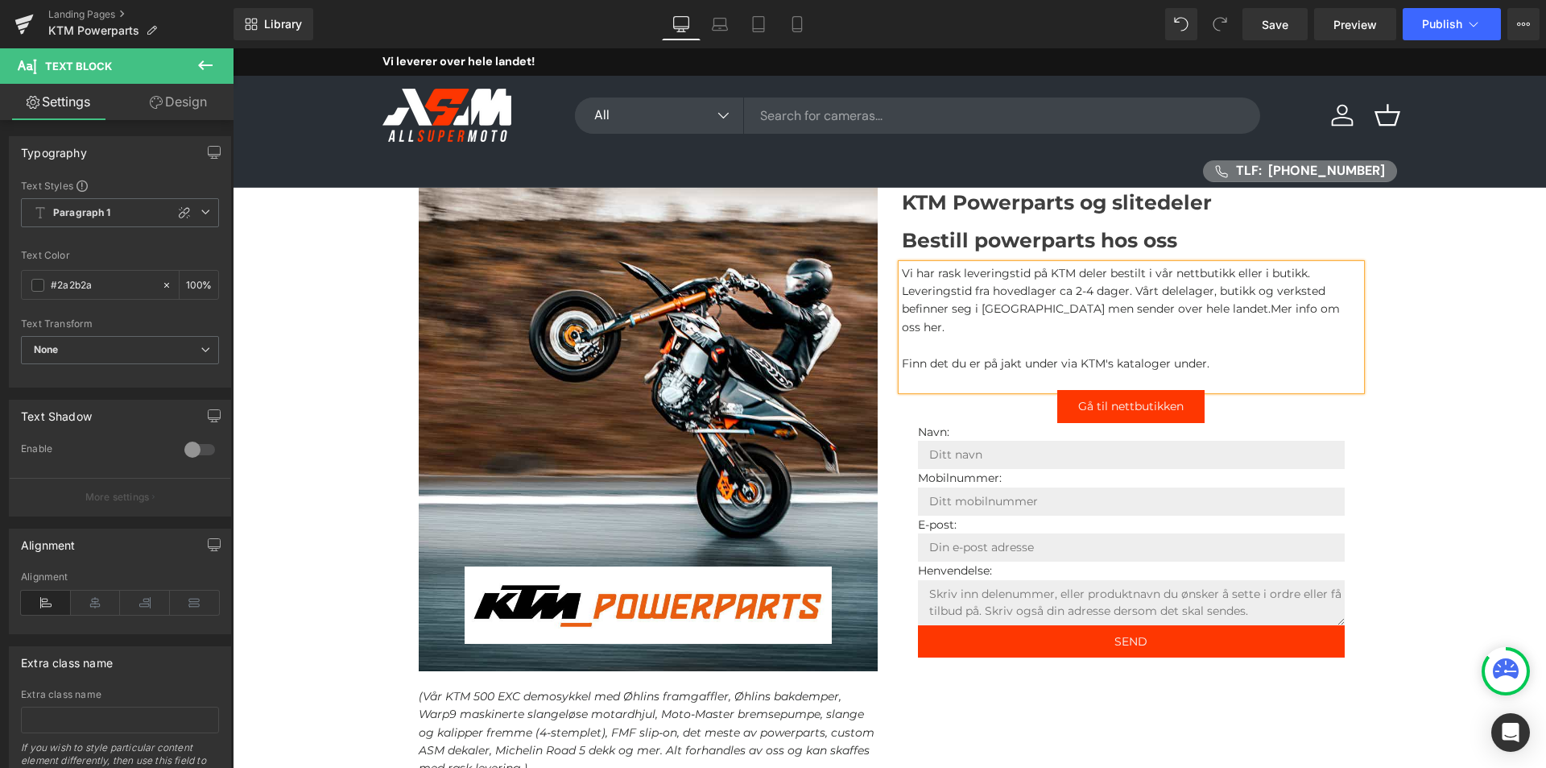
click at [1459, 462] on div "Image Hero Banner (Vår KTM 500 EXC demosykkel med Øhlins framgaffler, Øhlins ba…" at bounding box center [890, 618] width 1314 height 861
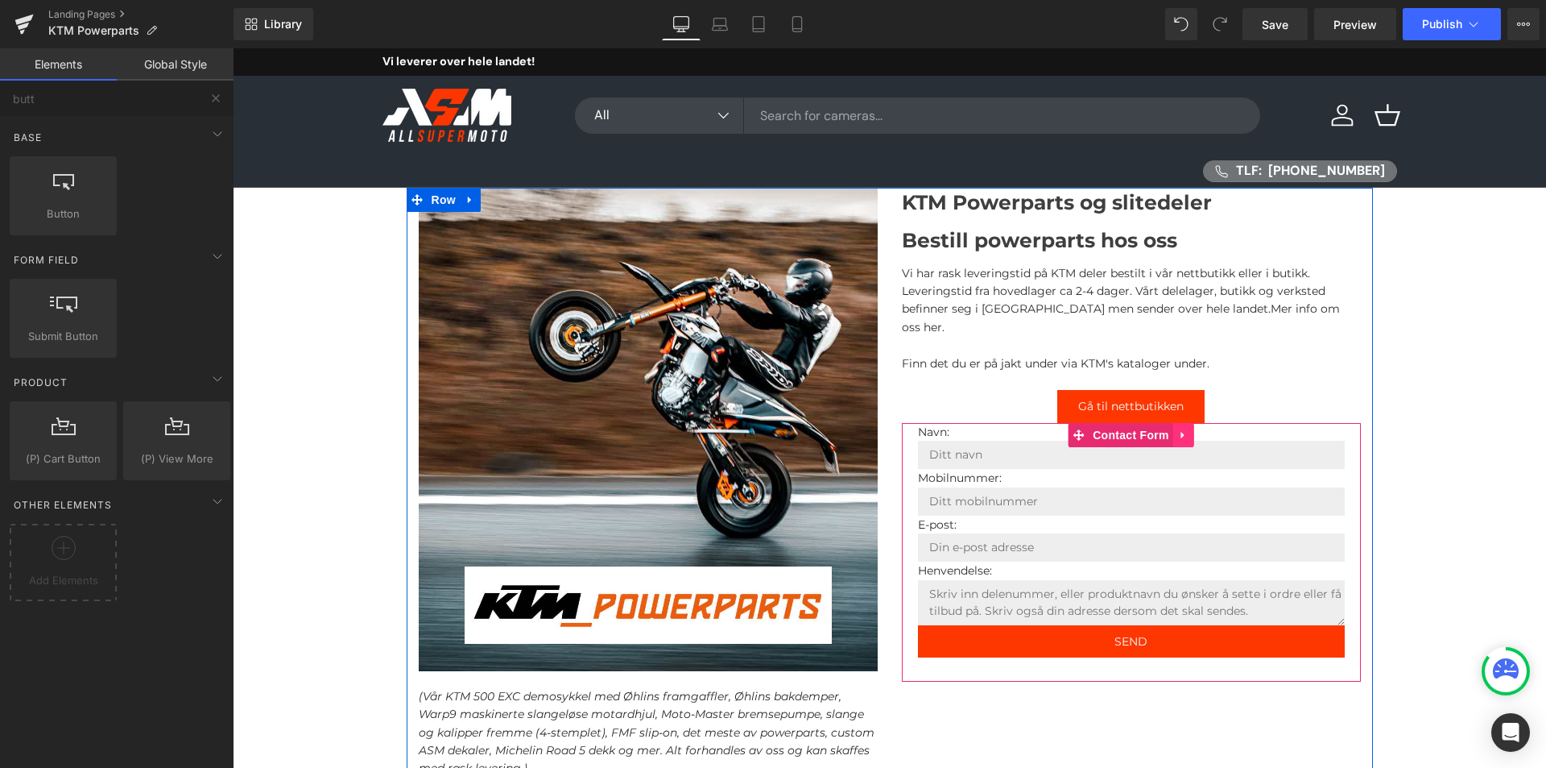
click at [1182, 432] on icon at bounding box center [1183, 435] width 3 height 7
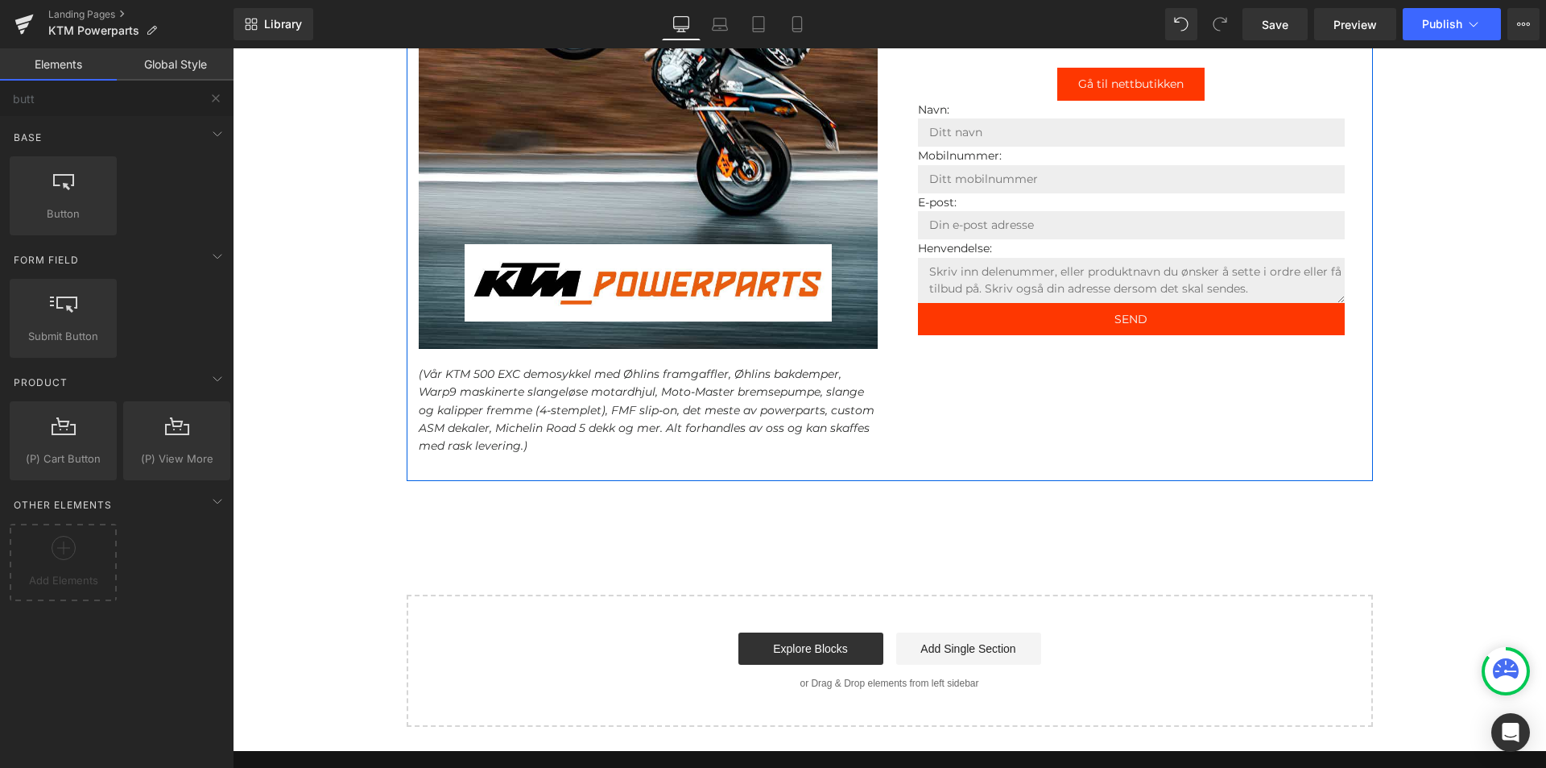
scroll to position [161, 0]
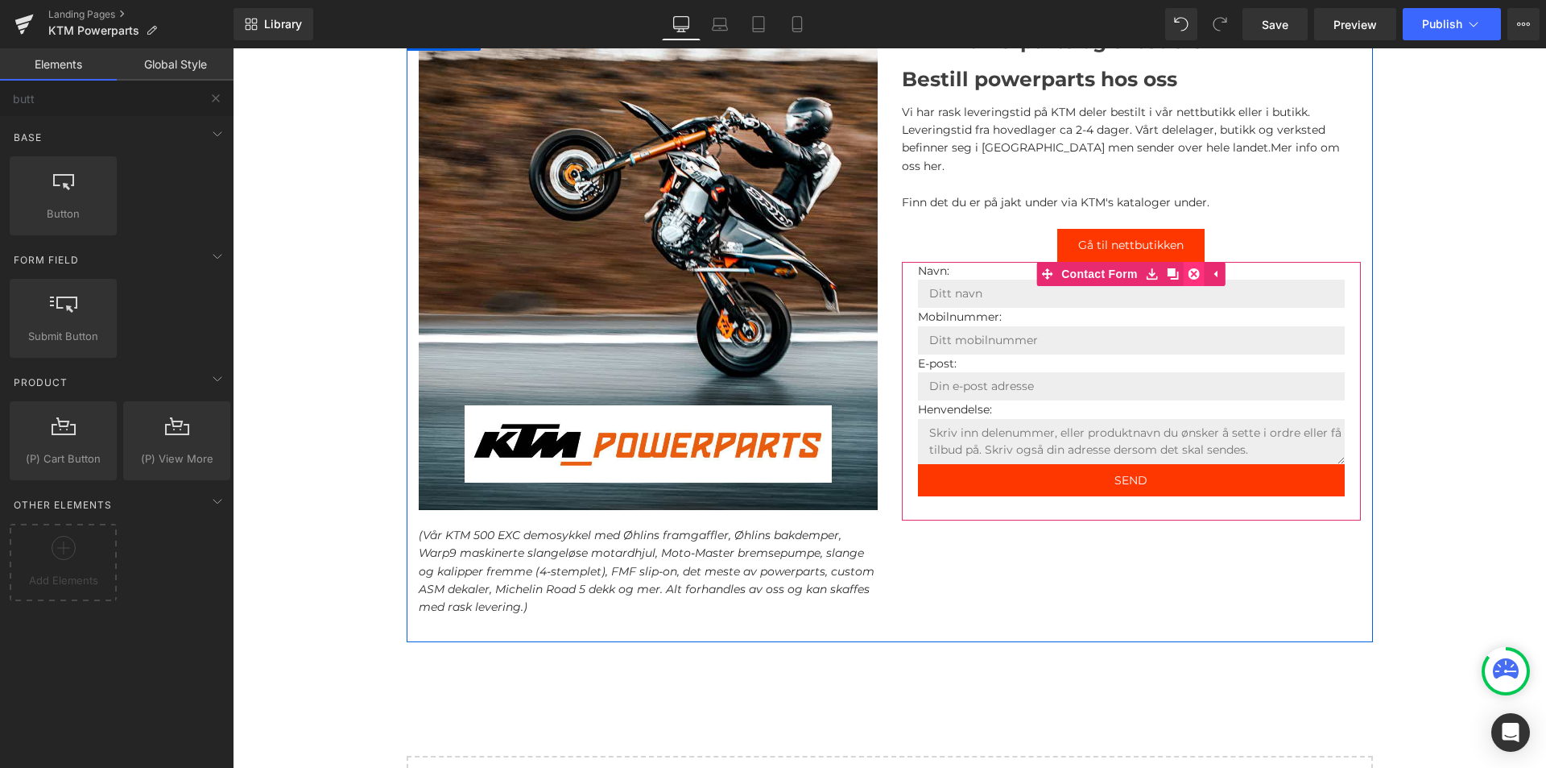
click at [1189, 268] on icon at bounding box center [1194, 273] width 11 height 11
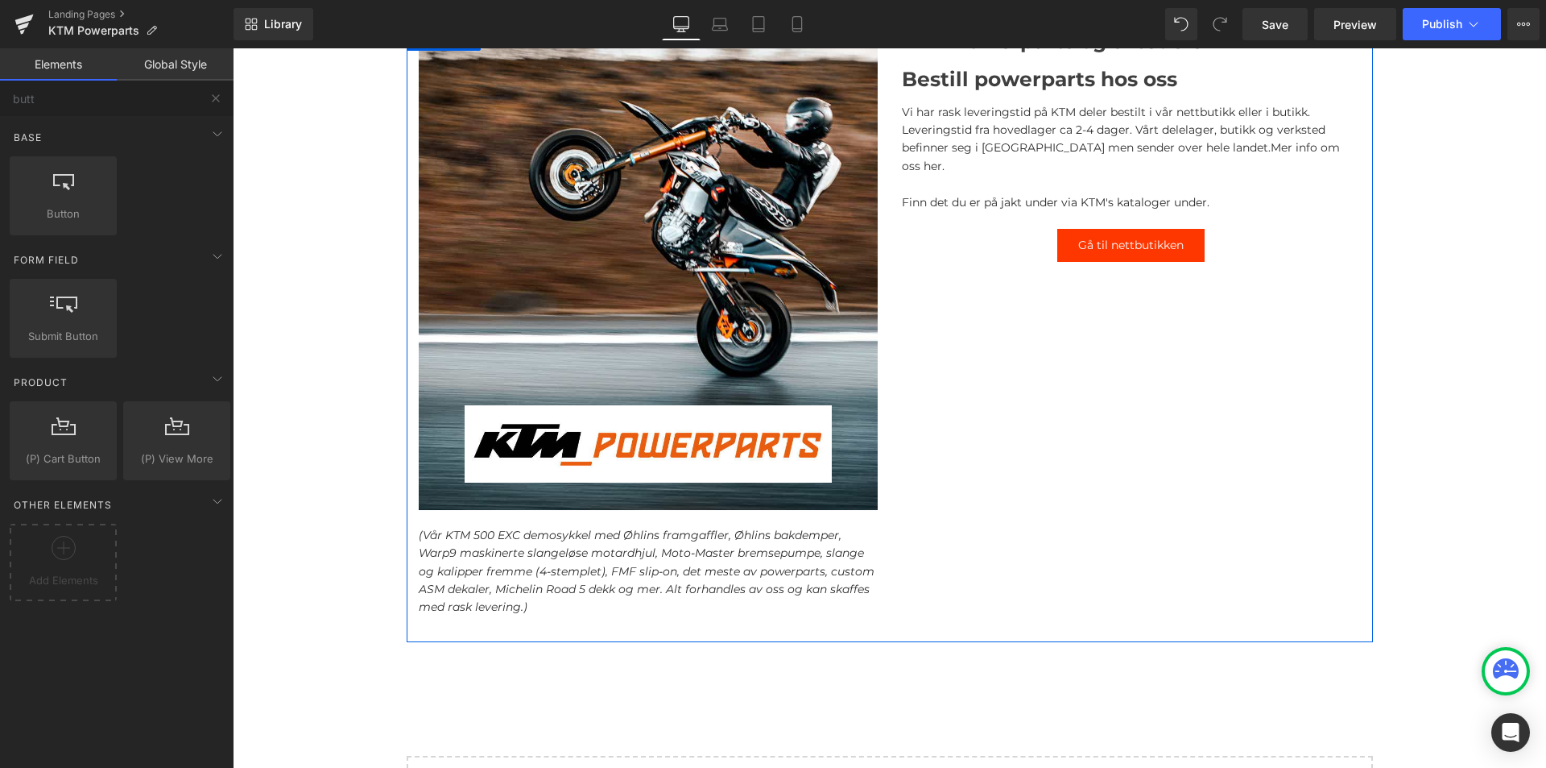
scroll to position [0, 0]
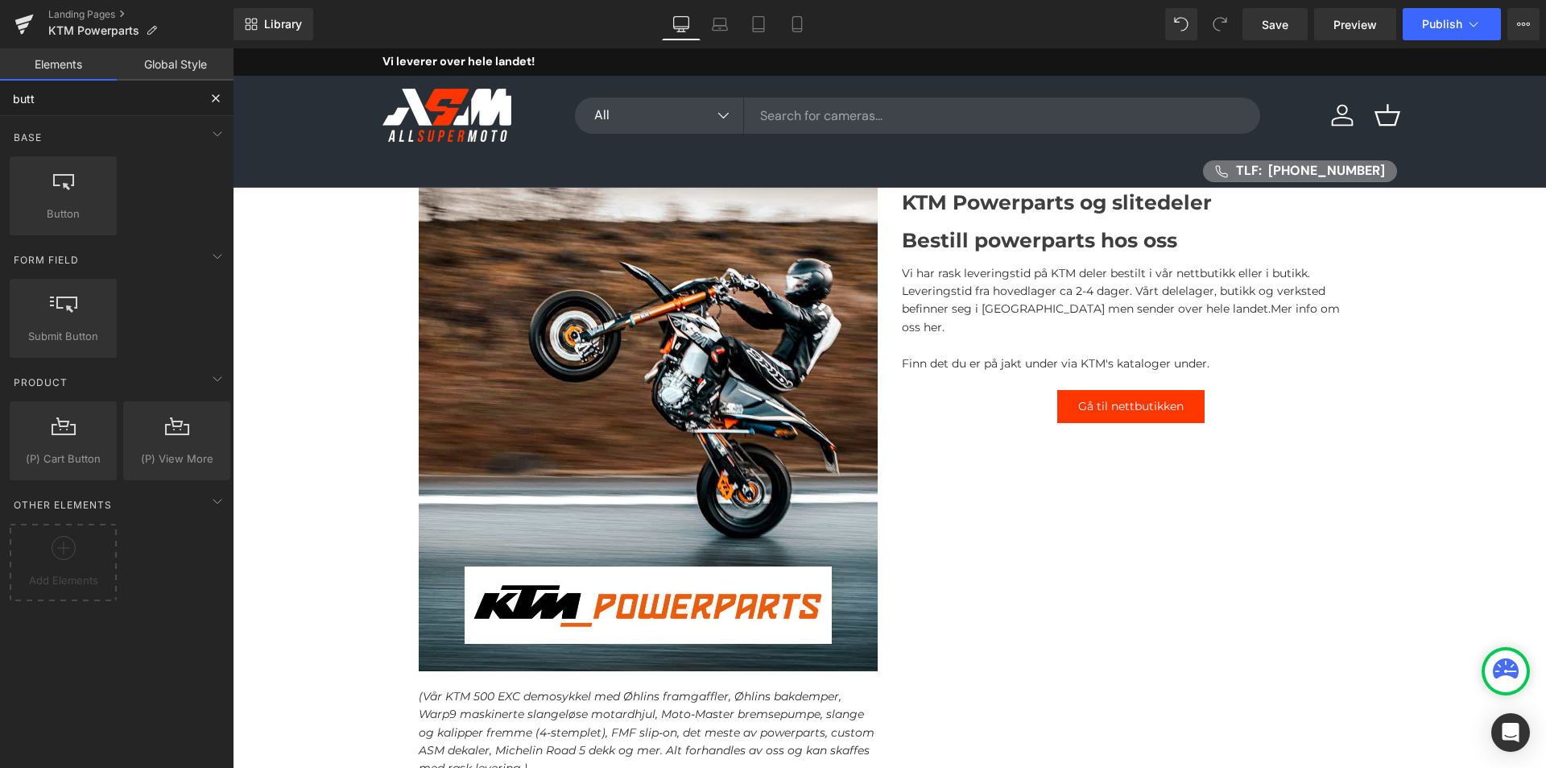
click at [142, 97] on input "butt" at bounding box center [99, 98] width 198 height 35
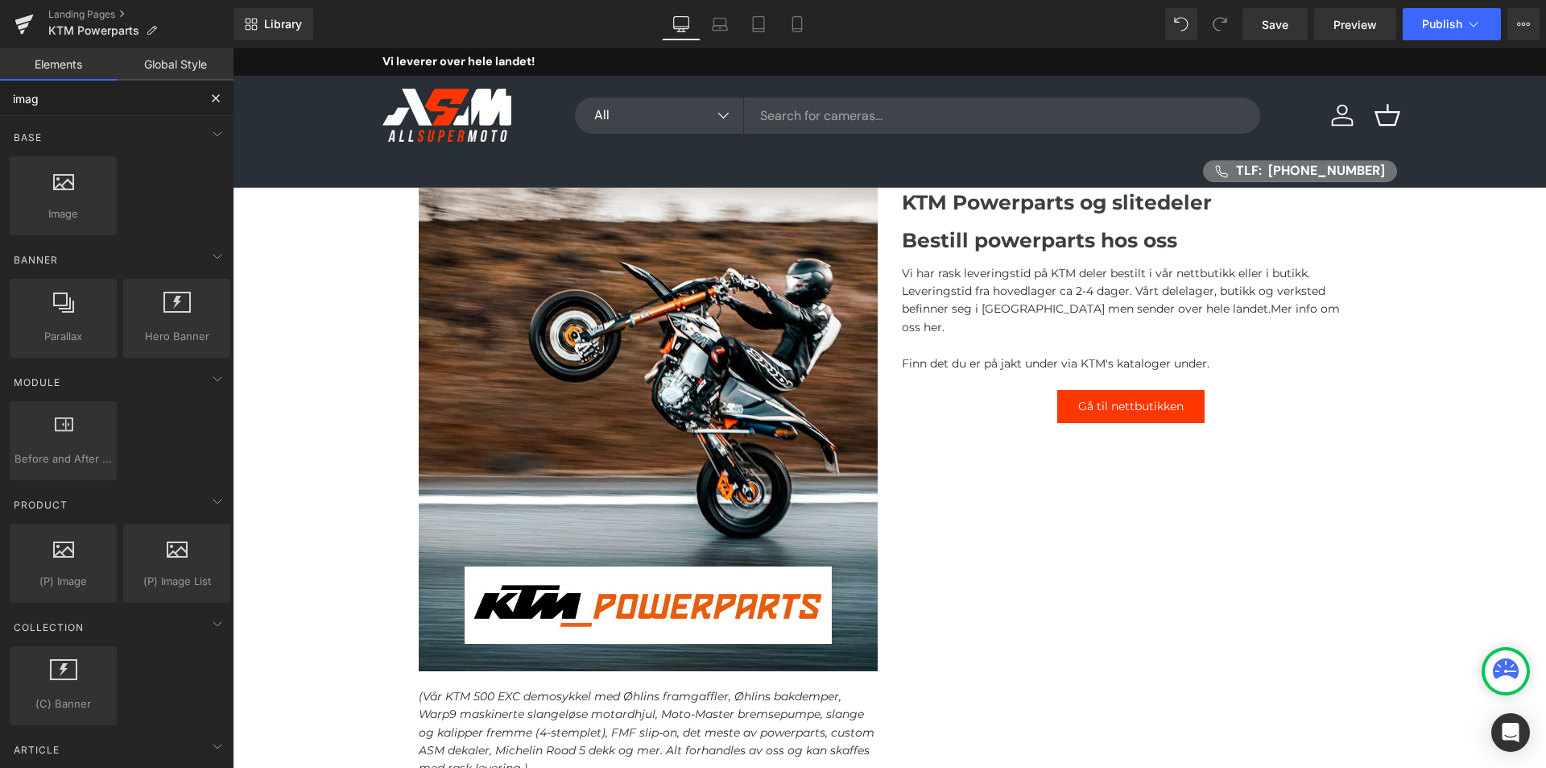
type input "image"
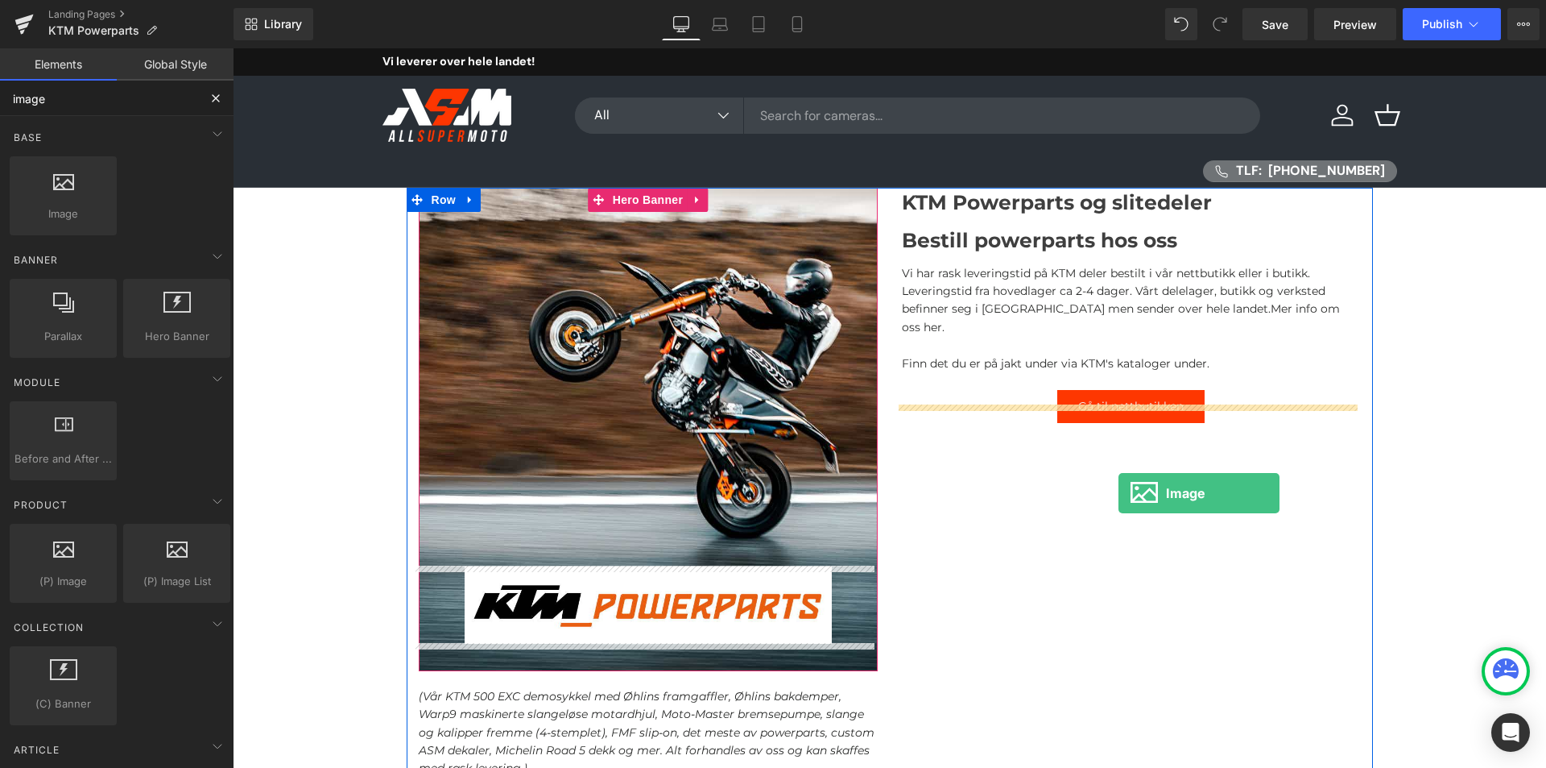
drag, startPoint x: 319, startPoint y: 243, endPoint x: 1118, endPoint y: 491, distance: 836.4
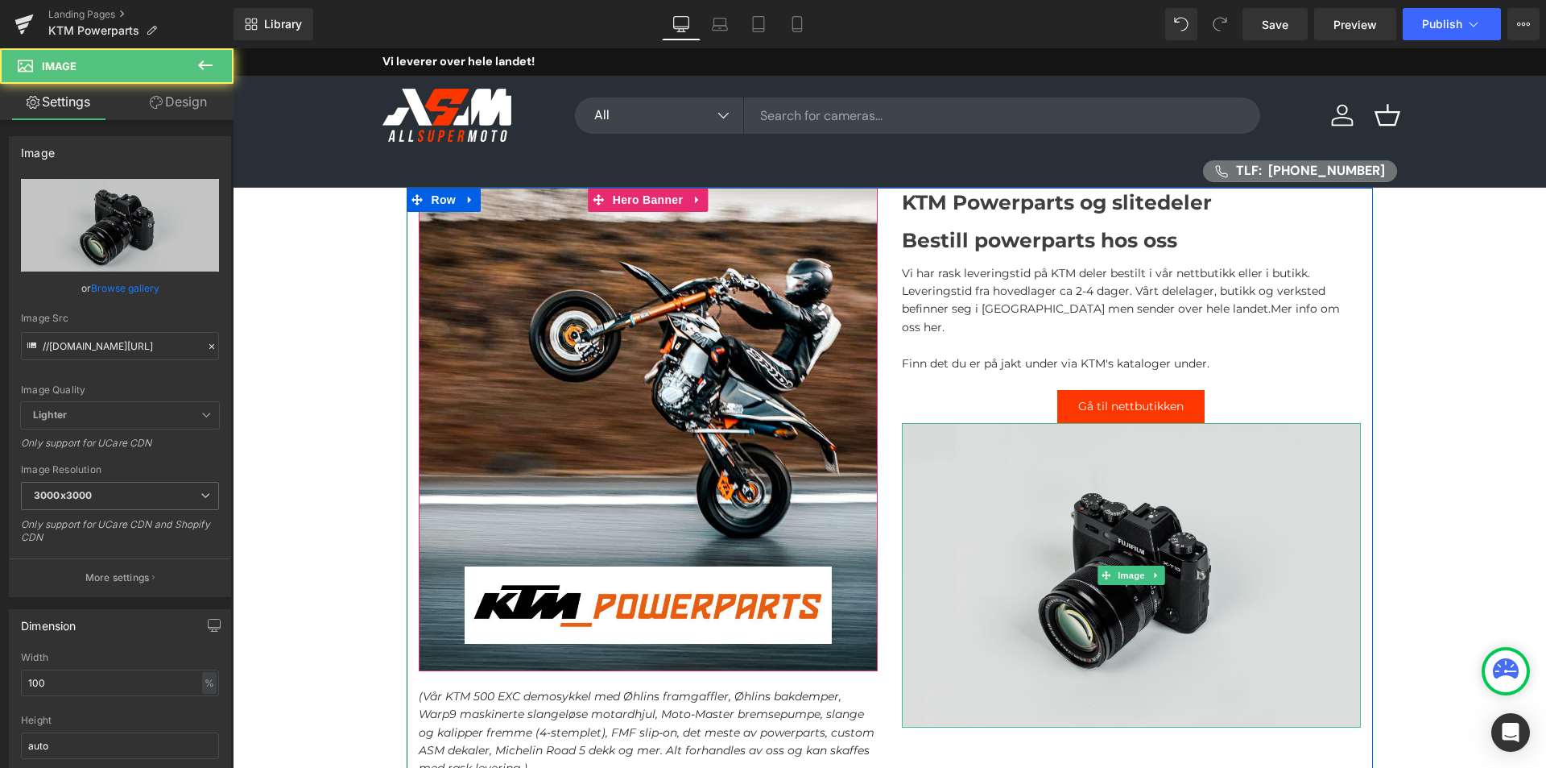
click at [1096, 471] on img at bounding box center [1131, 575] width 459 height 304
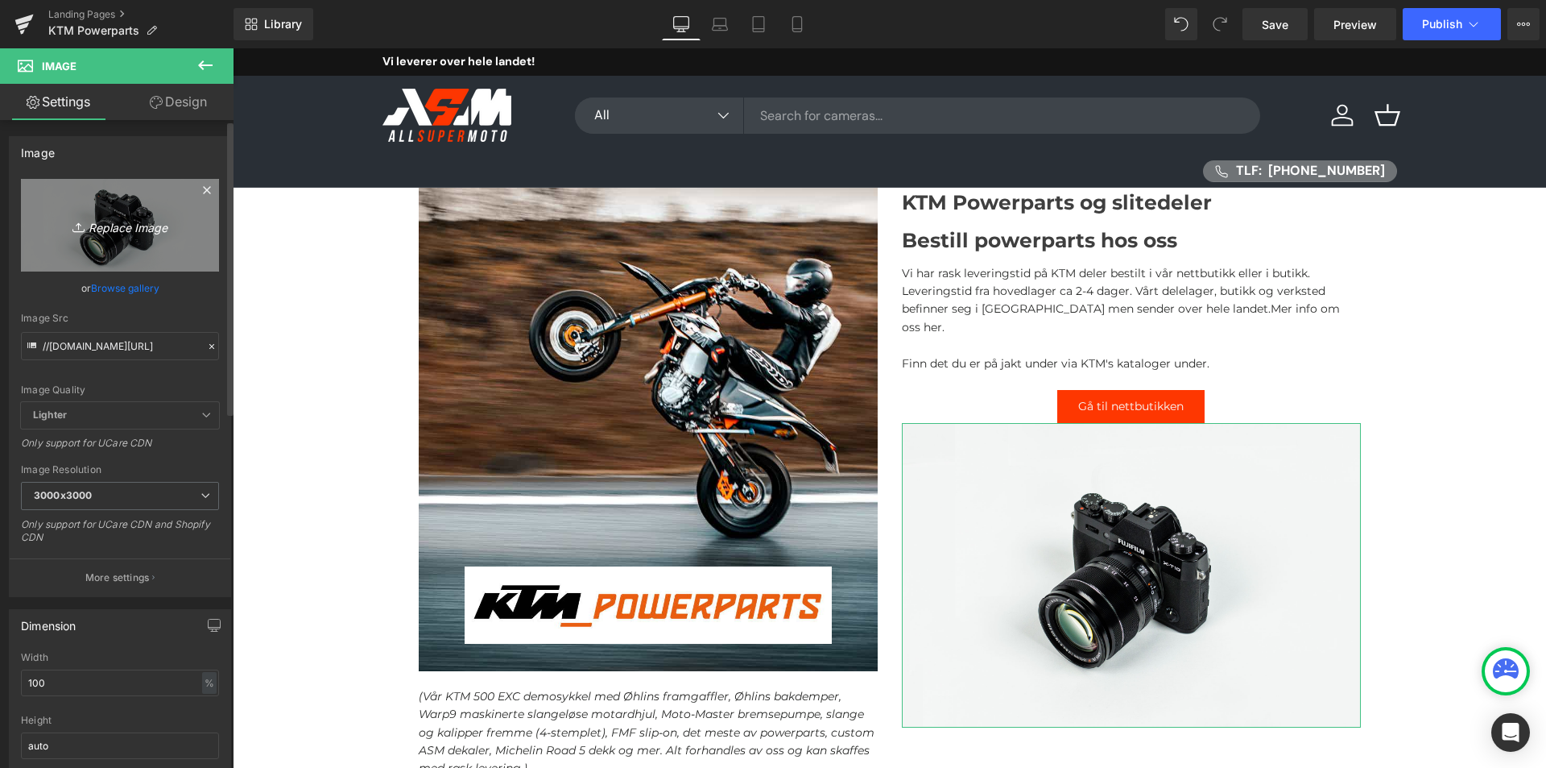
click at [143, 216] on icon "Replace Image" at bounding box center [120, 225] width 129 height 20
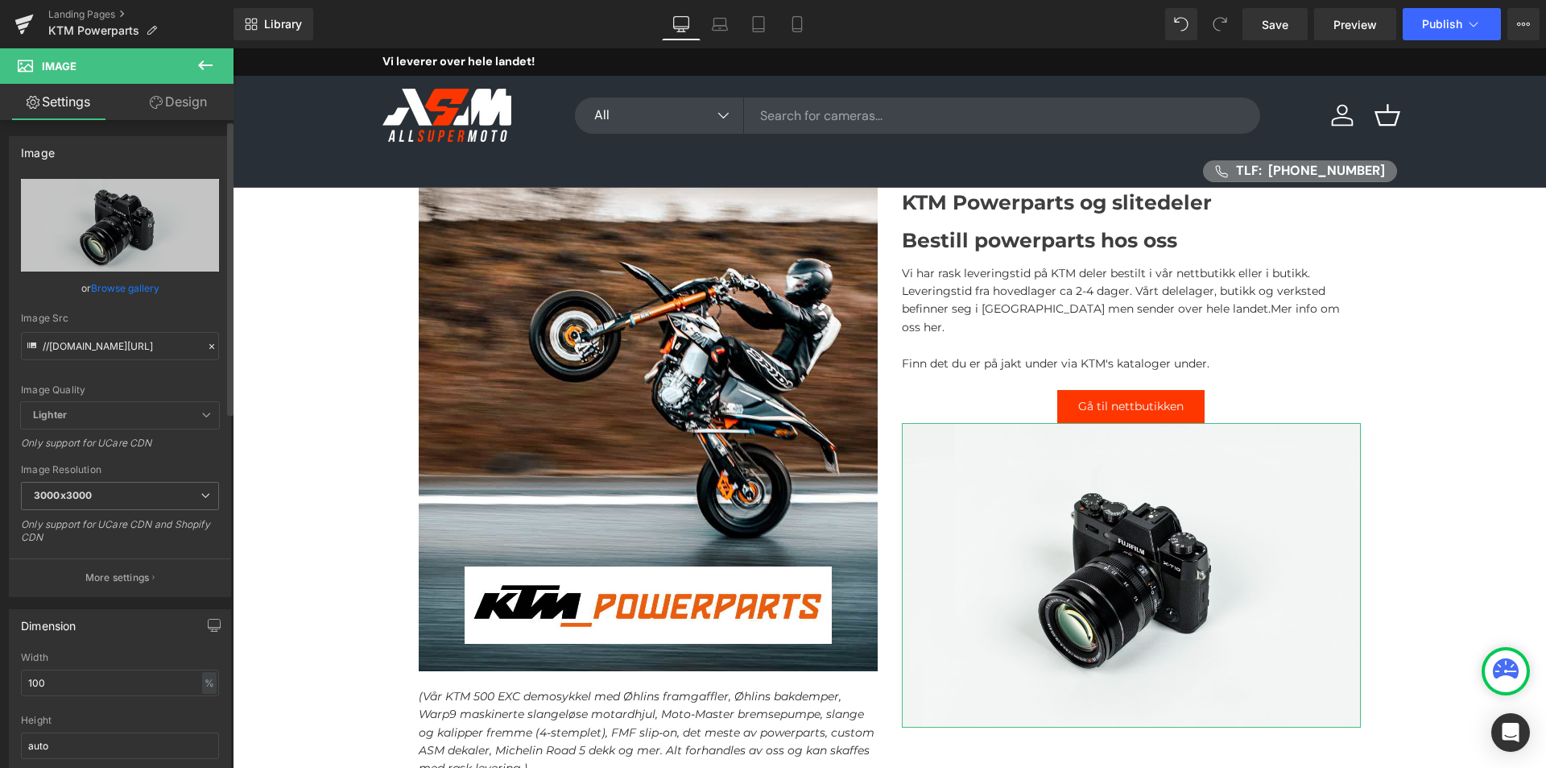
click at [134, 284] on link "Browse gallery" at bounding box center [125, 288] width 68 height 28
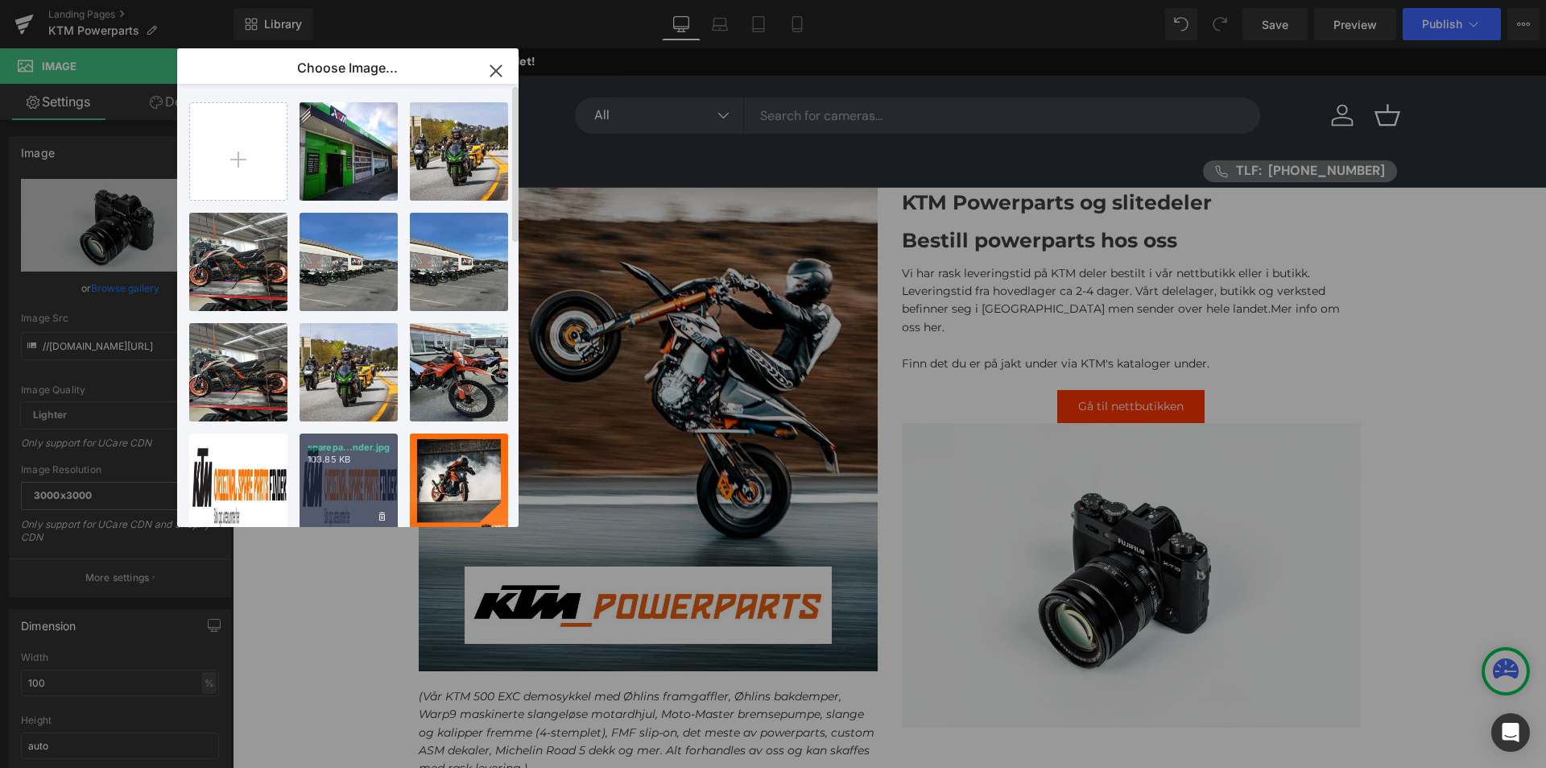
click at [357, 478] on div "sparepa...nder.jpg 103.85 KB" at bounding box center [349, 482] width 98 height 98
type input "https://ucarecdn.com/53a2e281-45b4-4169-a83f-c703dd60fdbf/-/format/auto/-/previ…"
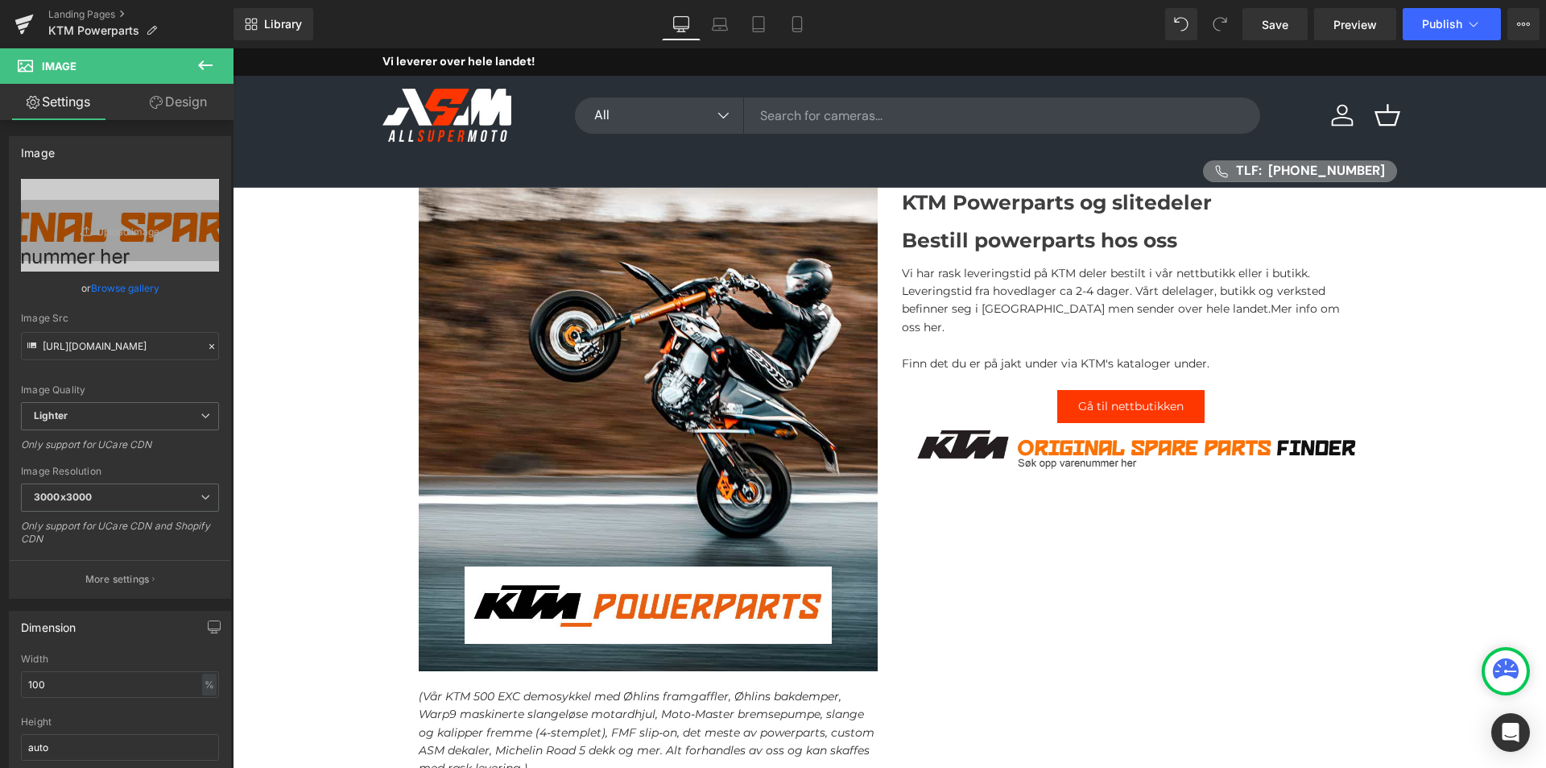
click at [202, 68] on icon at bounding box center [205, 65] width 14 height 10
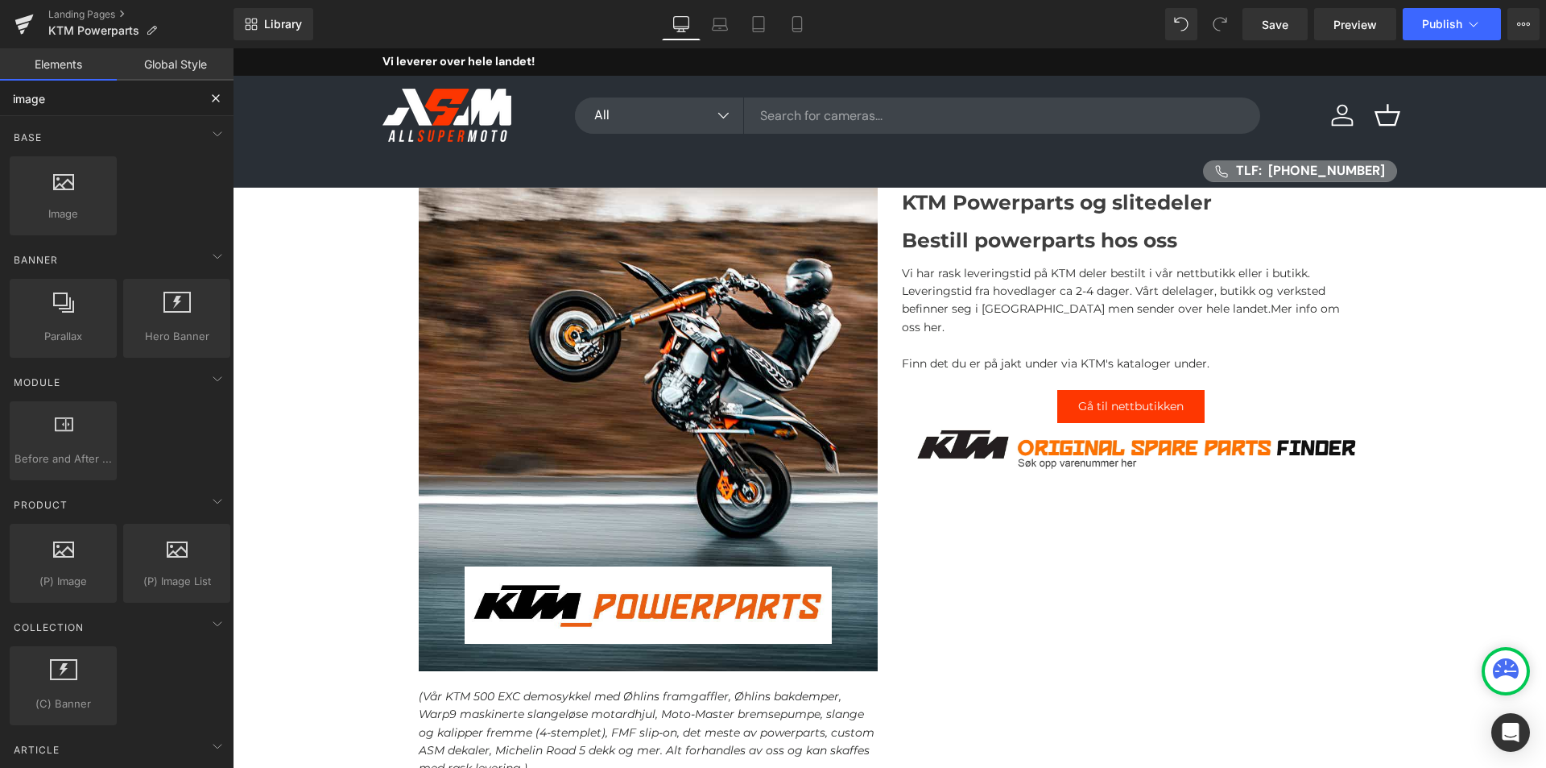
click at [128, 93] on input "image" at bounding box center [99, 98] width 198 height 35
type input "row"
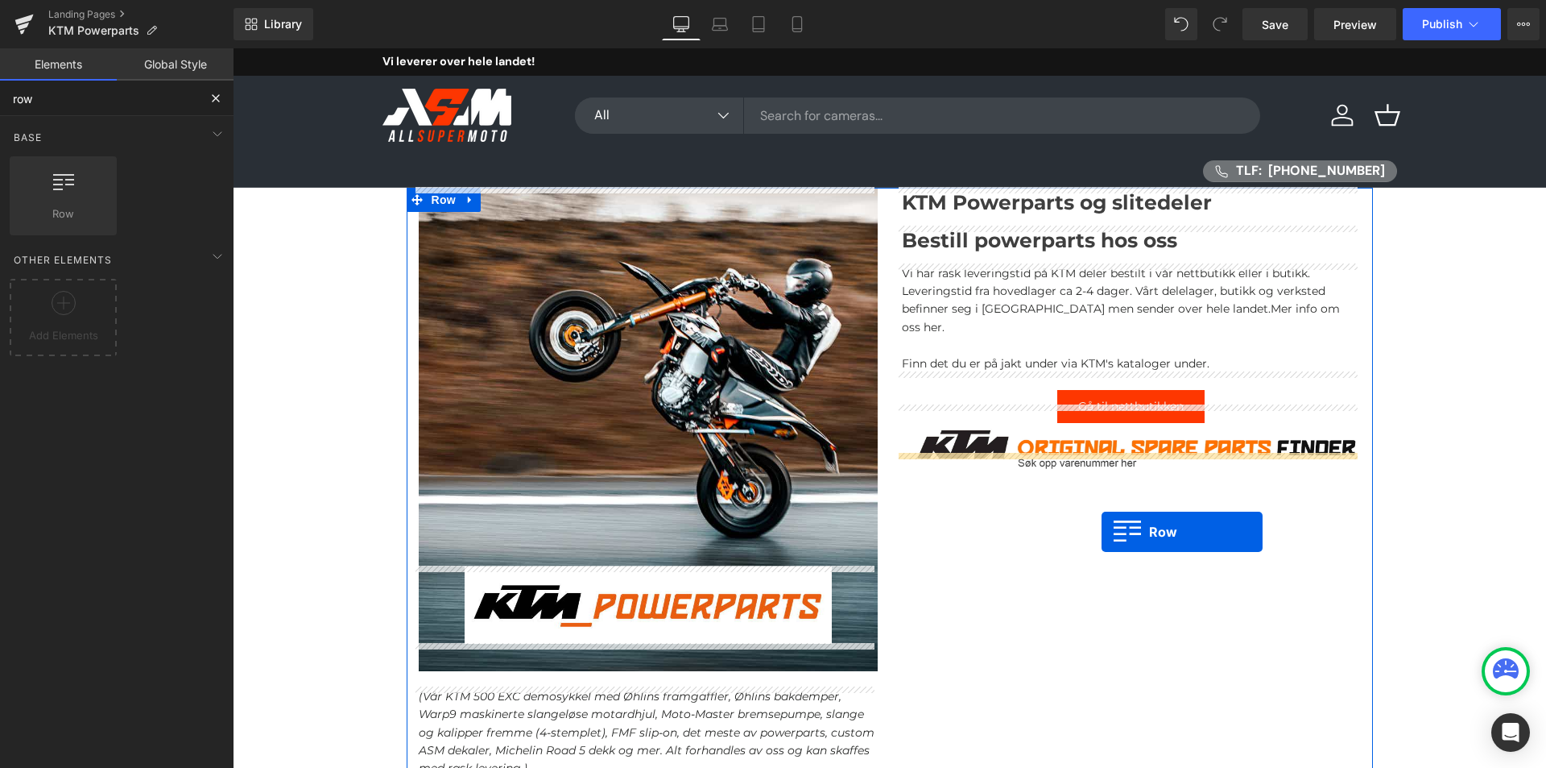
drag, startPoint x: 300, startPoint y: 261, endPoint x: 1102, endPoint y: 532, distance: 845.9
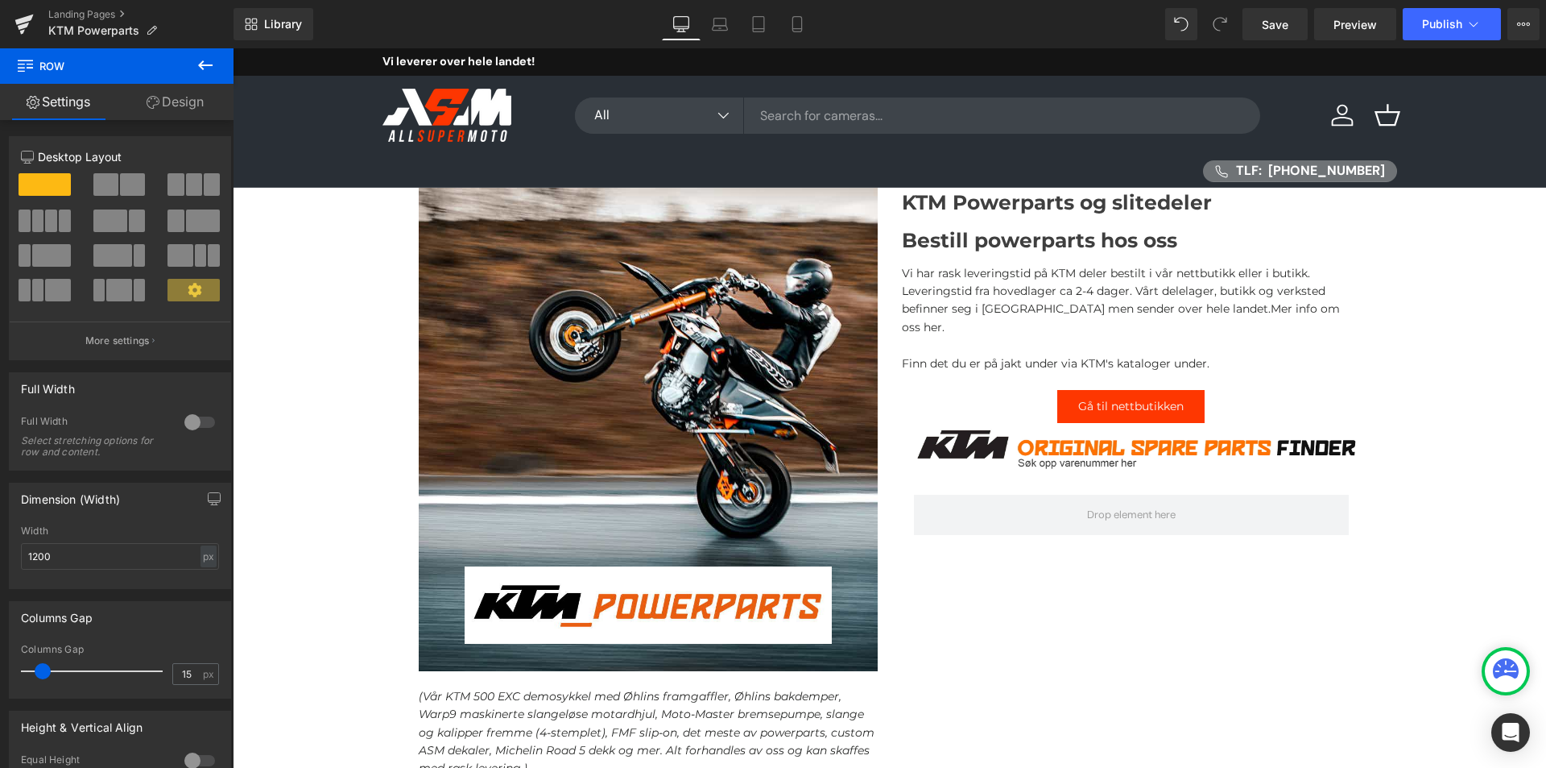
click at [199, 64] on icon at bounding box center [205, 65] width 19 height 19
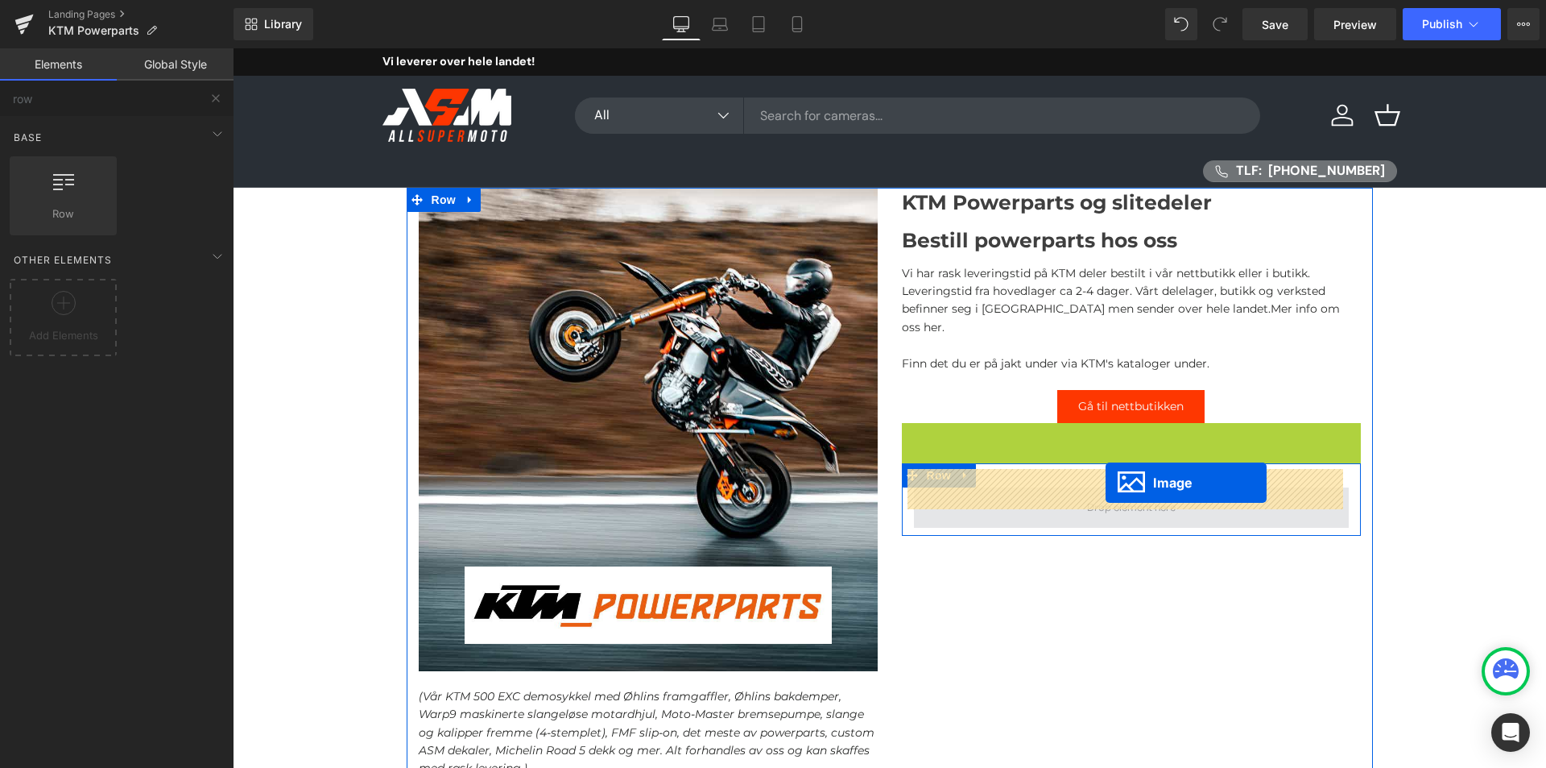
drag, startPoint x: 1099, startPoint y: 429, endPoint x: 1106, endPoint y: 482, distance: 54.5
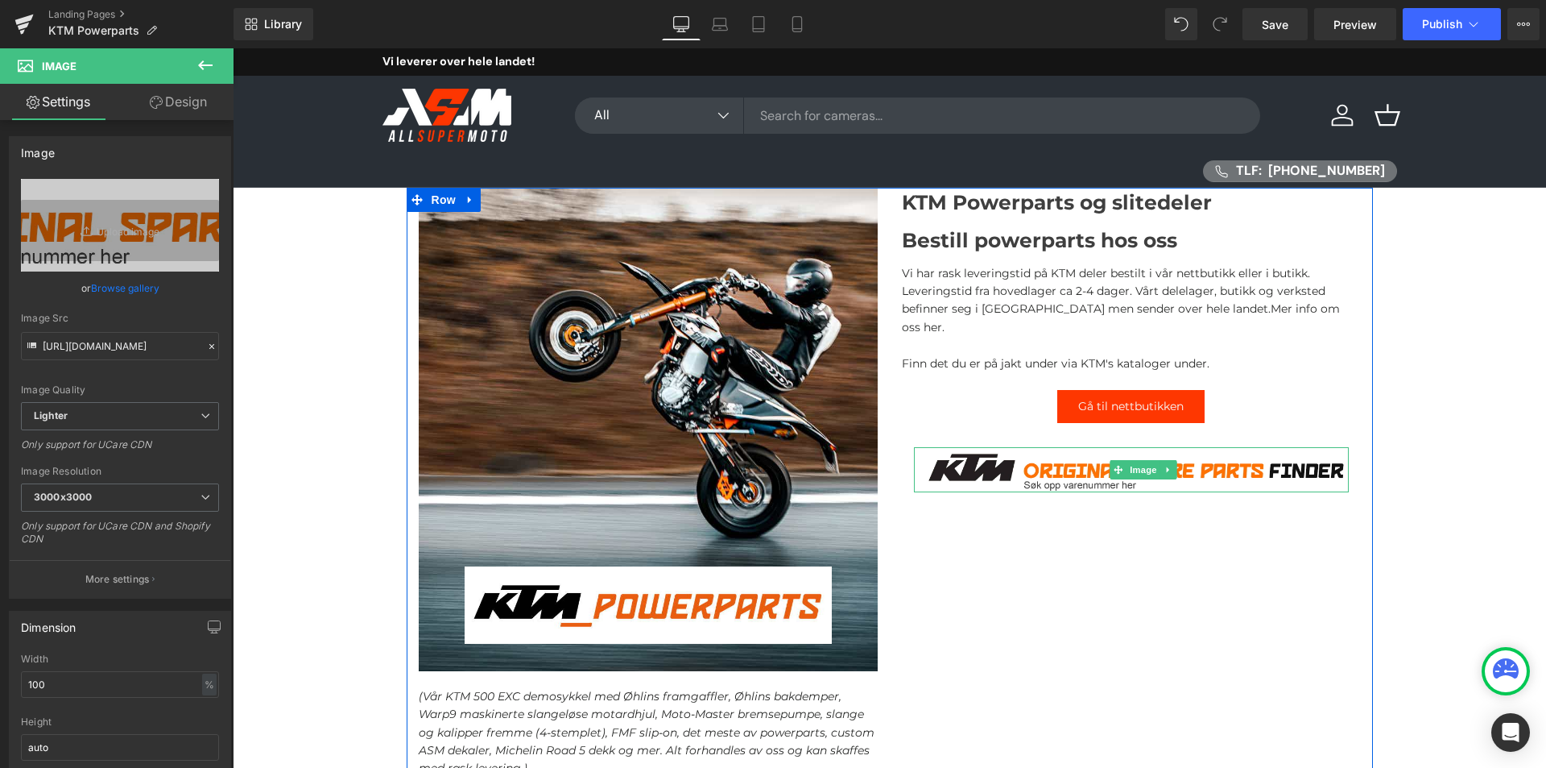
click at [1210, 623] on div "Image Hero Banner (Vår KTM 500 EXC demosykkel med Øhlins framgaffler, Øhlins ba…" at bounding box center [890, 495] width 967 height 615
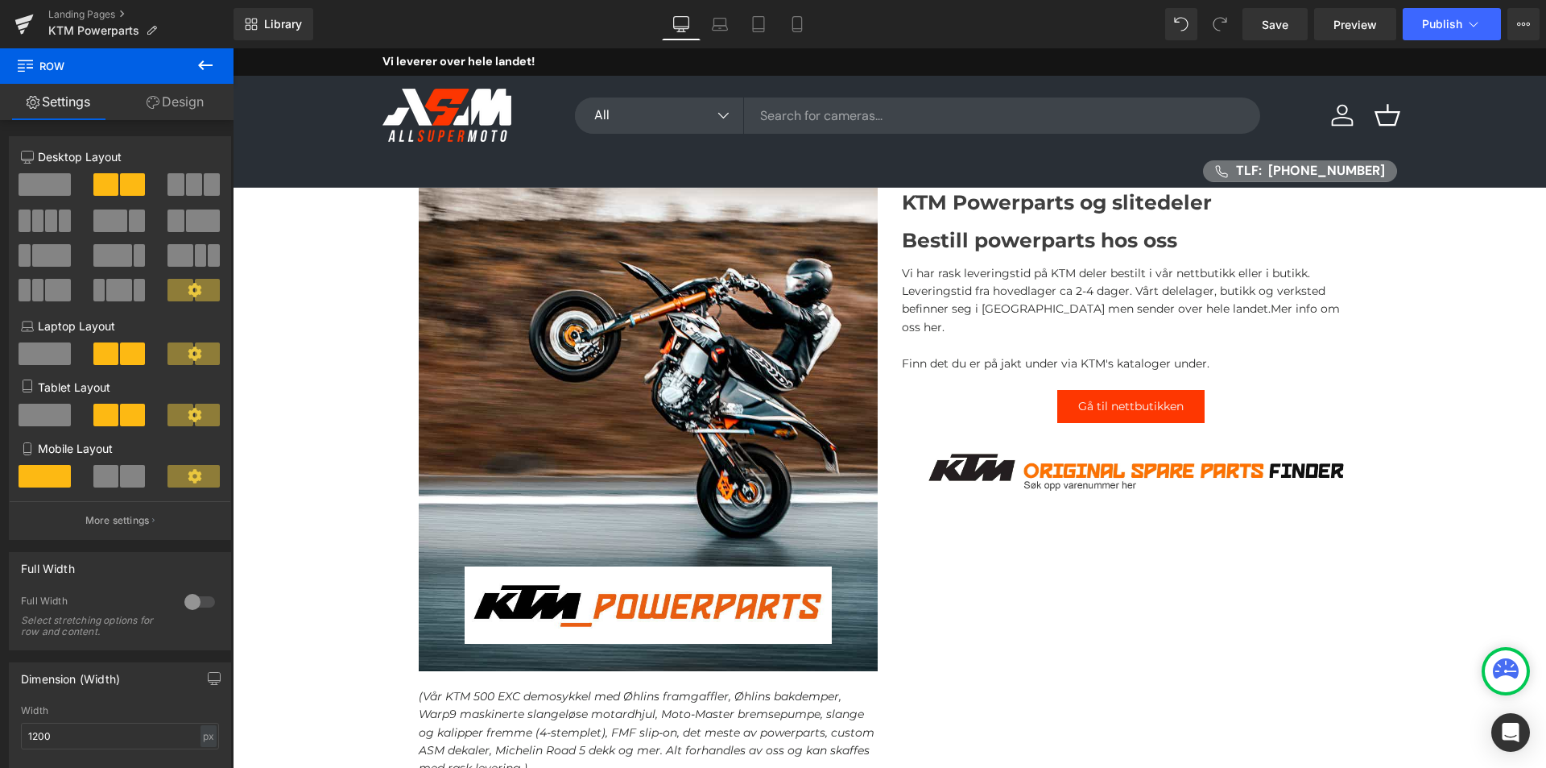
click at [201, 74] on icon at bounding box center [205, 65] width 19 height 19
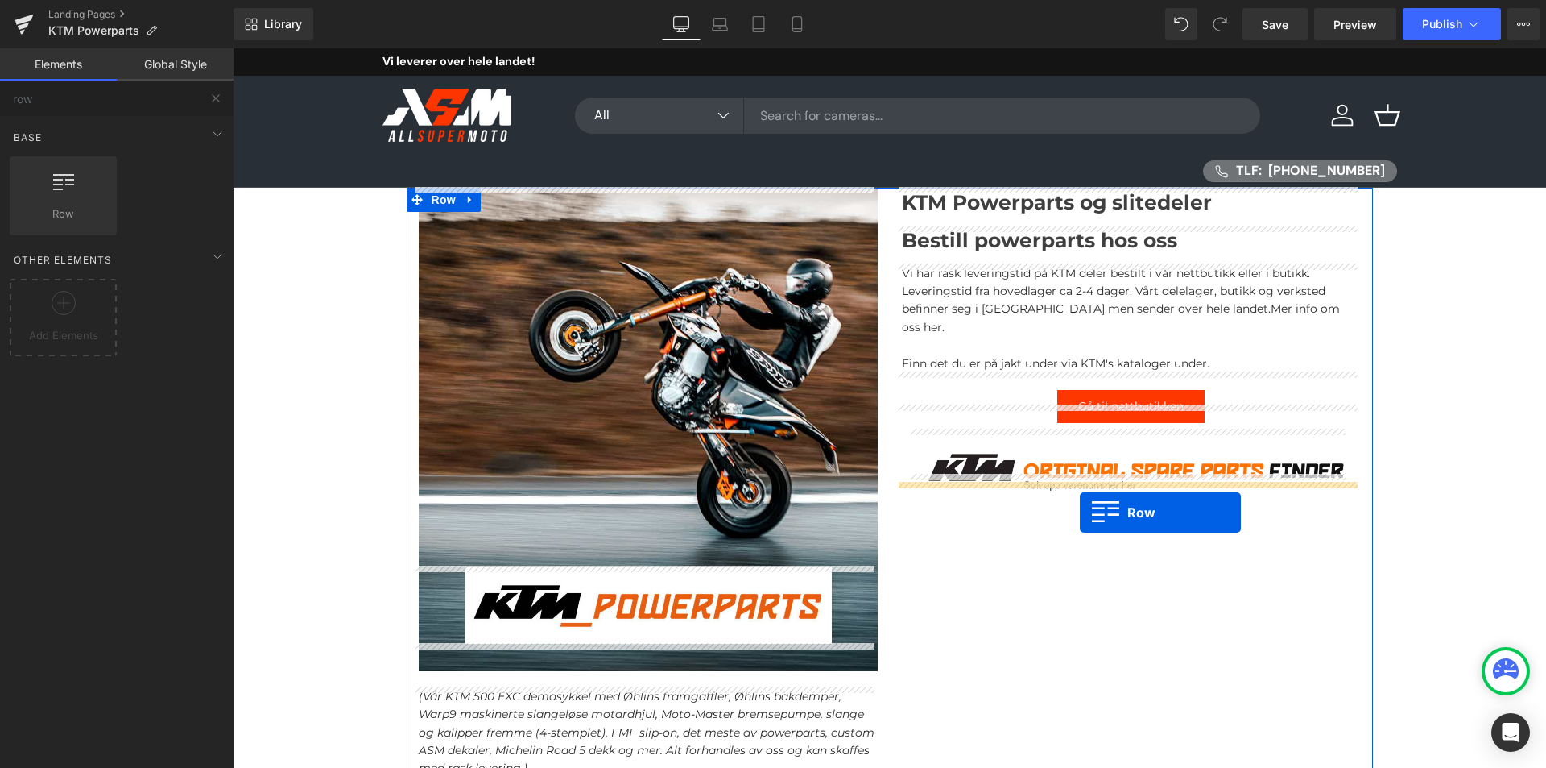
drag, startPoint x: 299, startPoint y: 233, endPoint x: 1080, endPoint y: 512, distance: 829.8
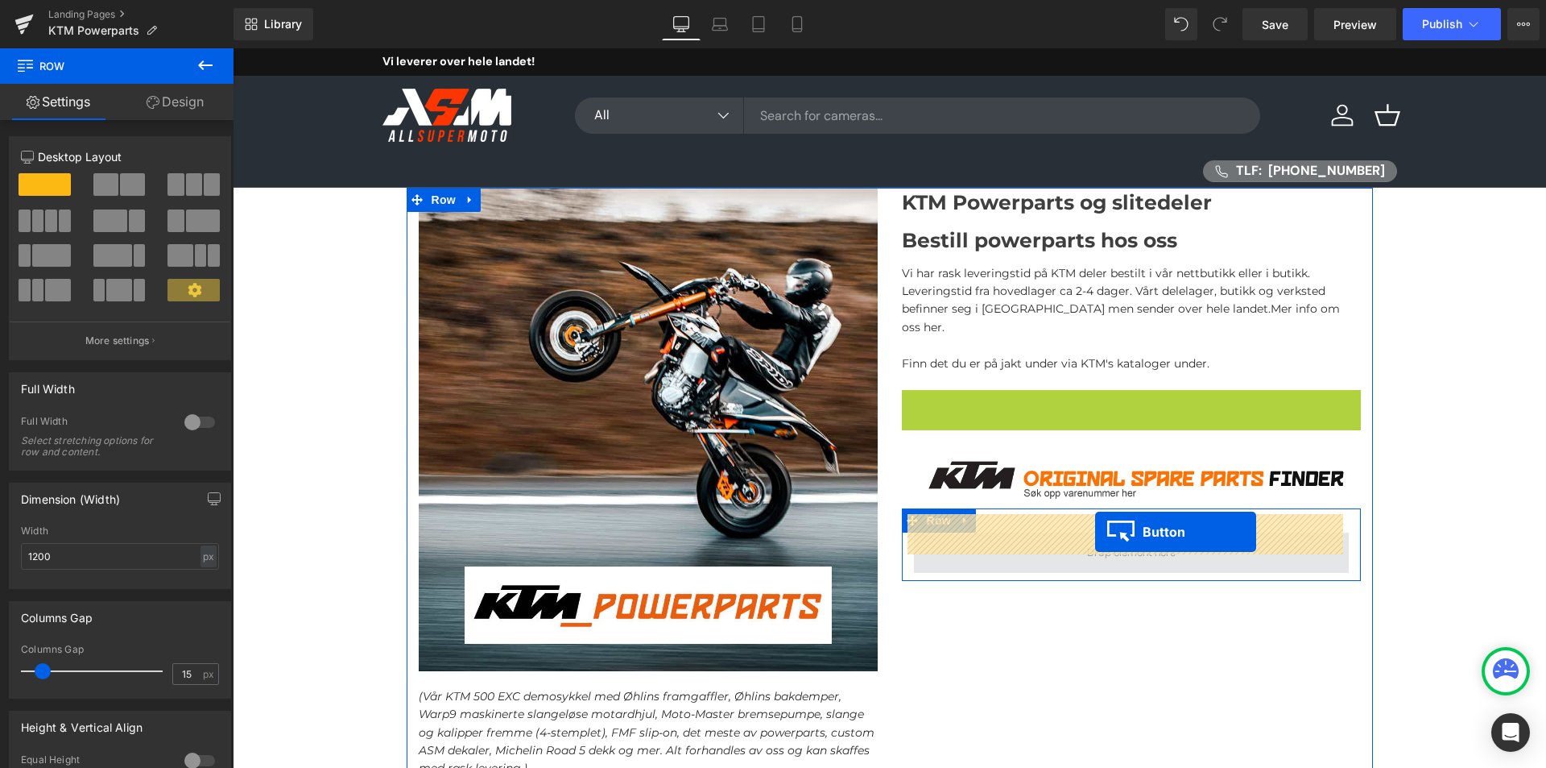
drag, startPoint x: 1097, startPoint y: 387, endPoint x: 1095, endPoint y: 532, distance: 145.0
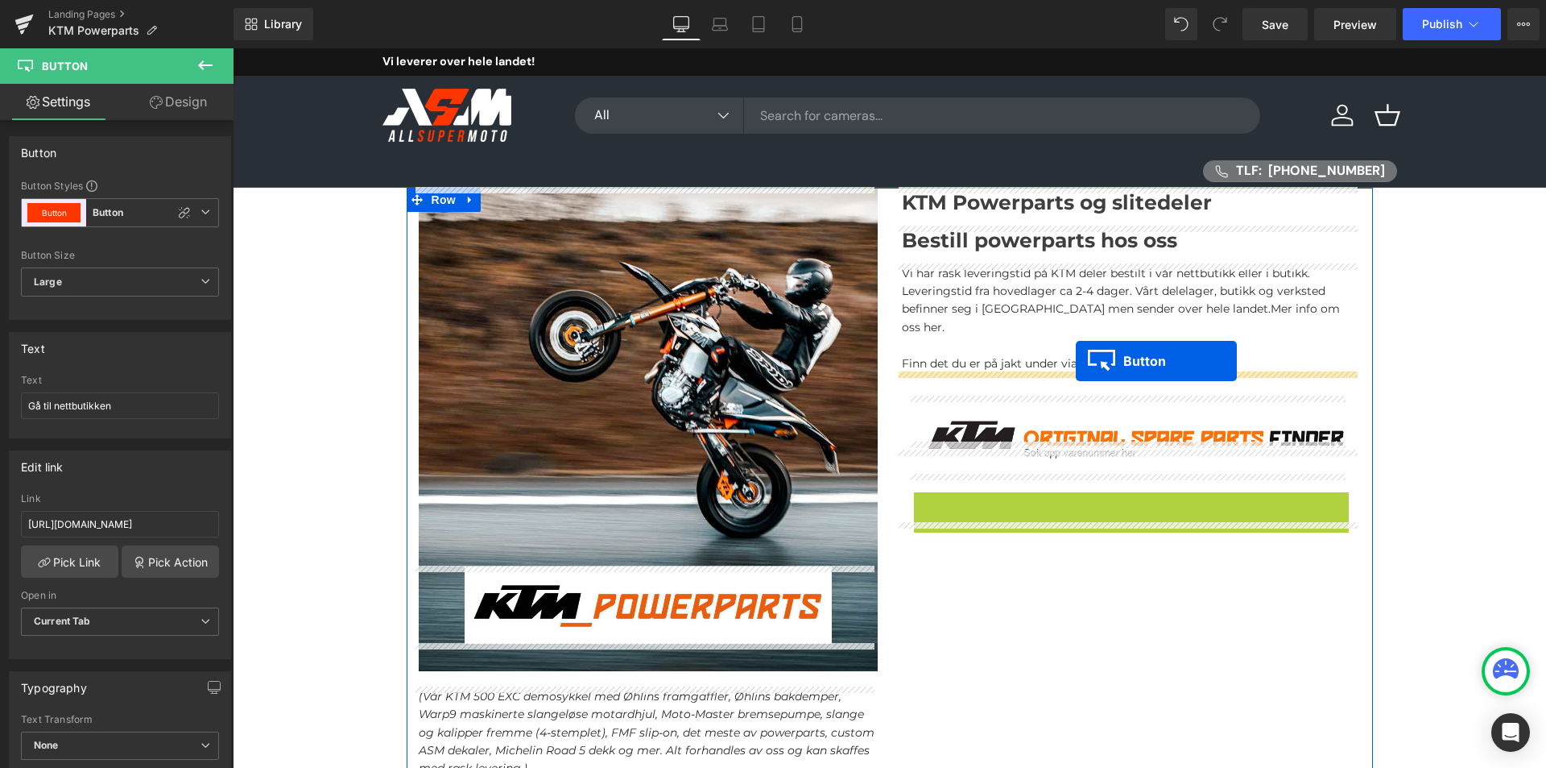
drag, startPoint x: 1094, startPoint y: 491, endPoint x: 1075, endPoint y: 361, distance: 131.8
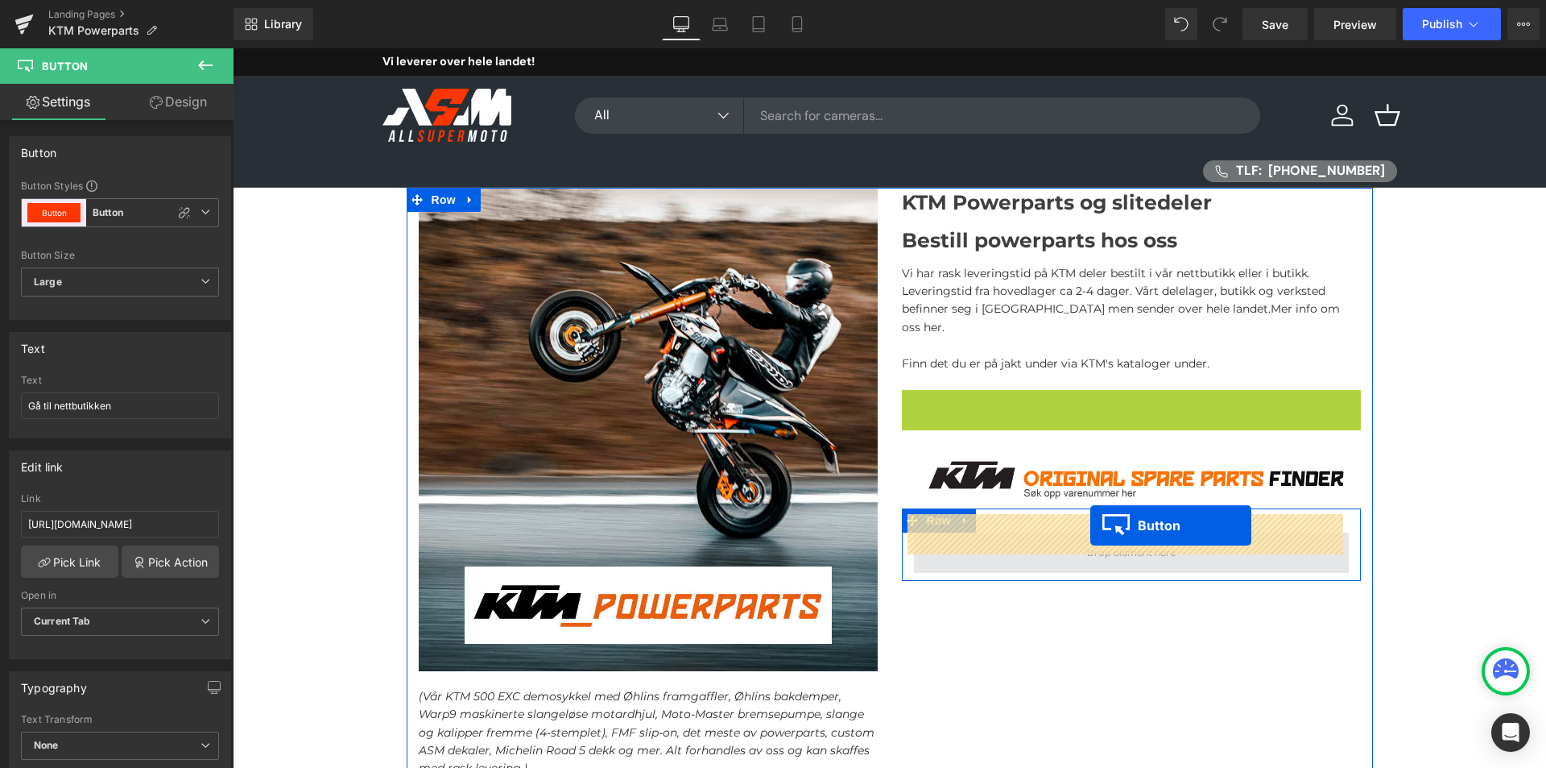
drag, startPoint x: 1096, startPoint y: 387, endPoint x: 1091, endPoint y: 528, distance: 141.1
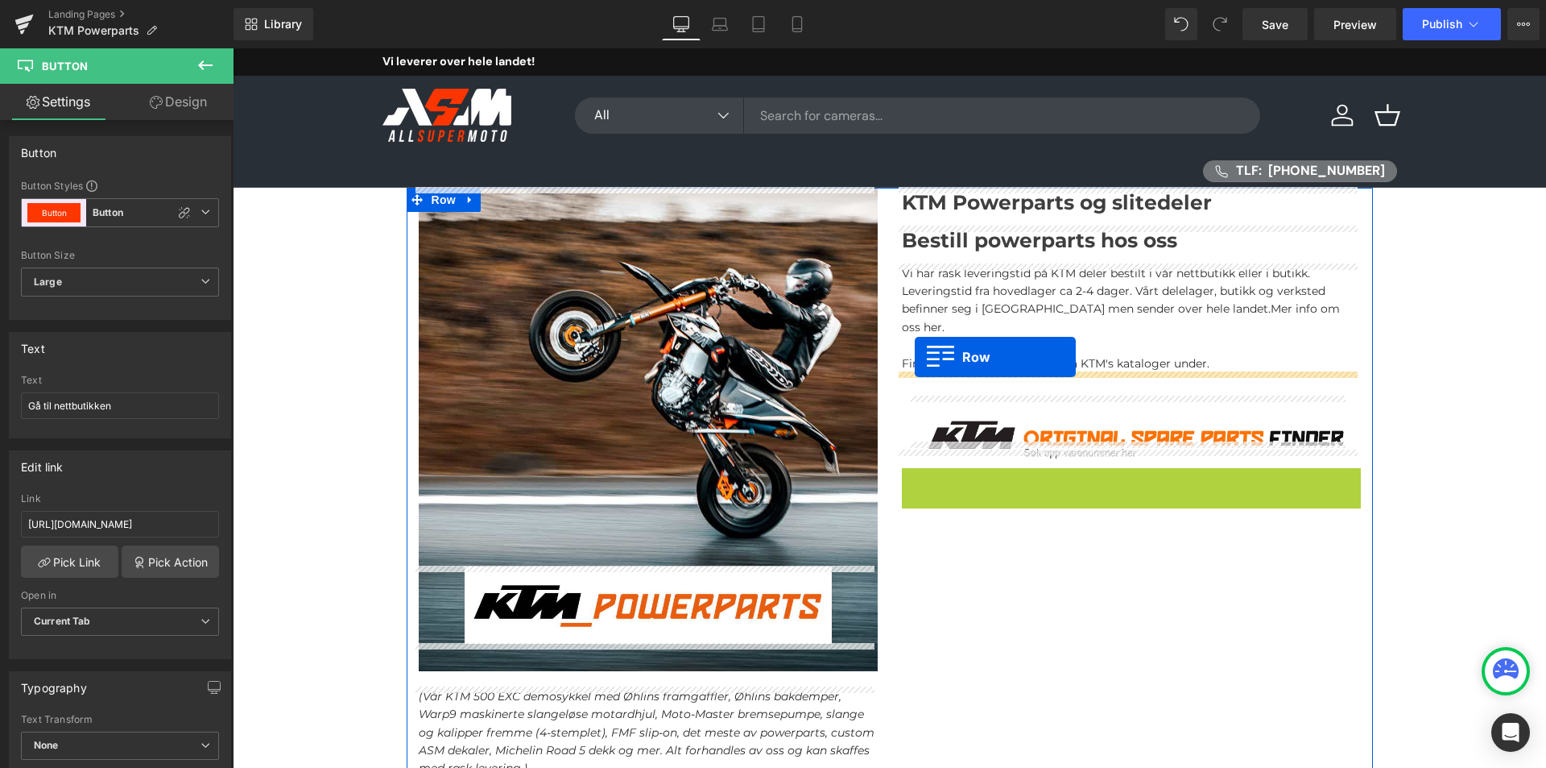
drag, startPoint x: 906, startPoint y: 463, endPoint x: 915, endPoint y: 357, distance: 106.7
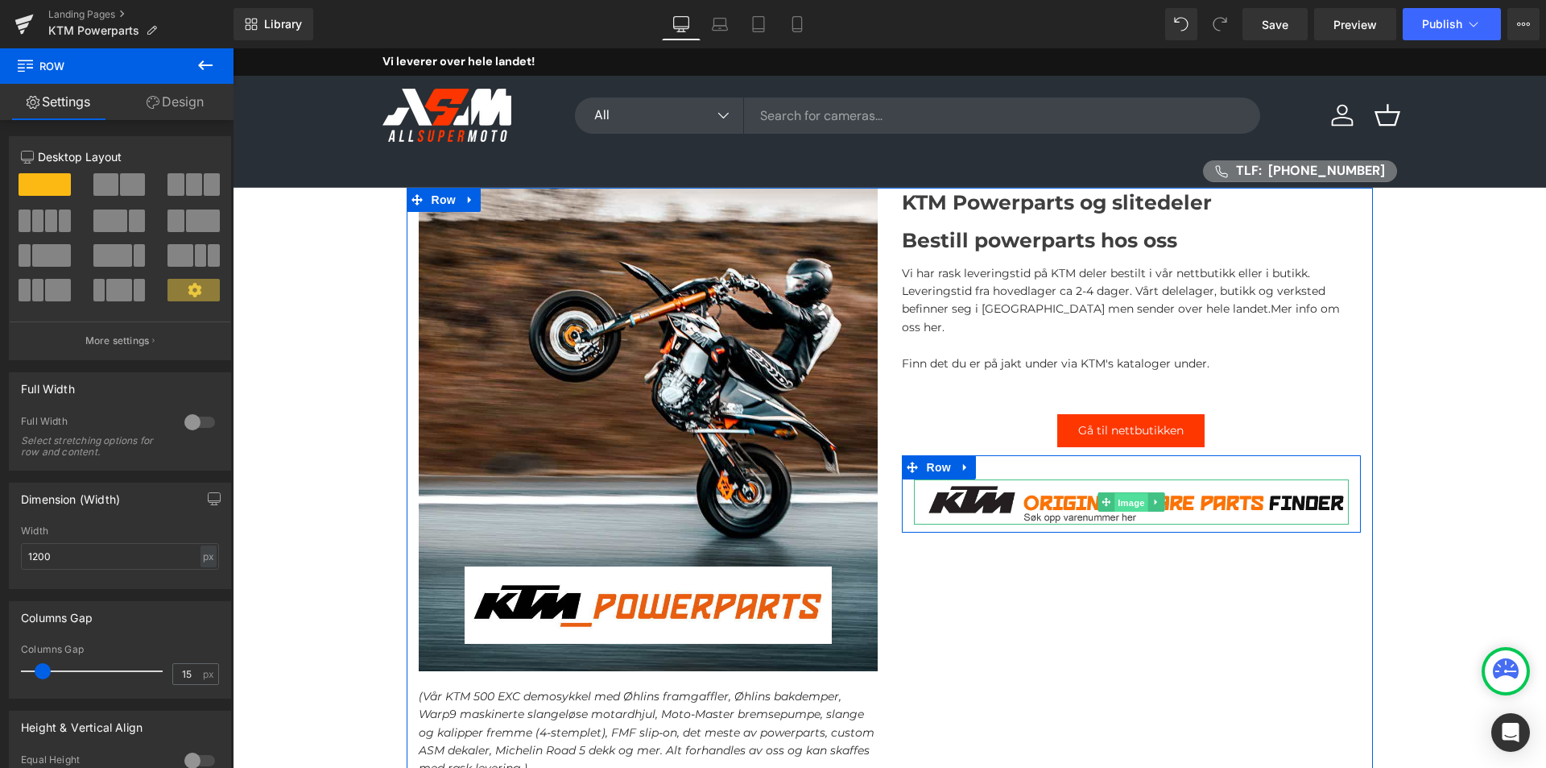
click at [1115, 493] on span "Image" at bounding box center [1132, 502] width 34 height 19
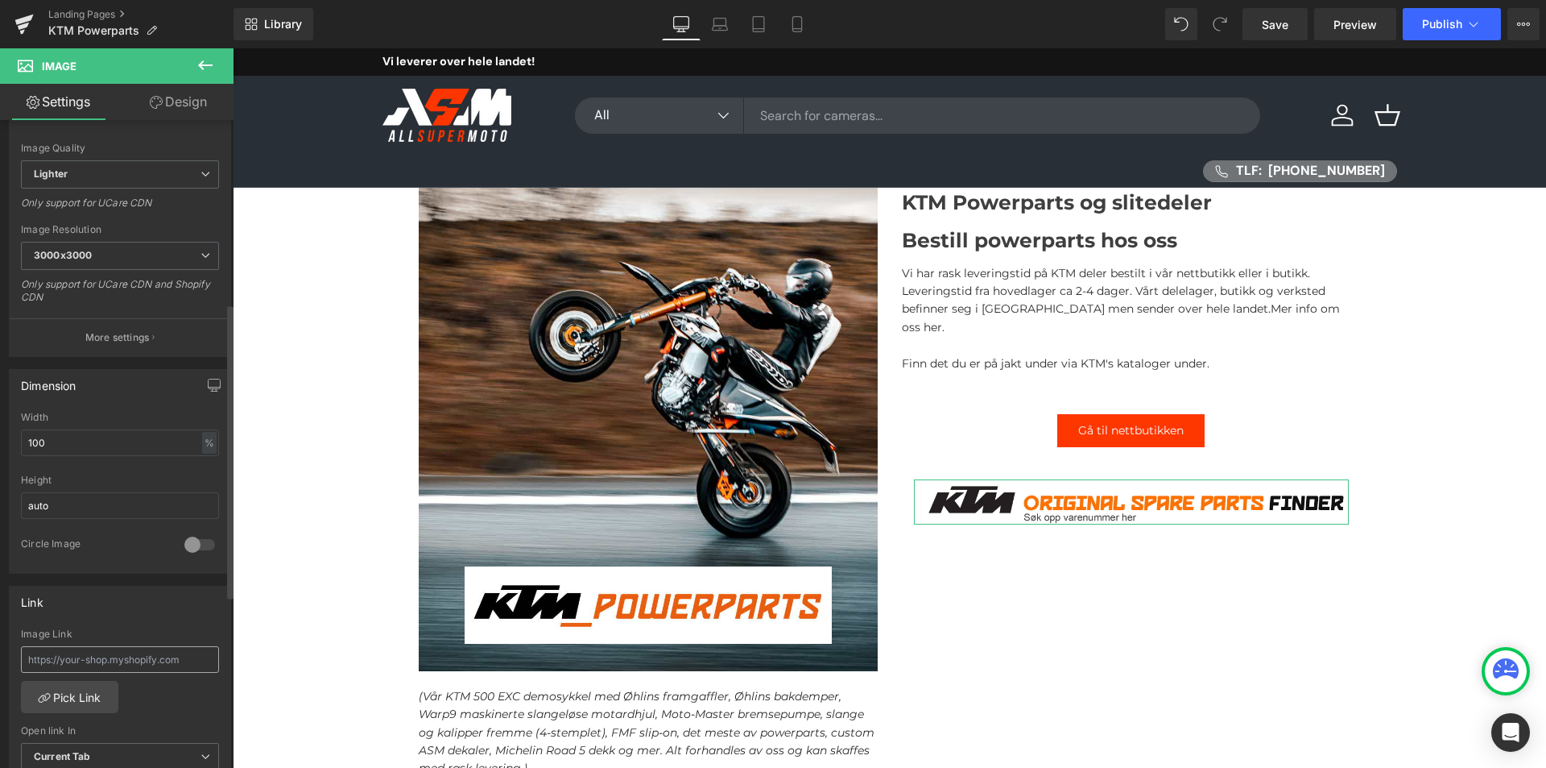
scroll to position [403, 0]
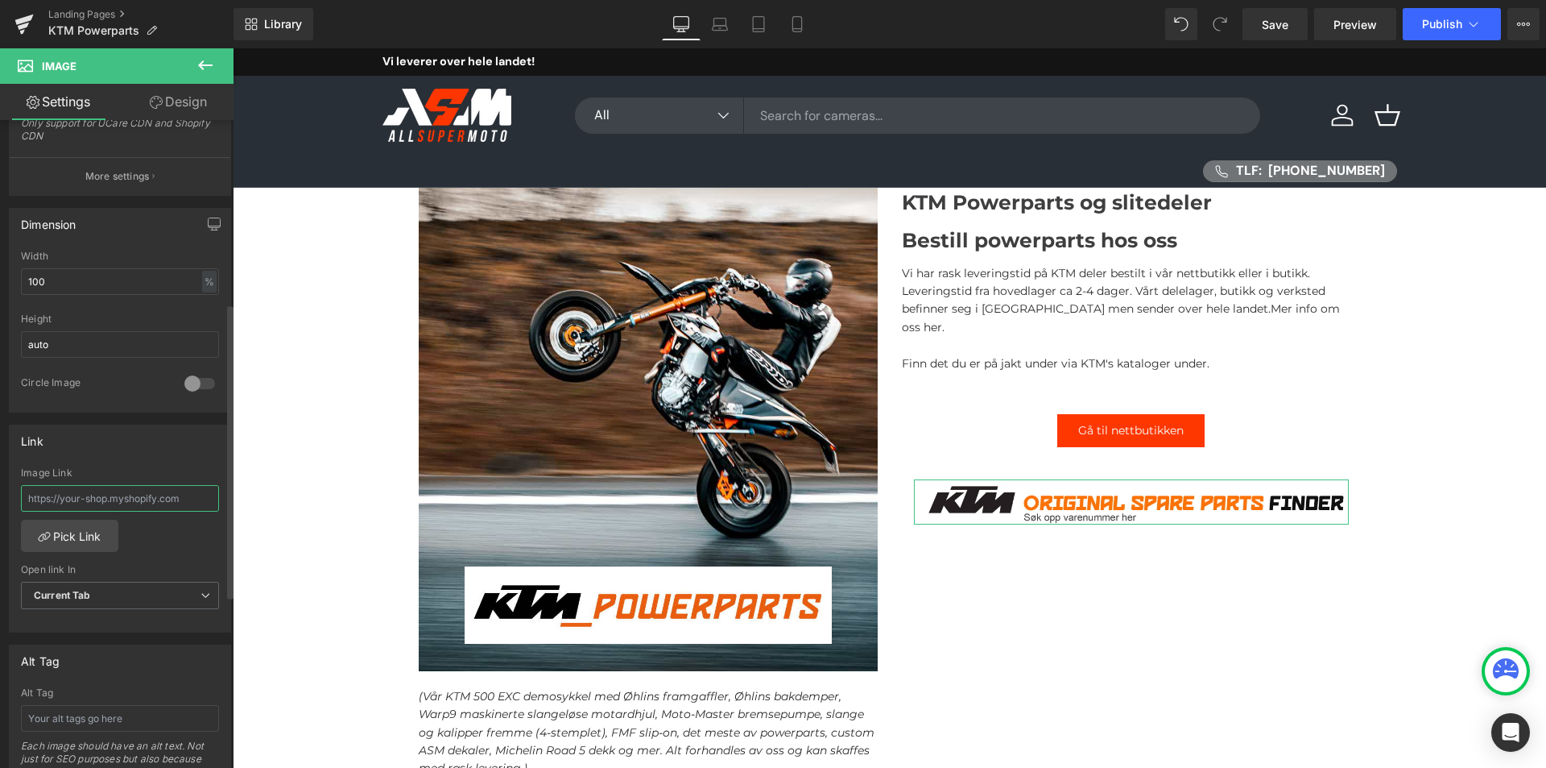
click at [117, 507] on input "text" at bounding box center [120, 498] width 198 height 27
paste input "[URL][DOMAIN_NAME]"
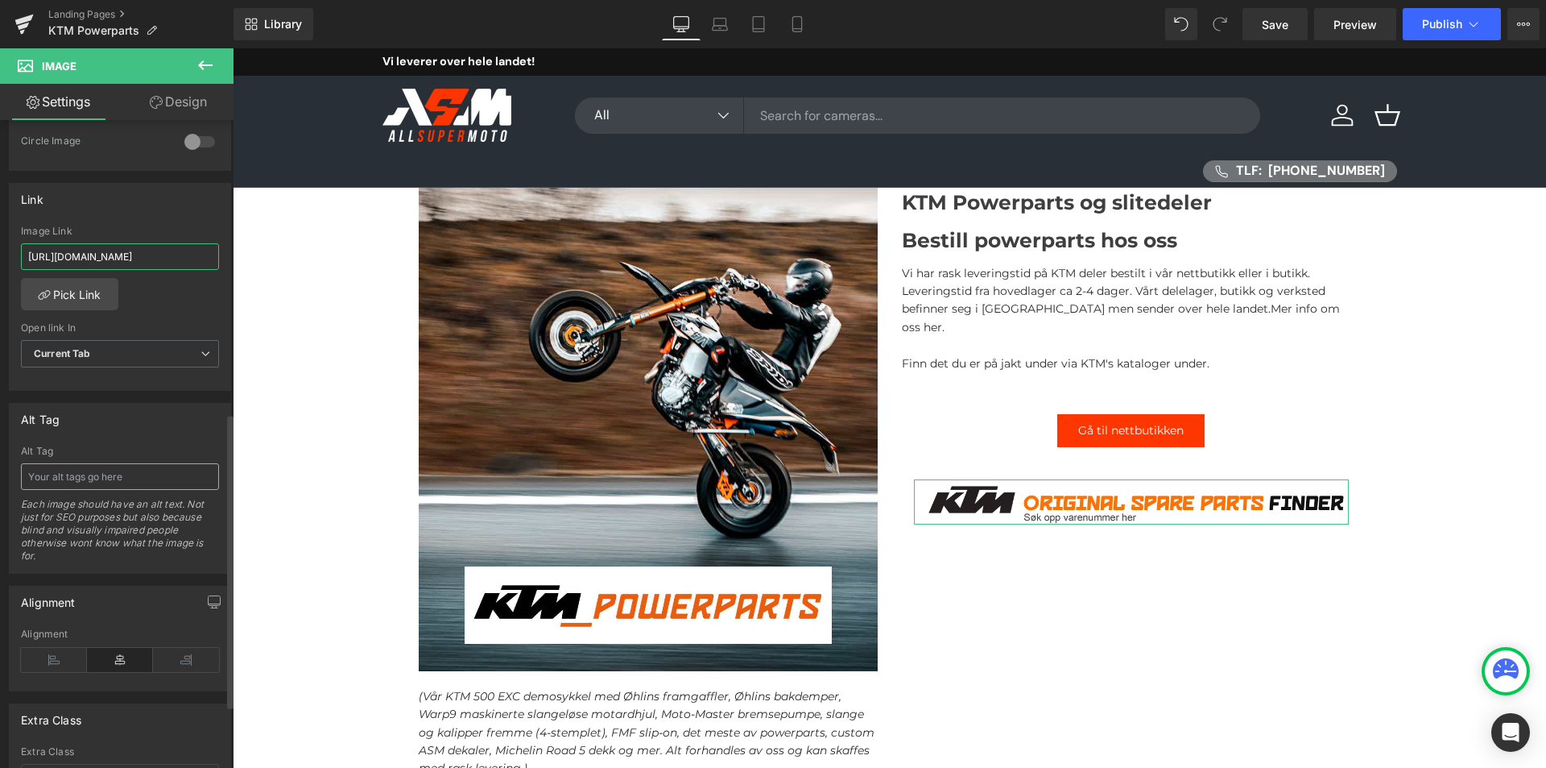
type input "[URL][DOMAIN_NAME]"
click at [98, 470] on input "text" at bounding box center [120, 476] width 198 height 27
type input "ktm deler"
click at [710, 495] on div at bounding box center [648, 429] width 459 height 483
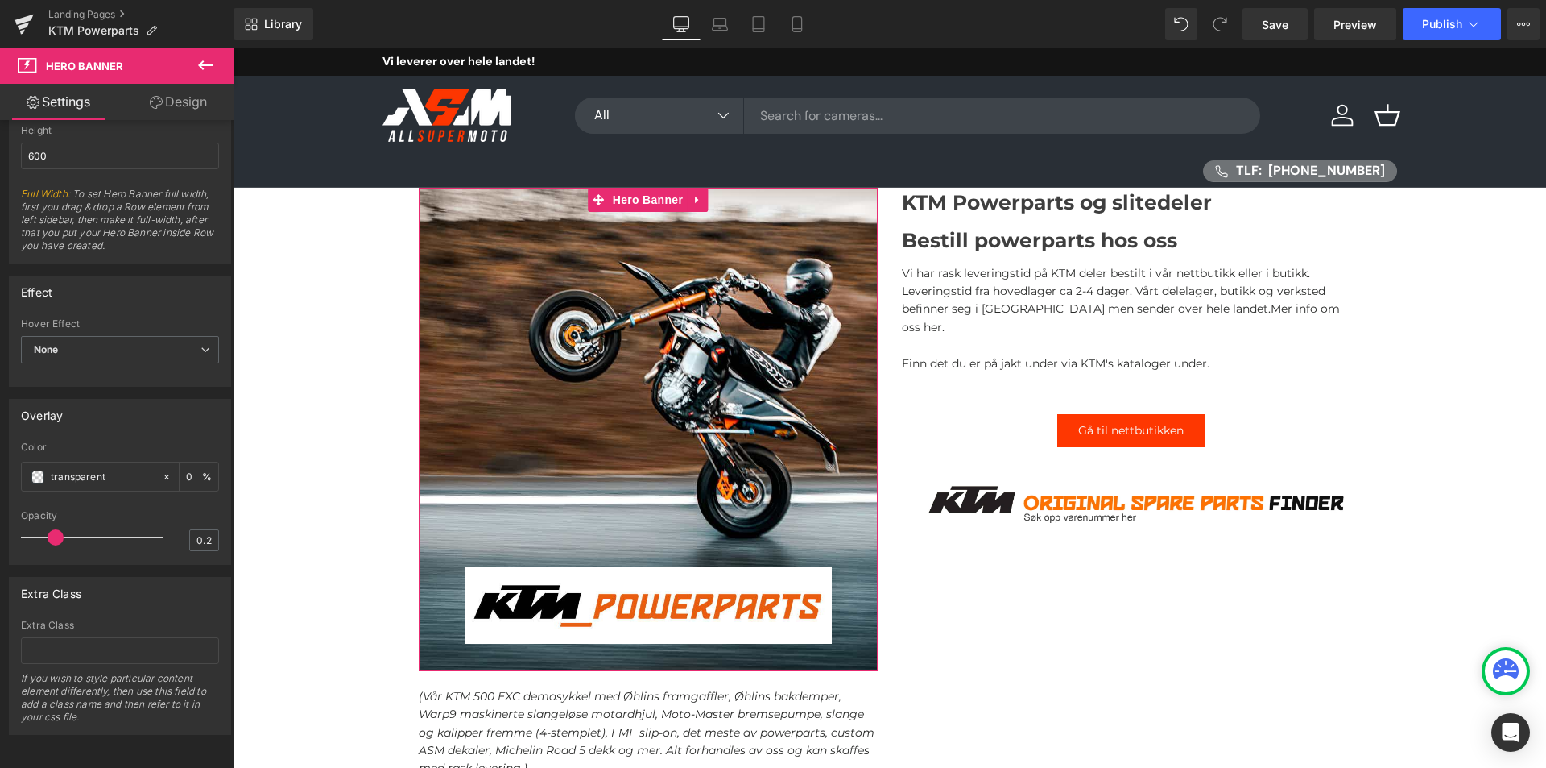
scroll to position [598, 0]
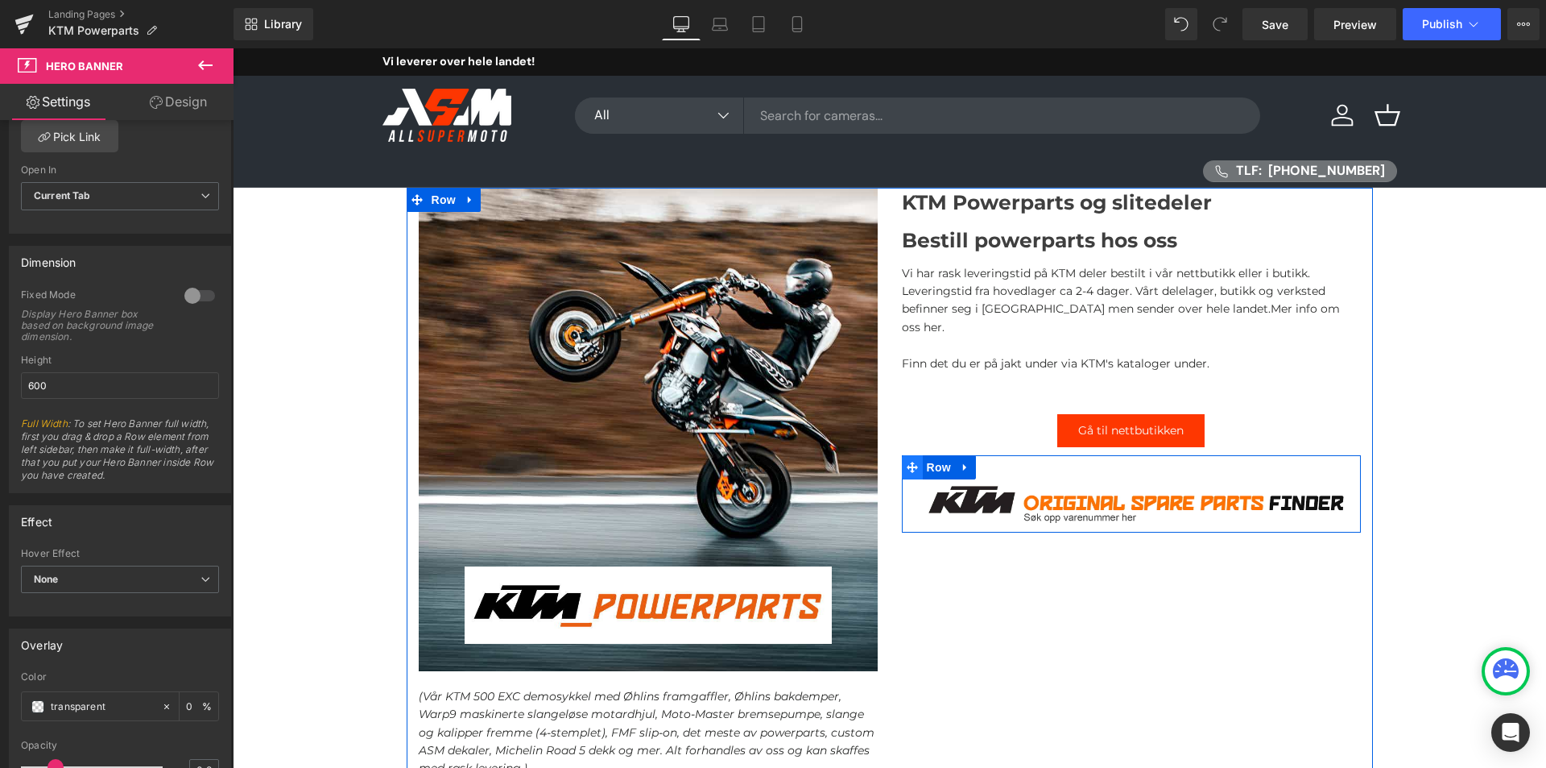
click at [913, 455] on span at bounding box center [912, 467] width 21 height 24
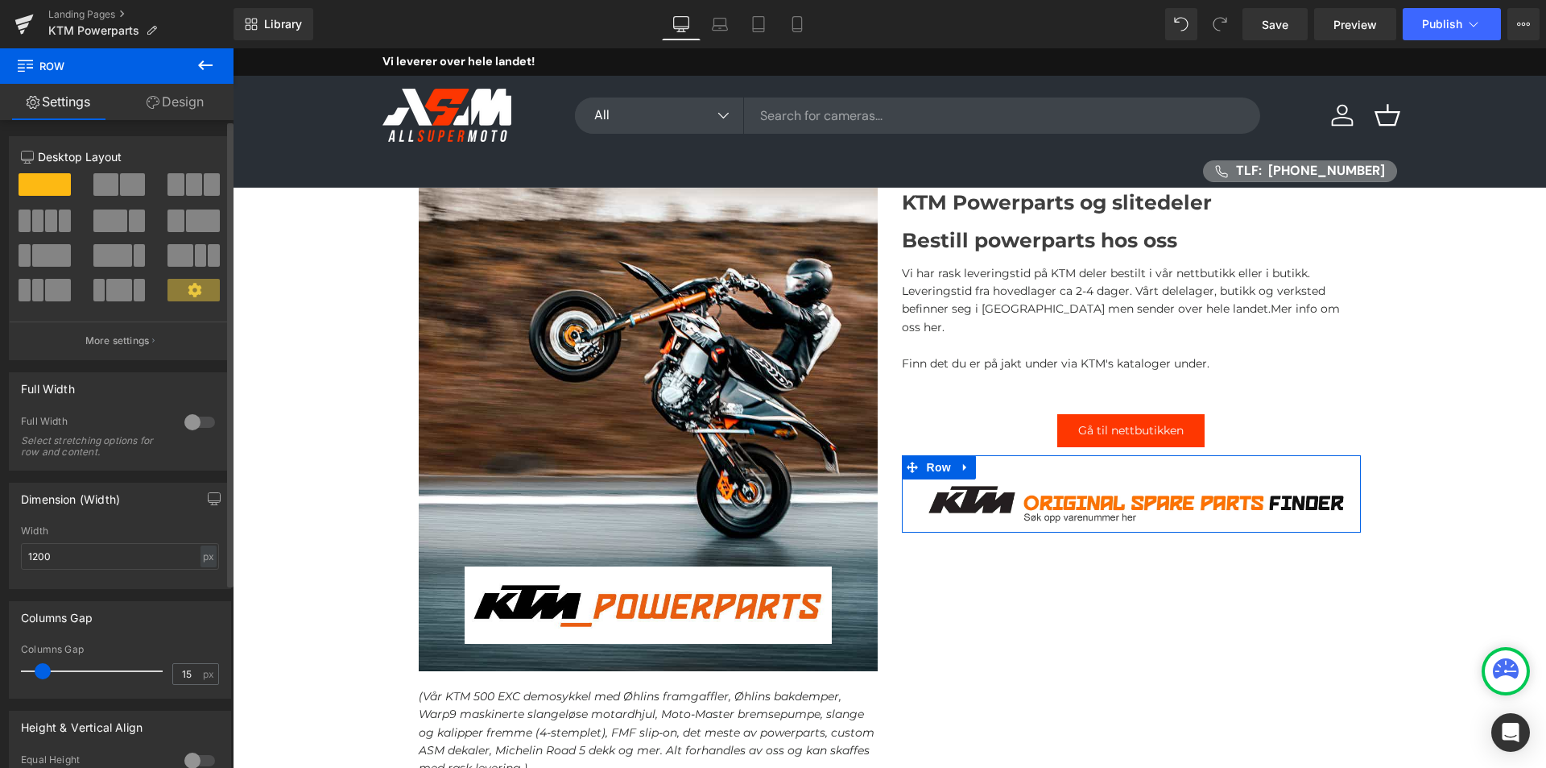
scroll to position [242, 0]
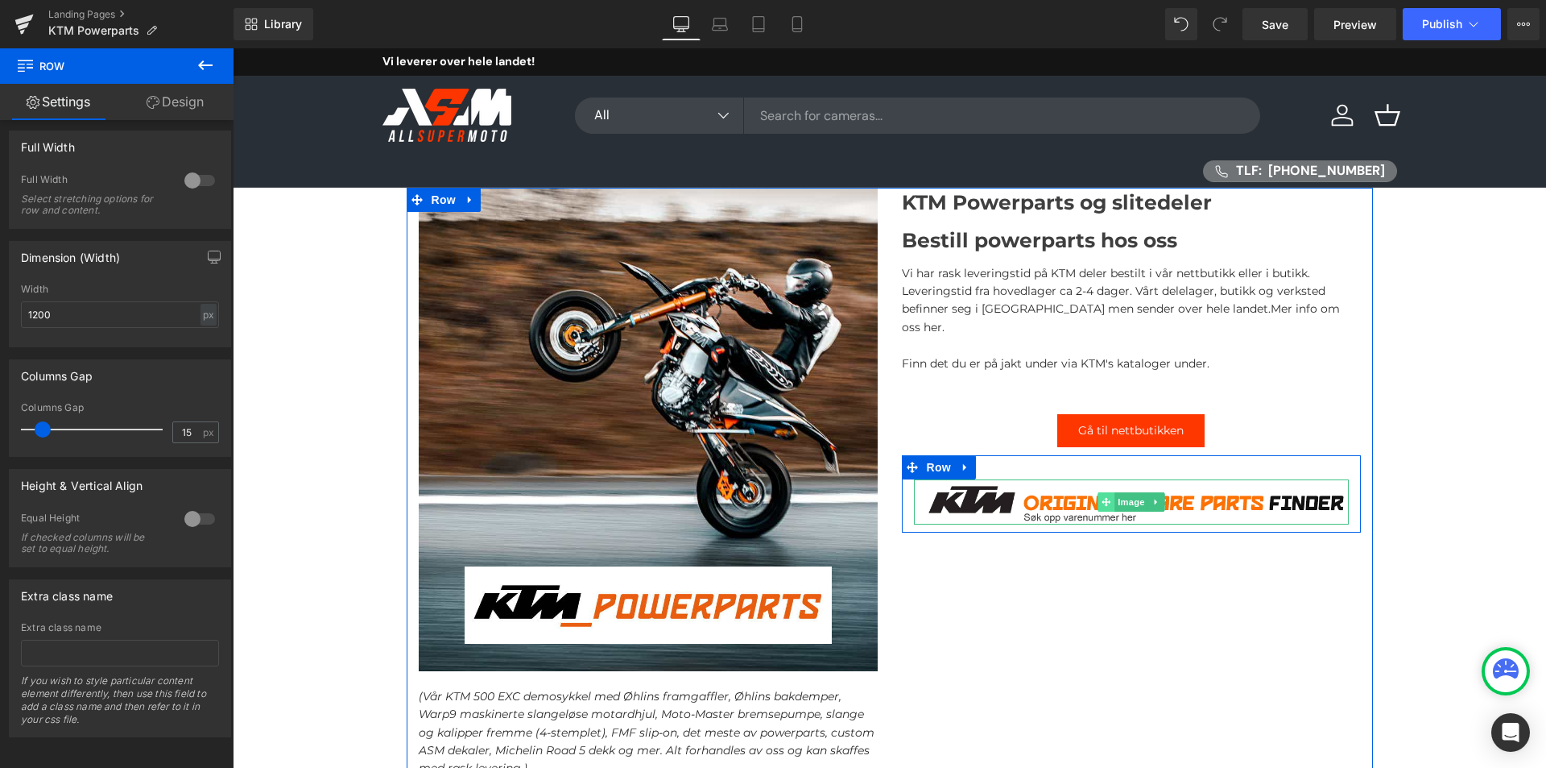
click at [1098, 492] on span at bounding box center [1106, 501] width 17 height 19
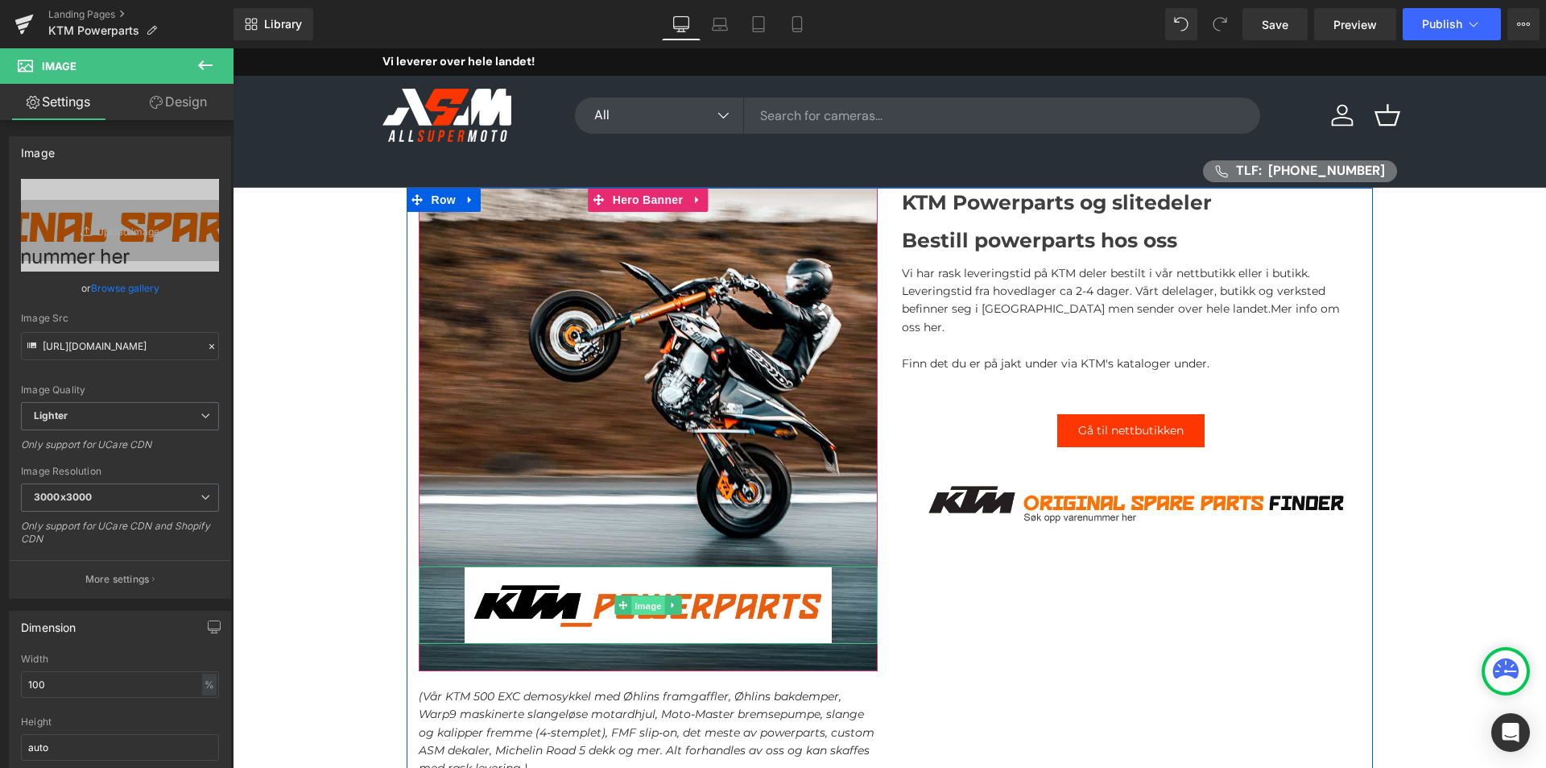
click at [631, 601] on span "Image" at bounding box center [648, 605] width 34 height 19
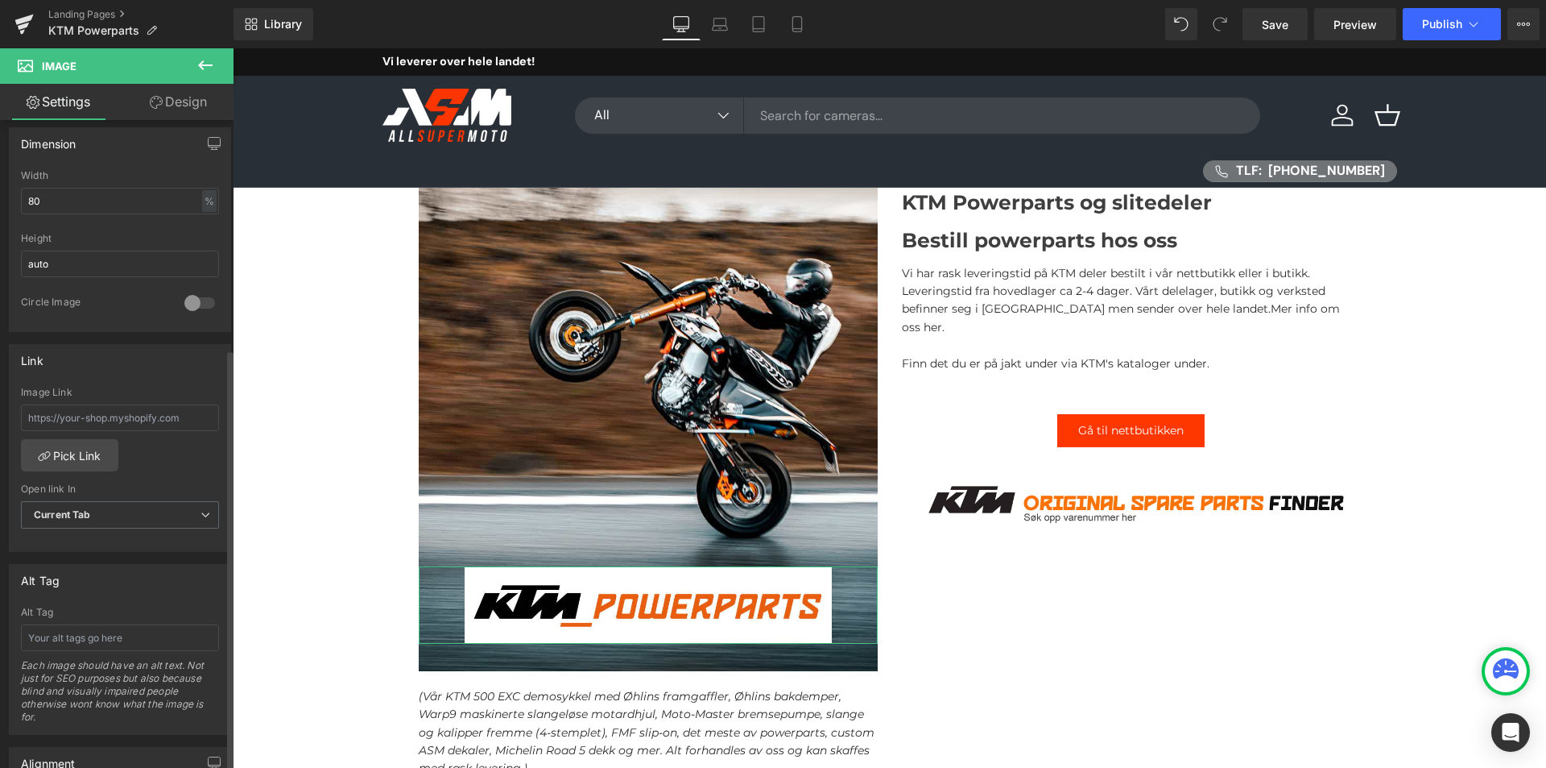
scroll to position [564, 0]
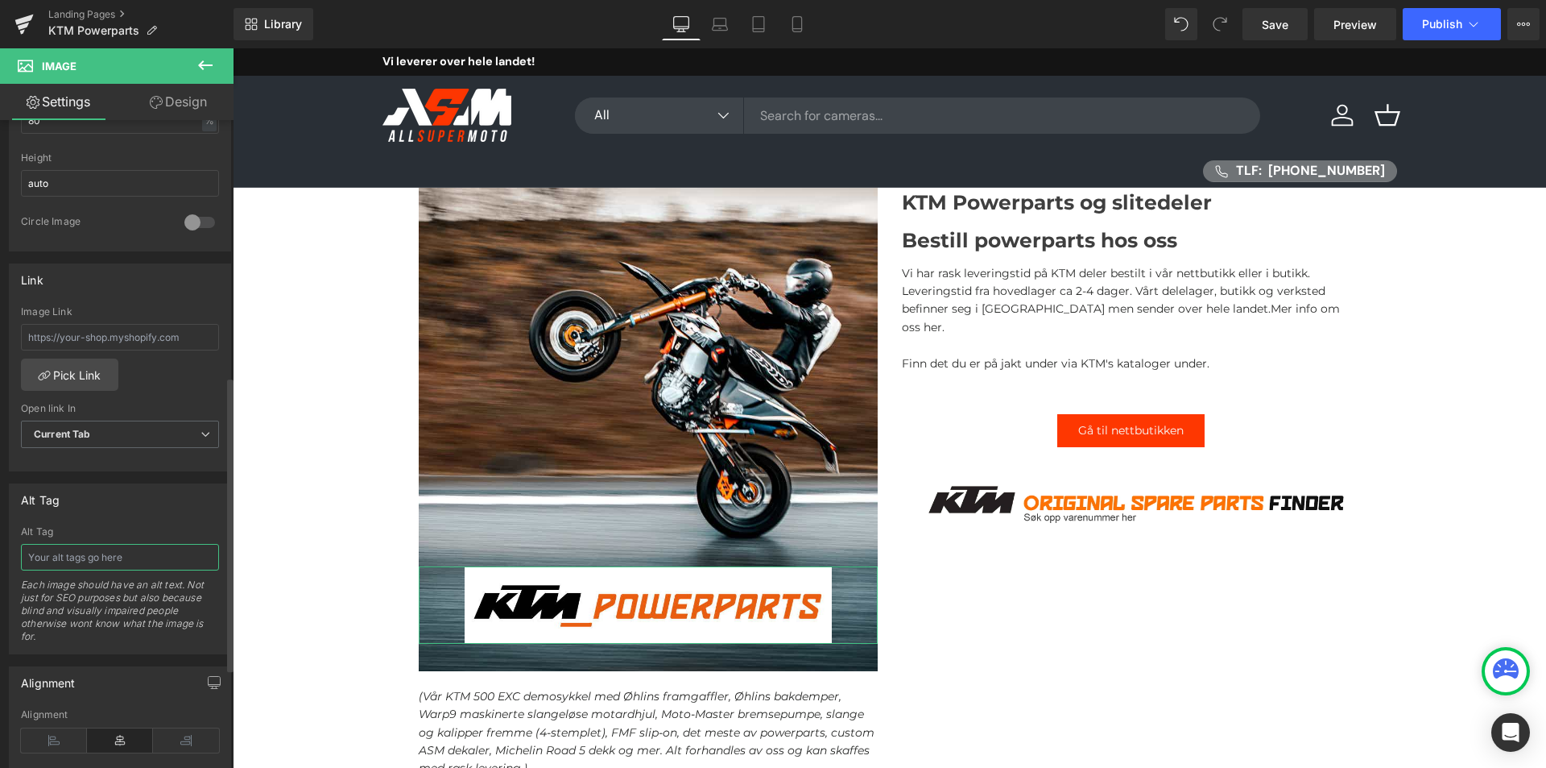
click at [90, 550] on input "text" at bounding box center [120, 557] width 198 height 27
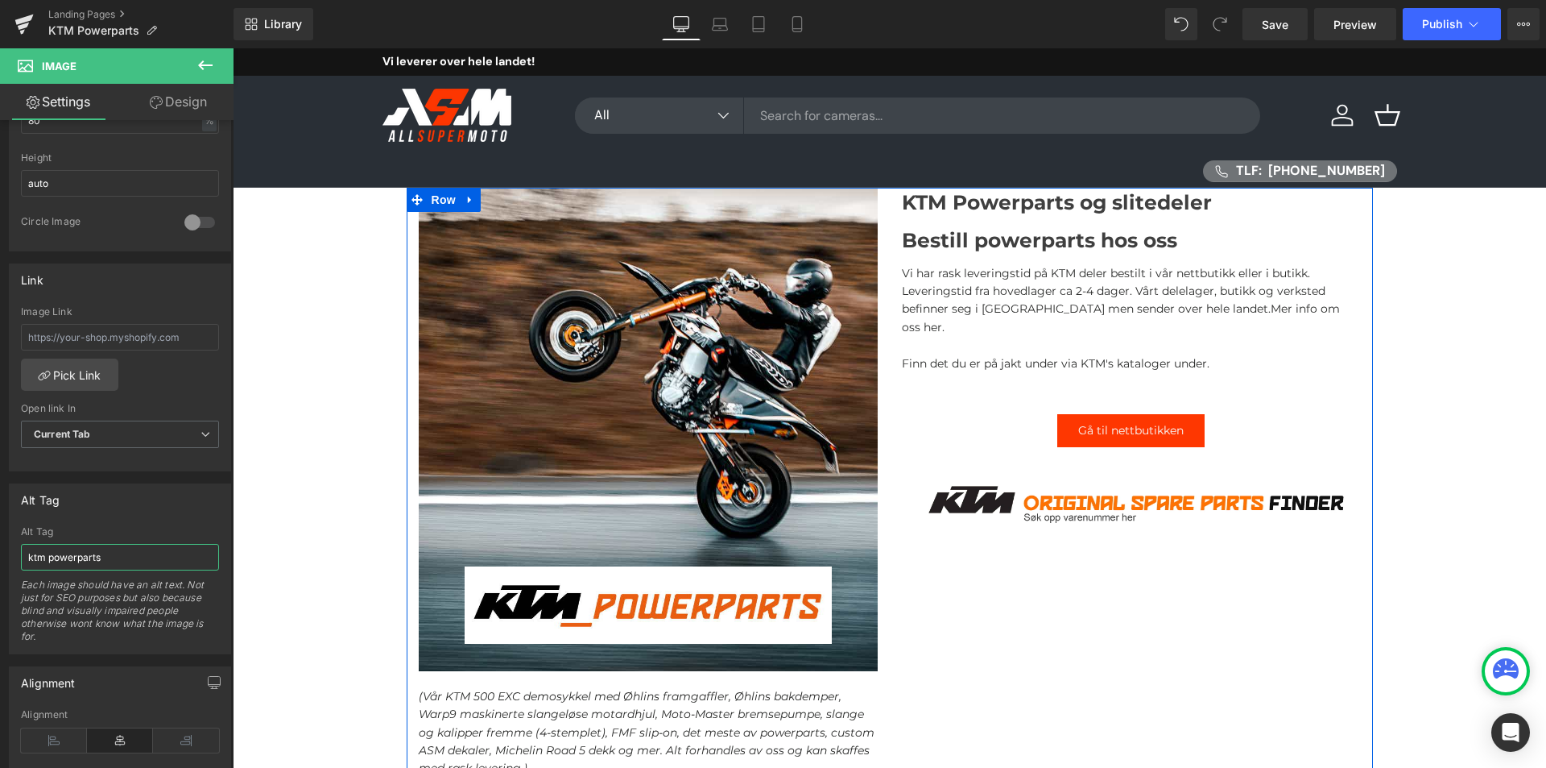
scroll to position [242, 0]
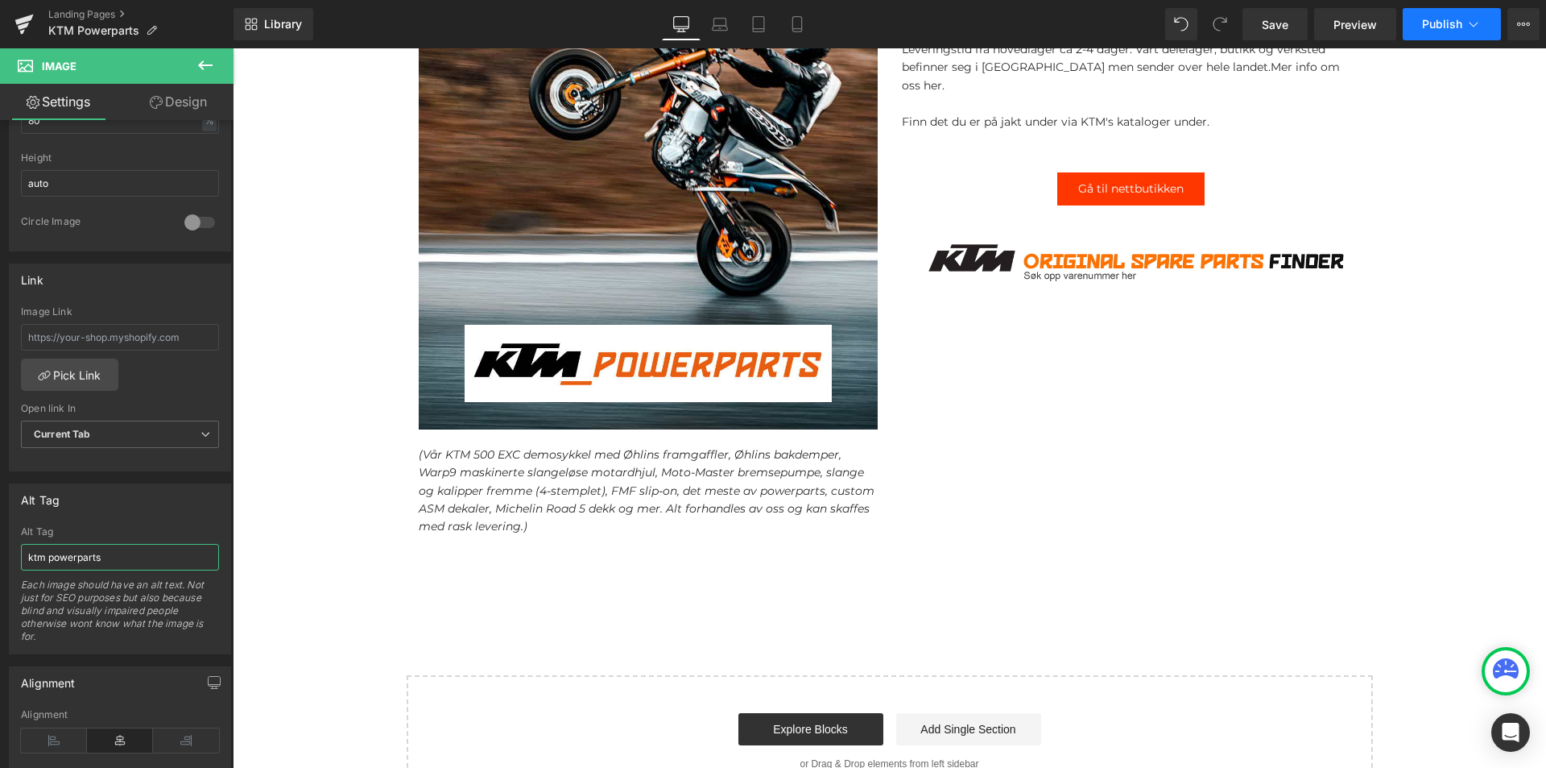
type input "ktm powerparts"
click at [1463, 23] on button "Publish" at bounding box center [1452, 24] width 98 height 32
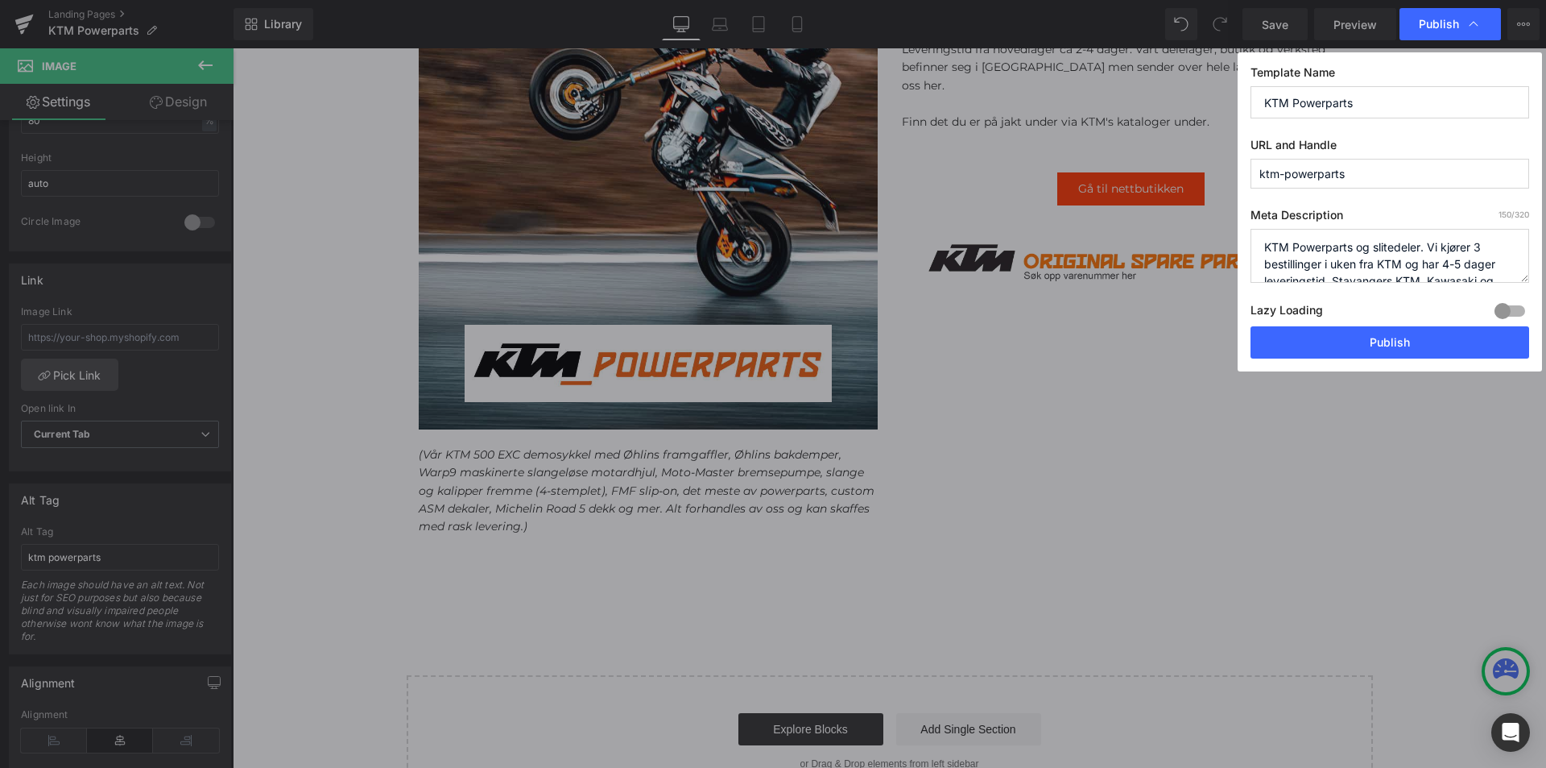
click at [1400, 101] on input "KTM Powerparts" at bounding box center [1390, 102] width 279 height 32
click at [1404, 246] on textarea "KTM Powerparts og slitedeler. Vi kjører 3 bestillinger i uken fra KTM og har 4-…" at bounding box center [1390, 256] width 279 height 54
drag, startPoint x: 1490, startPoint y: 244, endPoint x: 1505, endPoint y: 287, distance: 45.3
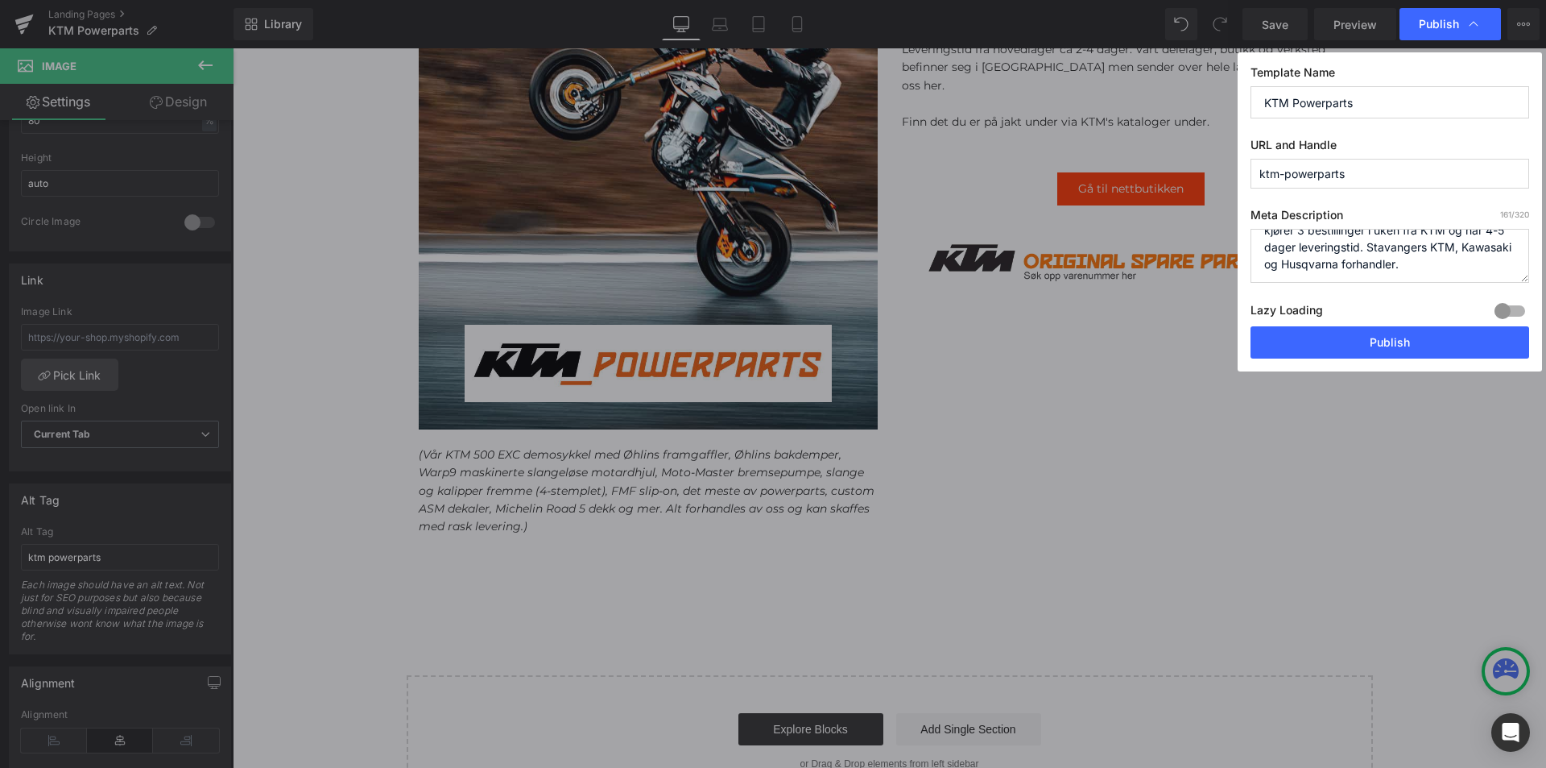
click at [1505, 287] on div "Meta Description 161 /320 KTM Powerparts og slitedeler. Vi kjører 3 bestillinge…" at bounding box center [1390, 267] width 279 height 118
click at [1326, 248] on textarea "KTM Powerparts og slitedeler. Vi kjører 3 bestillinger i uken fra KTM og har 4-…" at bounding box center [1390, 256] width 279 height 54
click at [1333, 251] on textarea "KTM Powerparts og slitedeler. Vi kjører 3 bestillinger i uken fra KTM og har 4-…" at bounding box center [1390, 256] width 279 height 54
click at [1440, 250] on textarea "KTM Powerparts og slitedeler. Vi kjører 3 bestillinger i uken fra KTM og har 4-…" at bounding box center [1390, 256] width 279 height 54
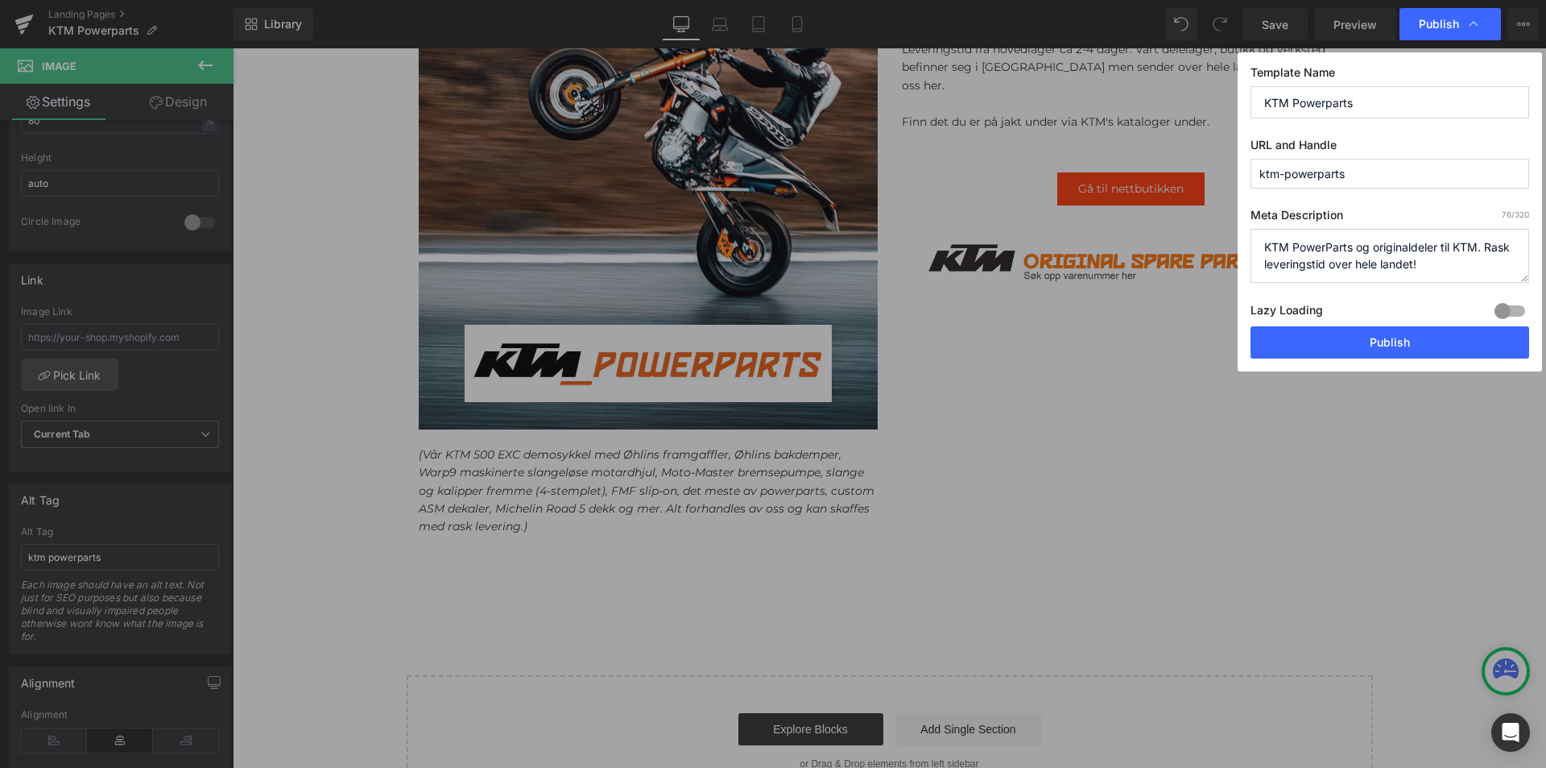
click at [1327, 265] on textarea "KTM Powerparts og slitedeler. Vi kjører 3 bestillinger i uken fra KTM og har 4-…" at bounding box center [1390, 256] width 279 height 54
type textarea "KTM PowerParts og originaldeler til KTM. Rask leveringstid over hele landet!"
click at [1398, 334] on button "Publish" at bounding box center [1390, 342] width 279 height 32
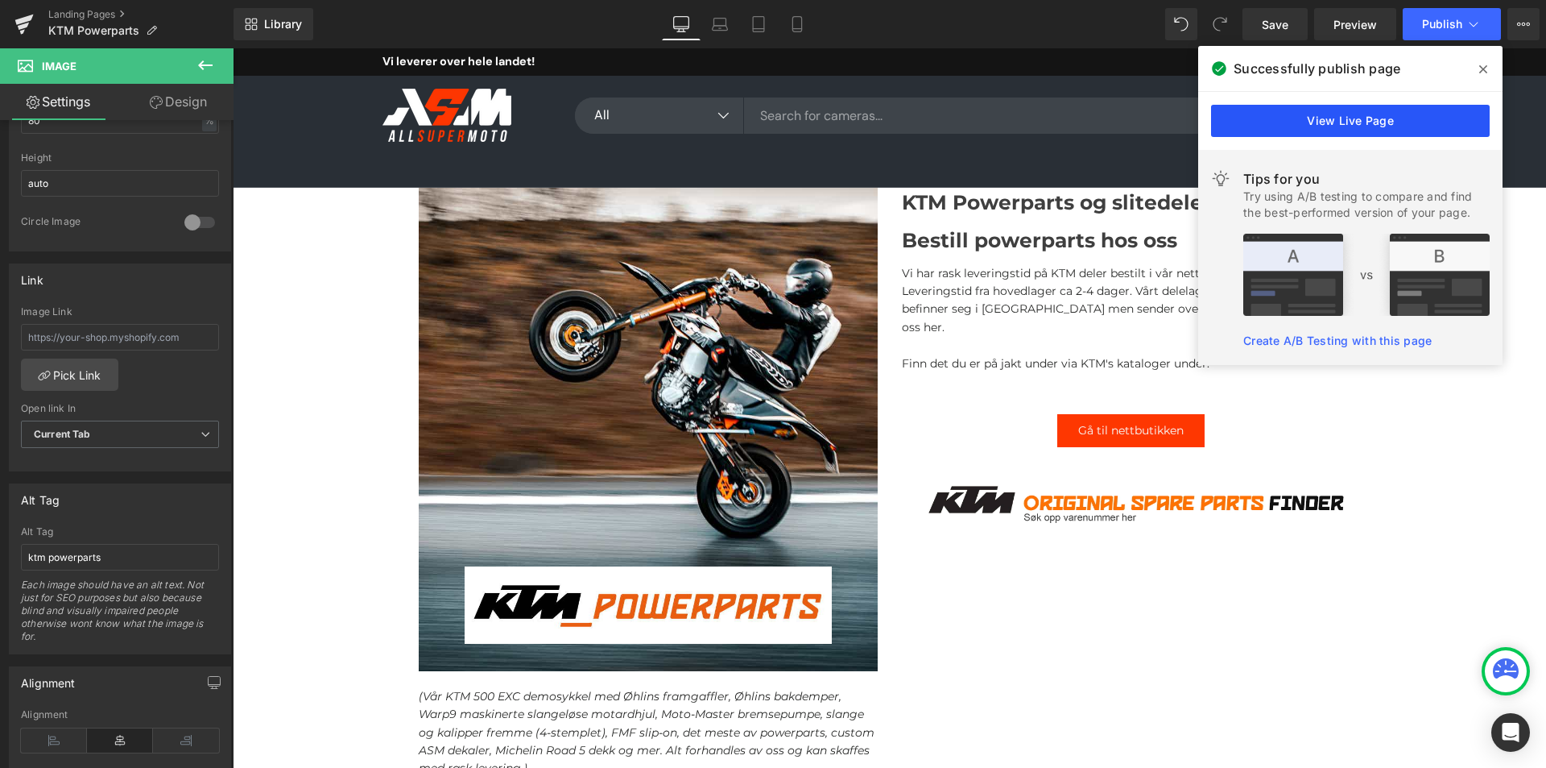
click at [1377, 122] on link "View Live Page" at bounding box center [1350, 121] width 279 height 32
